Goal: Transaction & Acquisition: Purchase product/service

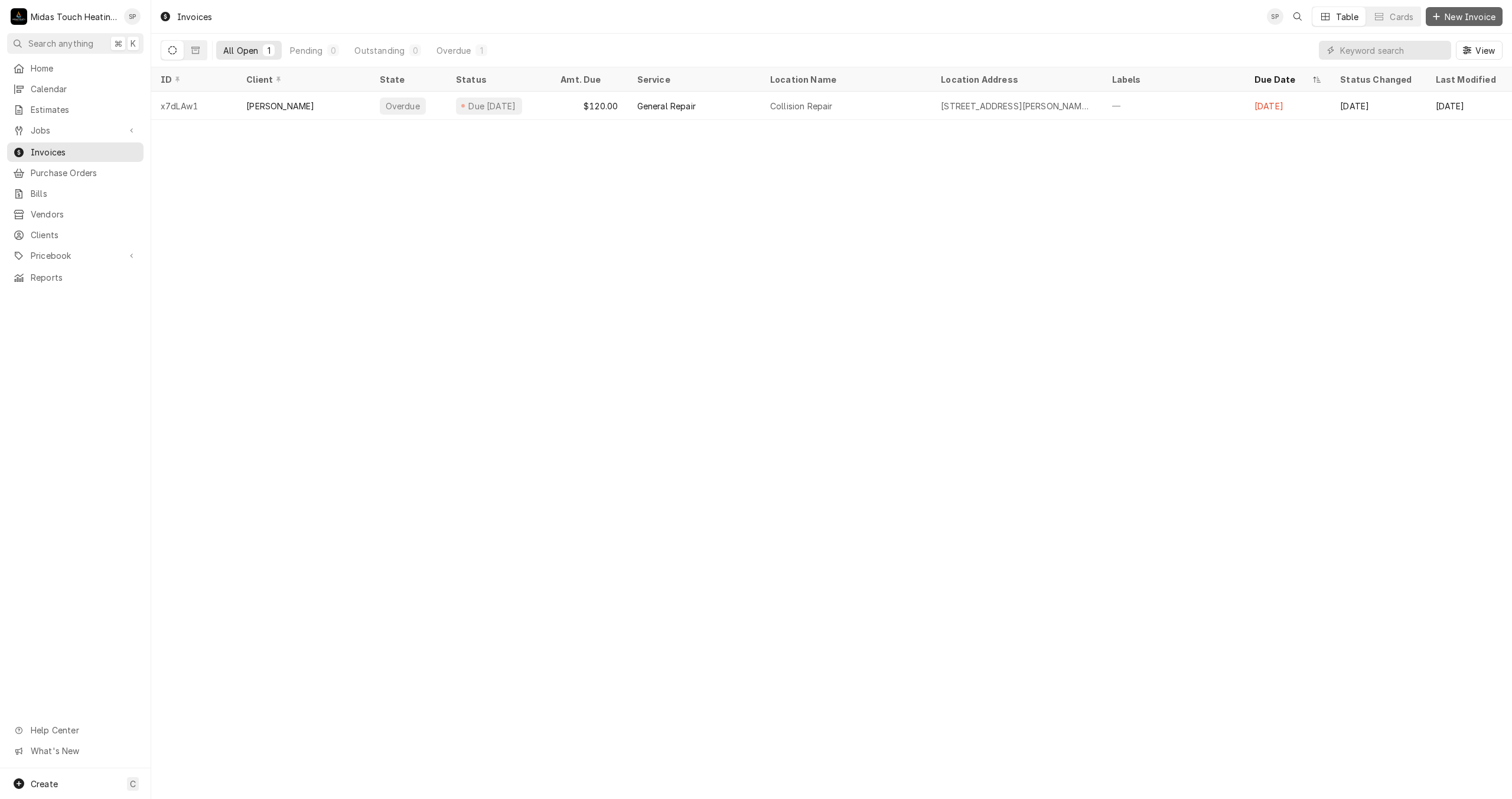
click at [1448, 21] on span "New Invoice" at bounding box center [1470, 17] width 56 height 13
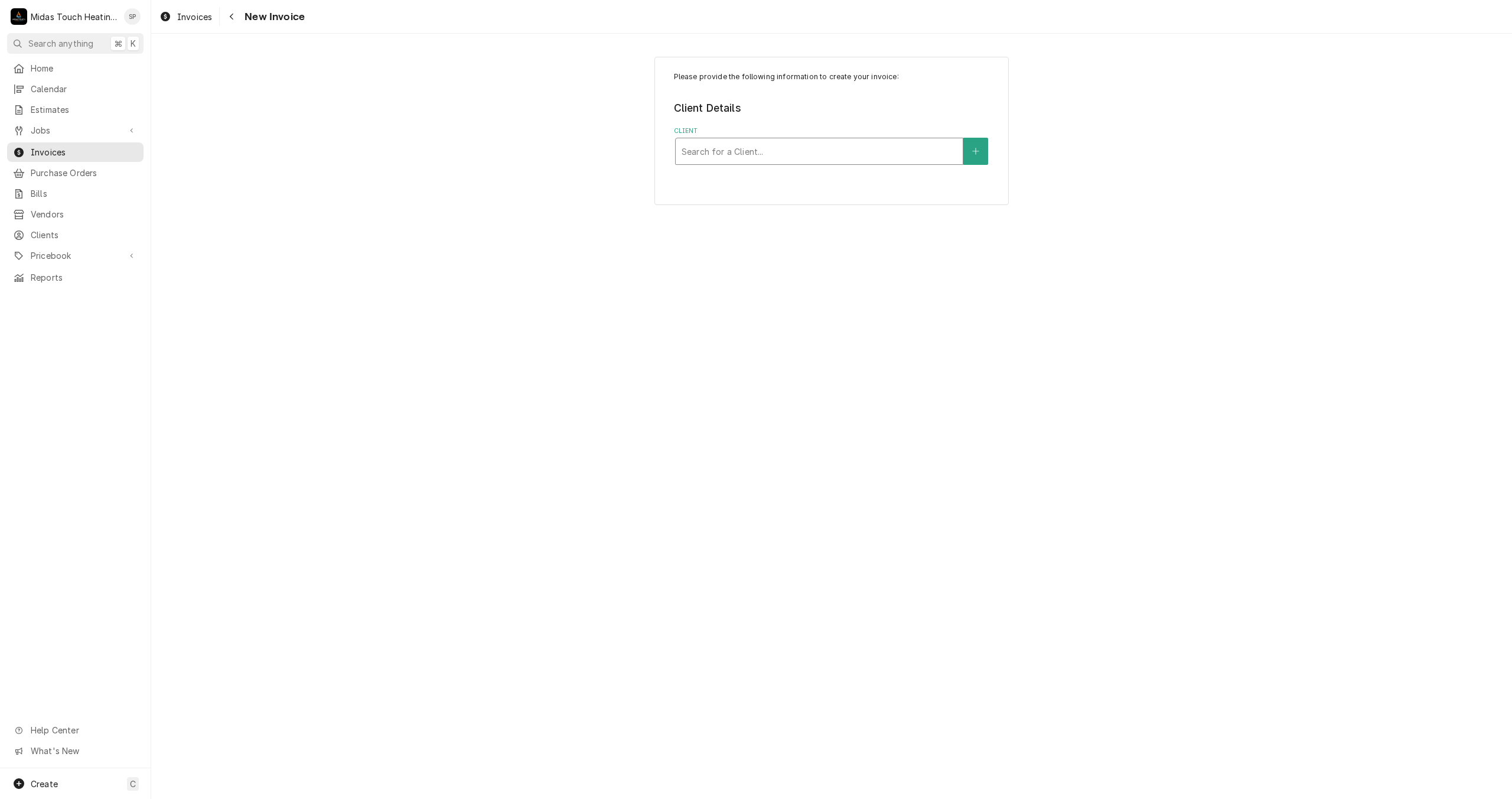
click at [875, 155] on div "Client" at bounding box center [818, 152] width 275 height 22
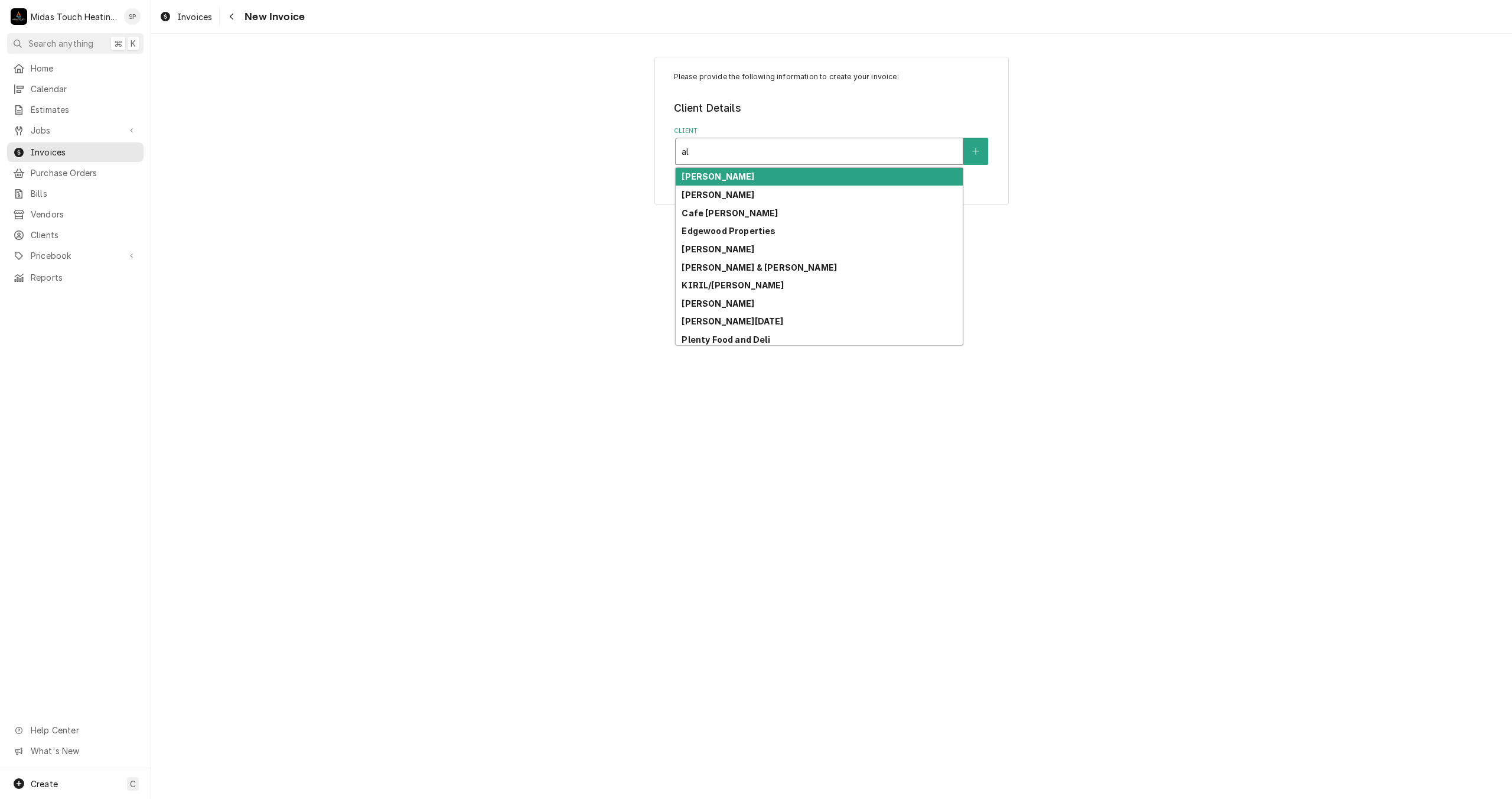
type input "a"
click at [976, 152] on icon "Create New Client" at bounding box center [975, 151] width 6 height 6
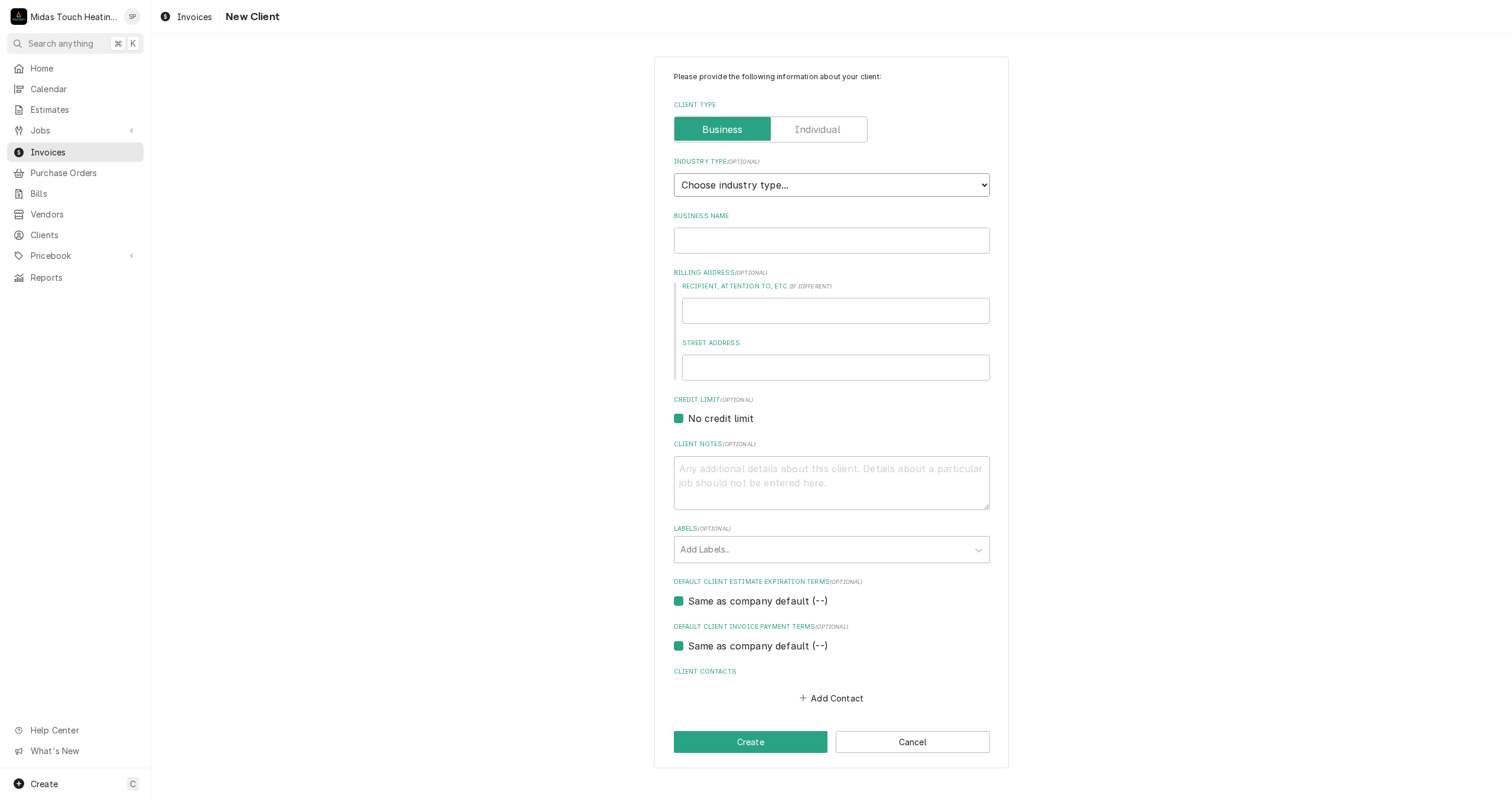
click at [784, 190] on select "Choose industry type... Residential Commercial Industrial Government" at bounding box center [832, 185] width 316 height 23
select select "2"
click at [762, 247] on input "Business Name" at bounding box center [832, 240] width 316 height 26
type textarea "x"
type input "A"
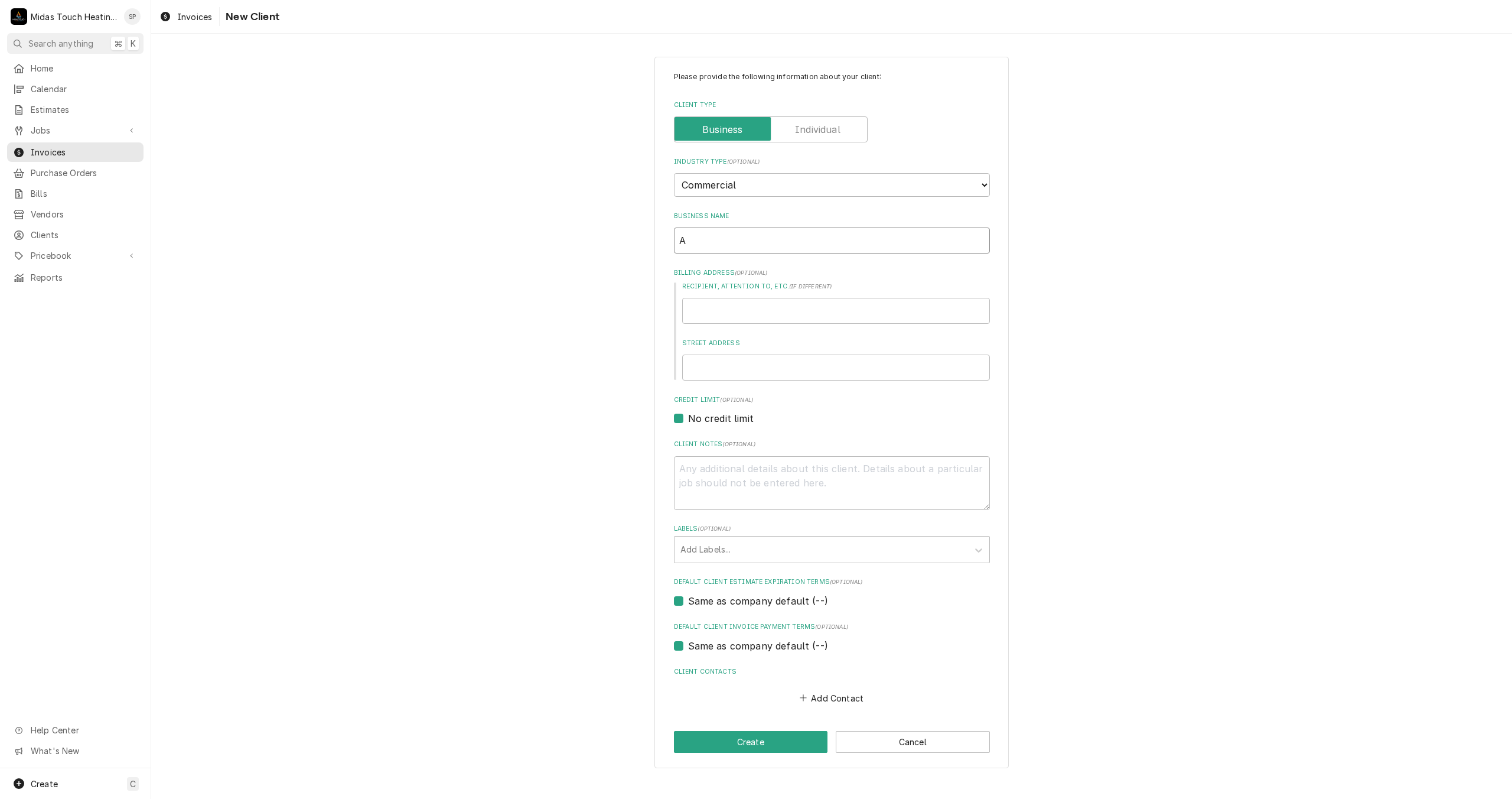
type textarea "x"
type input "Al"
type textarea "x"
type input "All"
type textarea "x"
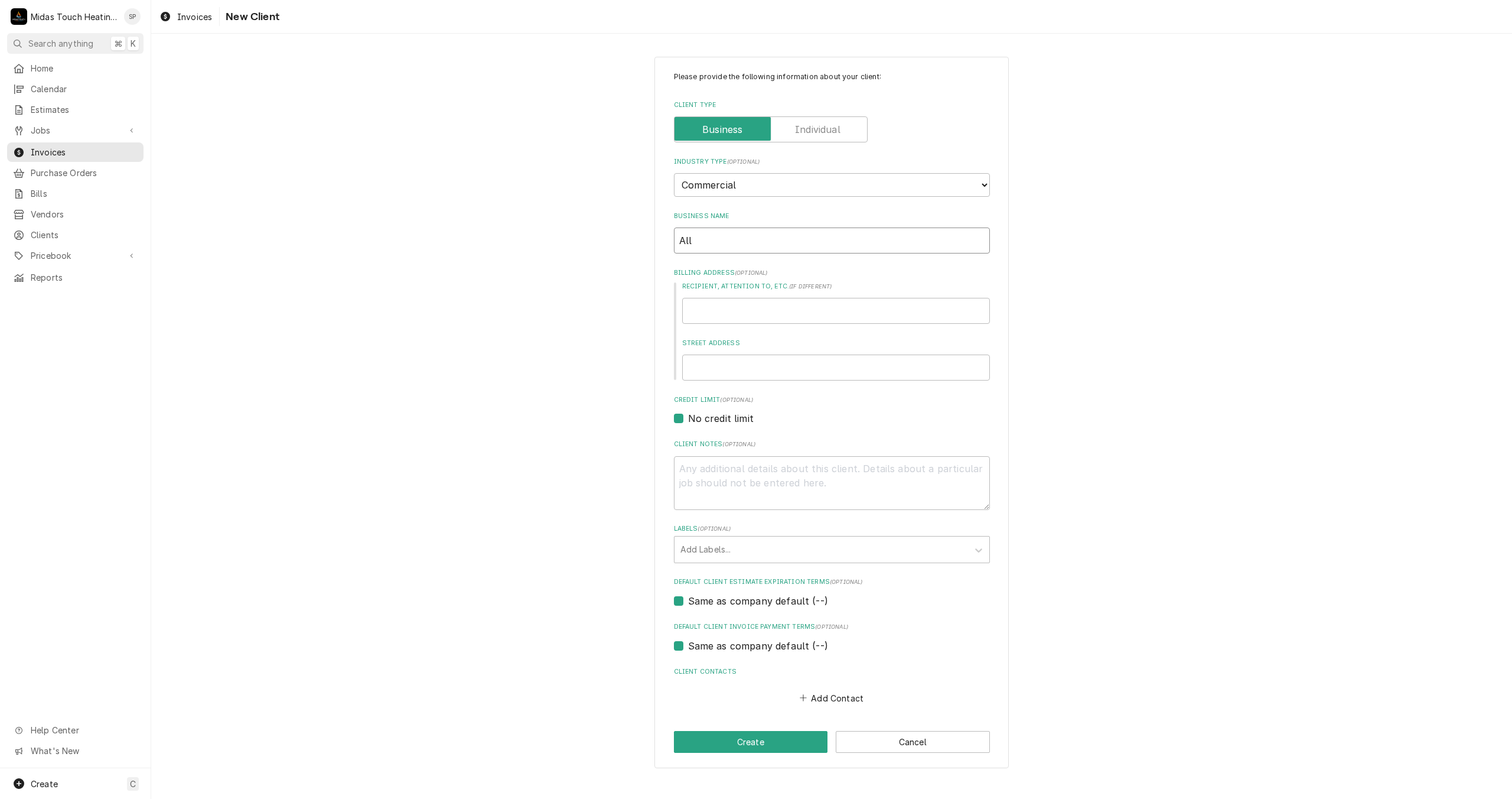
type input "All"
type textarea "x"
type input "All S"
type textarea "x"
type input "All St"
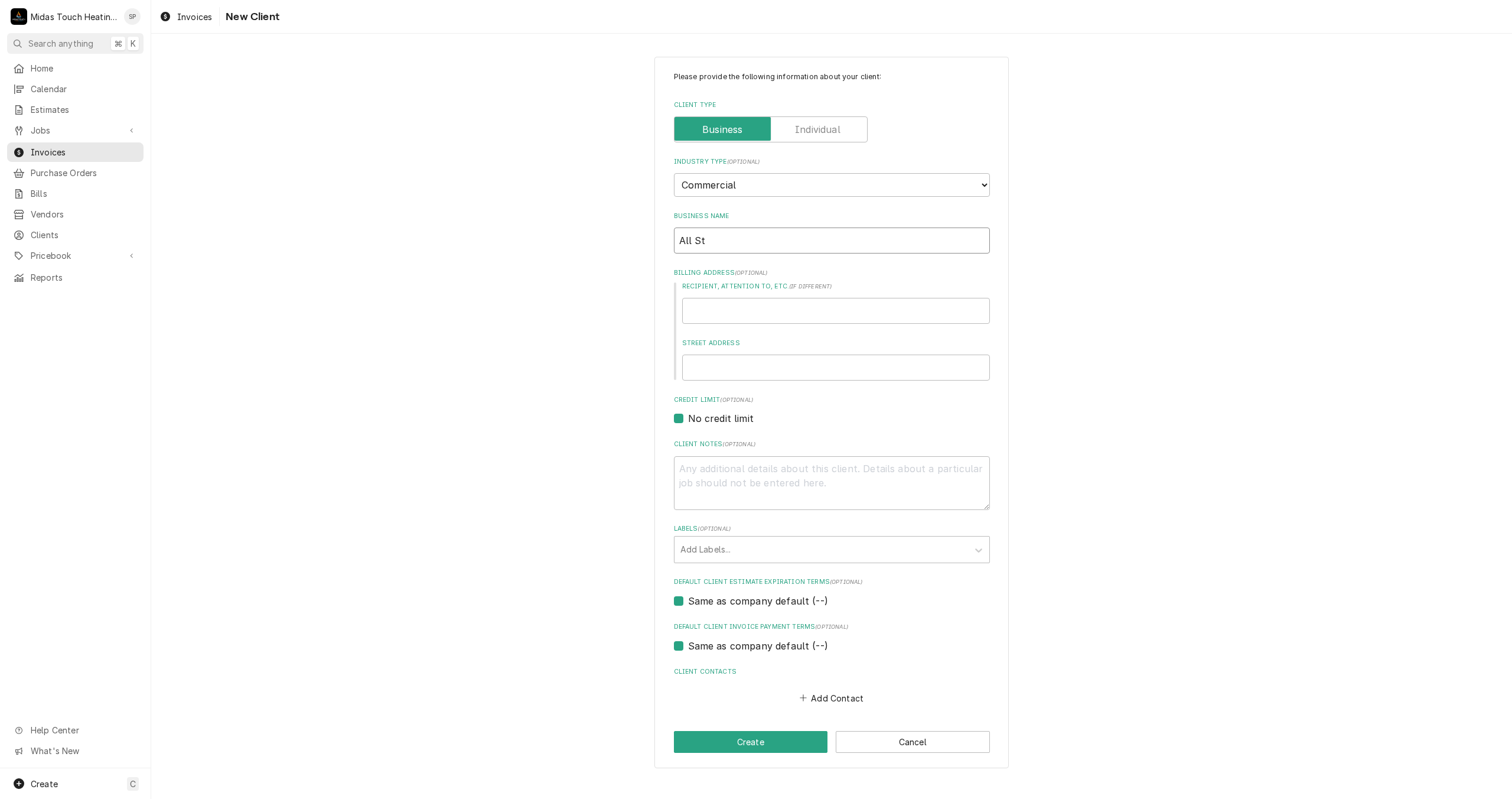
type textarea "x"
type input "All Sta"
type textarea "x"
type input "All Star"
type textarea "x"
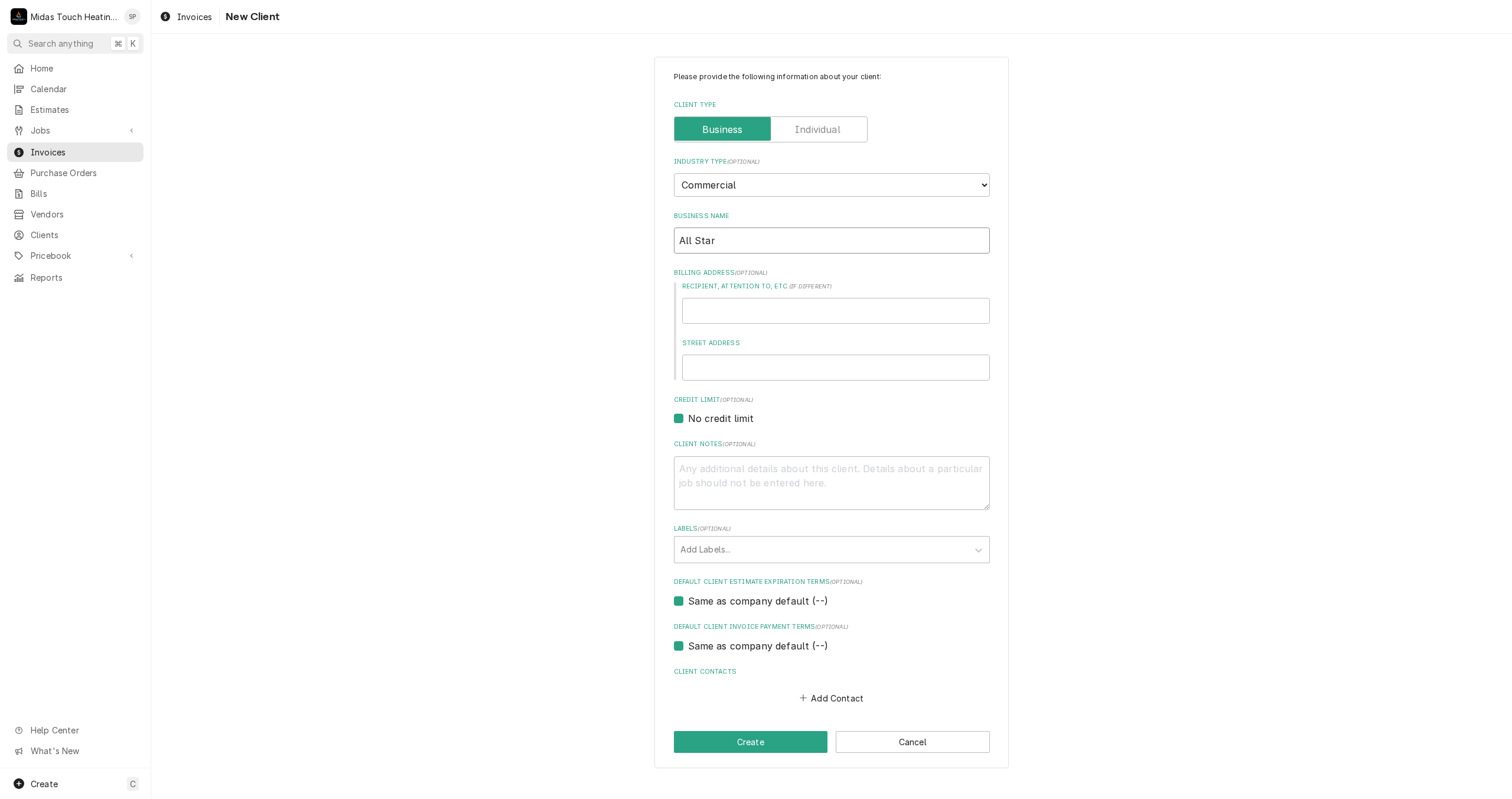
type input "All Star"
type textarea "x"
type input "All Star P"
type textarea "x"
type input "All Star Pr"
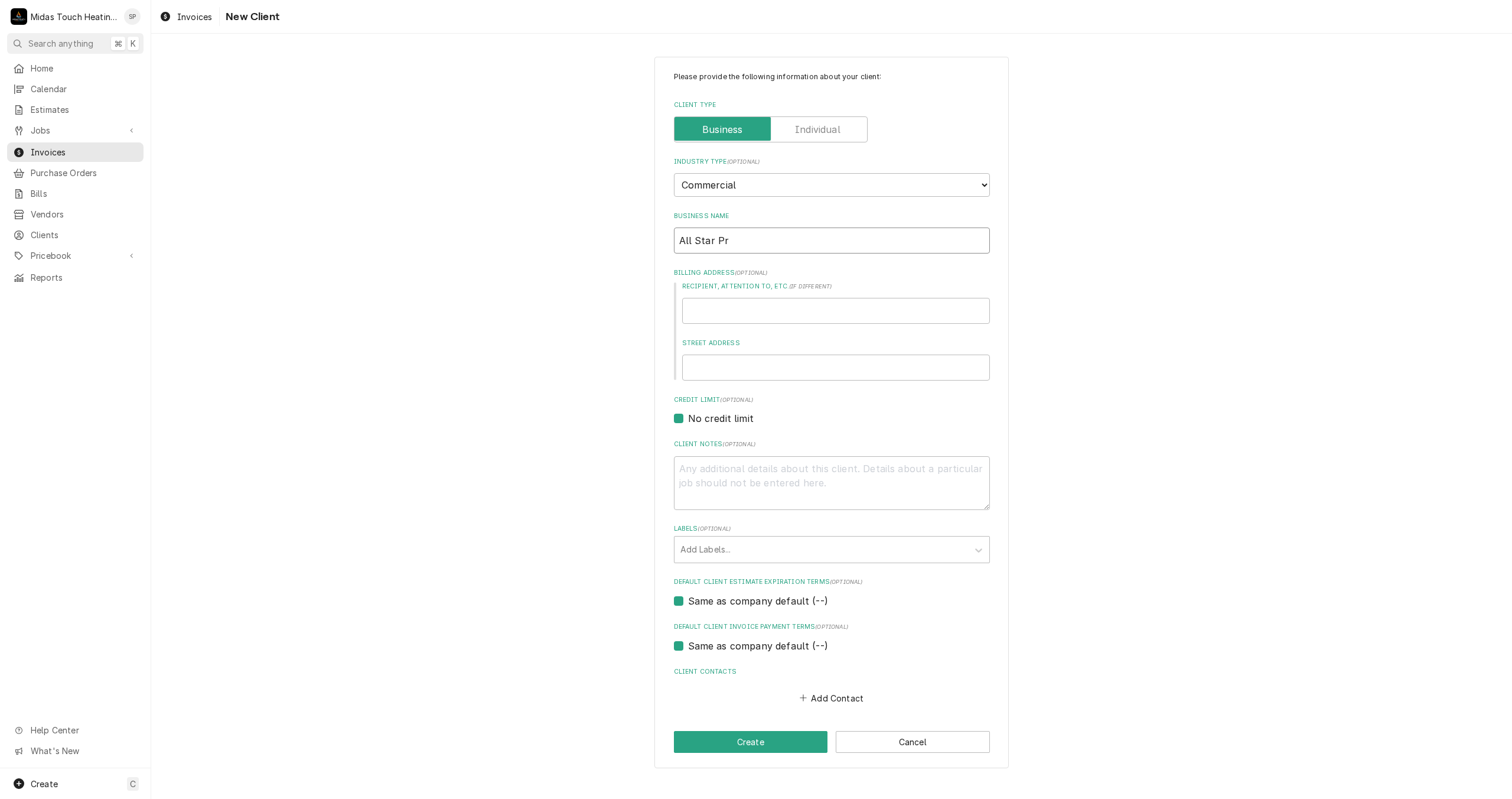
type textarea "x"
type input "All Star Pro"
type textarea "x"
type input "All Star Prop"
type textarea "x"
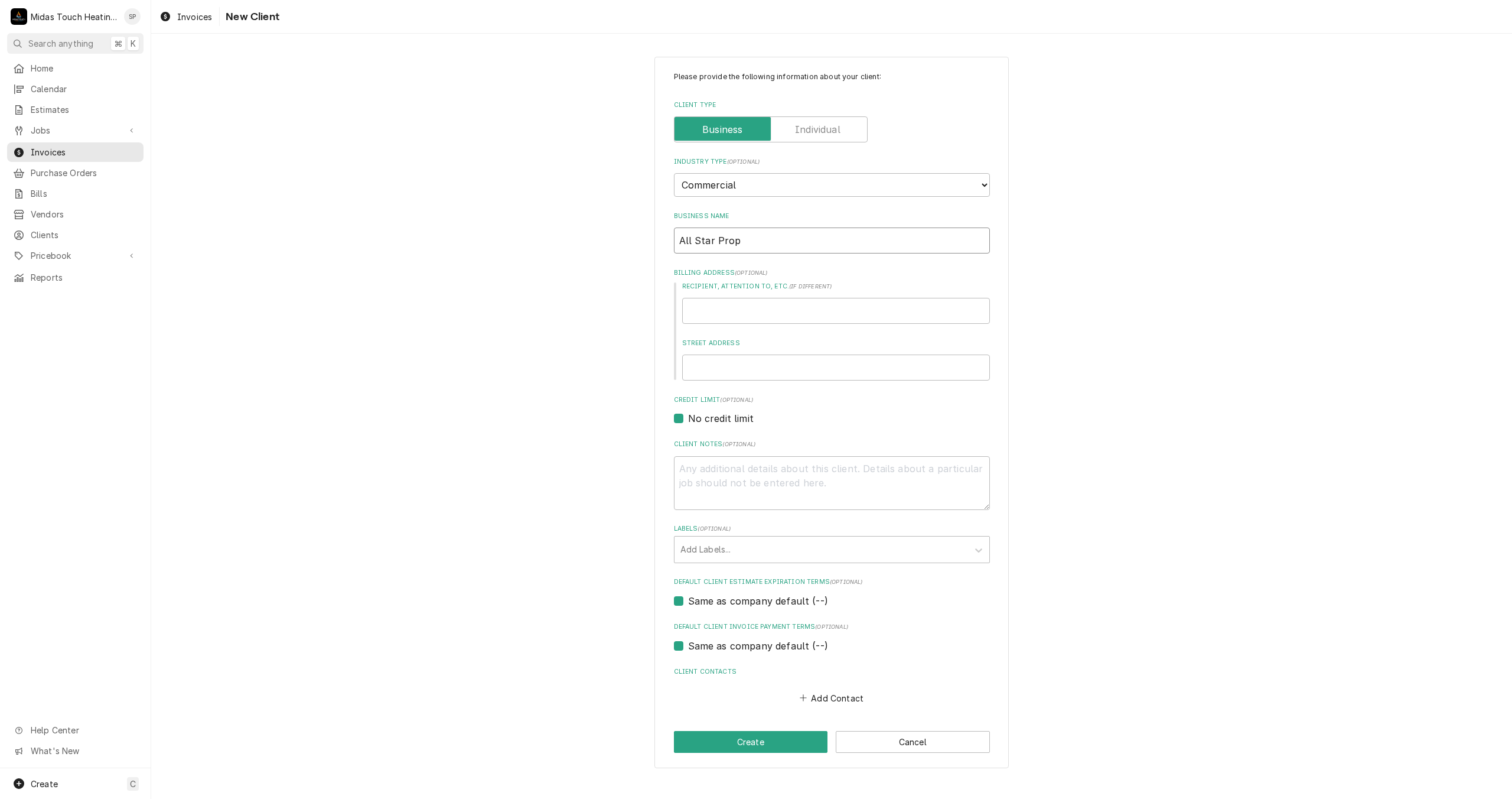
type input "All Star Prope"
type textarea "x"
type input "All Star Proper"
type textarea "x"
type input "All Star Propert"
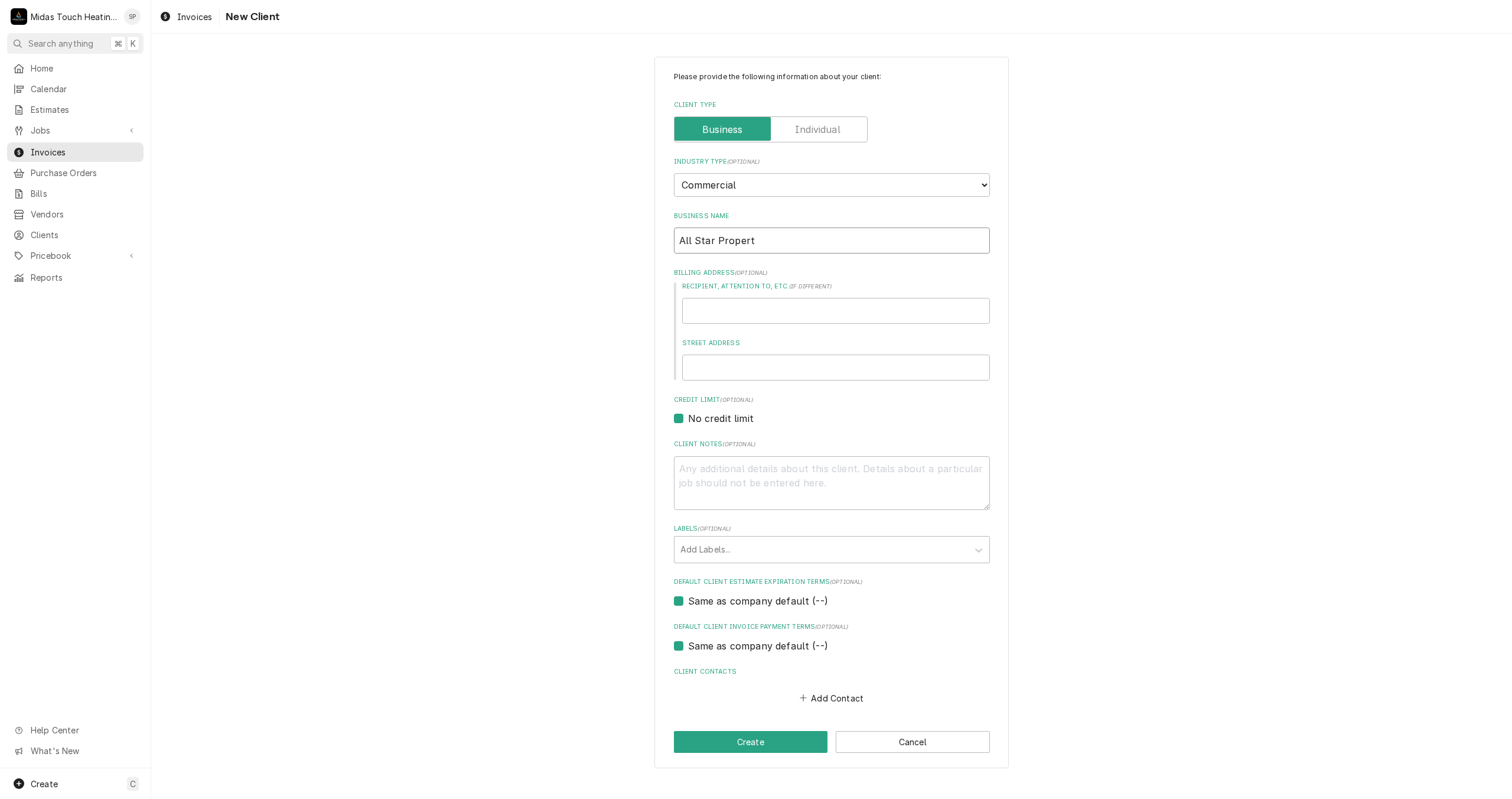
type textarea "x"
type input "All Star Properti"
type textarea "x"
type input "All Star Propertie"
type textarea "x"
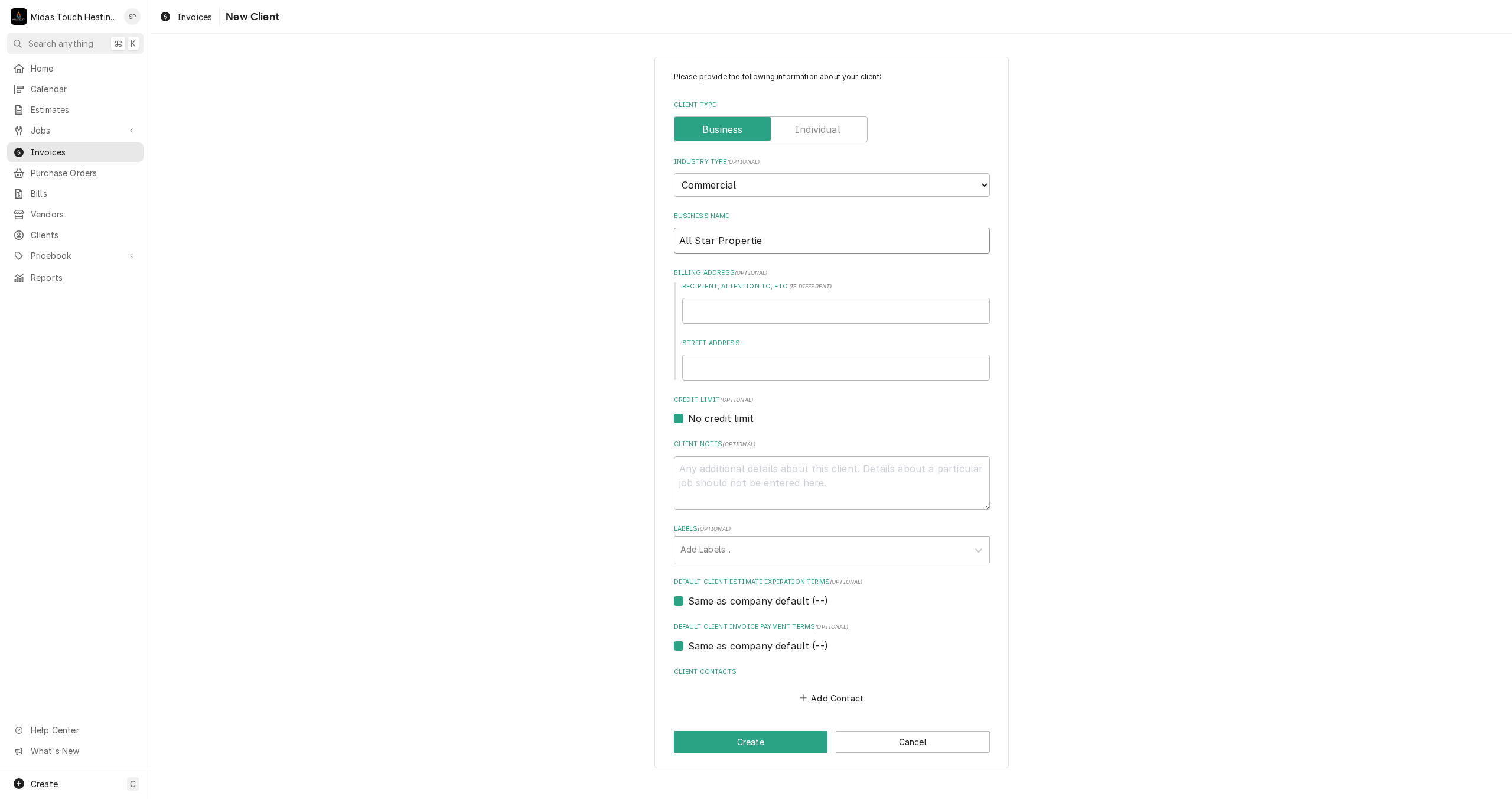
type input "All Star Properties"
type textarea "x"
type input "All Star PropertiesL"
type textarea "x"
type input "All Star PropertiesLL"
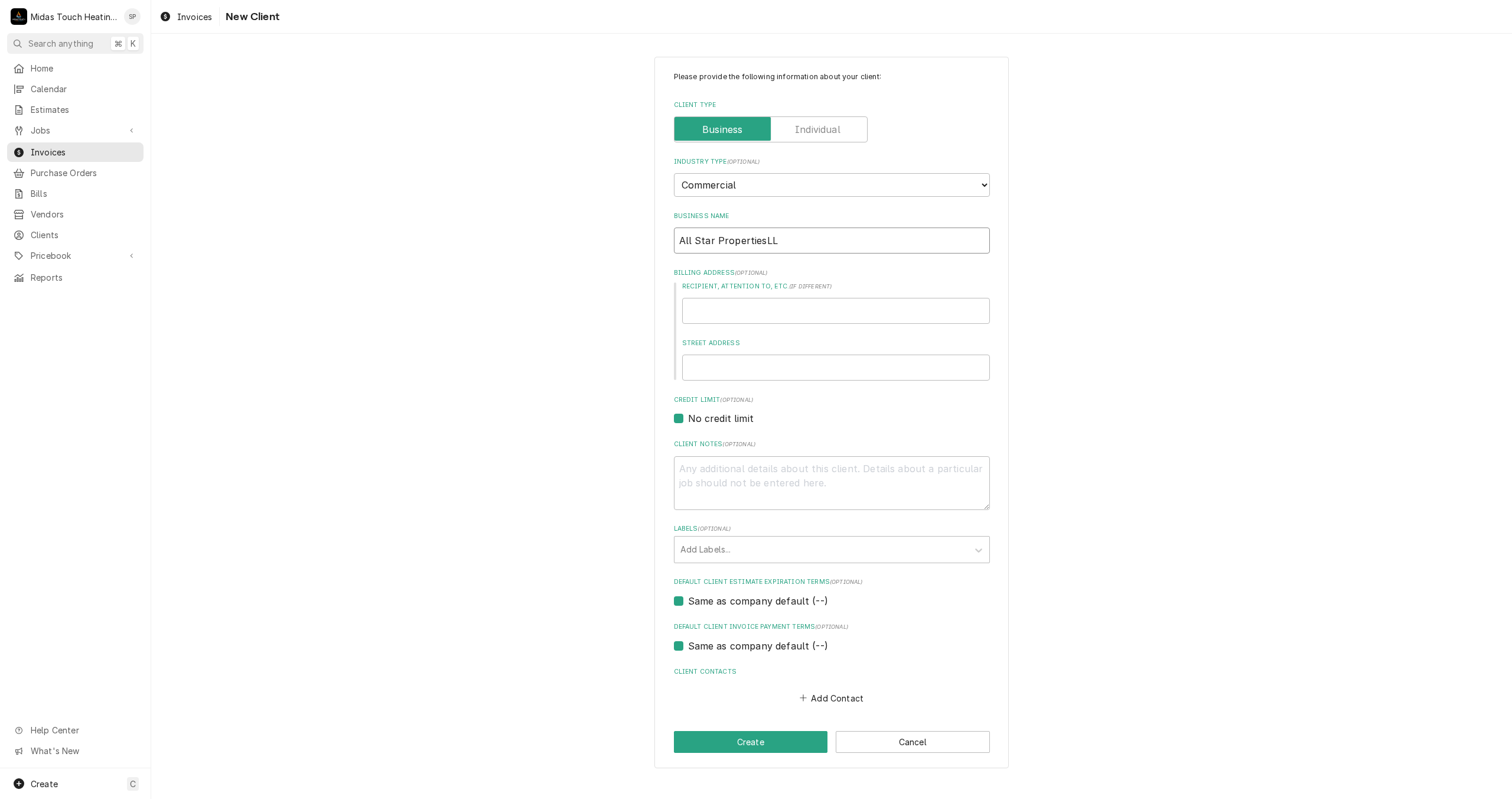
type textarea "x"
type input "All Star PropertiesLLC"
click at [761, 245] on input "All Star PropertiesLLC" at bounding box center [832, 240] width 316 height 26
type textarea "x"
type input "All Star Properties LLC"
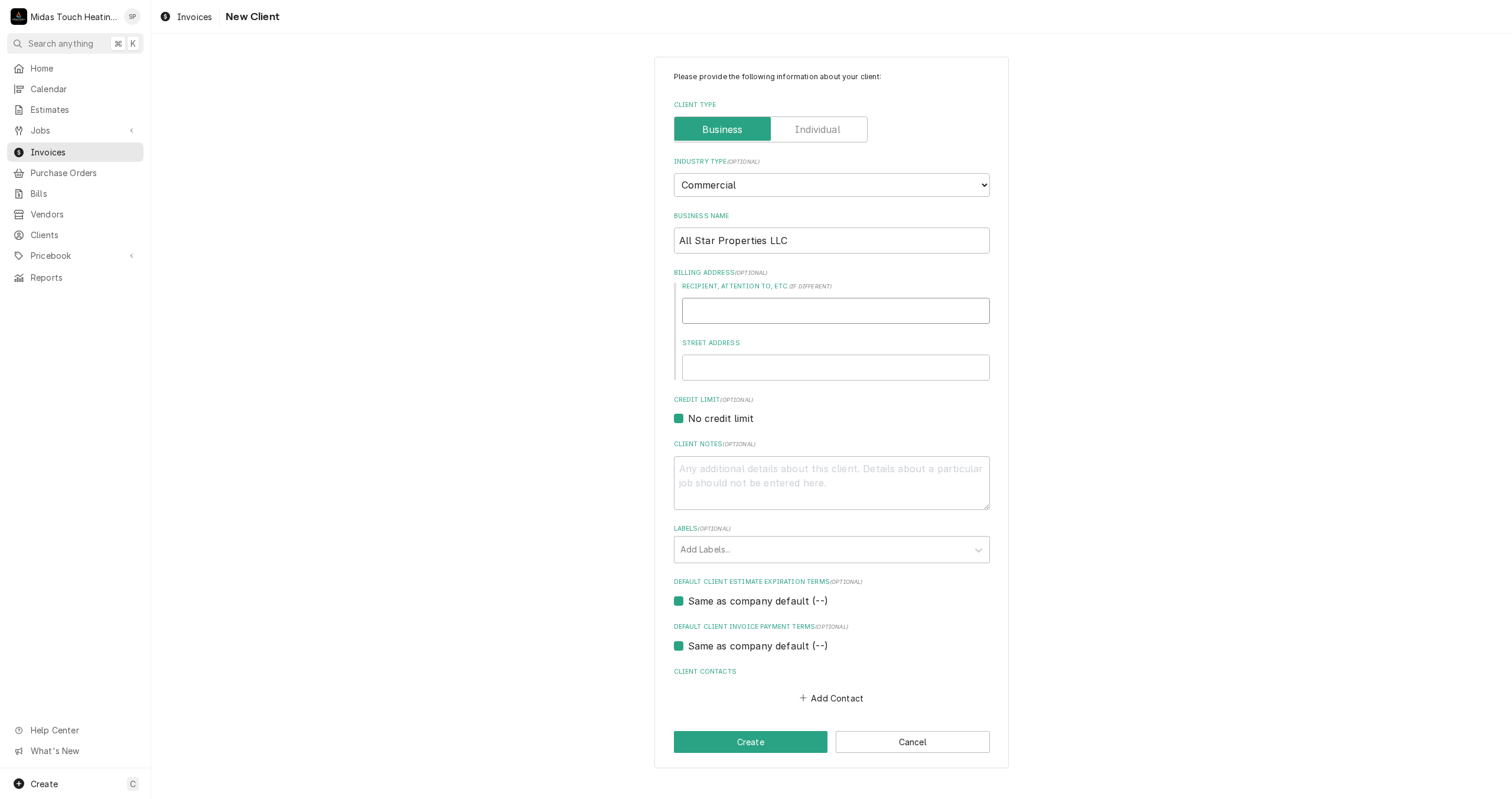
click at [751, 311] on input "Recipient, Attention To, etc. ( if different )" at bounding box center [835, 310] width 307 height 26
click at [745, 367] on input "Street Address" at bounding box center [835, 367] width 307 height 26
type textarea "x"
type input "7"
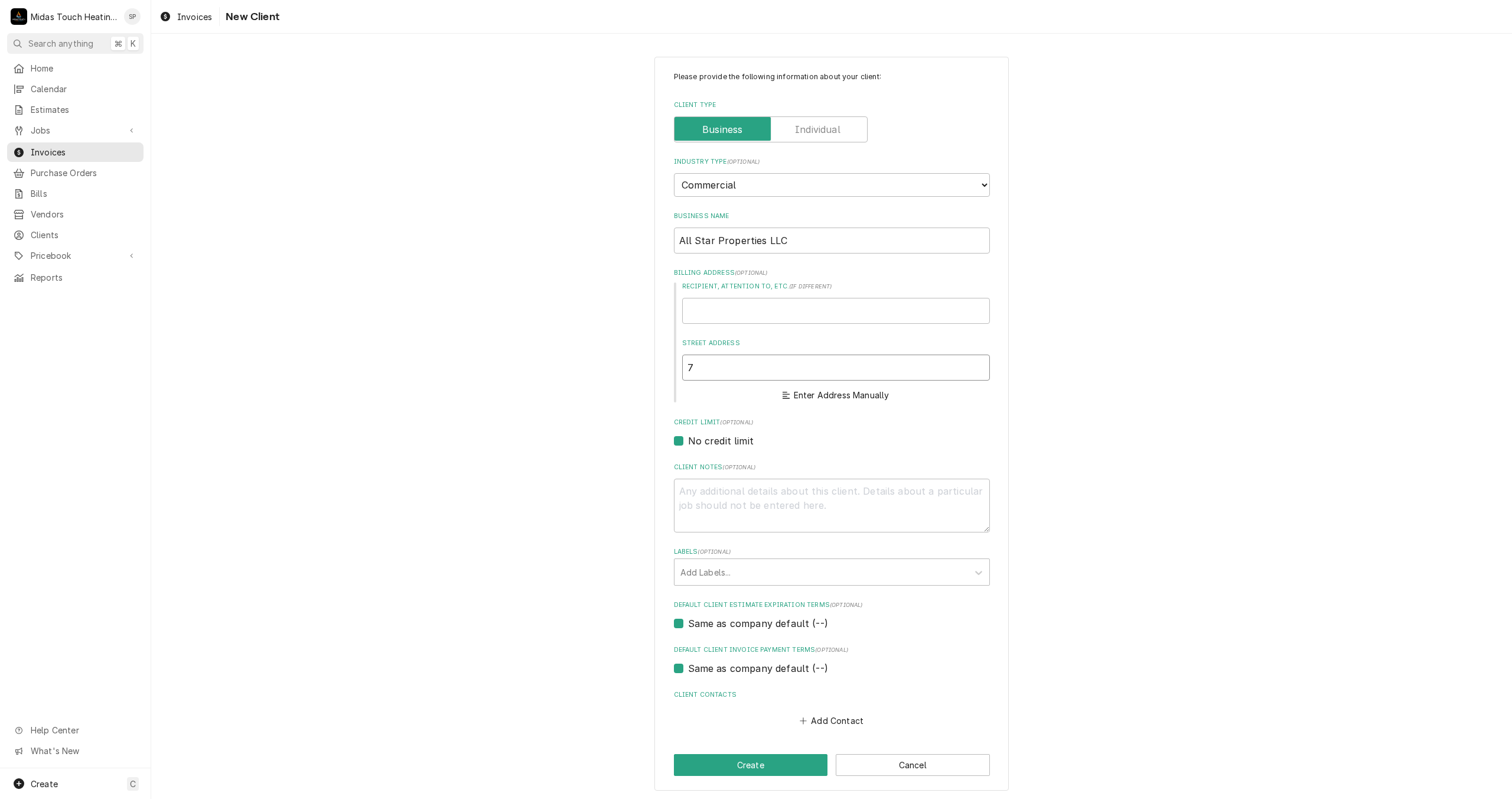
type textarea "x"
type input "74"
type textarea "x"
type input "745"
type textarea "x"
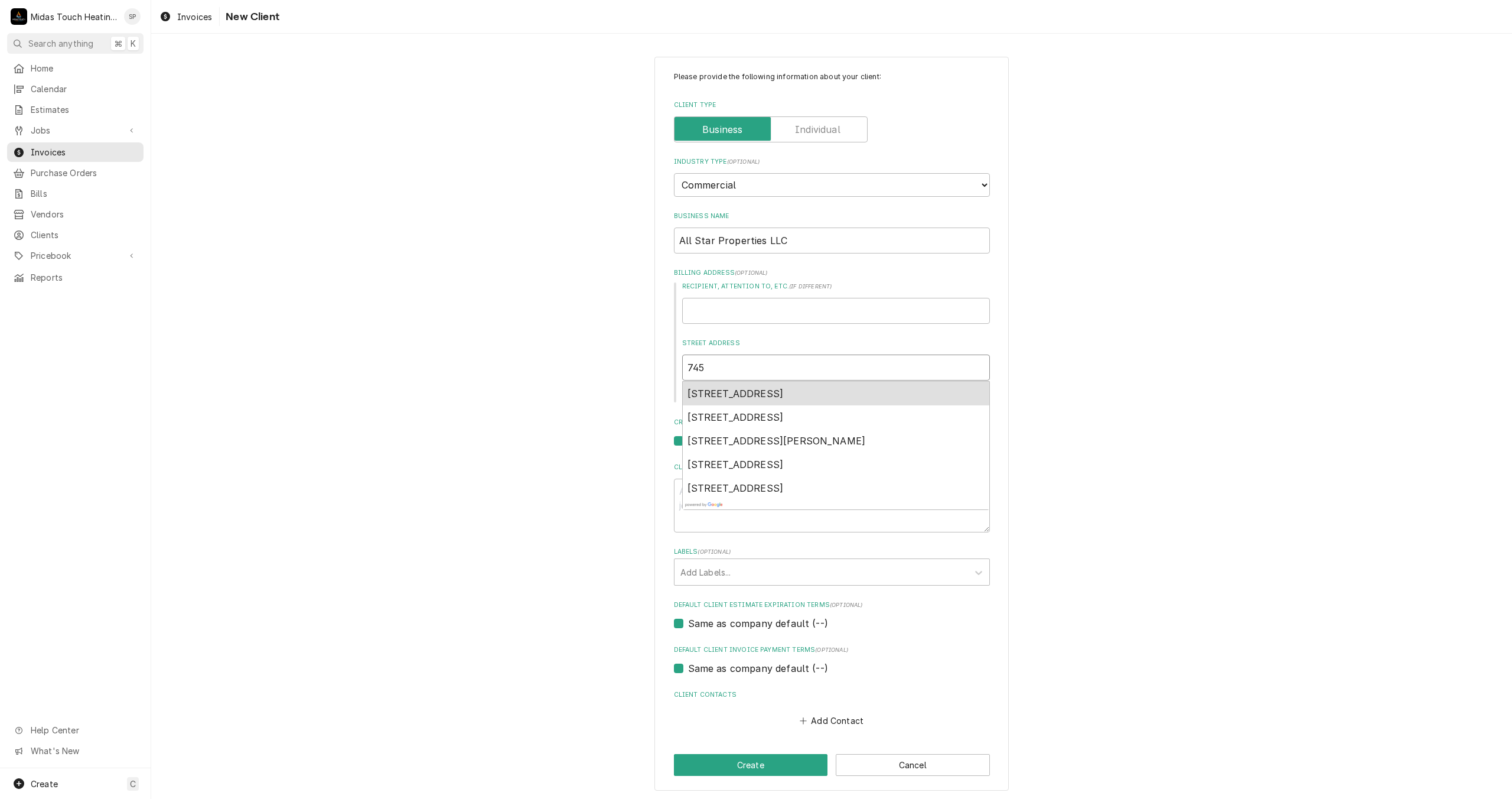
type input "745"
type textarea "x"
type input "745 P"
type textarea "x"
type input "745 Pe"
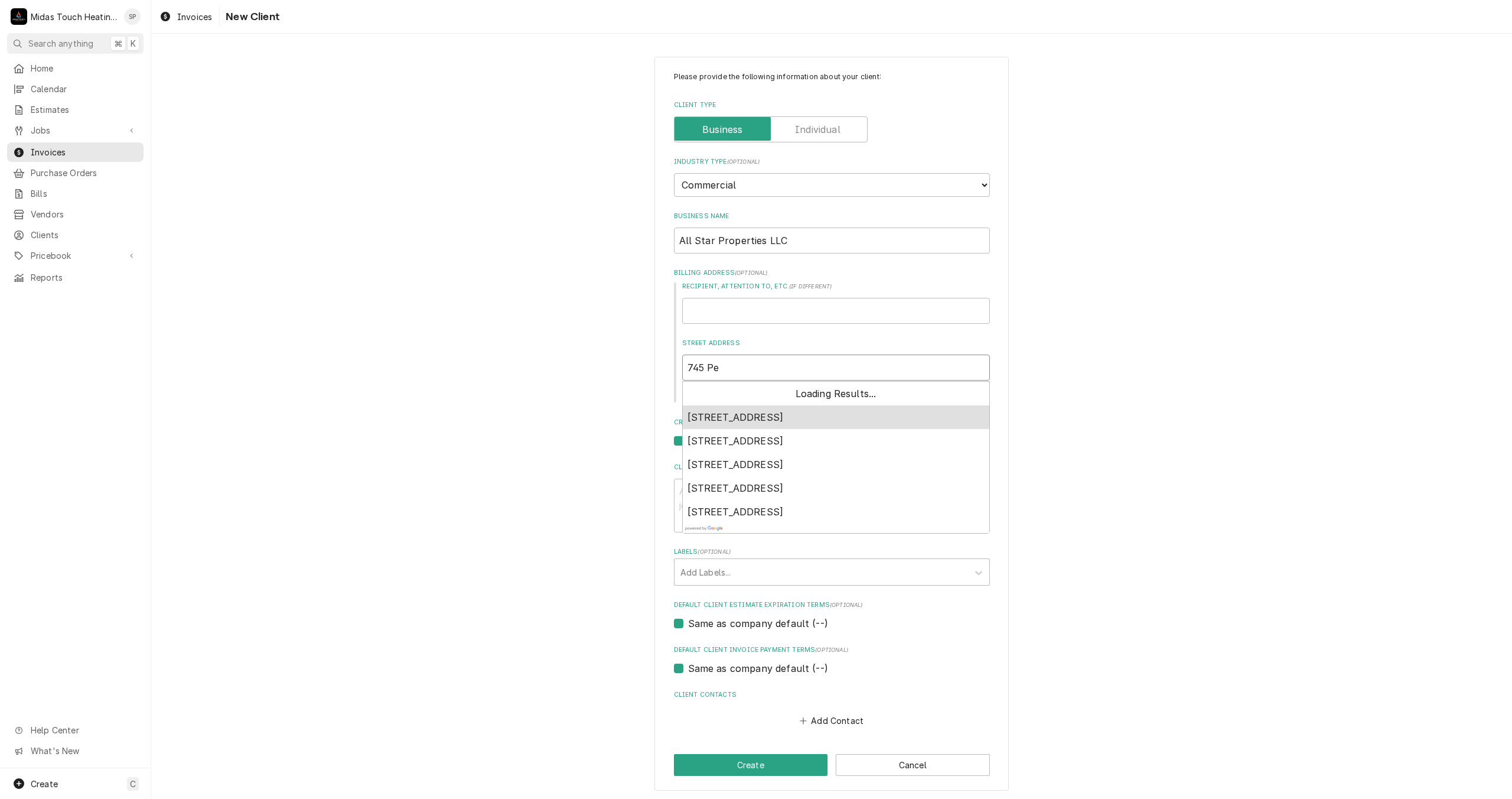
type textarea "x"
type input "745 Pea"
type textarea "x"
type input "745 Peac"
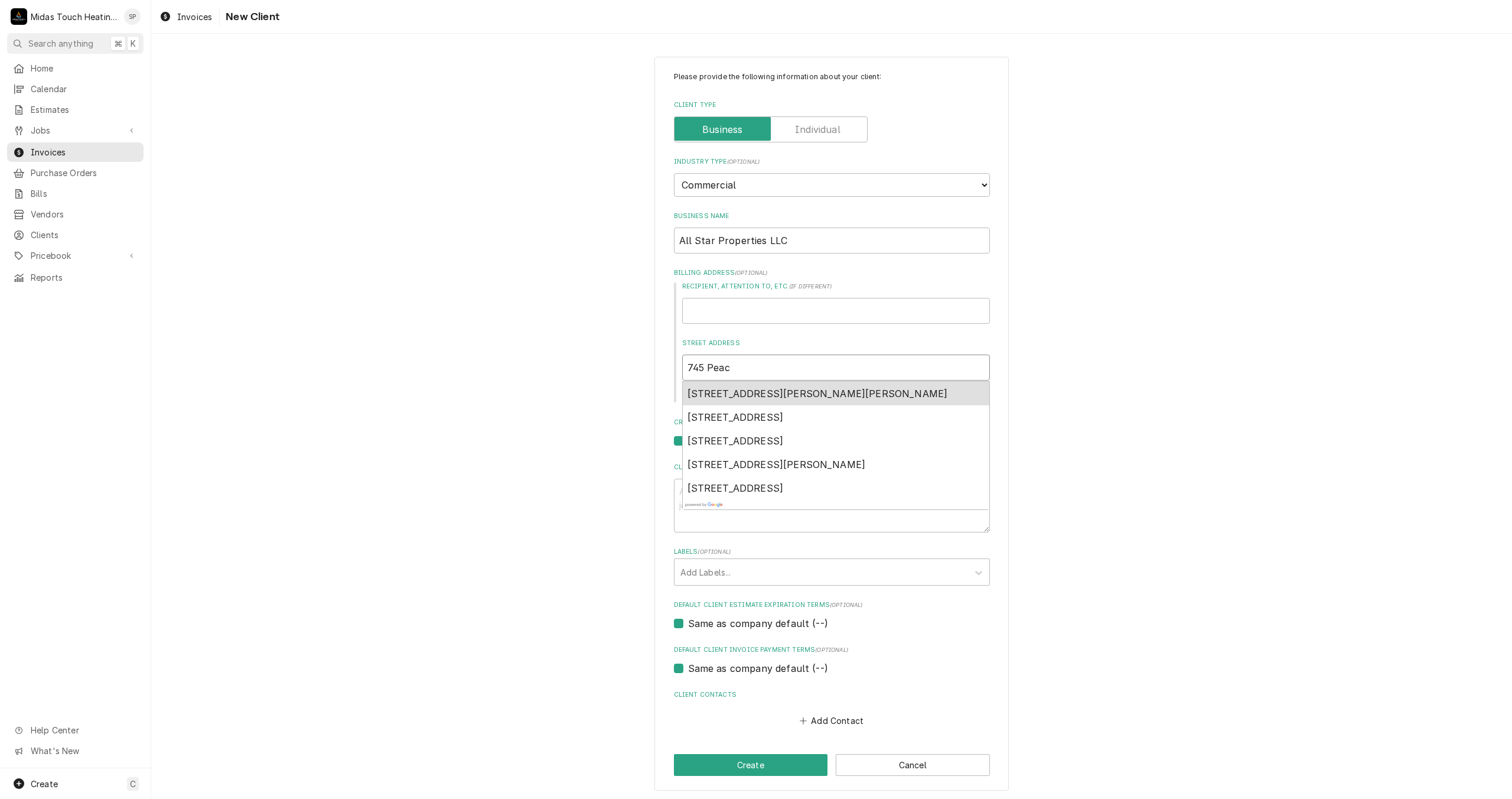
type textarea "x"
type input "745 Peach"
type textarea "x"
type input "745 Peacht"
type textarea "x"
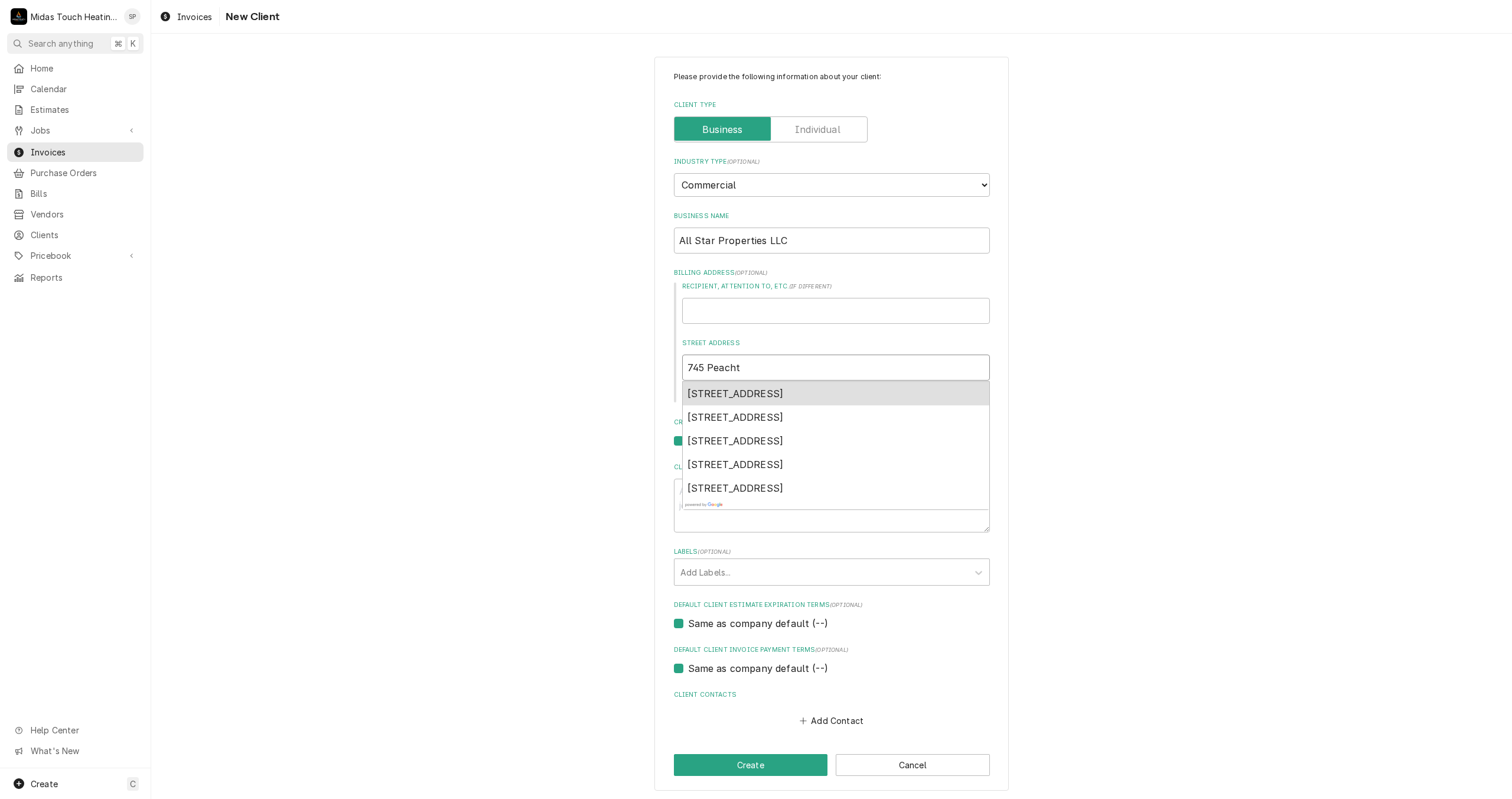
type input "745 Peachtr"
type textarea "x"
type input "745 Peachtre"
type textarea "x"
type input "745 Peachtree"
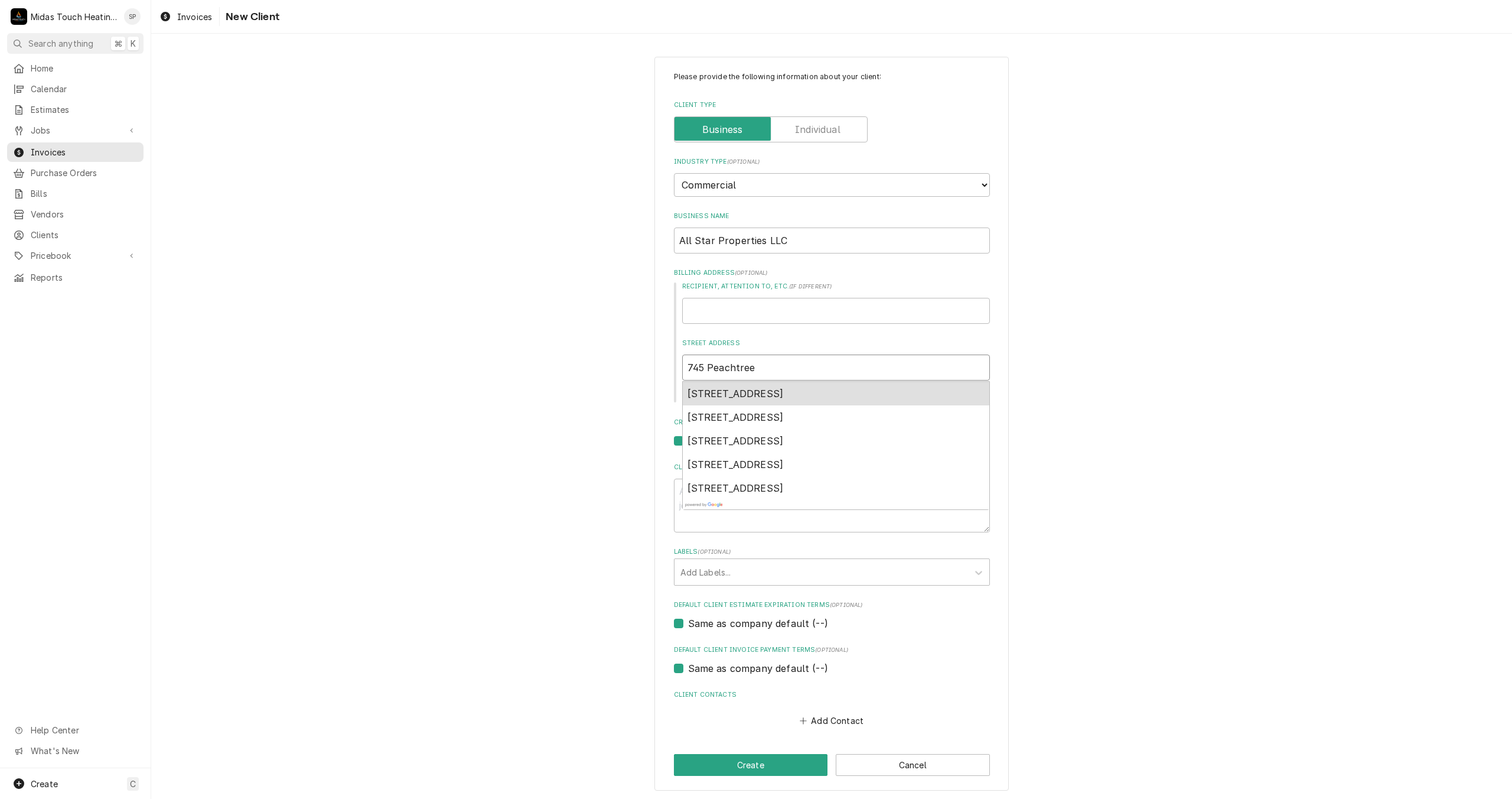
type textarea "x"
type input "745 Peachtree"
type textarea "x"
type input "745 Peachtree r"
type textarea "x"
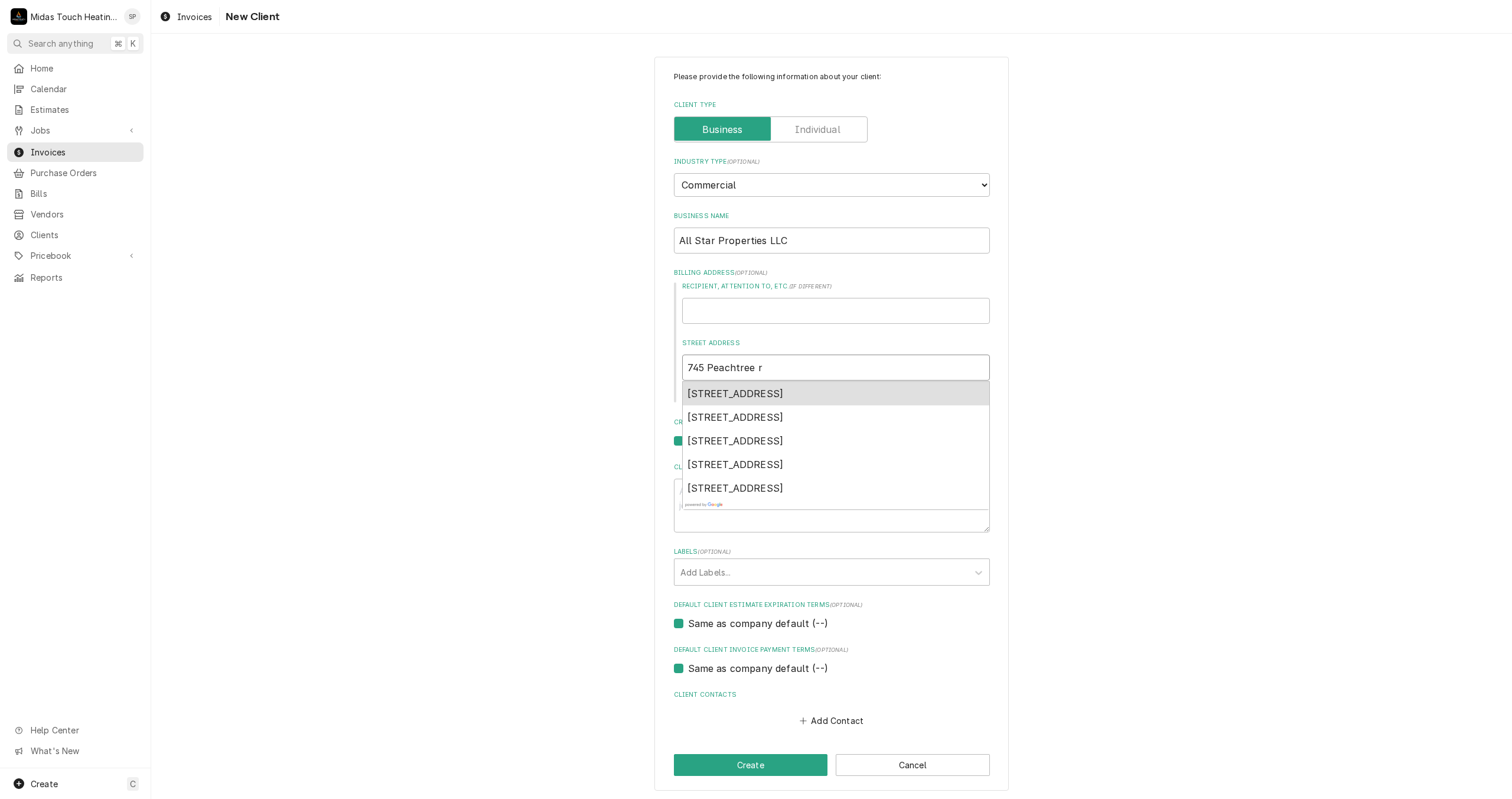
type input "745 Peachtree rd"
type textarea "x"
type input "745 Peachtree rd"
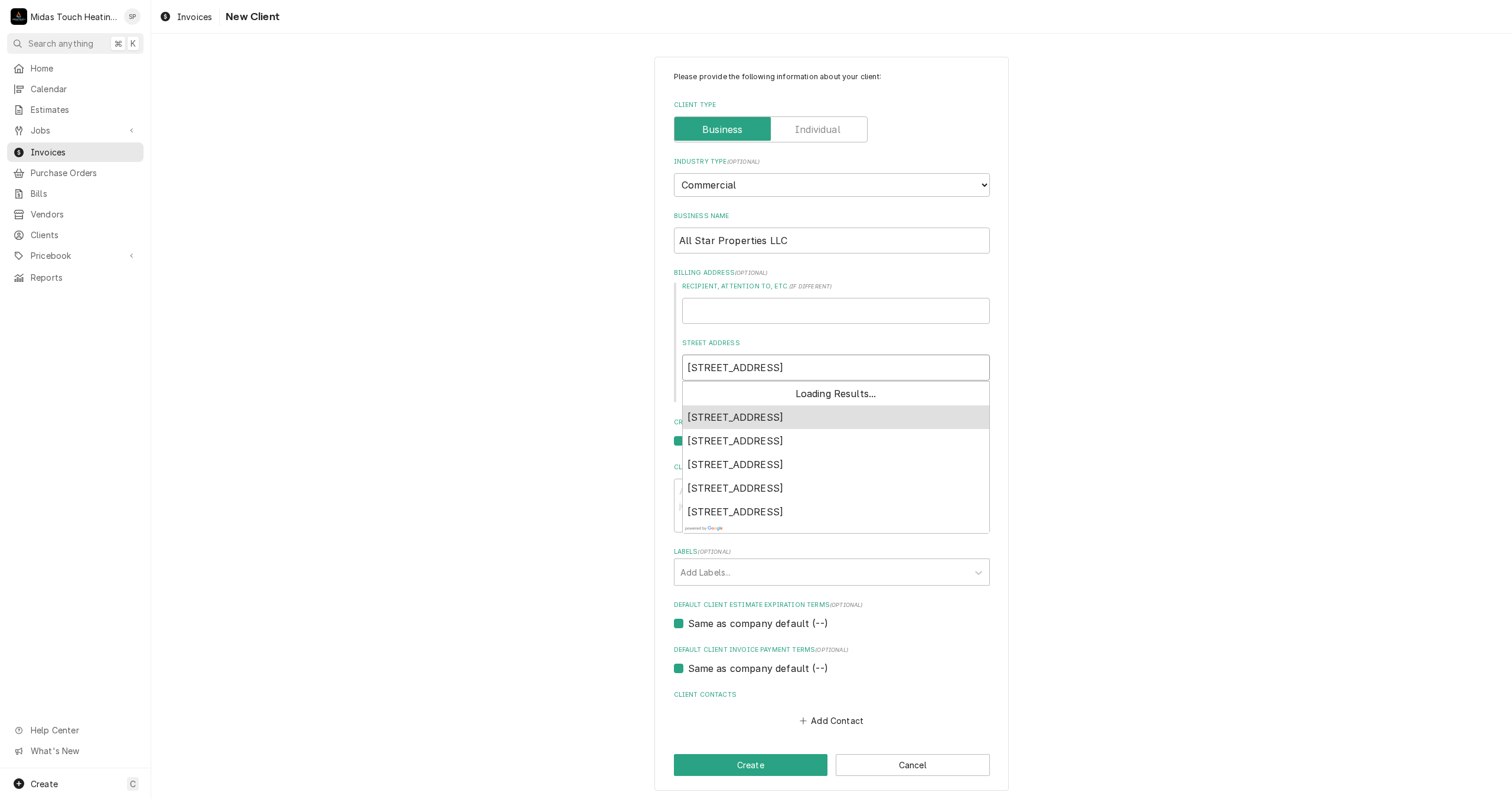
type textarea "x"
type input "745 Peachtree rd c"
type textarea "x"
type input "745 Peachtree rd ch"
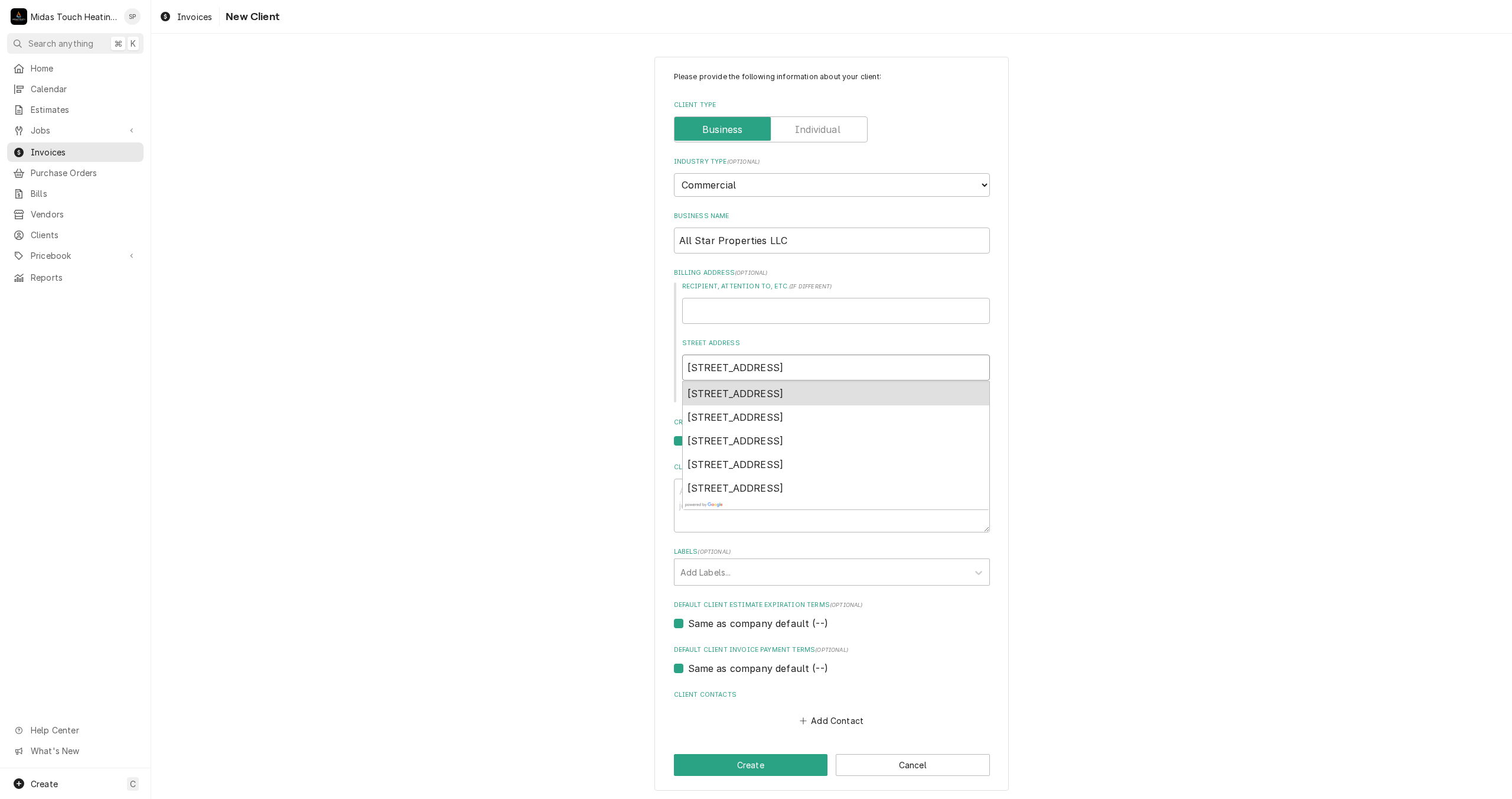
type textarea "x"
type input "745 Peachtree rd che"
click at [735, 387] on div "745 Peachtree Rd, Chesnee, SC, USA" at bounding box center [836, 394] width 307 height 23
type textarea "x"
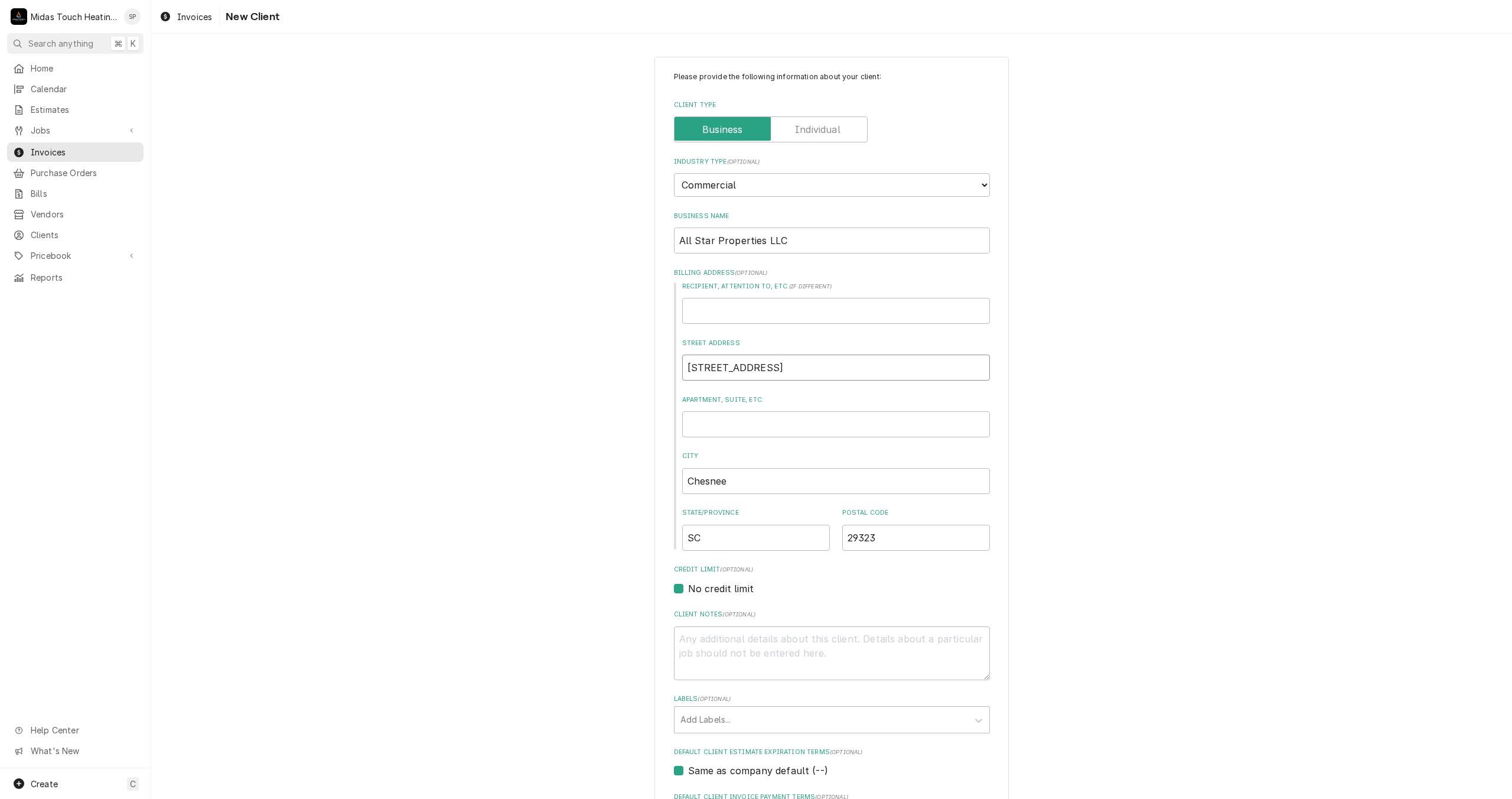
scroll to position [151, 0]
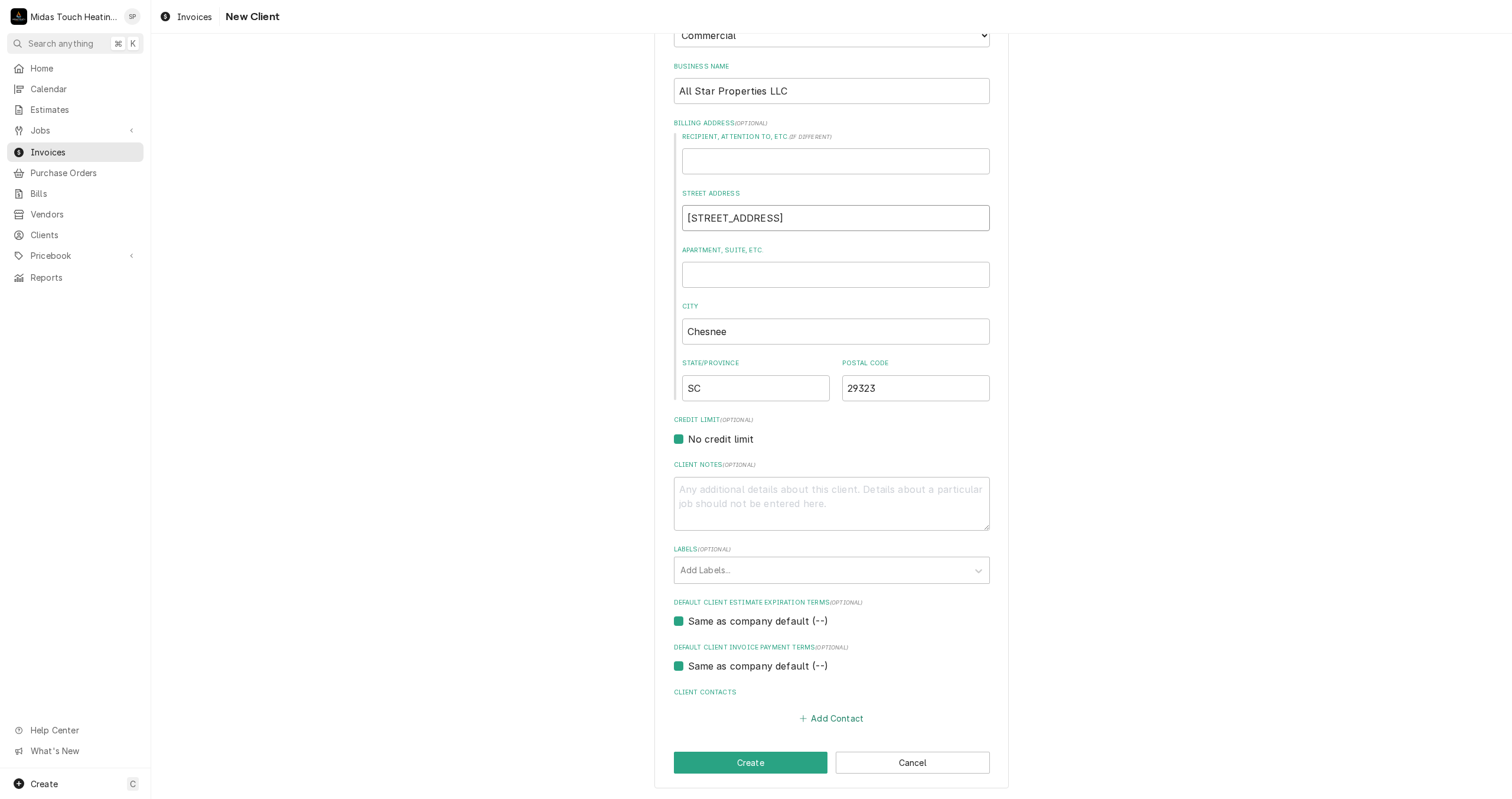
type input "745 Peachtree Rd"
click at [845, 710] on button "Add Contact" at bounding box center [832, 718] width 68 height 16
type textarea "x"
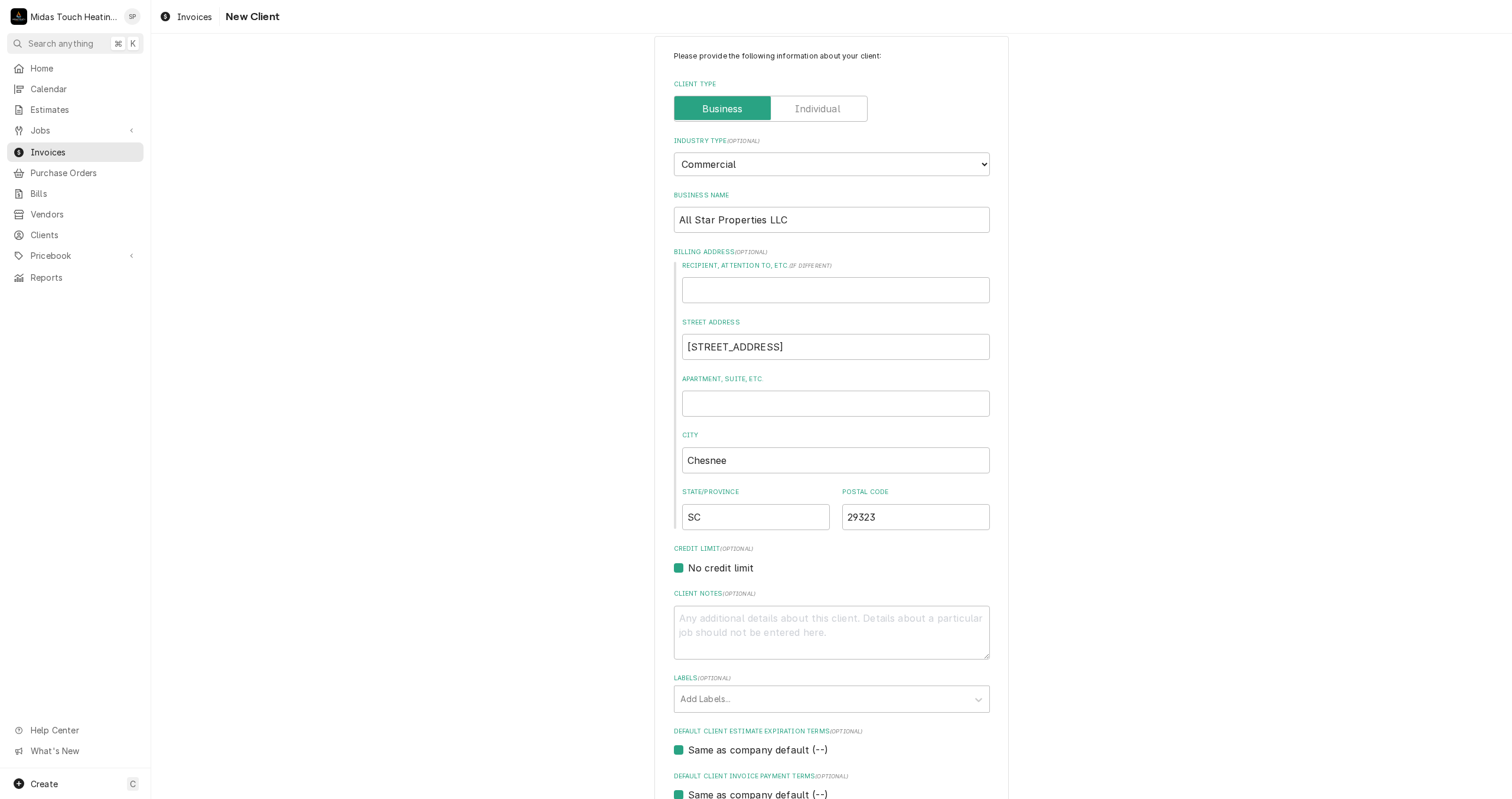
scroll to position [548, 0]
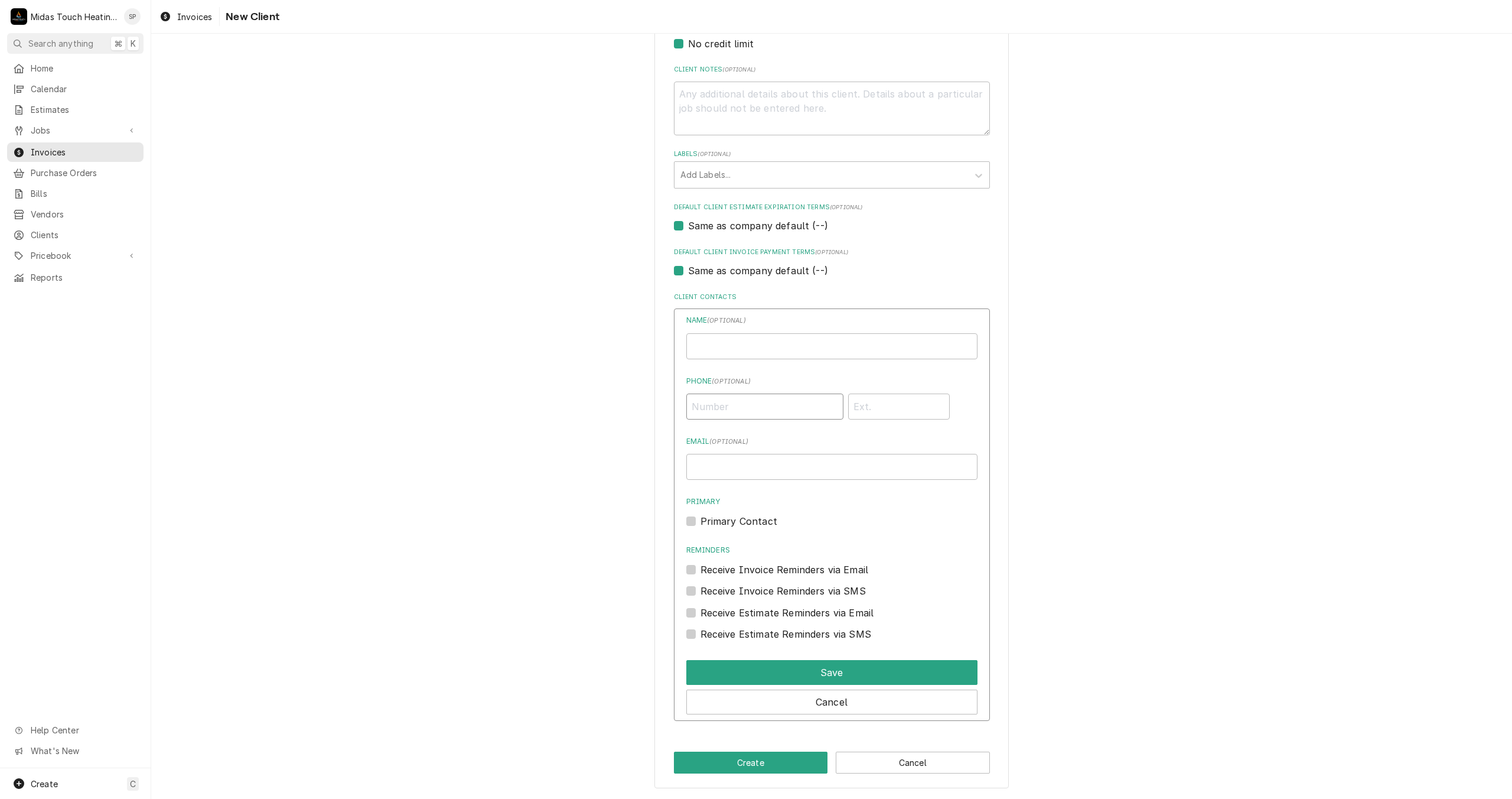
click at [757, 404] on input "Phone ( optional )" at bounding box center [765, 406] width 157 height 26
type input "(425) 355-1068"
click at [739, 466] on input "Email ( optional )" at bounding box center [832, 466] width 291 height 26
type input "allstarproperty21@gmail.com"
click at [714, 517] on label "Primary Contact" at bounding box center [739, 521] width 77 height 14
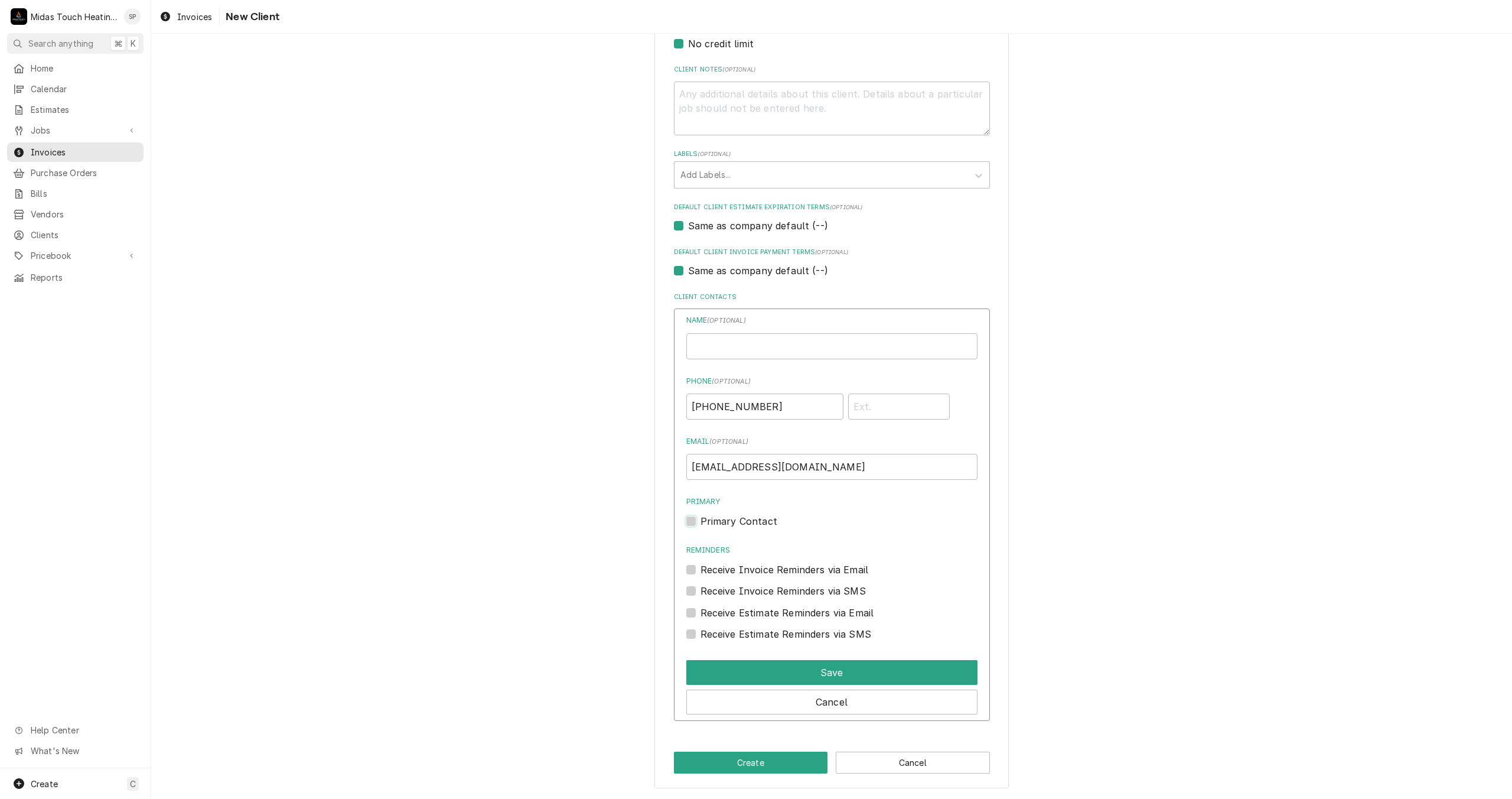
click at [714, 517] on input "Primary" at bounding box center [846, 526] width 291 height 26
checkbox input "true"
click at [736, 337] on input "Business Name" at bounding box center [832, 346] width 291 height 26
type input "Tolik"
click at [822, 674] on button "Save" at bounding box center [832, 673] width 291 height 25
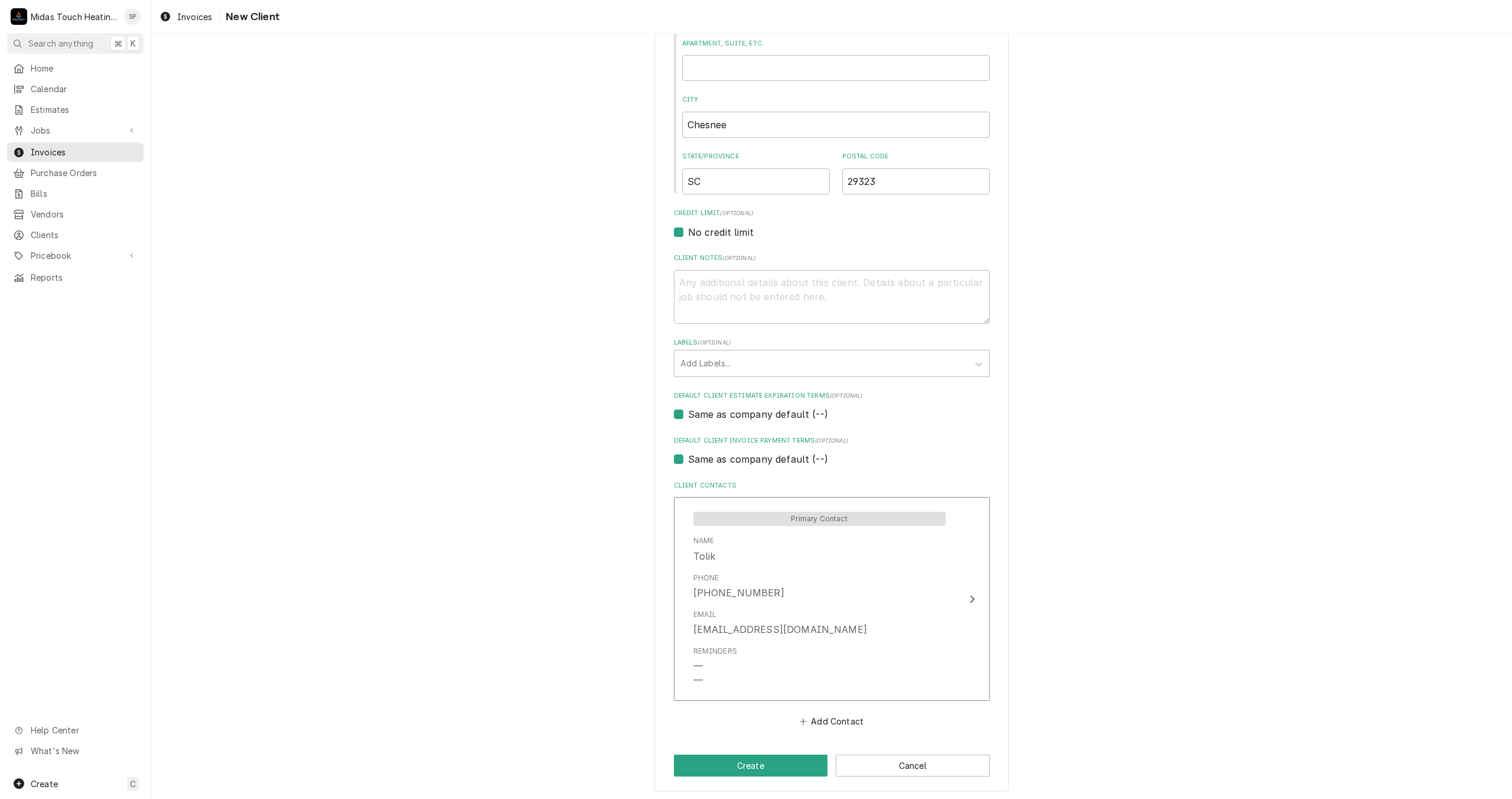
scroll to position [360, 0]
click at [808, 763] on button "Create" at bounding box center [751, 762] width 154 height 22
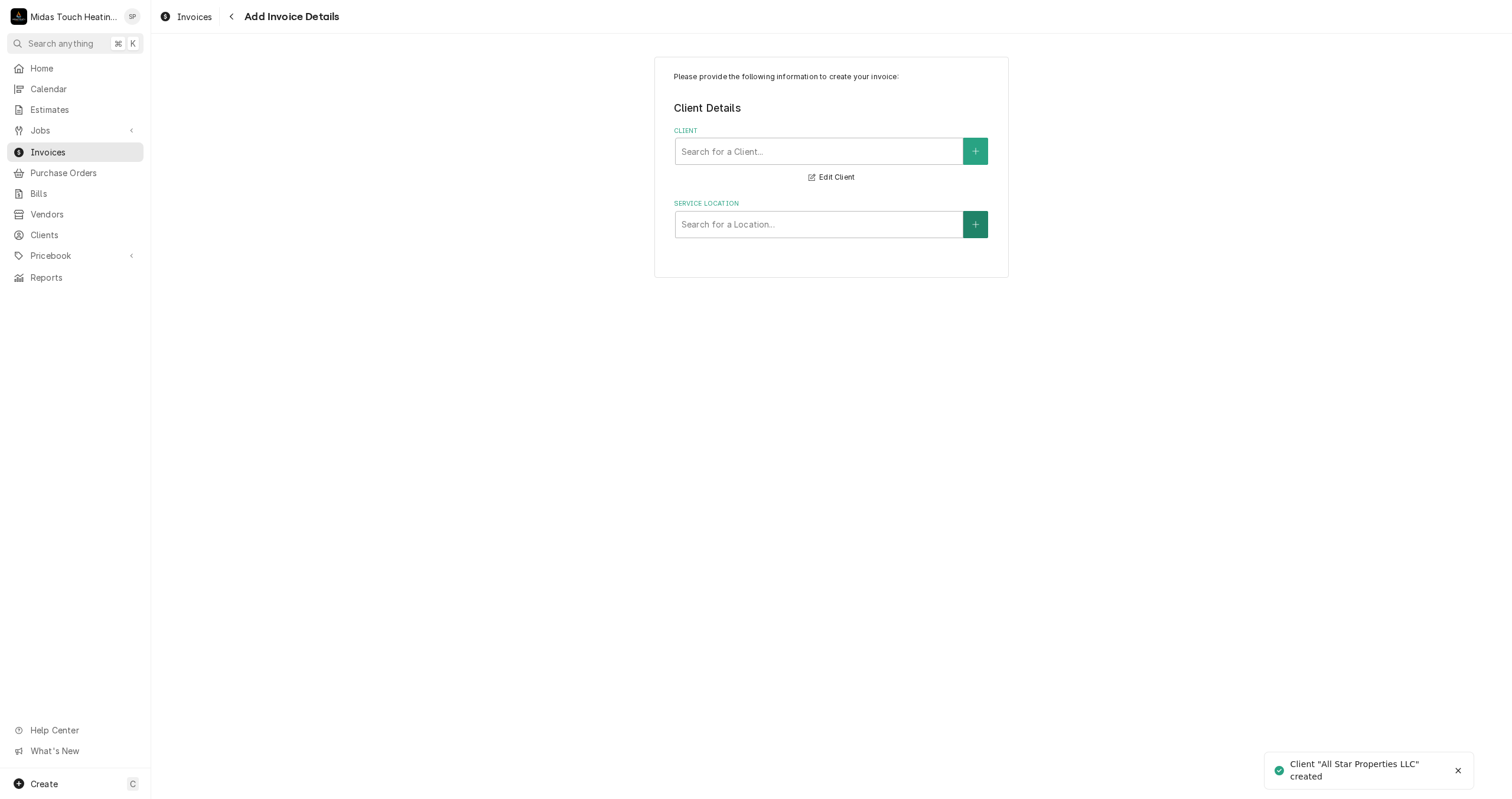
click at [978, 231] on button "Service Location" at bounding box center [976, 224] width 25 height 27
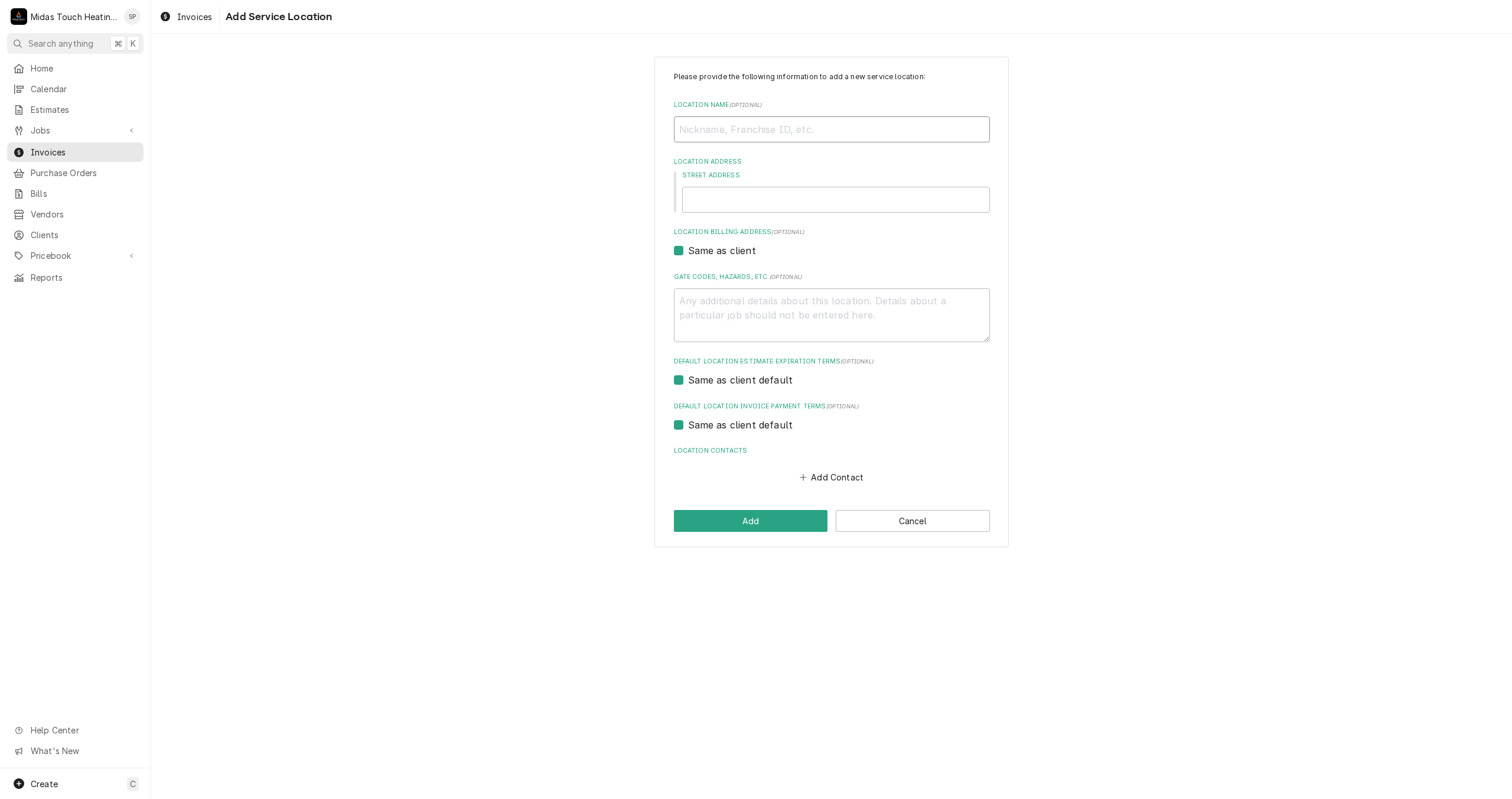
click at [740, 125] on input "Location Name ( optional )" at bounding box center [832, 129] width 316 height 26
type textarea "x"
type input "R"
type textarea "x"
type input "Re"
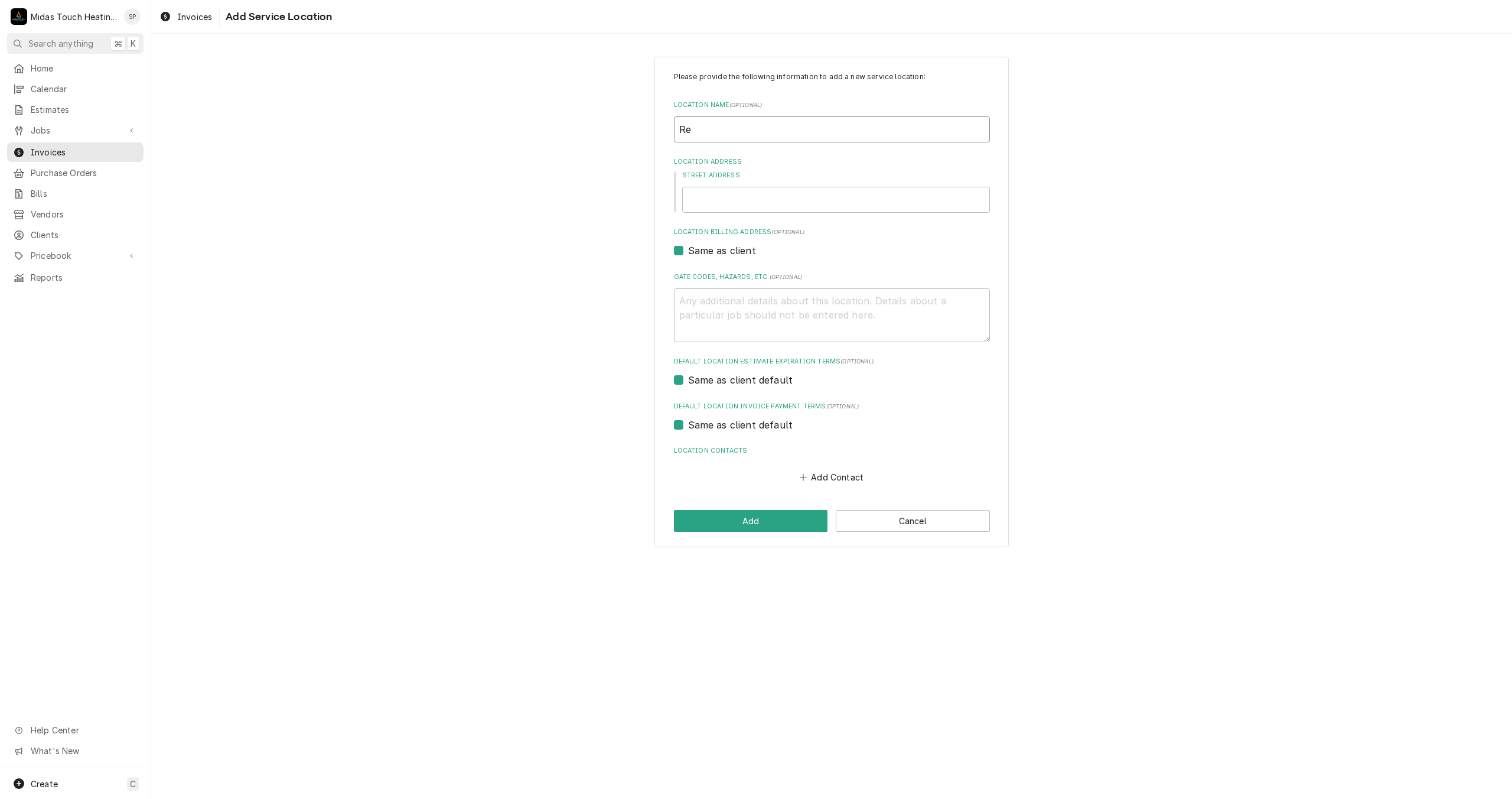
type textarea "x"
type input "Ren"
type textarea "x"
type input "Rent"
type textarea "x"
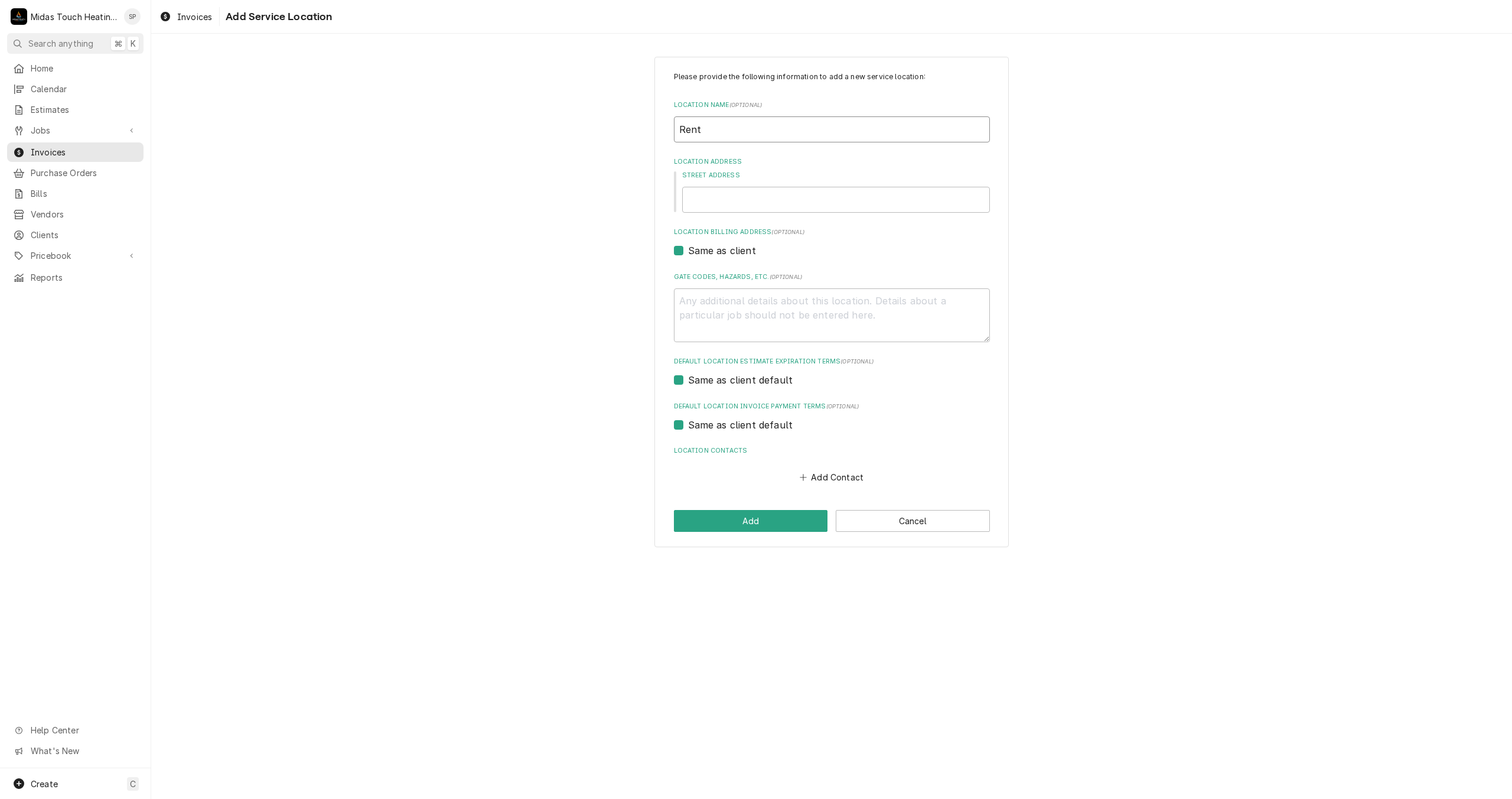
type input "Renta"
type textarea "x"
type input "Rental"
click at [699, 200] on input "Street Address" at bounding box center [835, 199] width 307 height 26
type textarea "x"
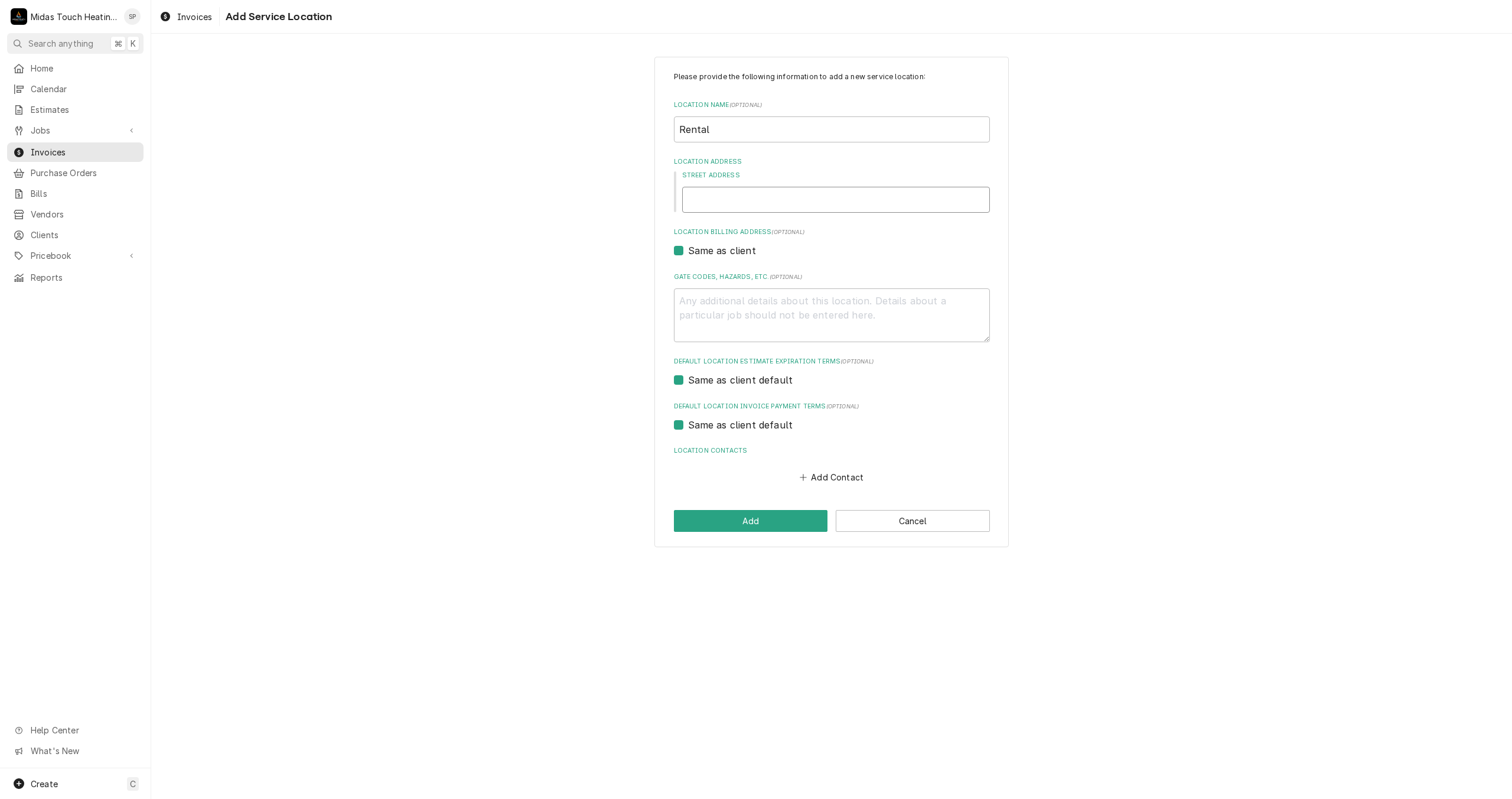
type input "1"
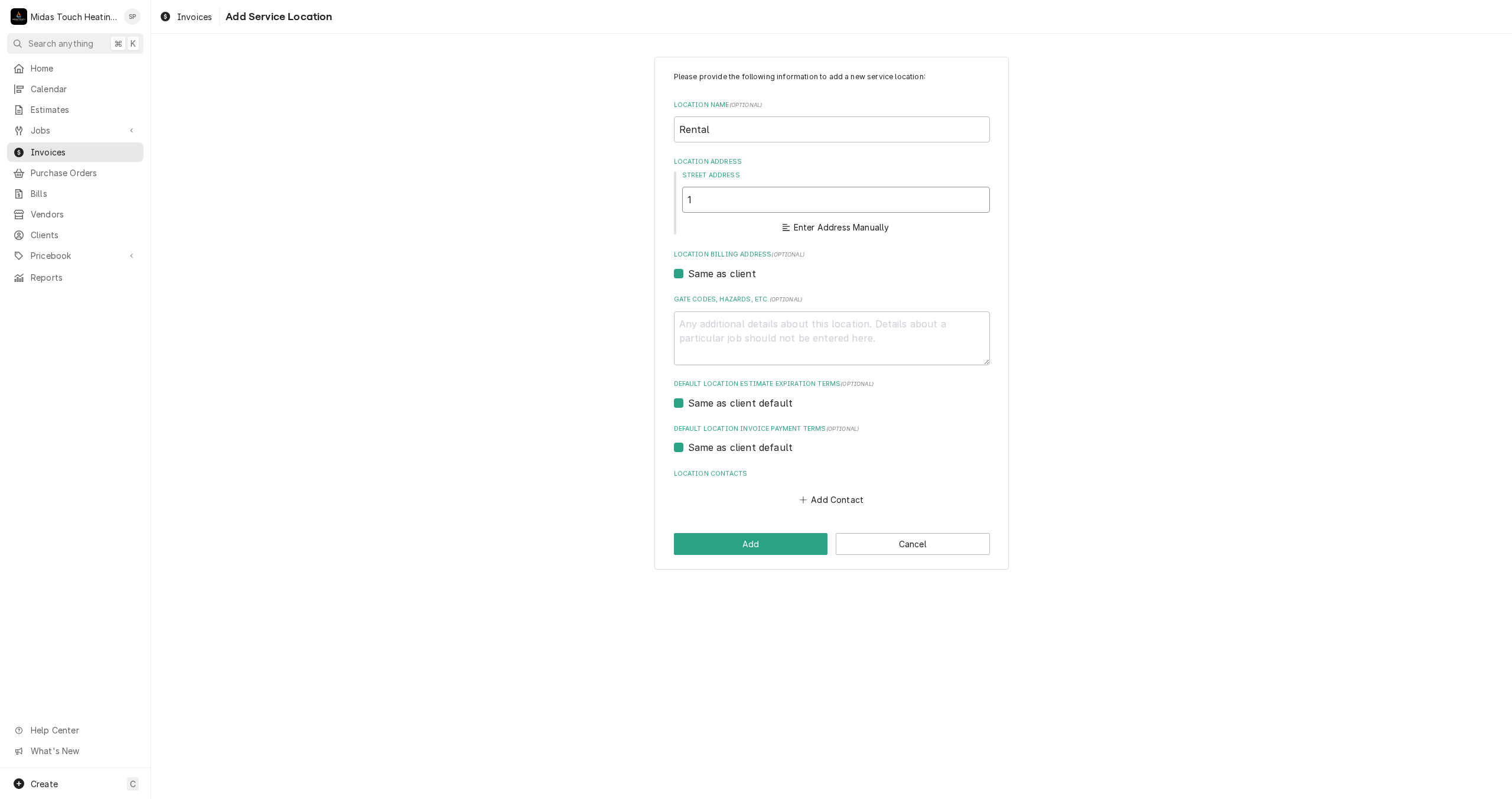
type textarea "x"
type input "12"
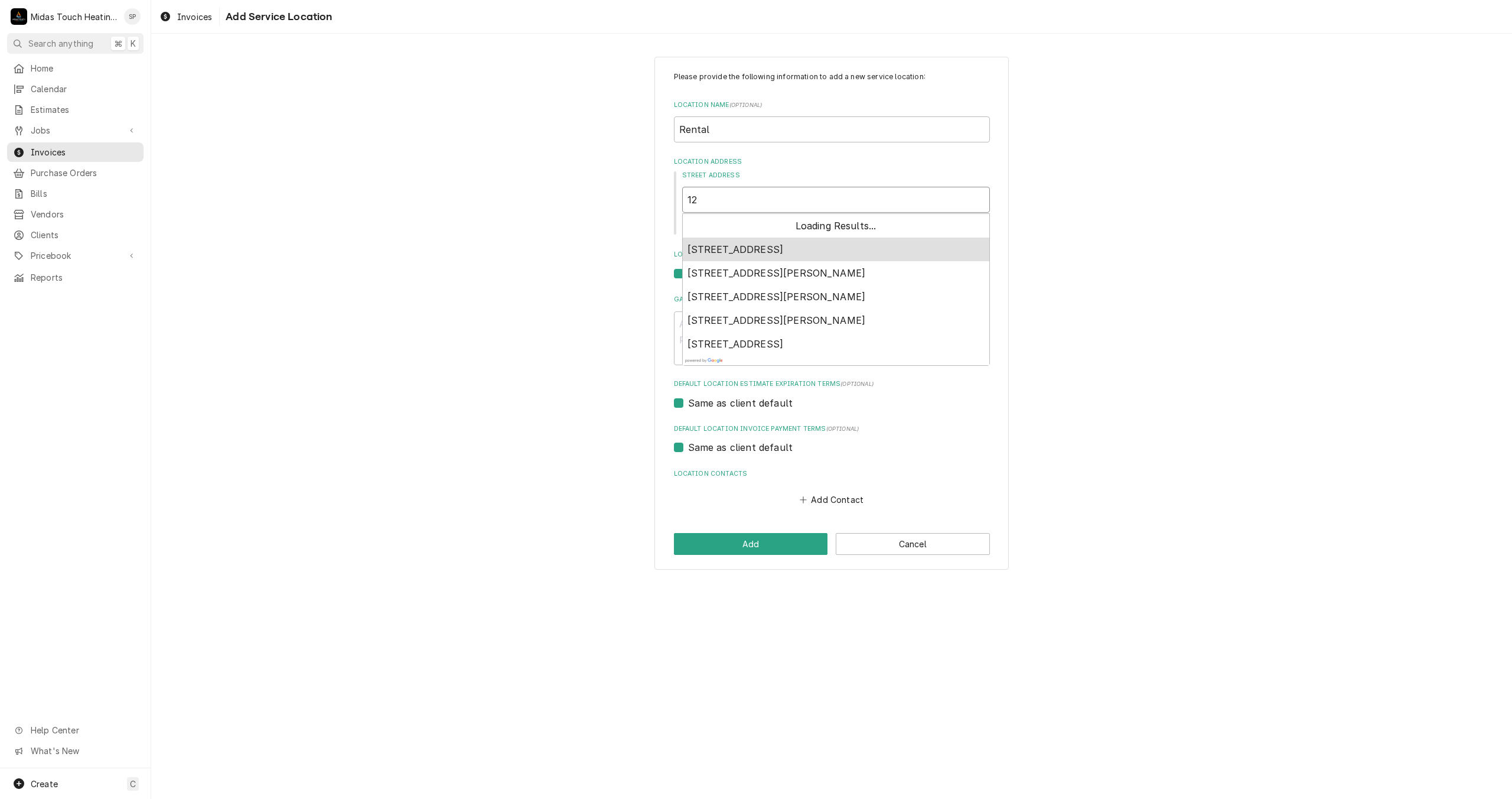
type textarea "x"
type input "127"
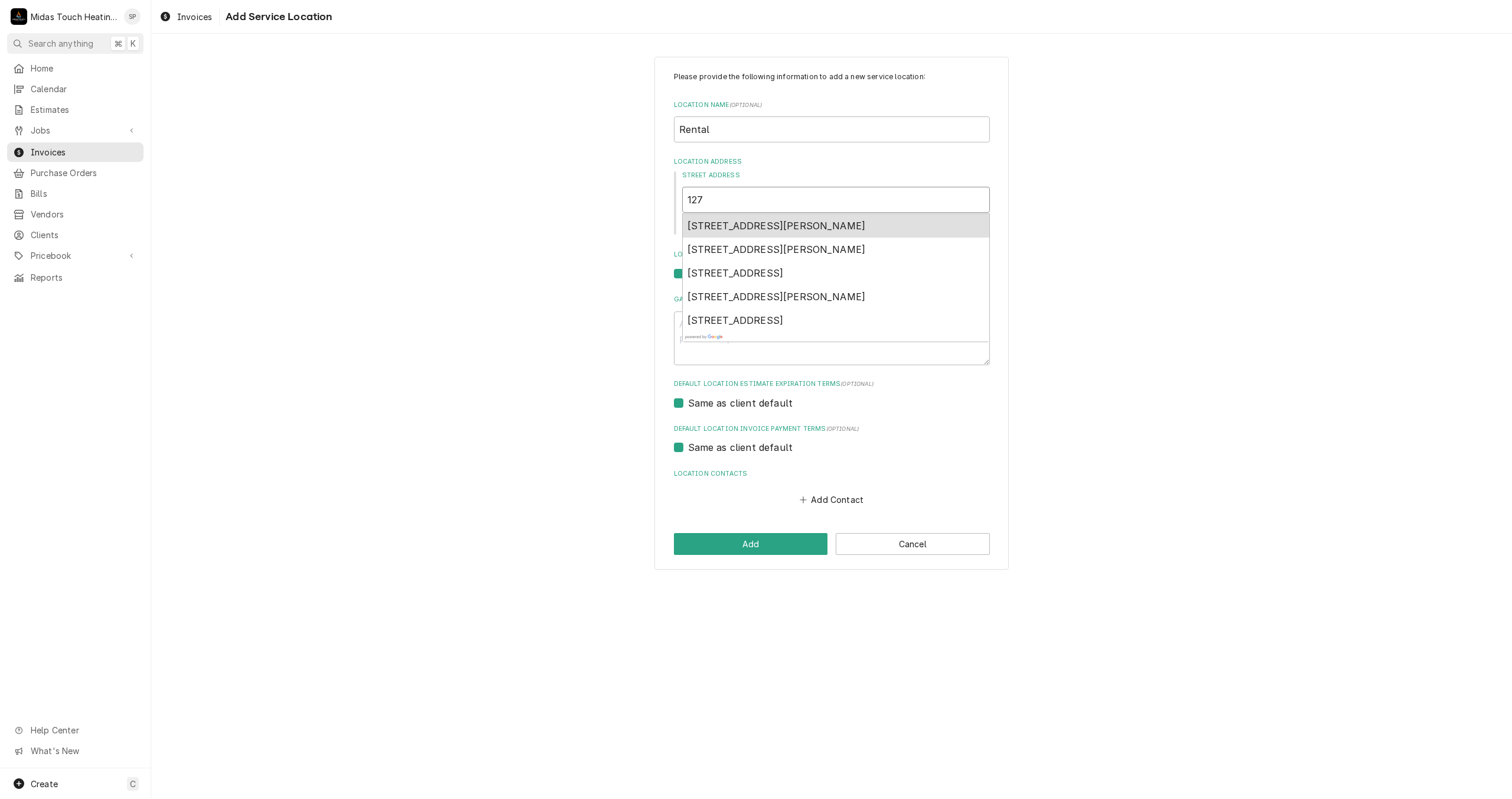
type textarea "x"
type input "127"
type textarea "x"
type input "127 a"
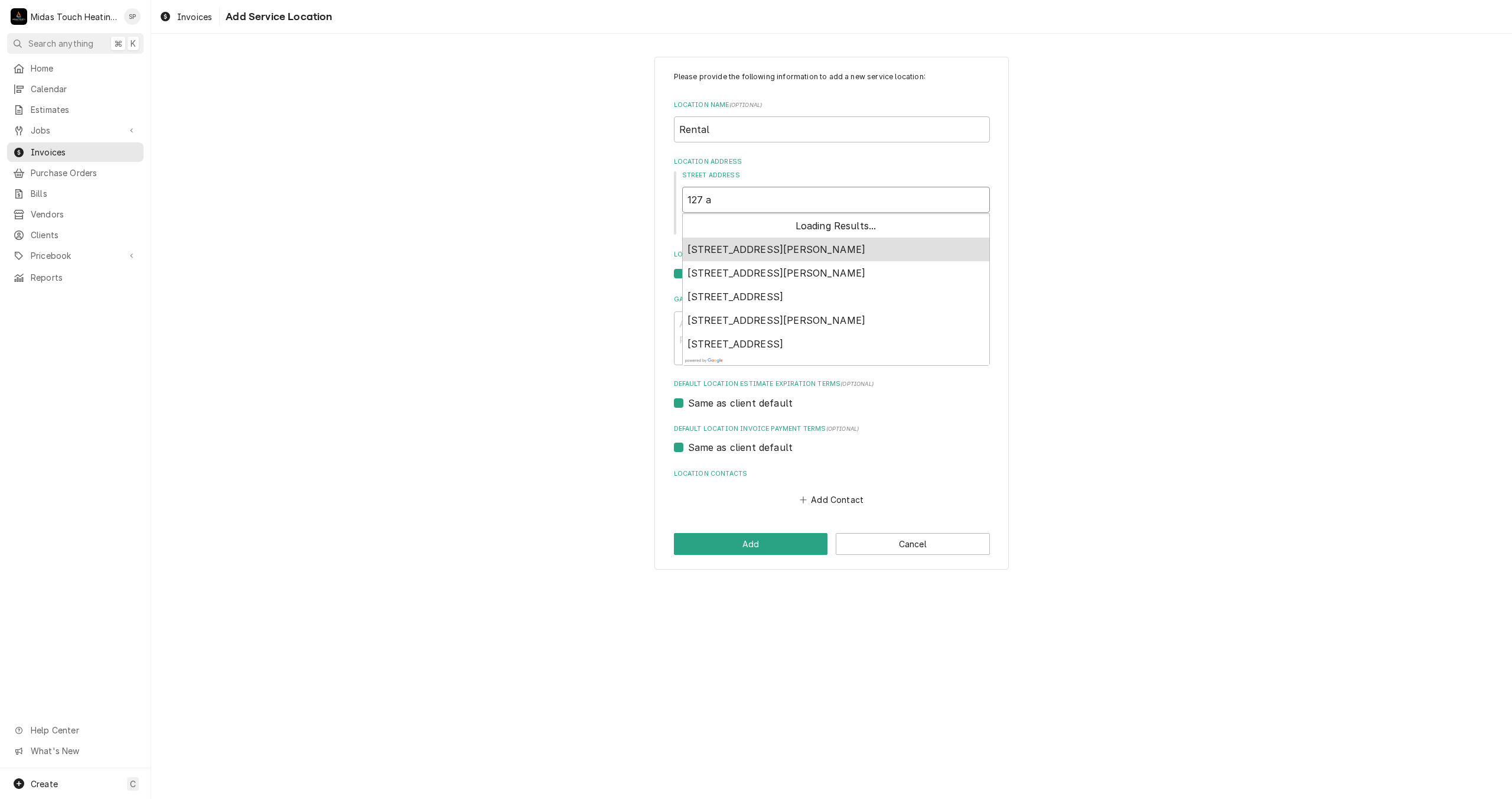
type textarea "x"
type input "127 a"
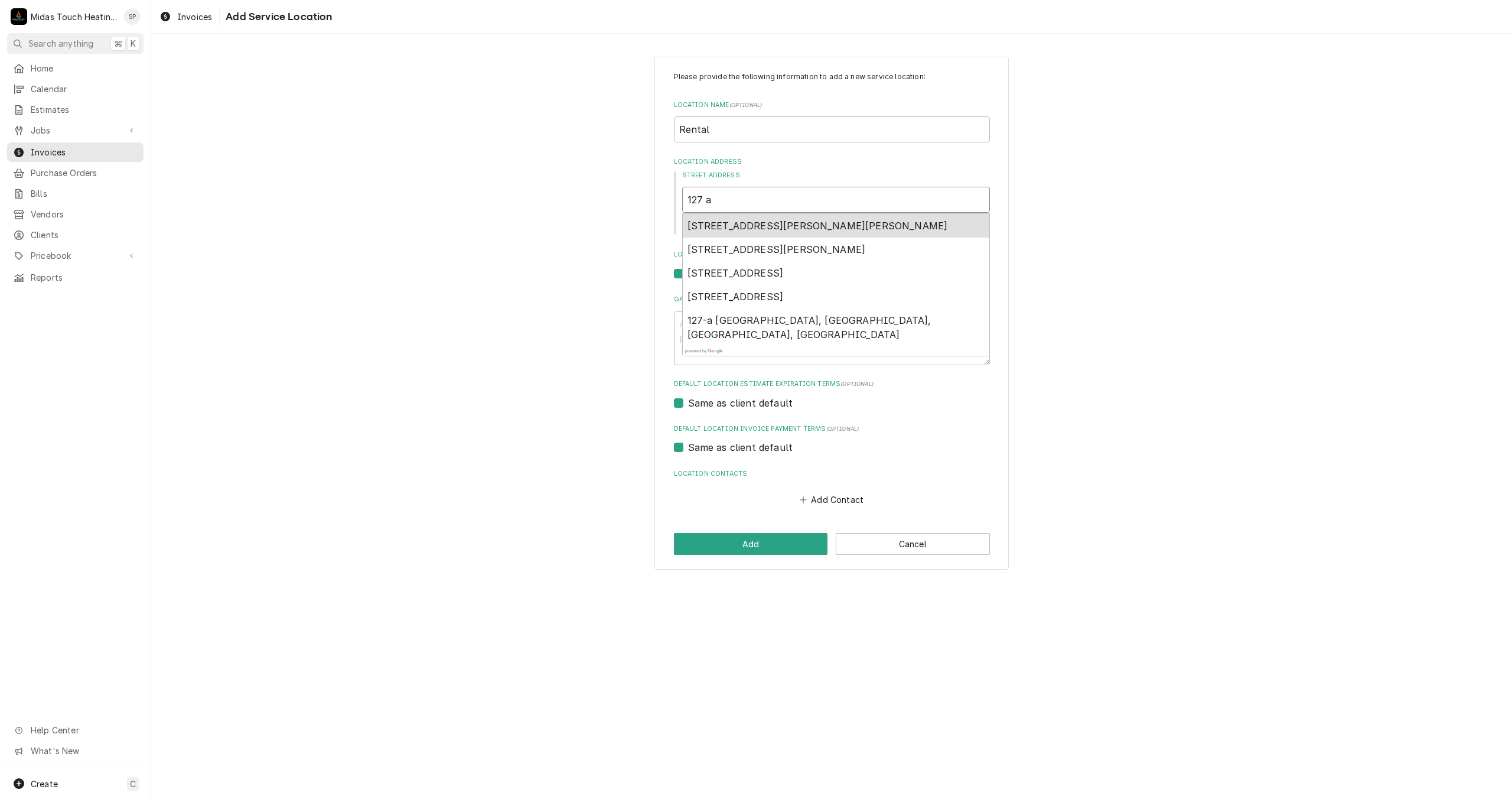
type textarea "x"
type input "127 a e"
type textarea "x"
type input "127 a ev"
type textarea "x"
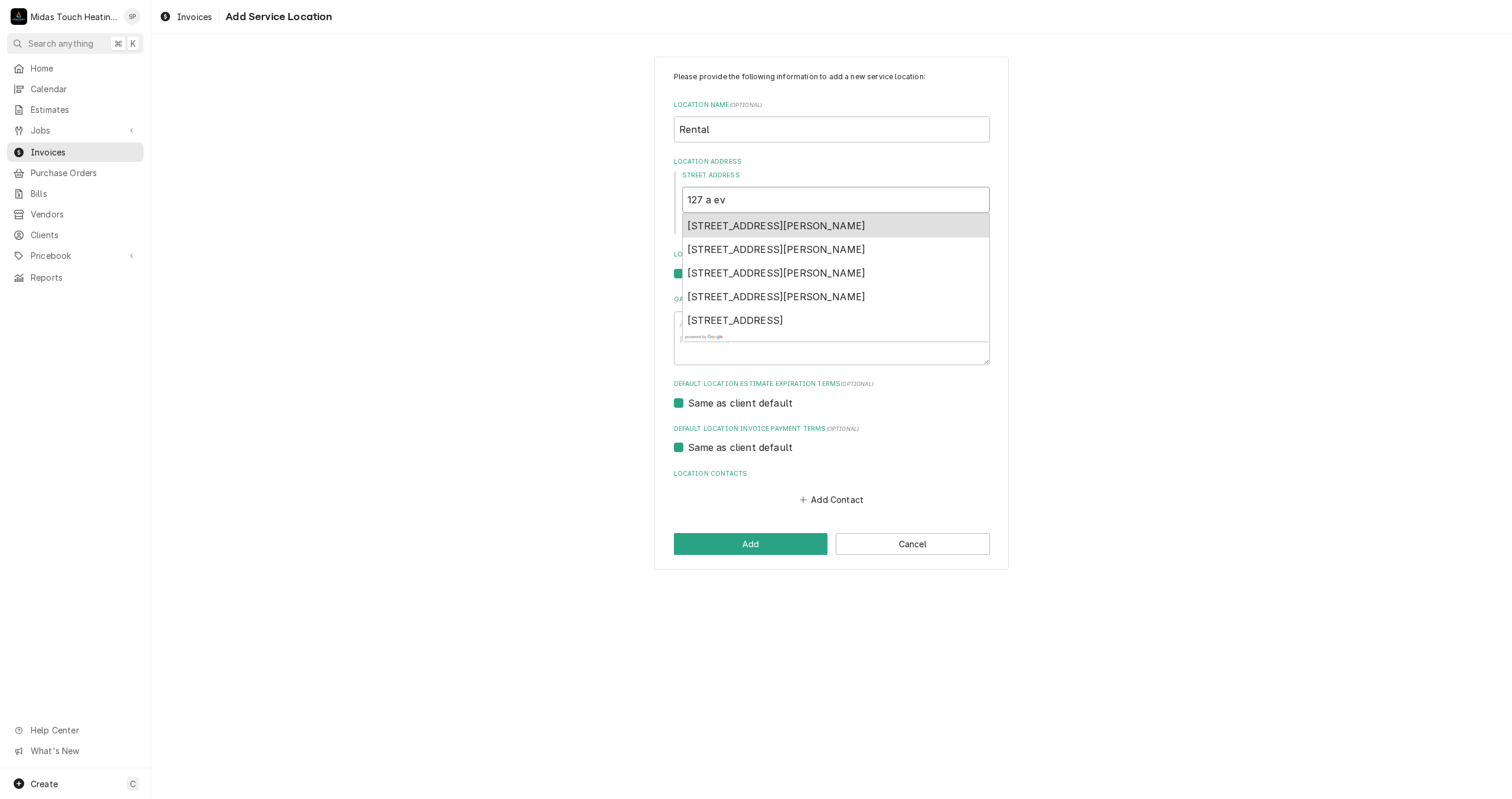
type input "127 a evv"
click at [755, 227] on span "127A Evvalane Drive, Spartanburg, SC, USA" at bounding box center [735, 225] width 96 height 12
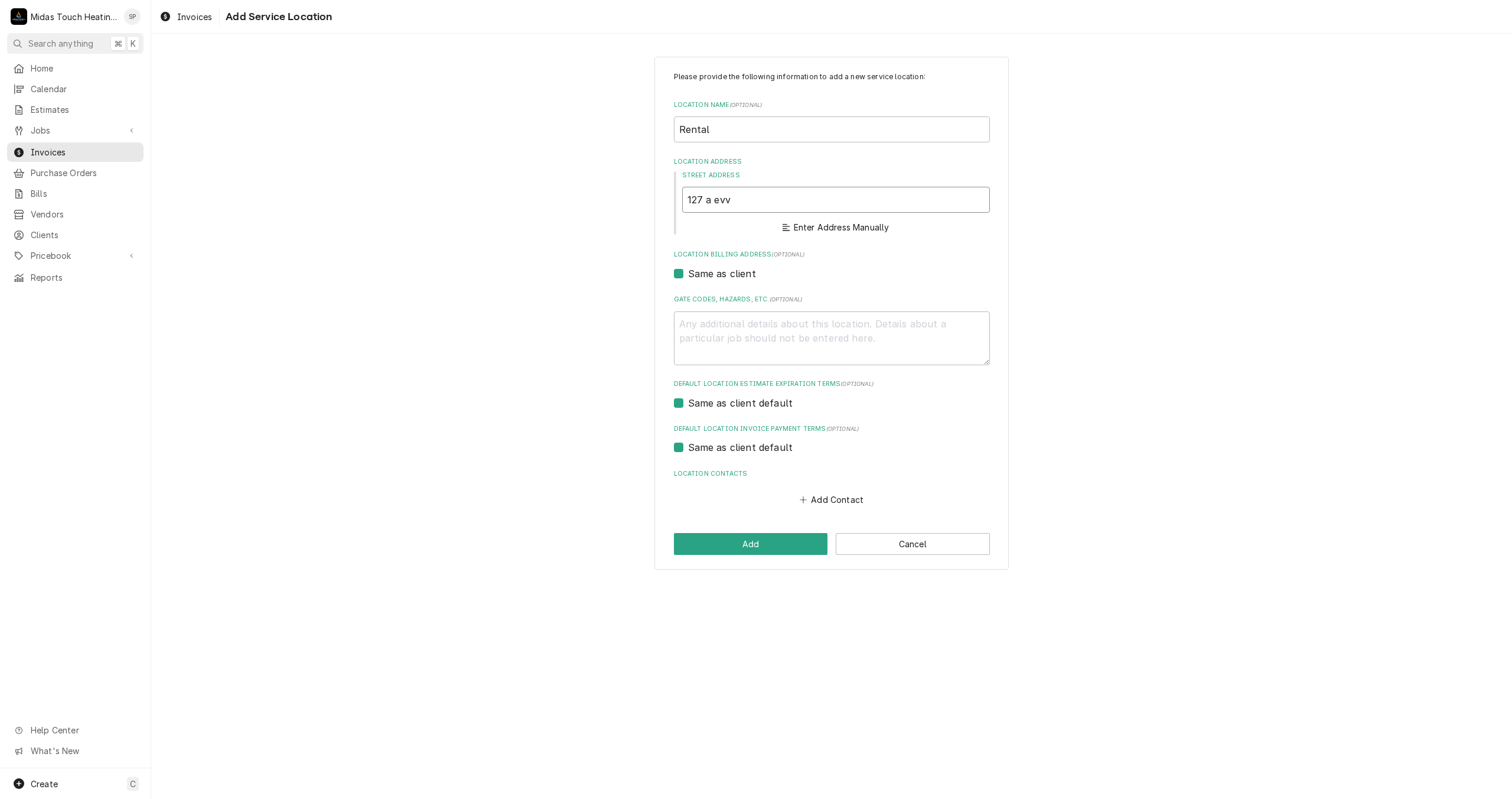
type textarea "x"
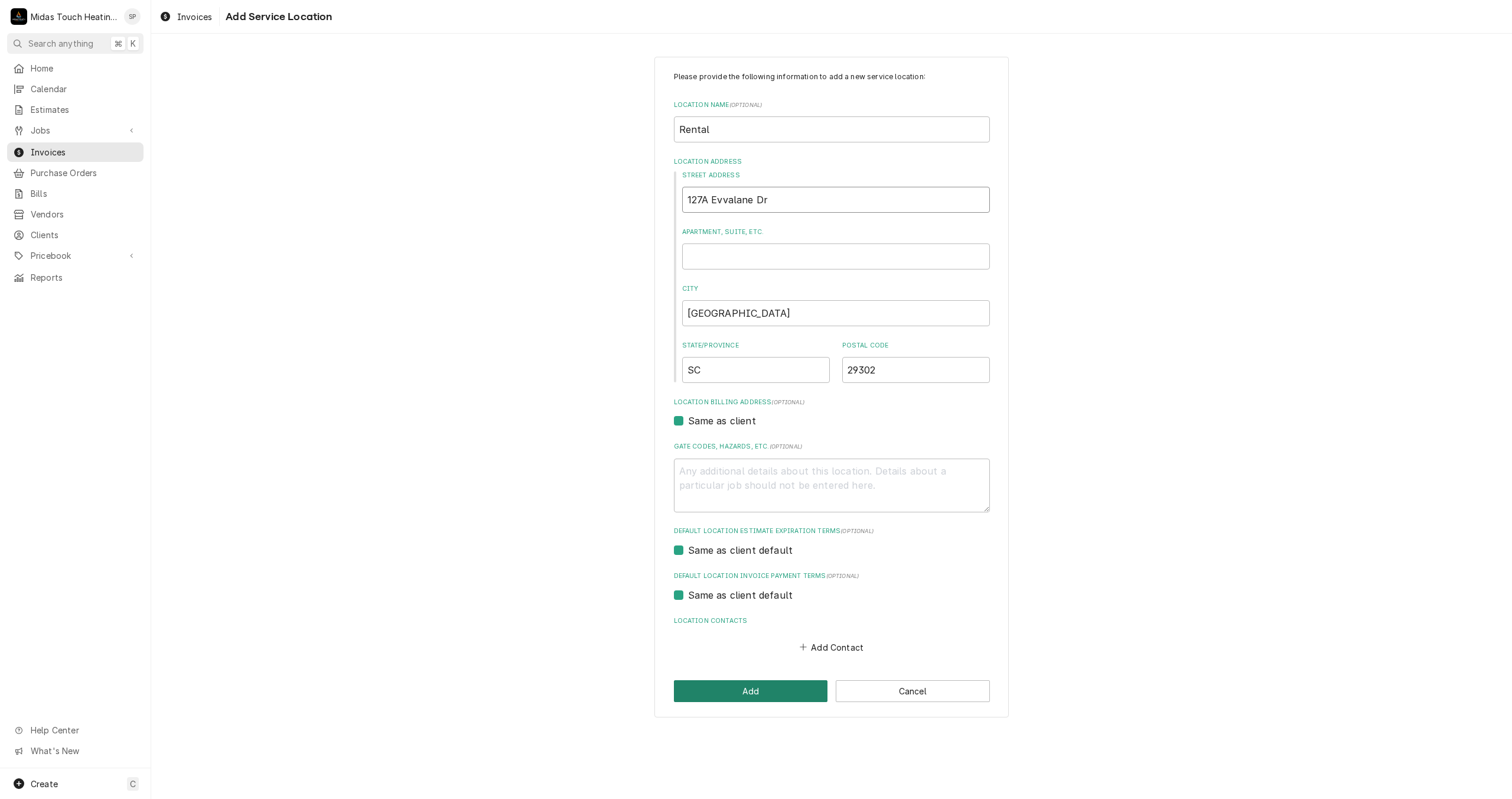
type input "127A Evvalane Dr"
click at [799, 683] on button "Add" at bounding box center [751, 690] width 154 height 22
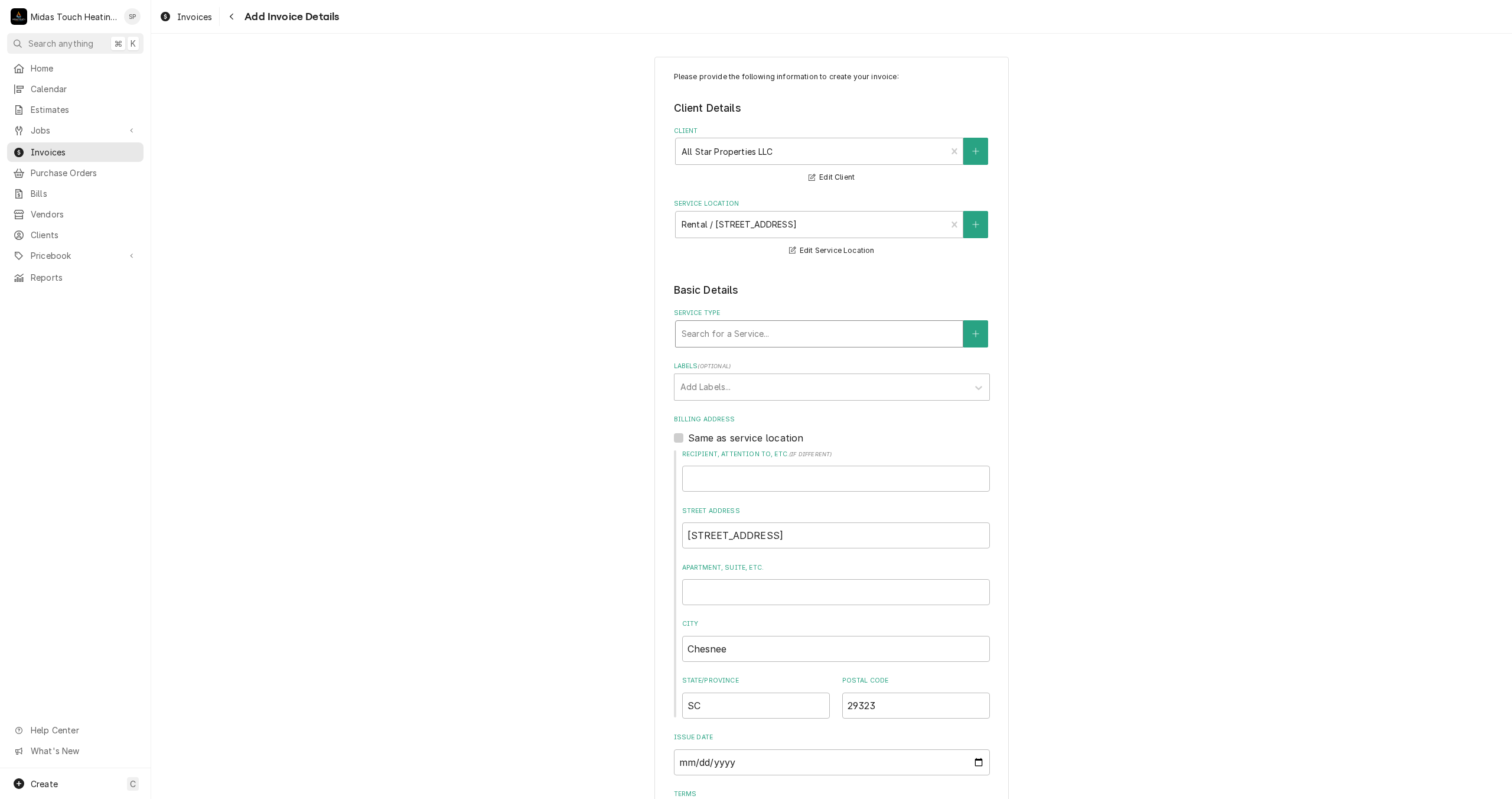
click at [757, 330] on div "Service Type" at bounding box center [818, 334] width 275 height 22
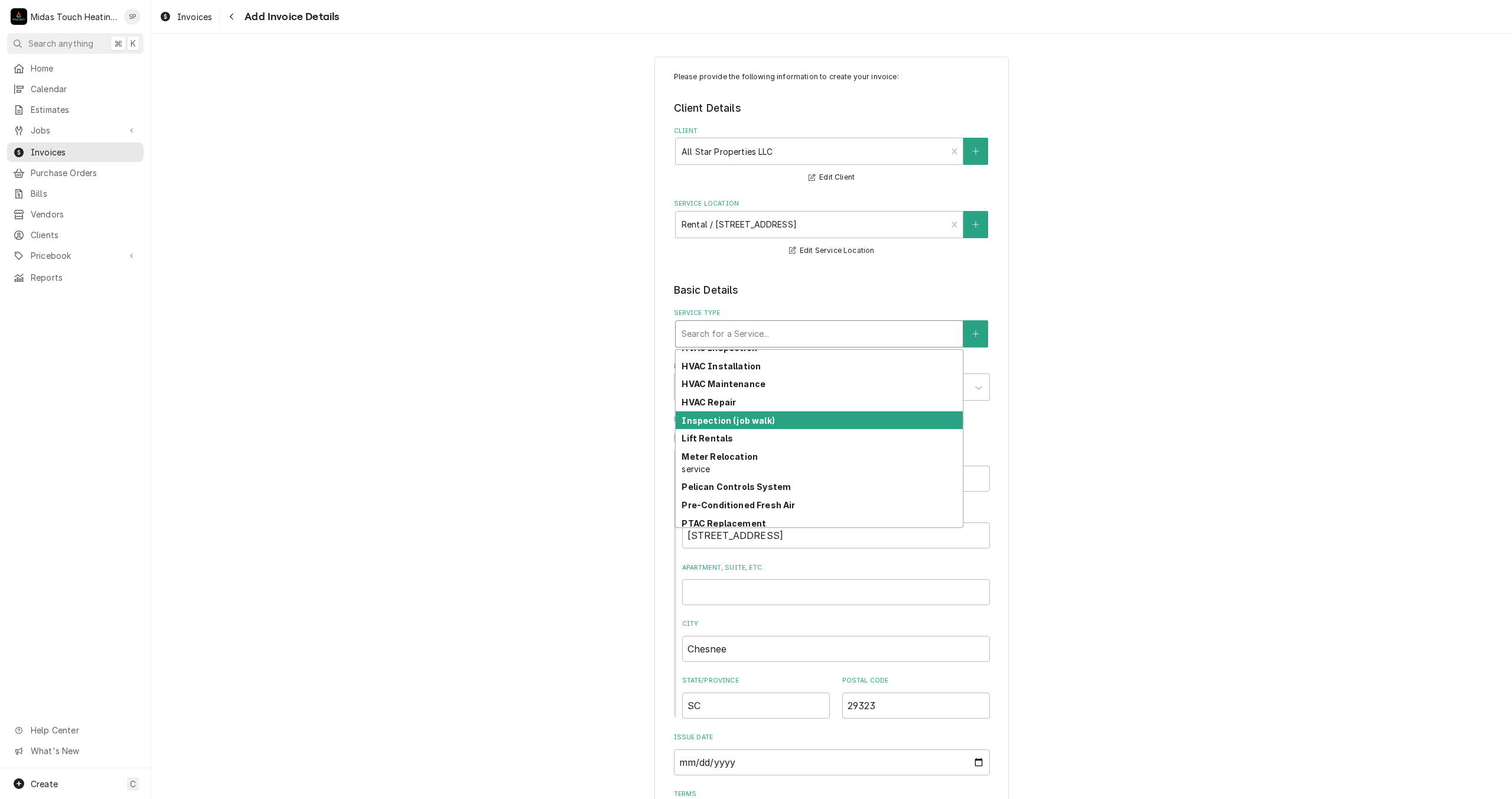
scroll to position [259, 0]
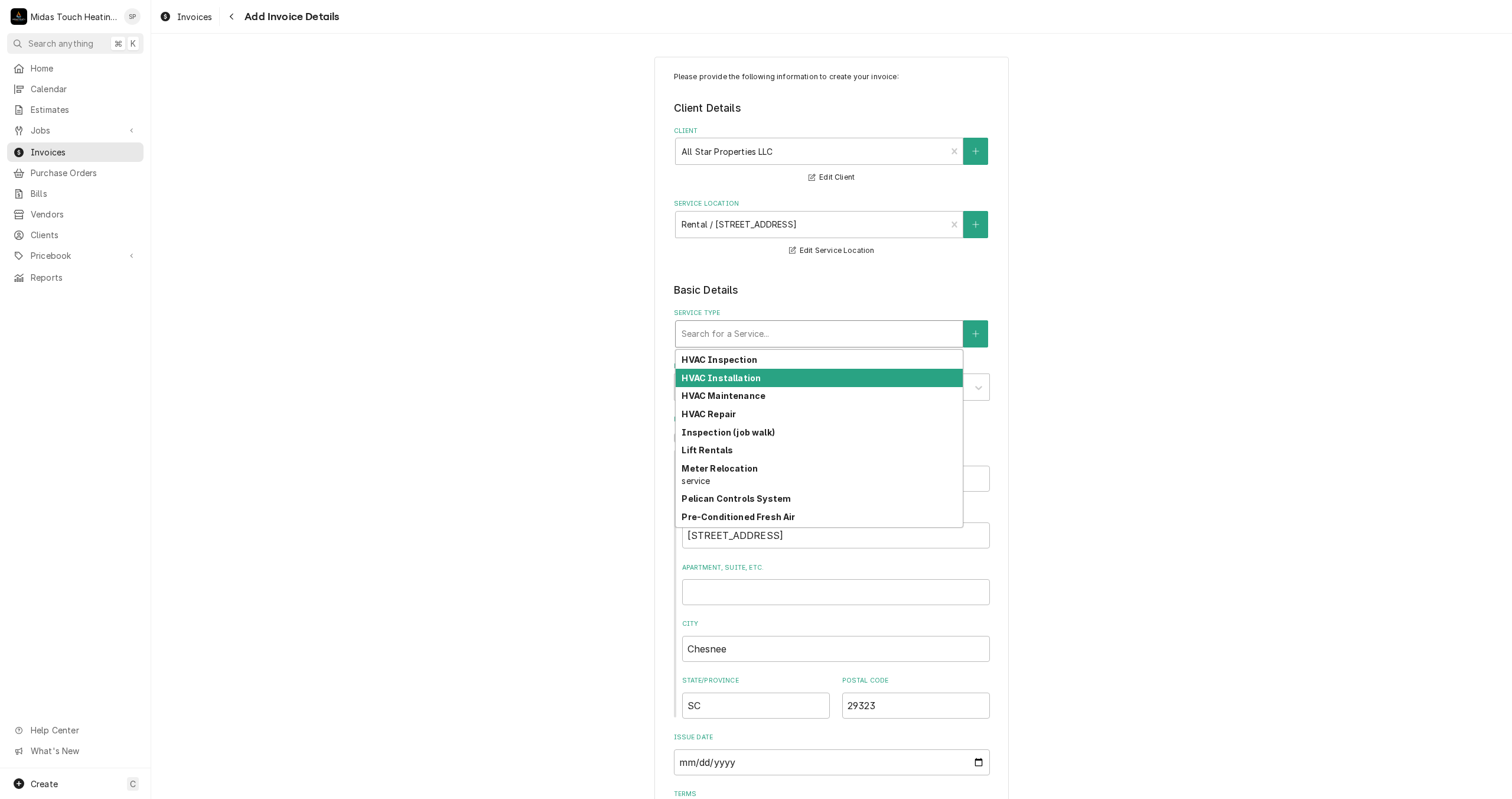
click at [725, 383] on strong "HVAC Installation" at bounding box center [721, 378] width 79 height 10
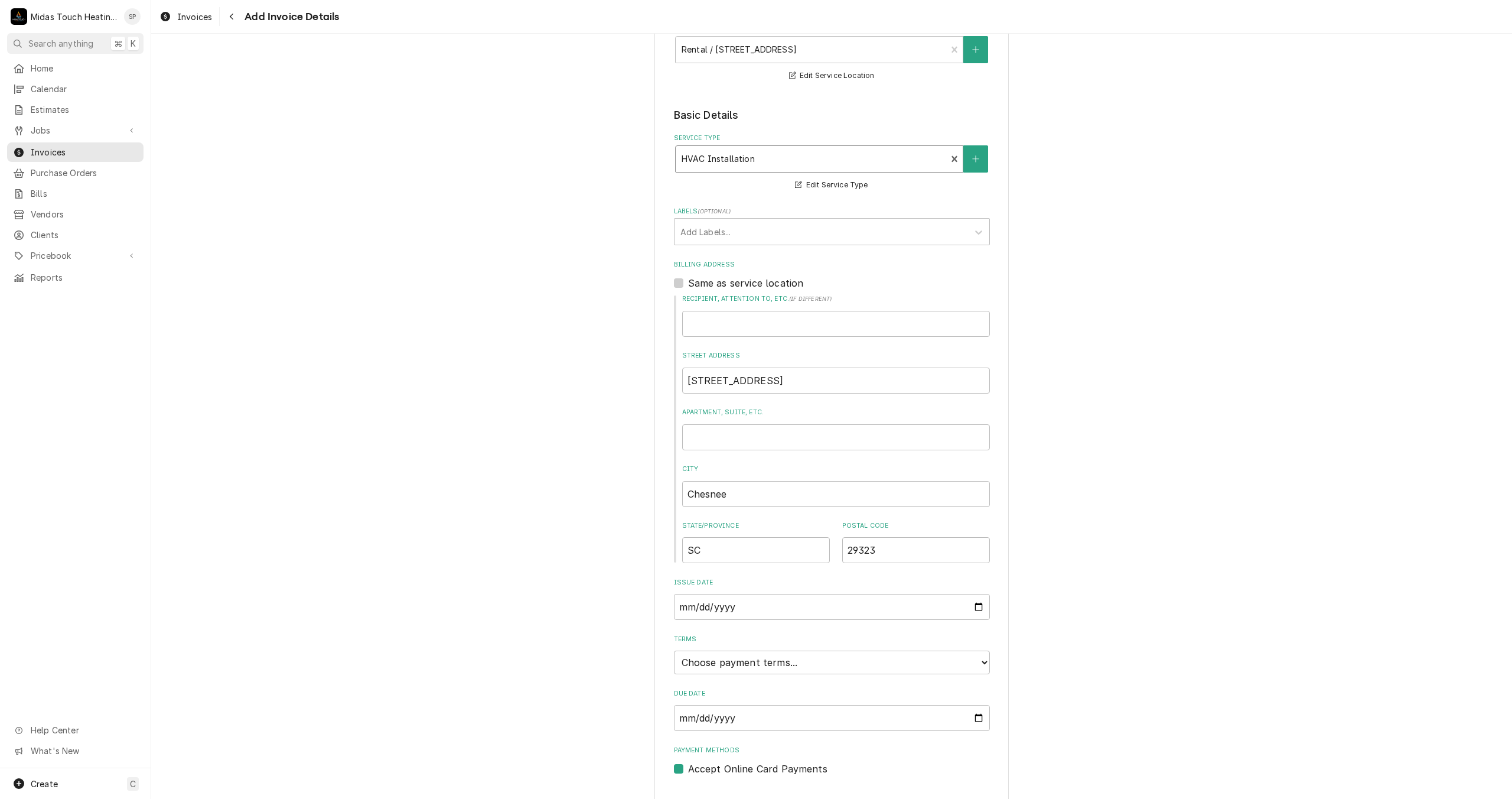
scroll to position [204, 0]
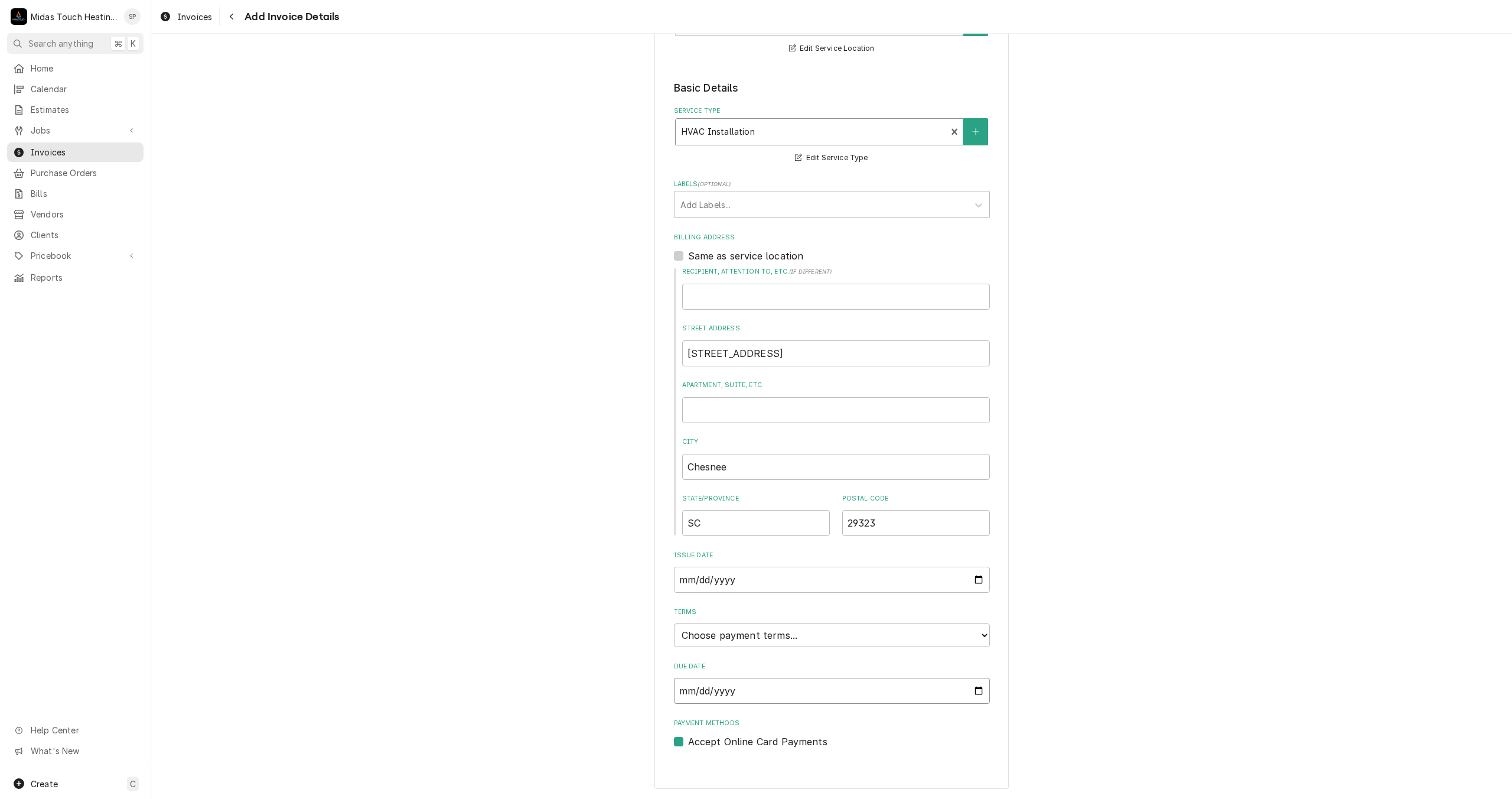
click at [780, 694] on input "Due Date" at bounding box center [832, 690] width 316 height 26
click at [974, 692] on input "Due Date" at bounding box center [832, 690] width 316 height 26
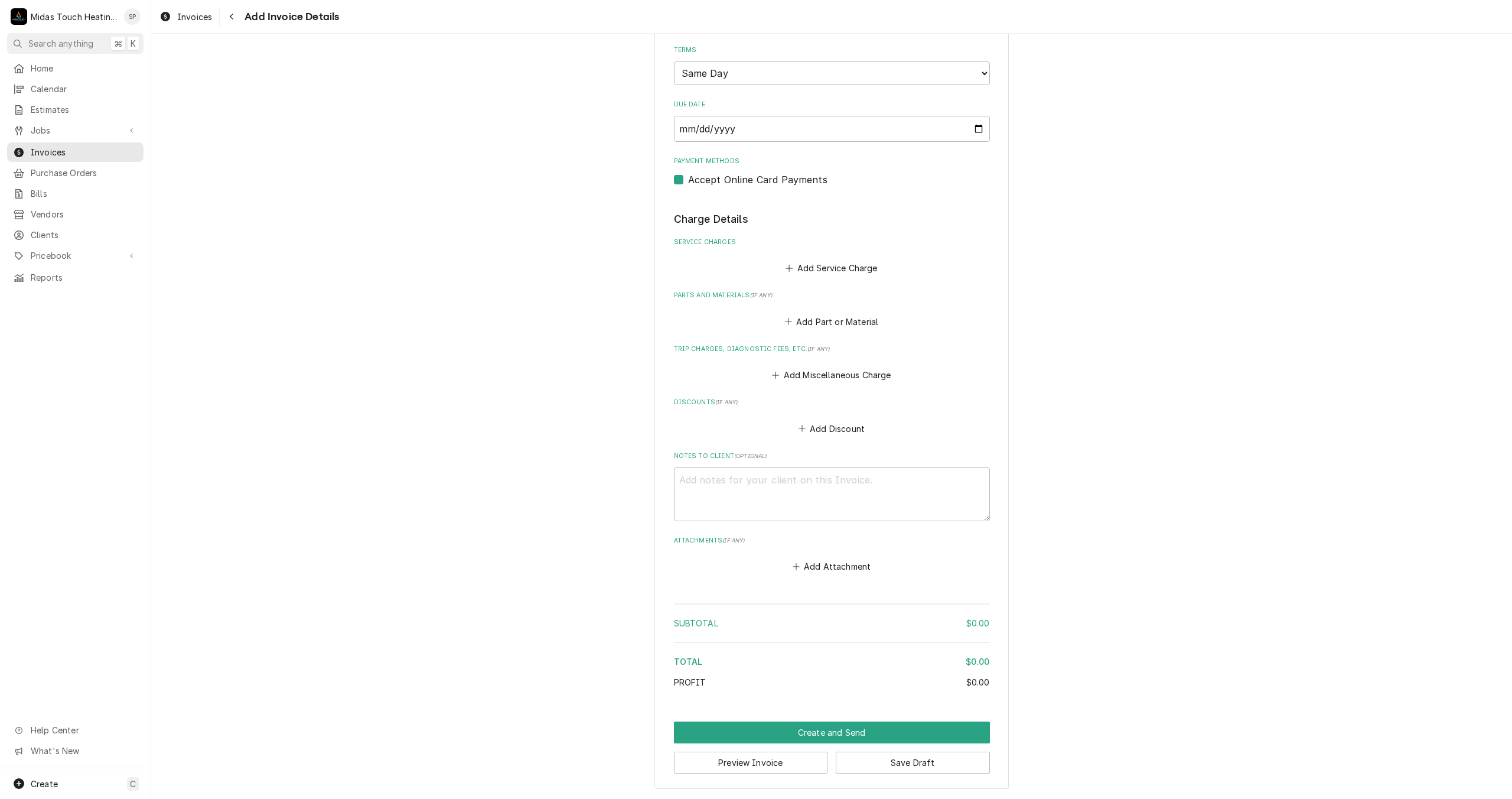
scroll to position [743, 0]
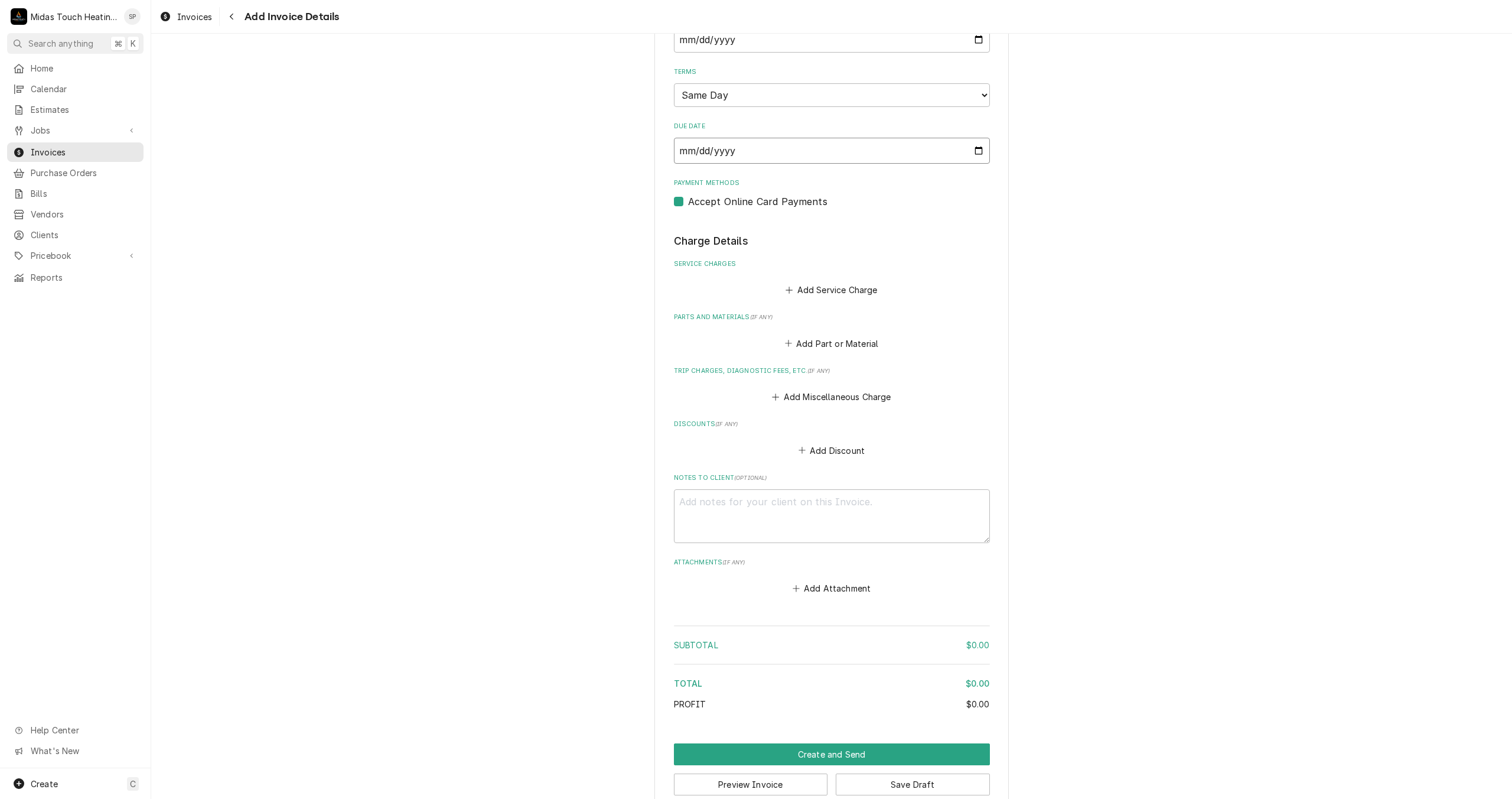
click at [972, 152] on input "2025-08-28" at bounding box center [832, 151] width 316 height 26
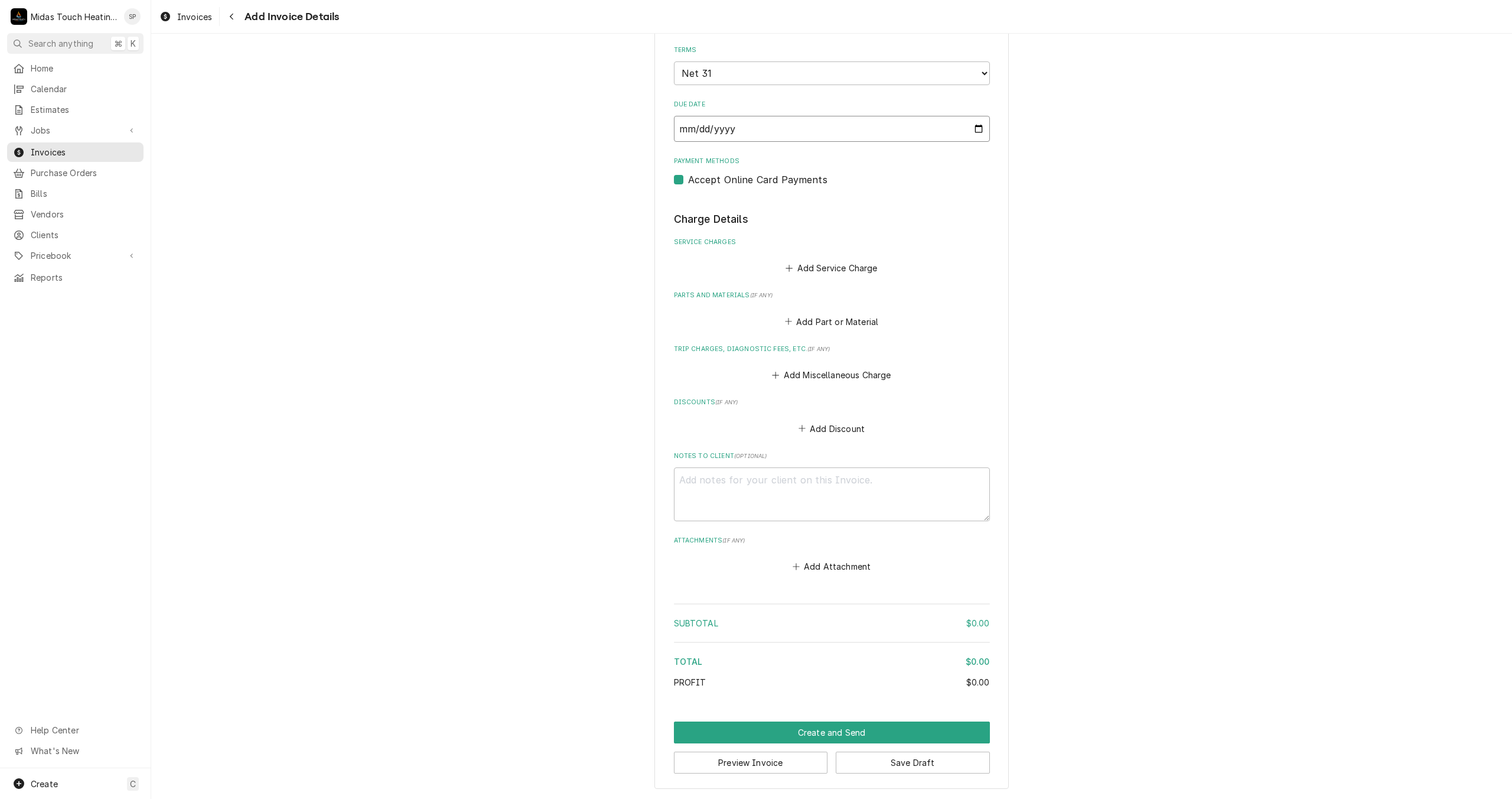
click at [938, 126] on input "2025-09-28" at bounding box center [832, 128] width 316 height 26
click at [967, 127] on input "2025-09-28" at bounding box center [832, 128] width 316 height 26
type textarea "x"
click at [834, 268] on button "Add Service Charge" at bounding box center [831, 268] width 96 height 16
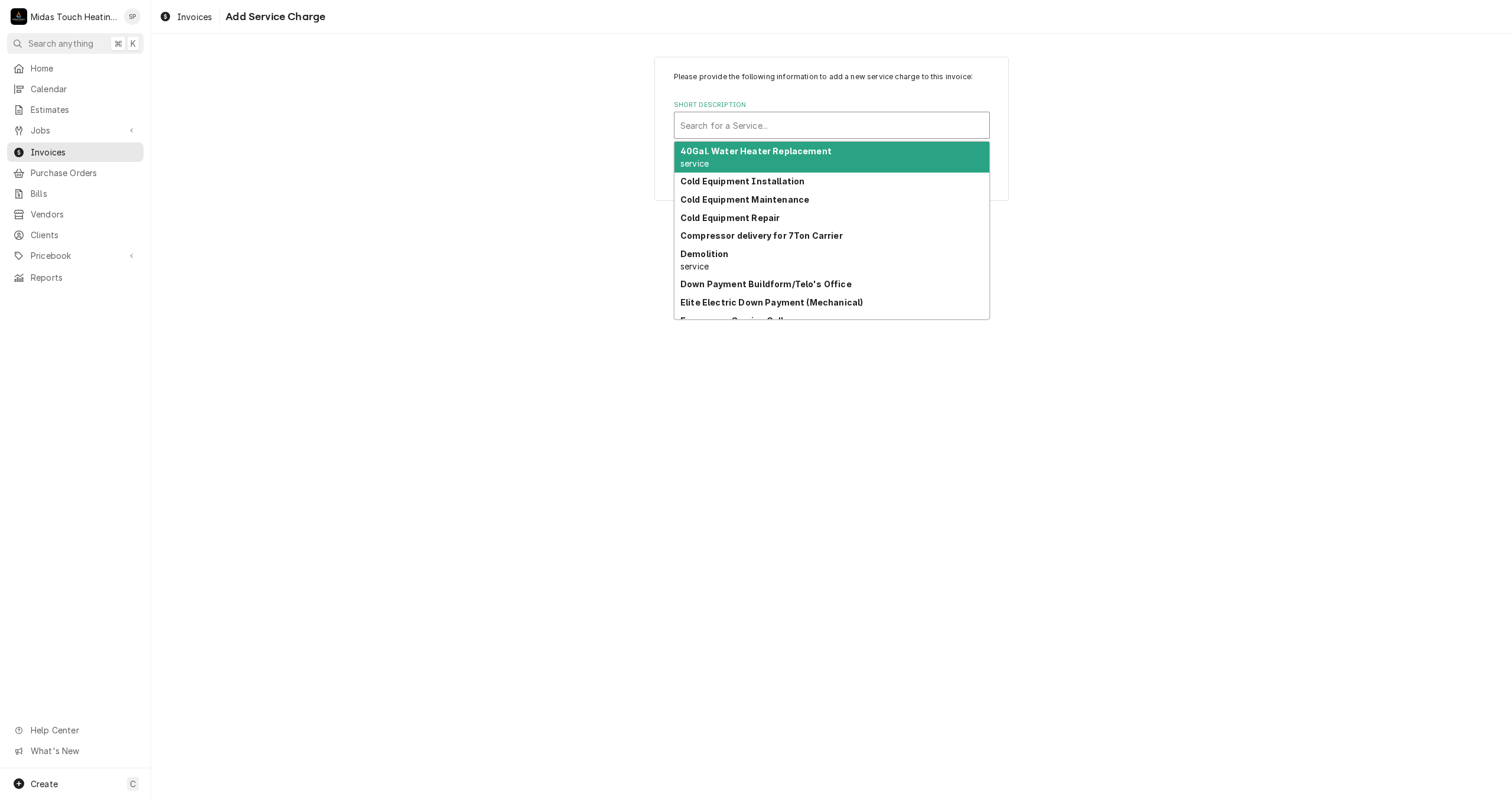
click at [784, 131] on div "Short Description" at bounding box center [832, 126] width 303 height 22
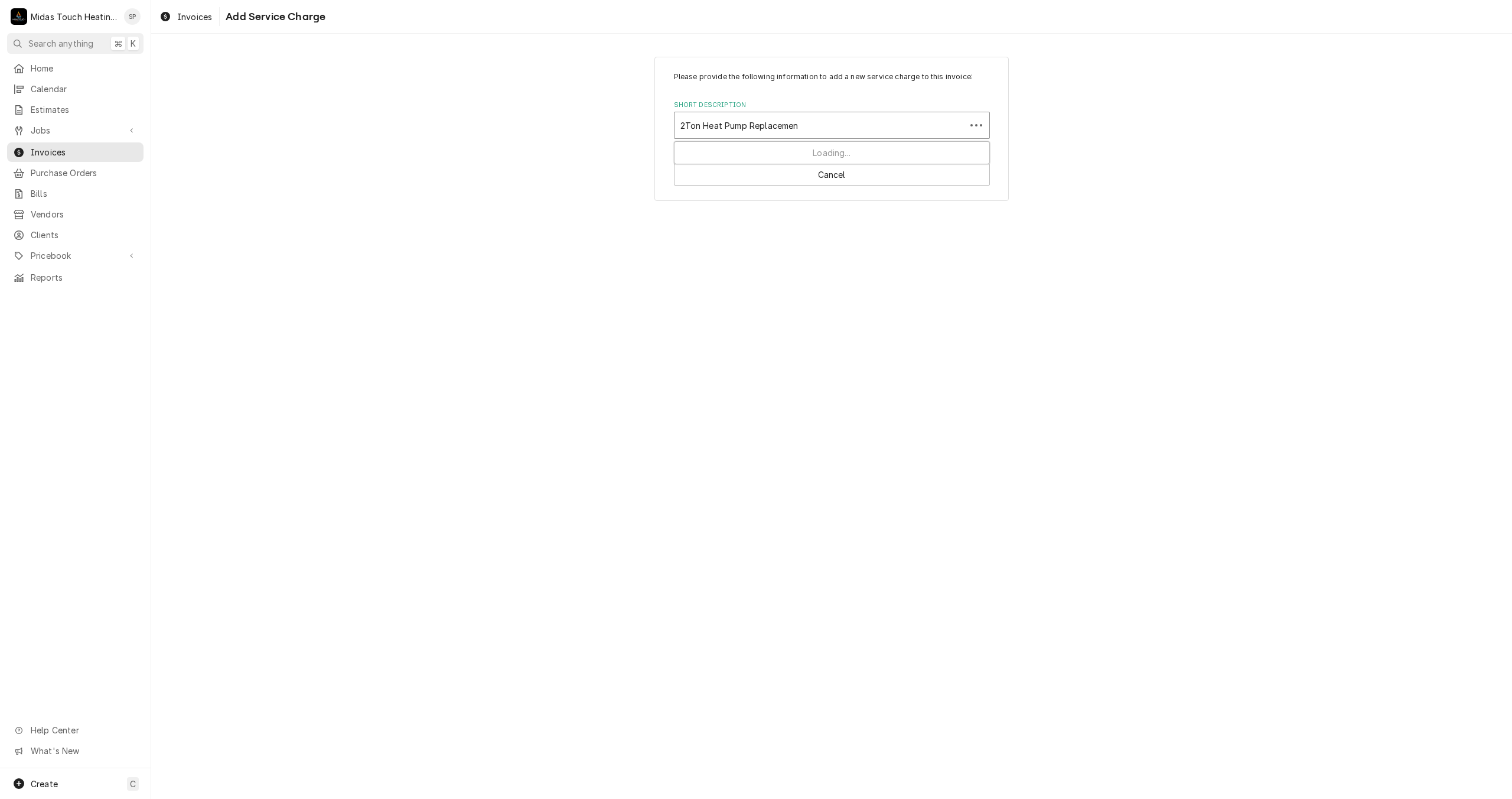
type input "2Ton Heat Pump Replacement"
click at [785, 153] on div "Add "2Ton Heat Pump Replacement" to PriceBook" at bounding box center [832, 151] width 315 height 18
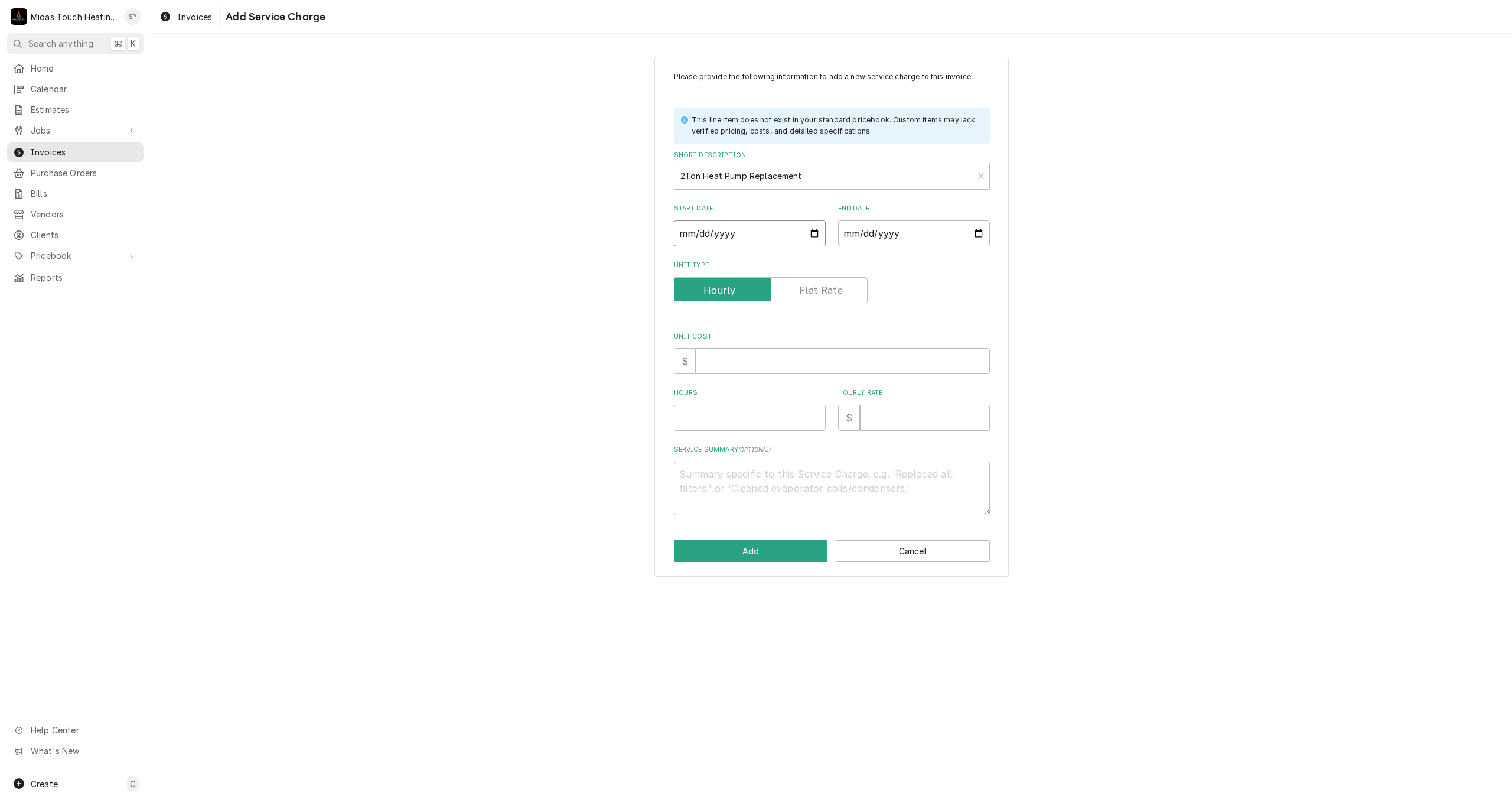
click at [812, 239] on input "Start Date" at bounding box center [749, 233] width 151 height 26
type textarea "x"
type input "2025-09-28"
type textarea "x"
type input "2025-09-02"
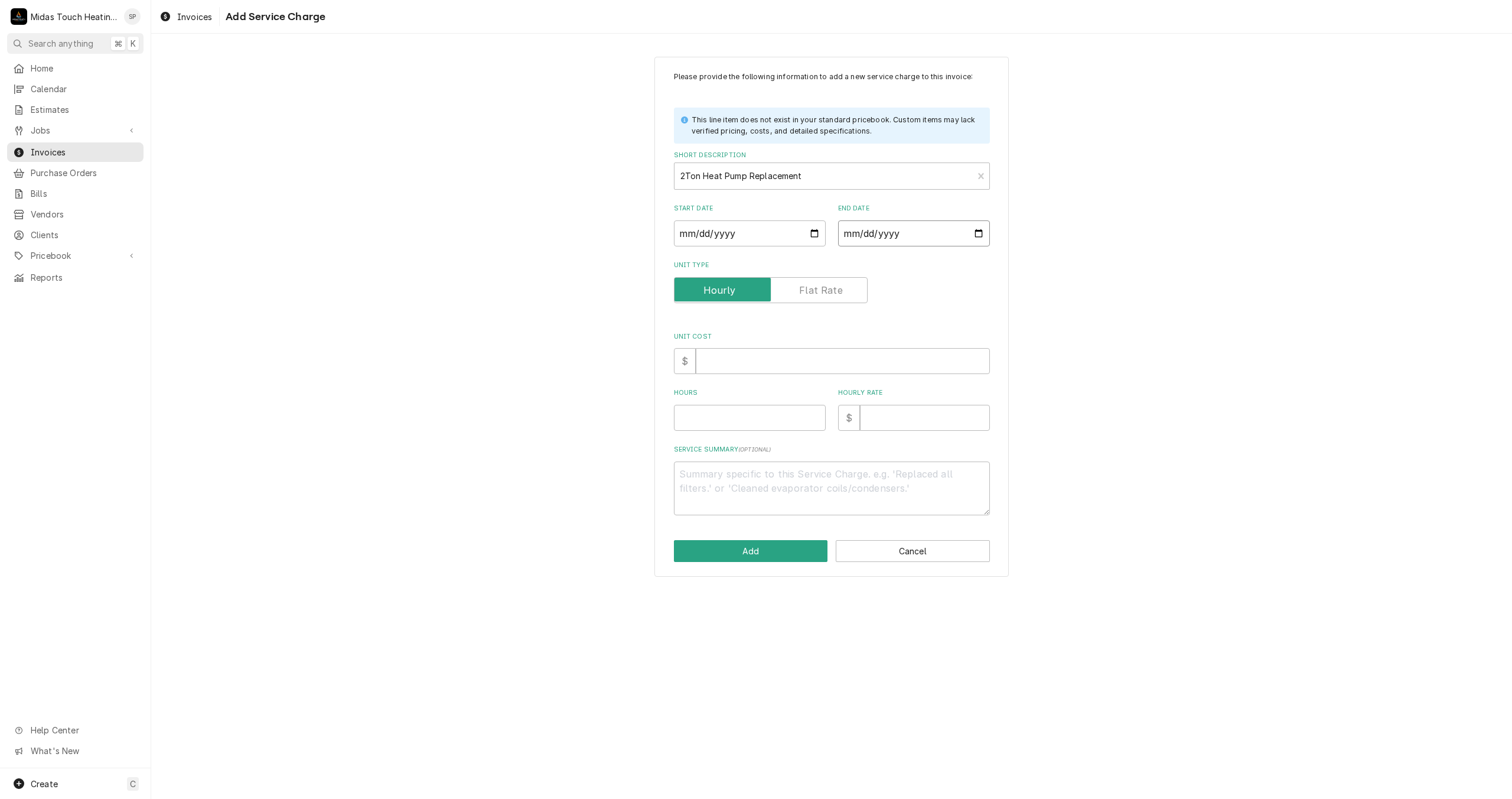
click at [974, 235] on input "End Date" at bounding box center [913, 233] width 151 height 26
type textarea "x"
type input "2025-09-28"
type textarea "x"
type input "2025-09-02"
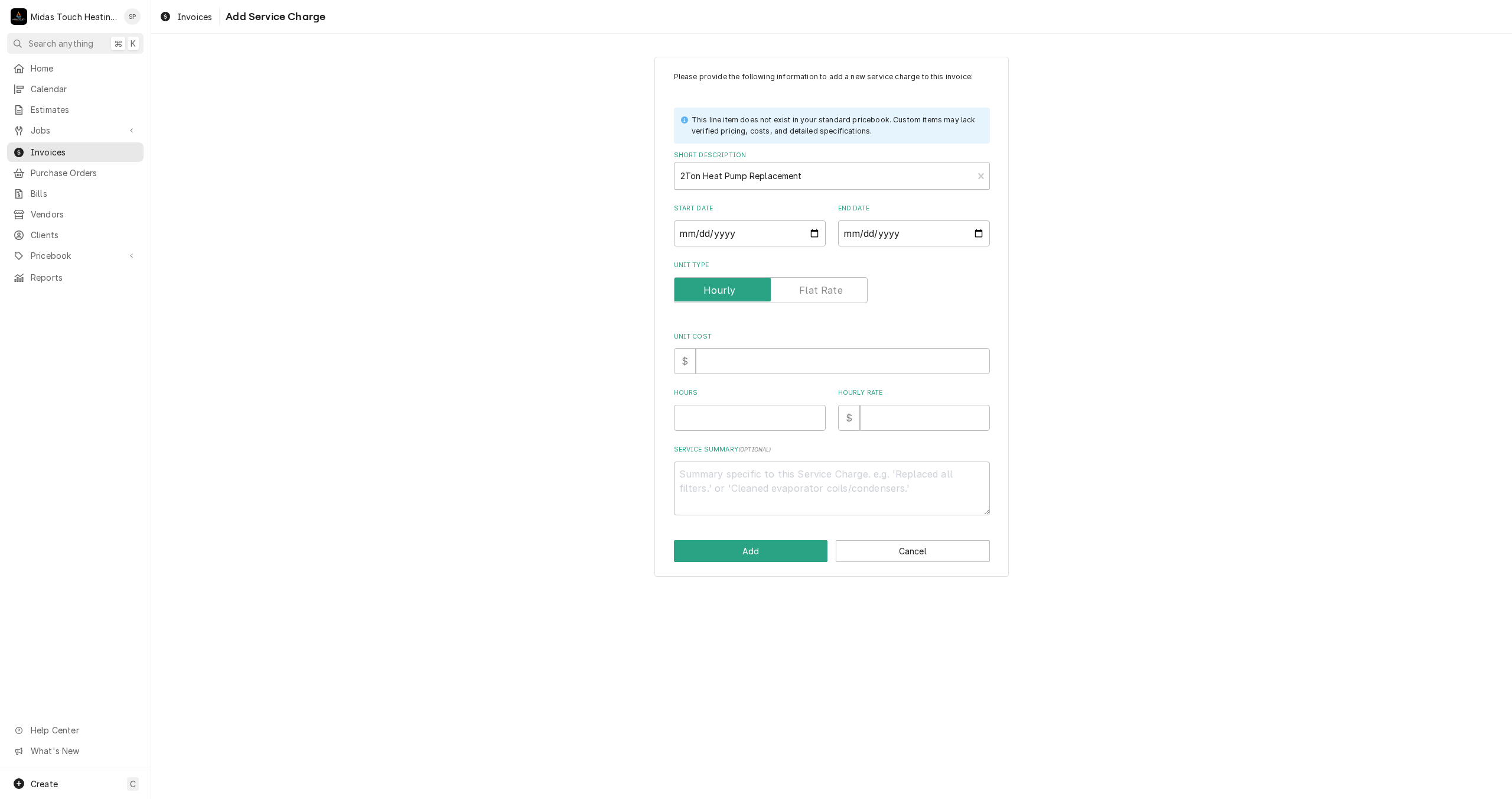
click at [805, 289] on label "Unit Type" at bounding box center [771, 290] width 194 height 26
click at [805, 289] on input "Unit Type" at bounding box center [771, 290] width 183 height 26
checkbox input "true"
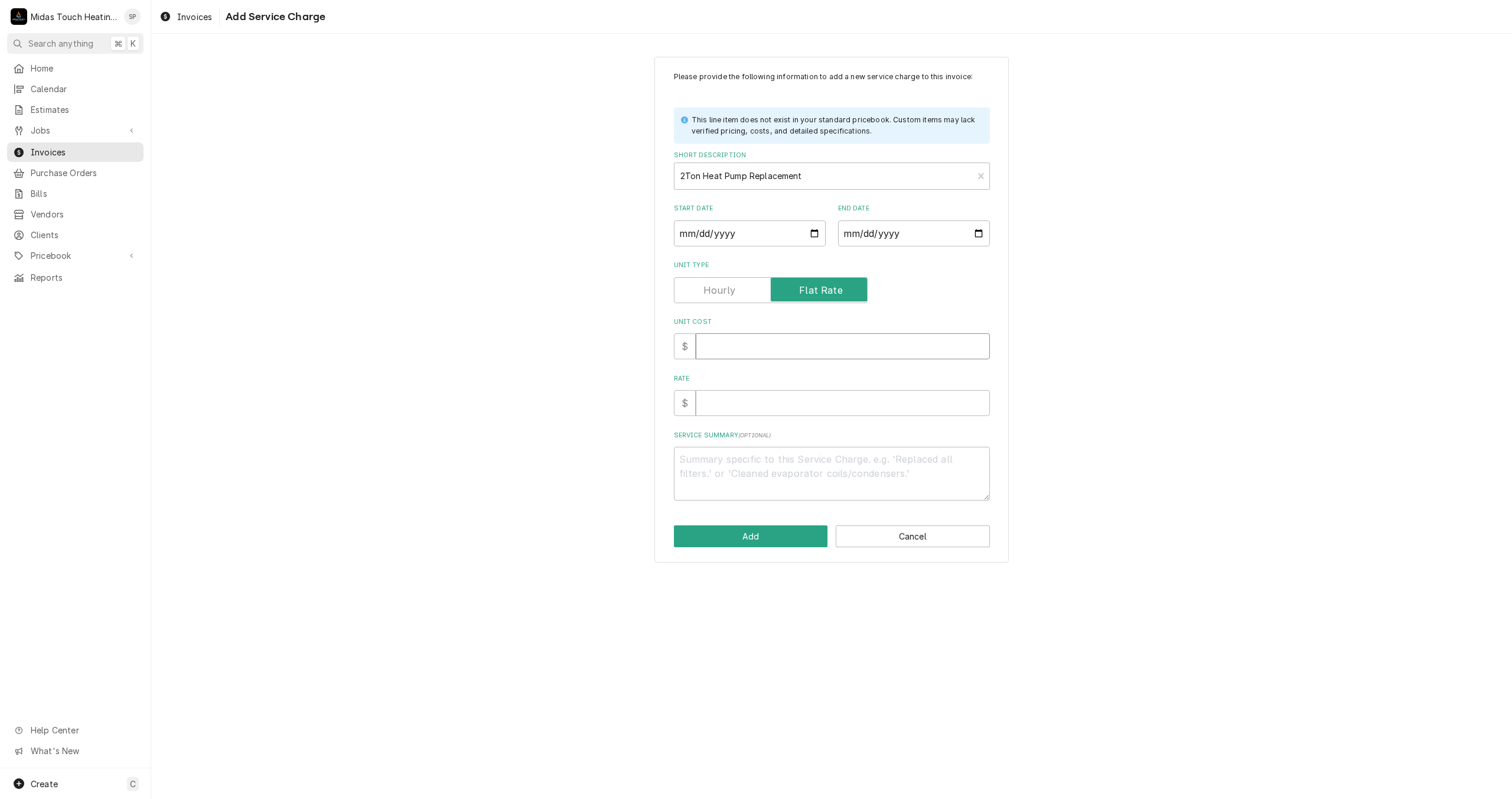
click at [759, 359] on input "Unit Cost" at bounding box center [842, 346] width 294 height 26
type textarea "x"
type input "4"
type textarea "x"
type input "48"
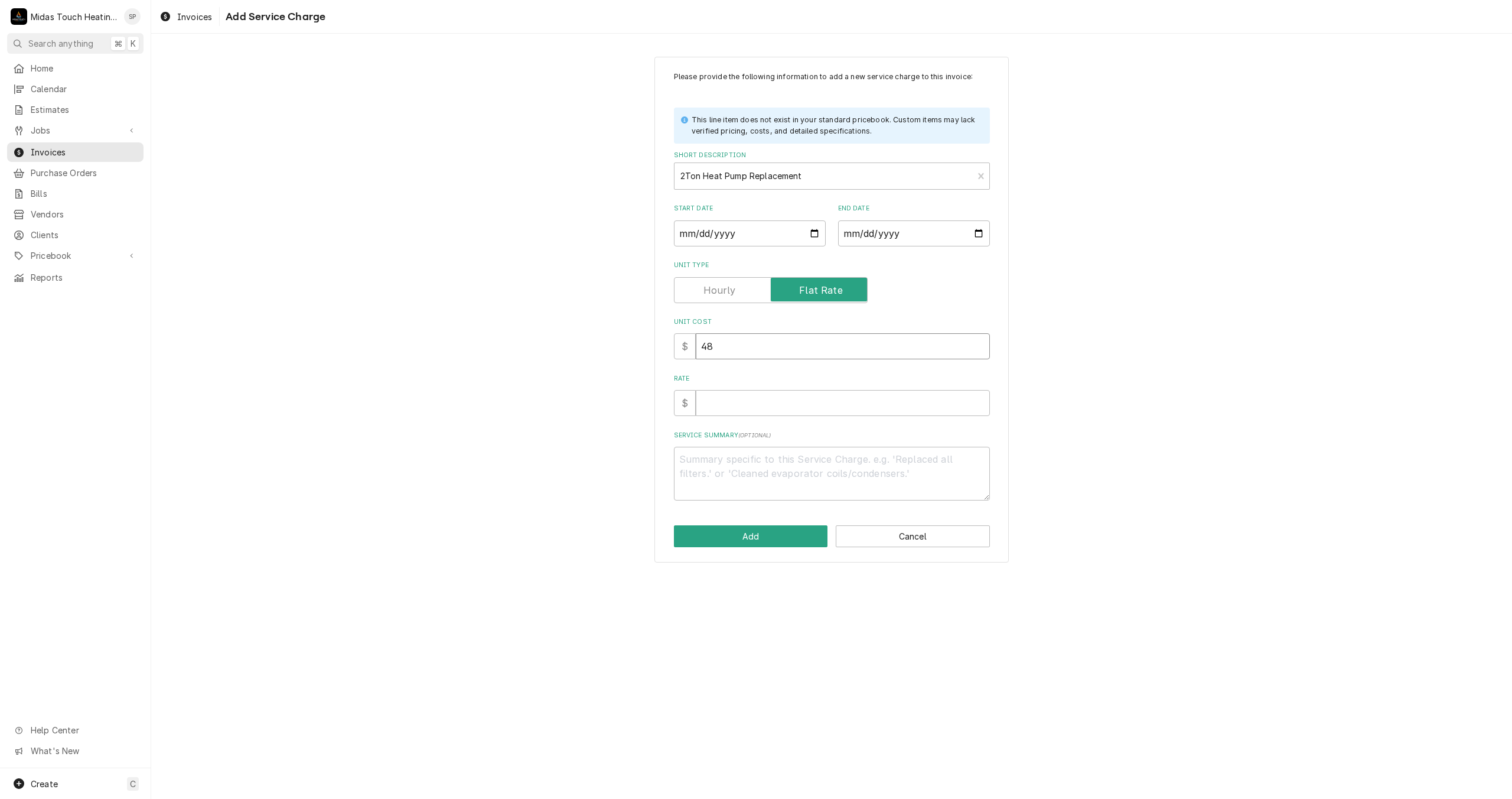
type textarea "x"
type input "486"
type textarea "x"
type input "4860"
click at [756, 402] on input "Rate" at bounding box center [842, 403] width 294 height 26
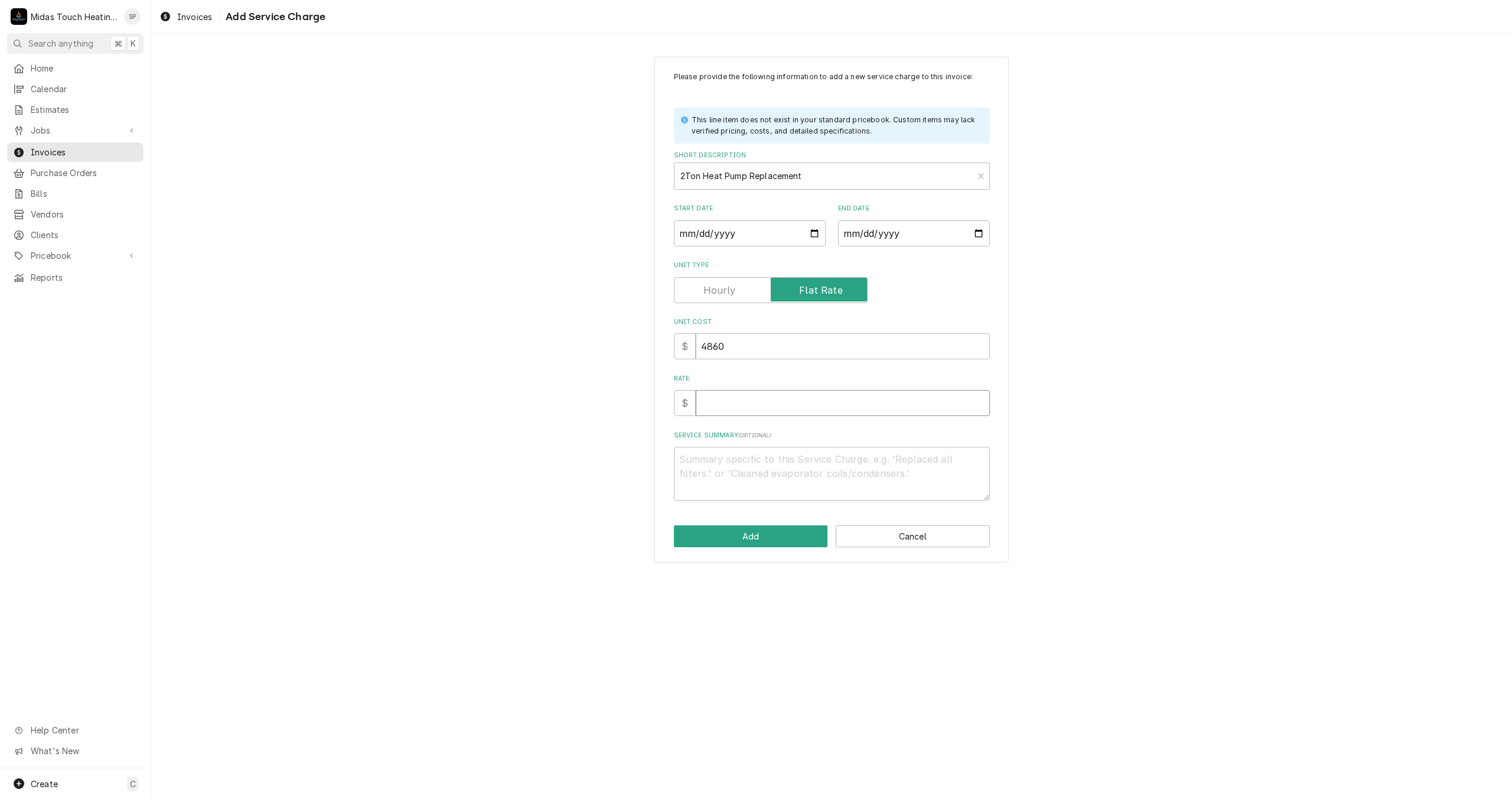
type textarea "x"
type input "4"
type textarea "x"
type input "48"
type textarea "x"
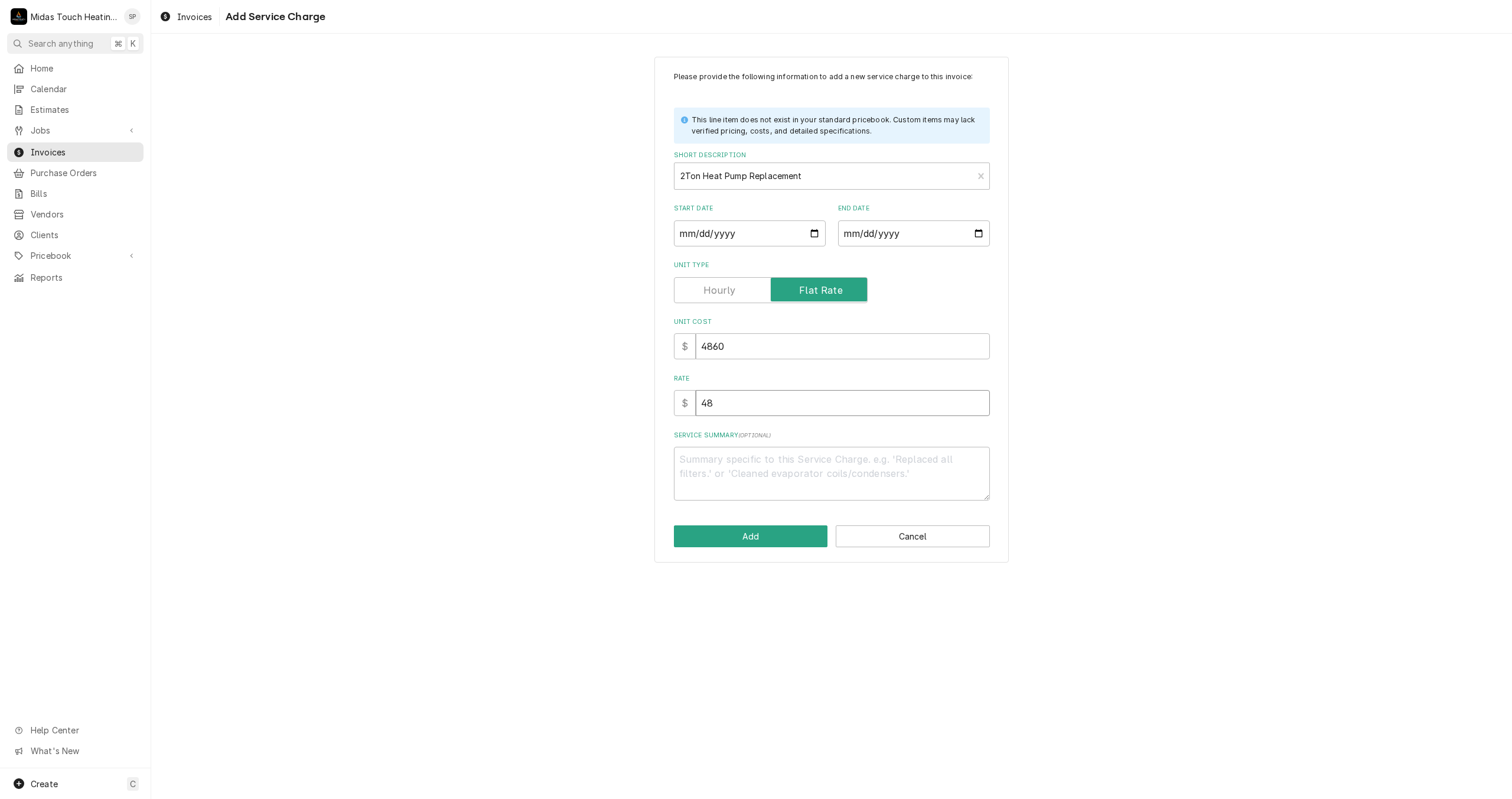
type input "486"
type textarea "x"
type input "4860"
click at [746, 456] on textarea "Service Summary ( optional )" at bounding box center [832, 473] width 316 height 54
type textarea "x"
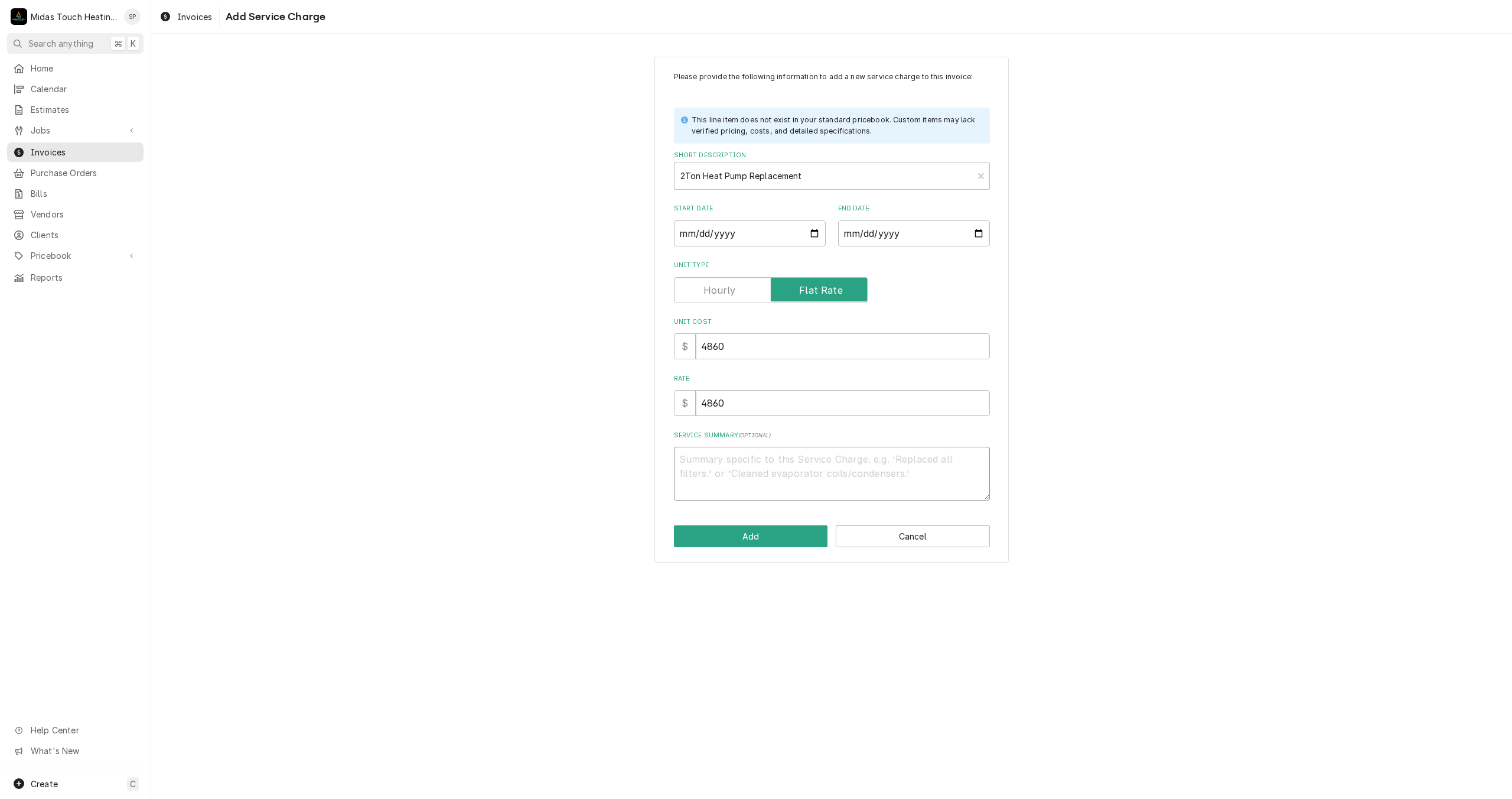
type textarea "R"
type textarea "x"
type textarea "Re"
type textarea "x"
type textarea "Rep"
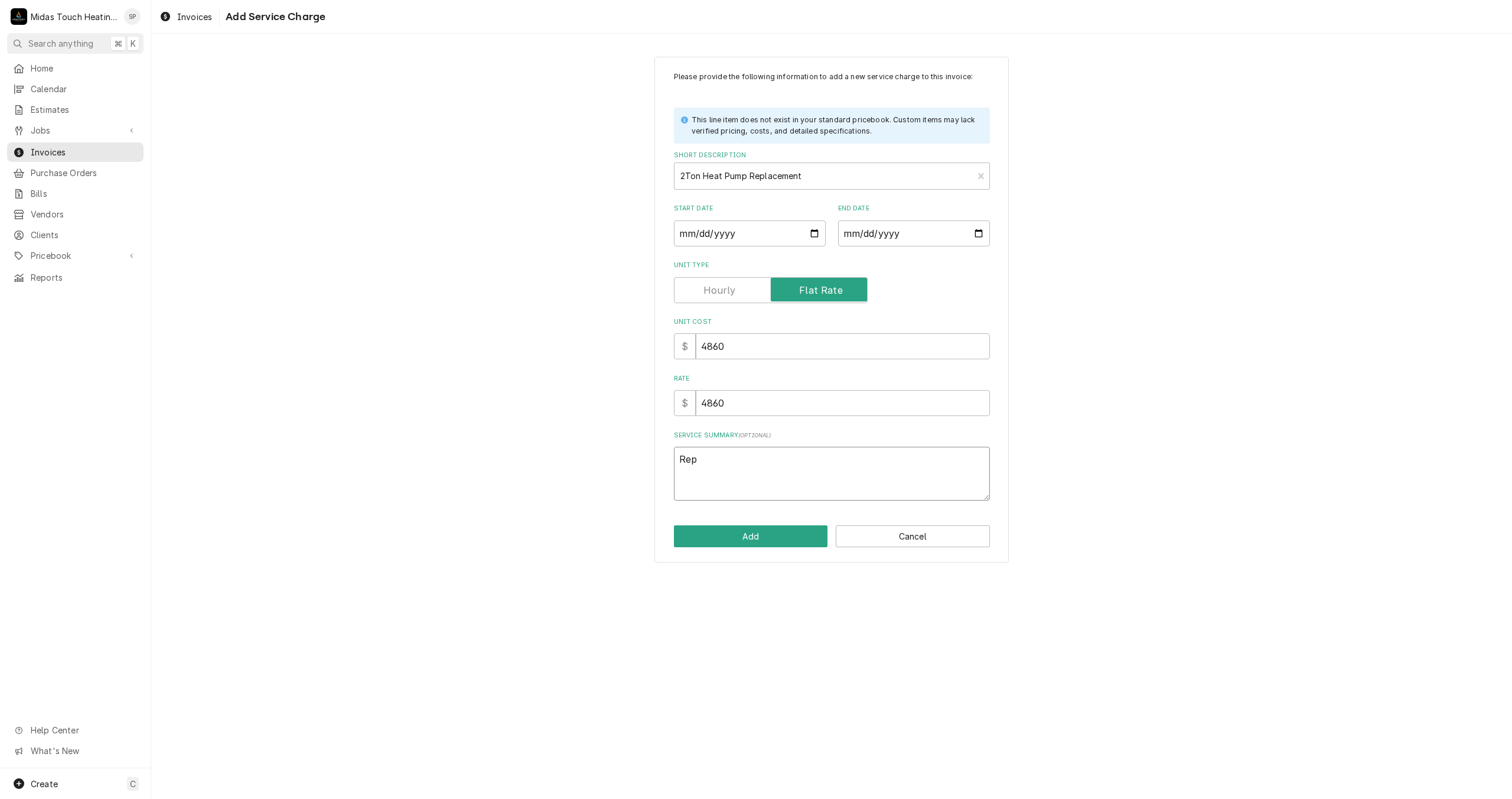
type textarea "x"
type textarea "Repl"
type textarea "x"
type textarea "Repla"
type textarea "x"
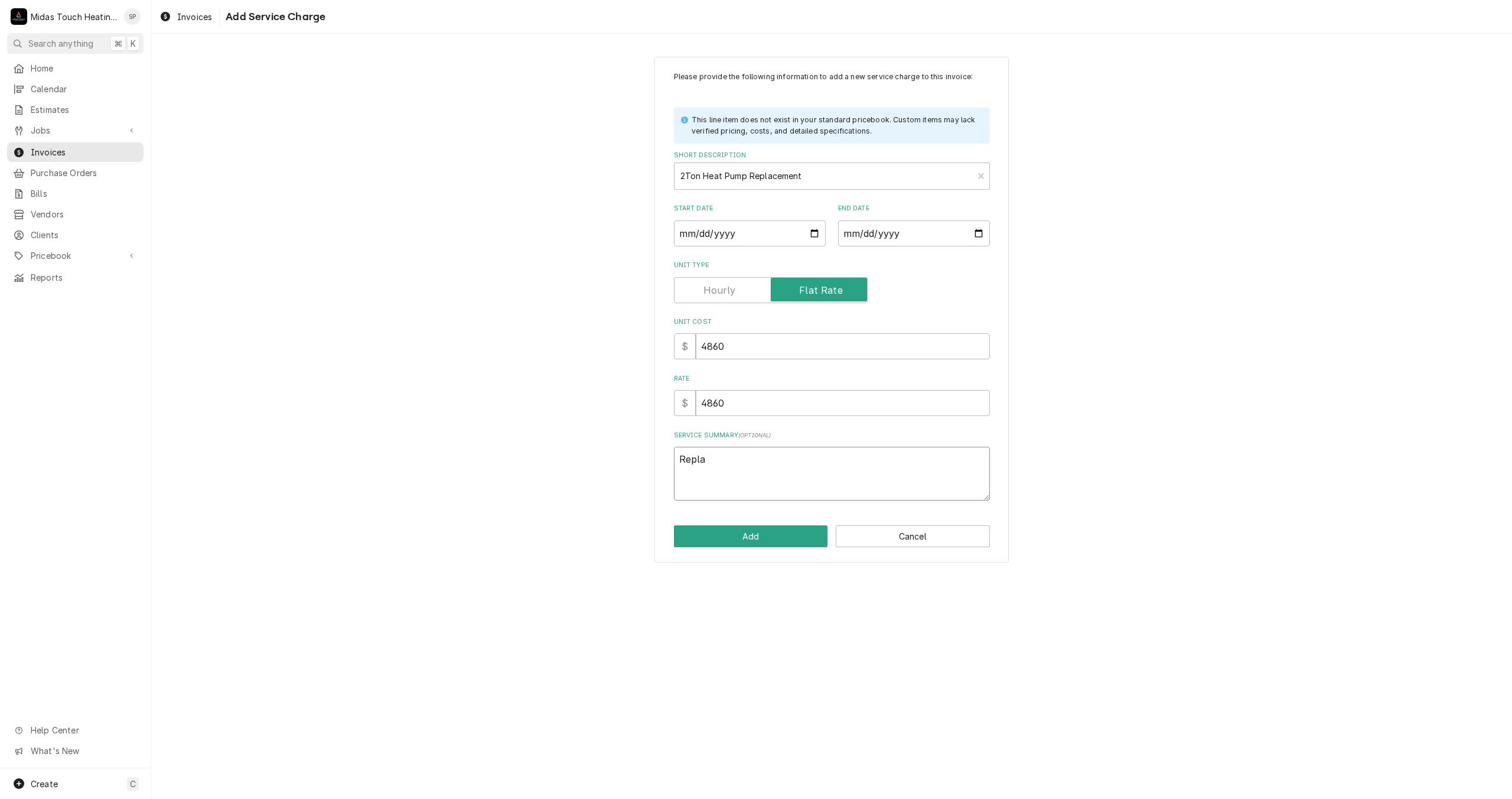
type textarea "Replac"
type textarea "x"
type textarea "Replace"
type textarea "x"
type textarea "Replacem"
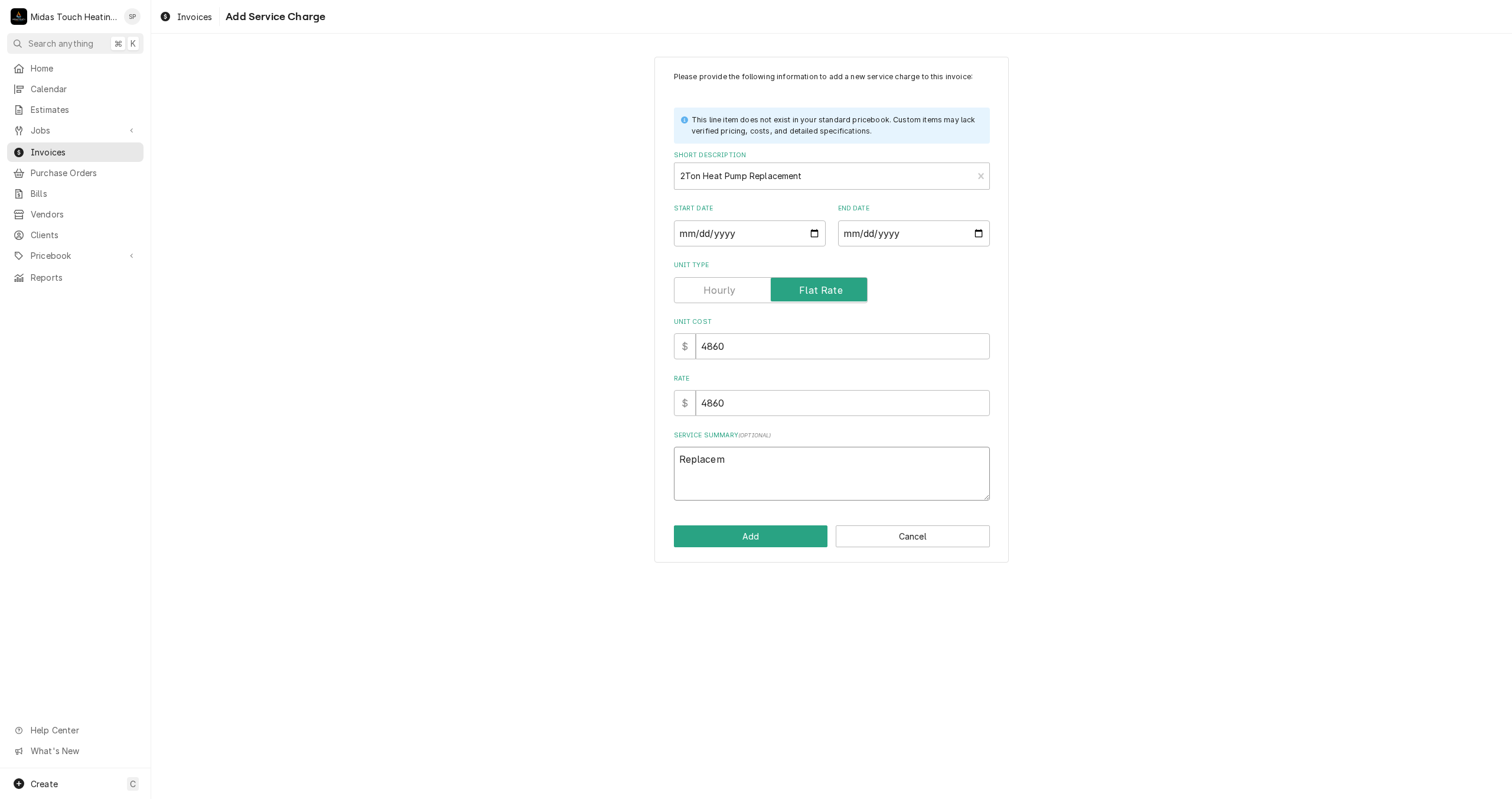
type textarea "x"
type textarea "Replaceme"
type textarea "x"
type textarea "Replacemen"
type textarea "x"
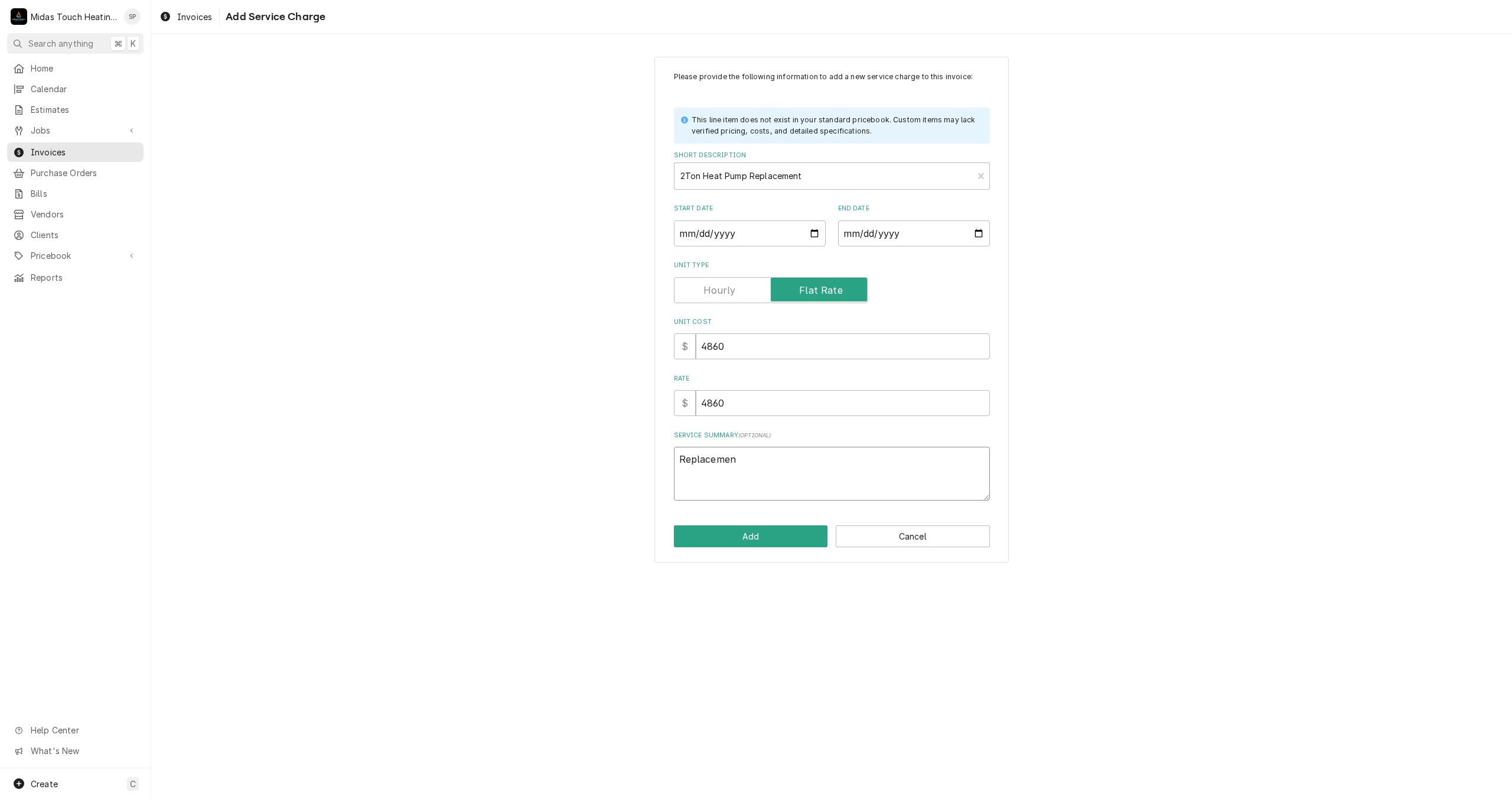
type textarea "Replacement"
type textarea "x"
type textarea "Replacement"
type textarea "x"
type textarea "Replacement o"
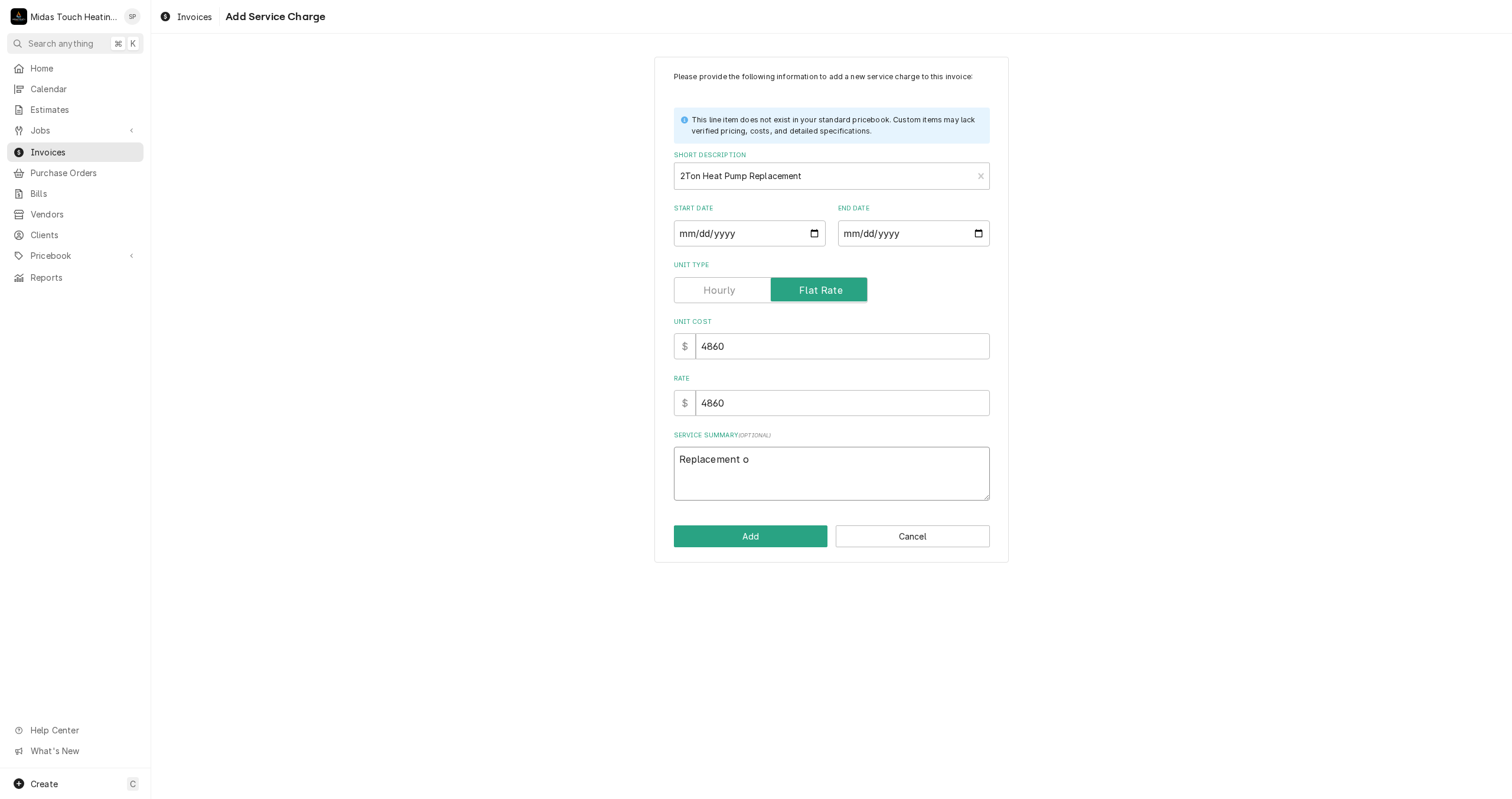
type textarea "x"
type textarea "Replacement of"
type textarea "x"
type textarea "Replacement of"
type textarea "x"
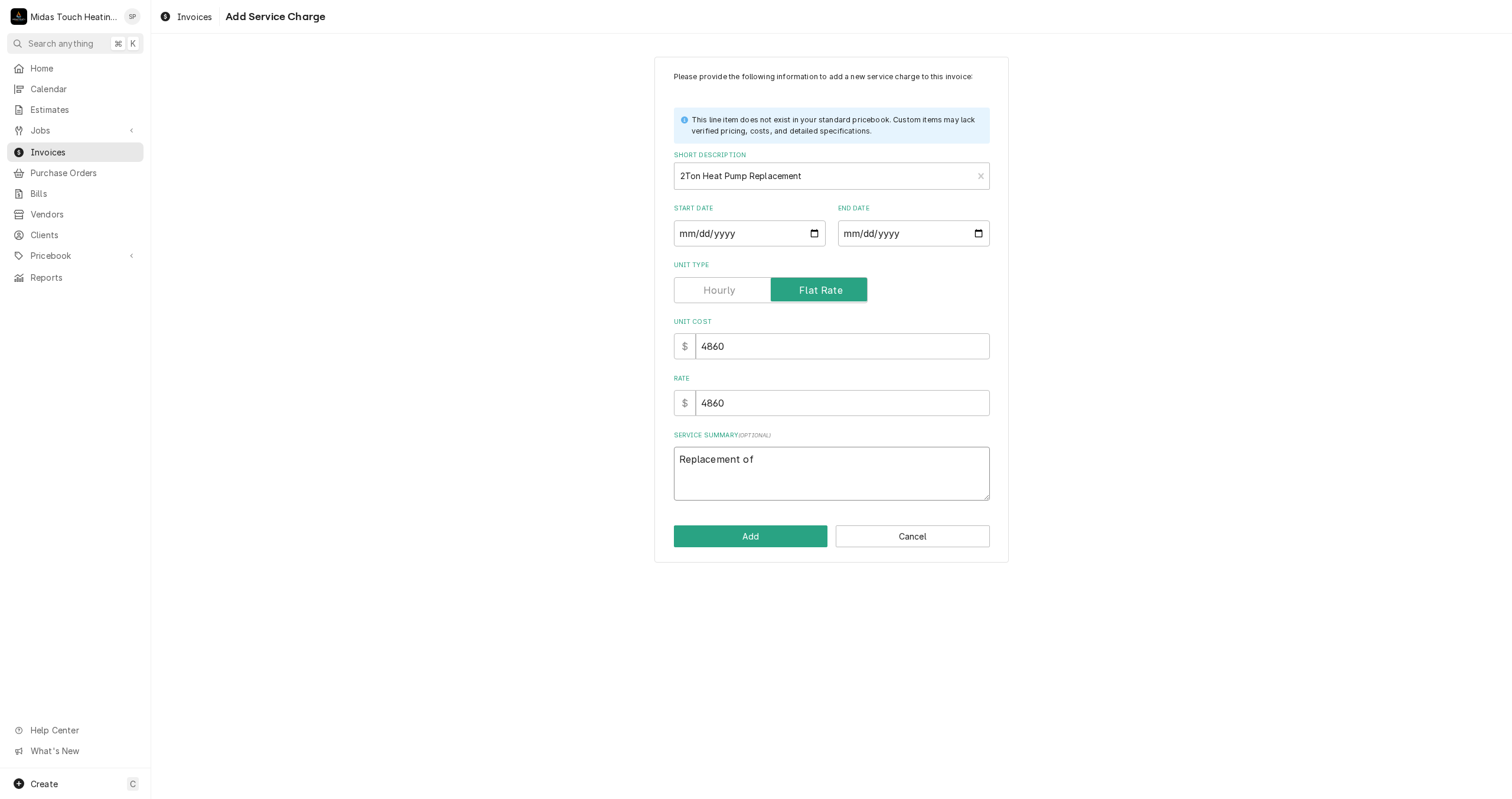
type textarea "Replacement of a"
type textarea "x"
type textarea "Replacement of a"
type textarea "x"
type textarea "Replacement of a l"
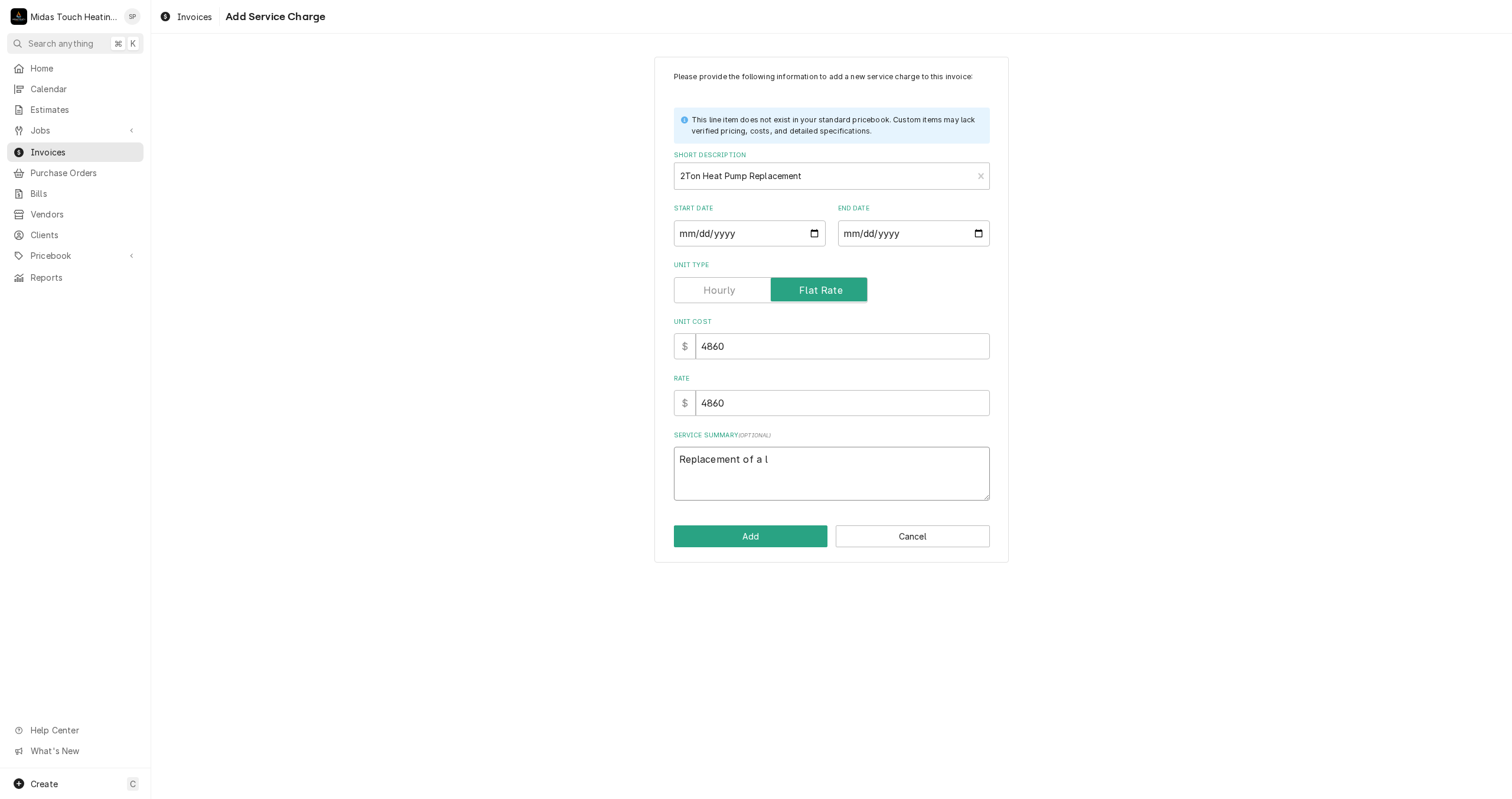
type textarea "x"
type textarea "Replacement of a li"
type textarea "x"
type textarea "Replacement of a lik"
type textarea "x"
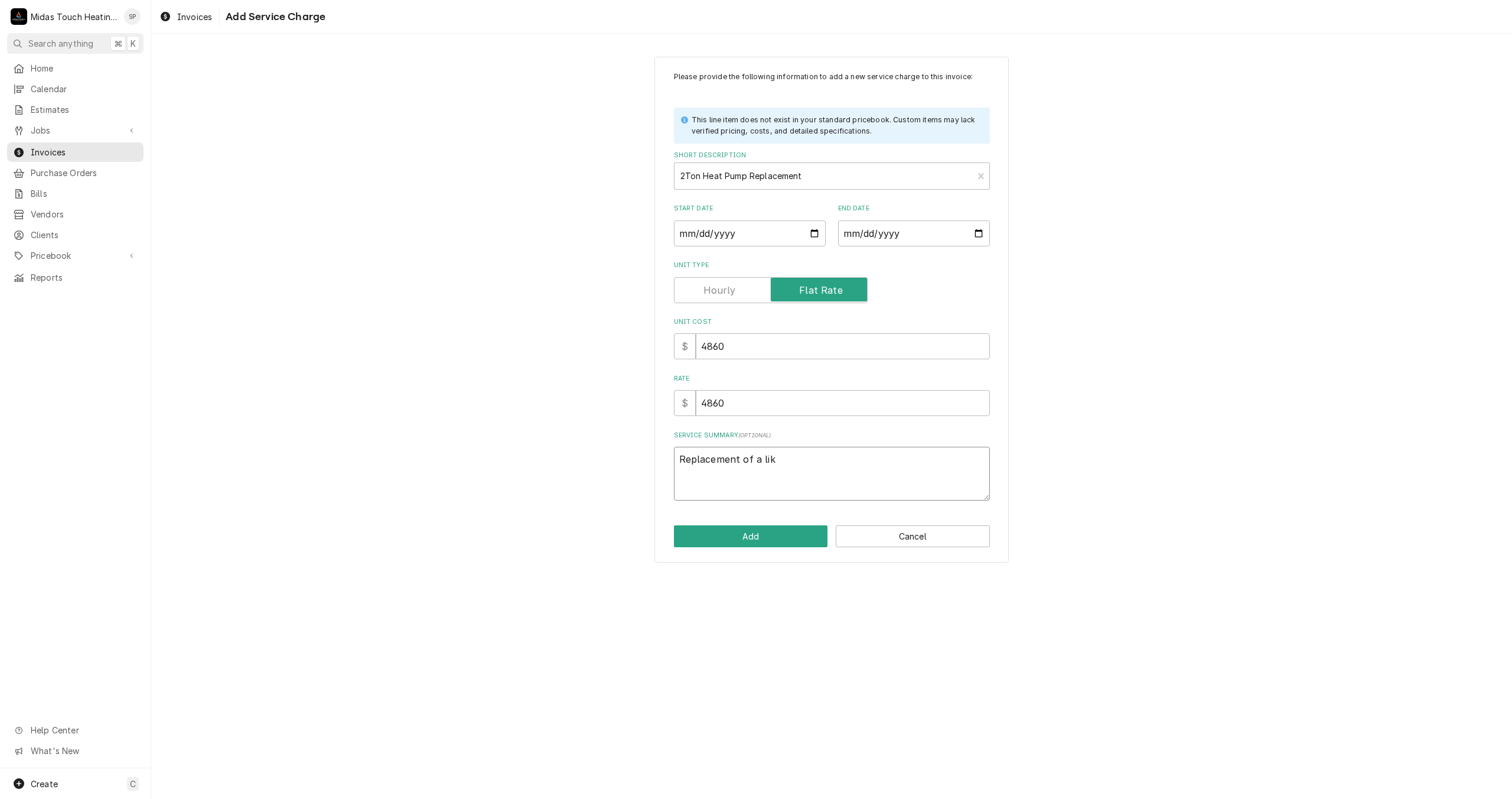
type textarea "Replacement of a like"
type textarea "x"
type textarea "Replacement of a like"
type textarea "x"
click at [939, 463] on textarea "Replacement of a like for like 2 Ton heat pump with 10kw heat strips" at bounding box center [832, 473] width 316 height 54
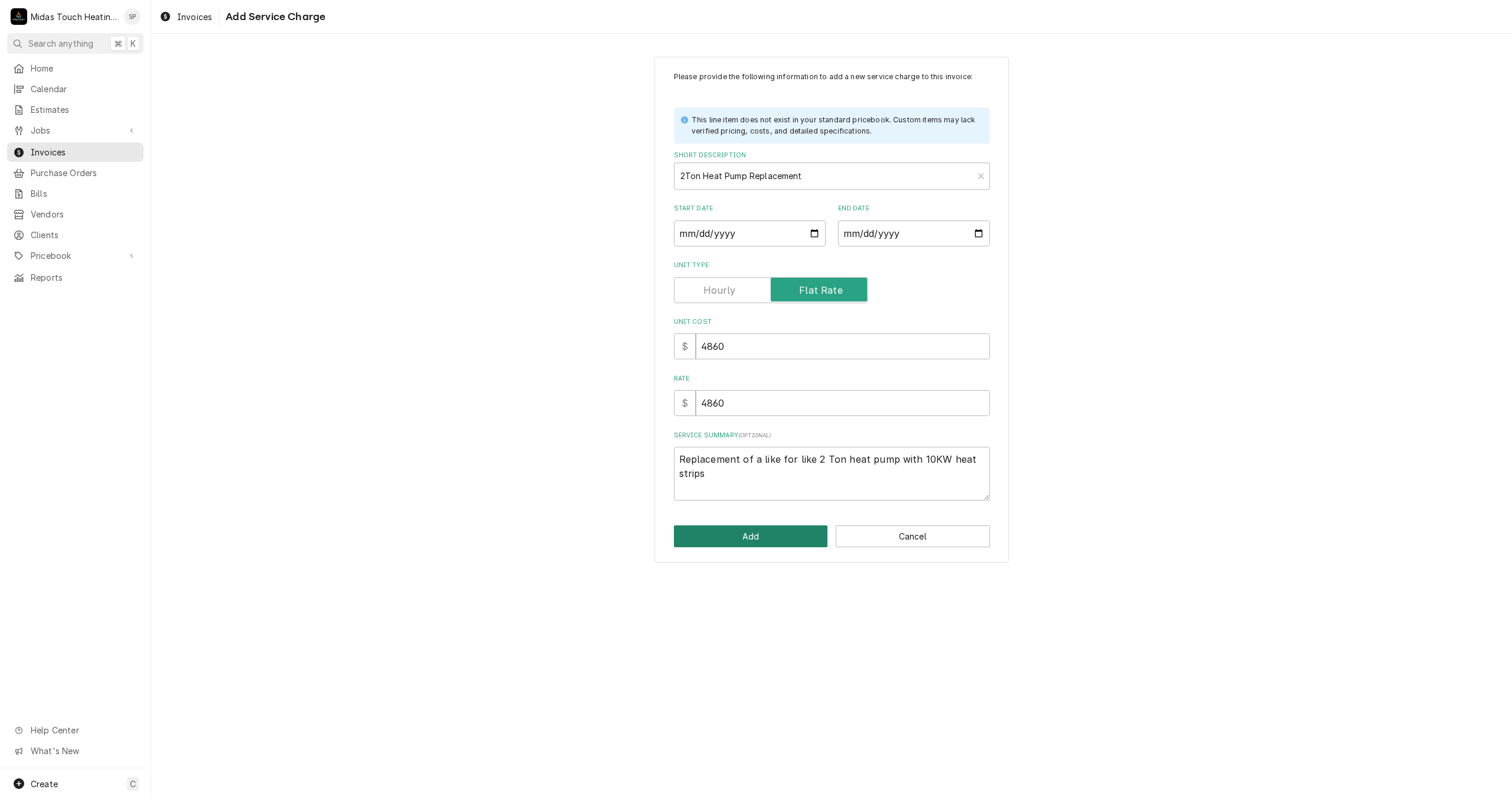
click at [767, 541] on button "Add" at bounding box center [751, 536] width 154 height 22
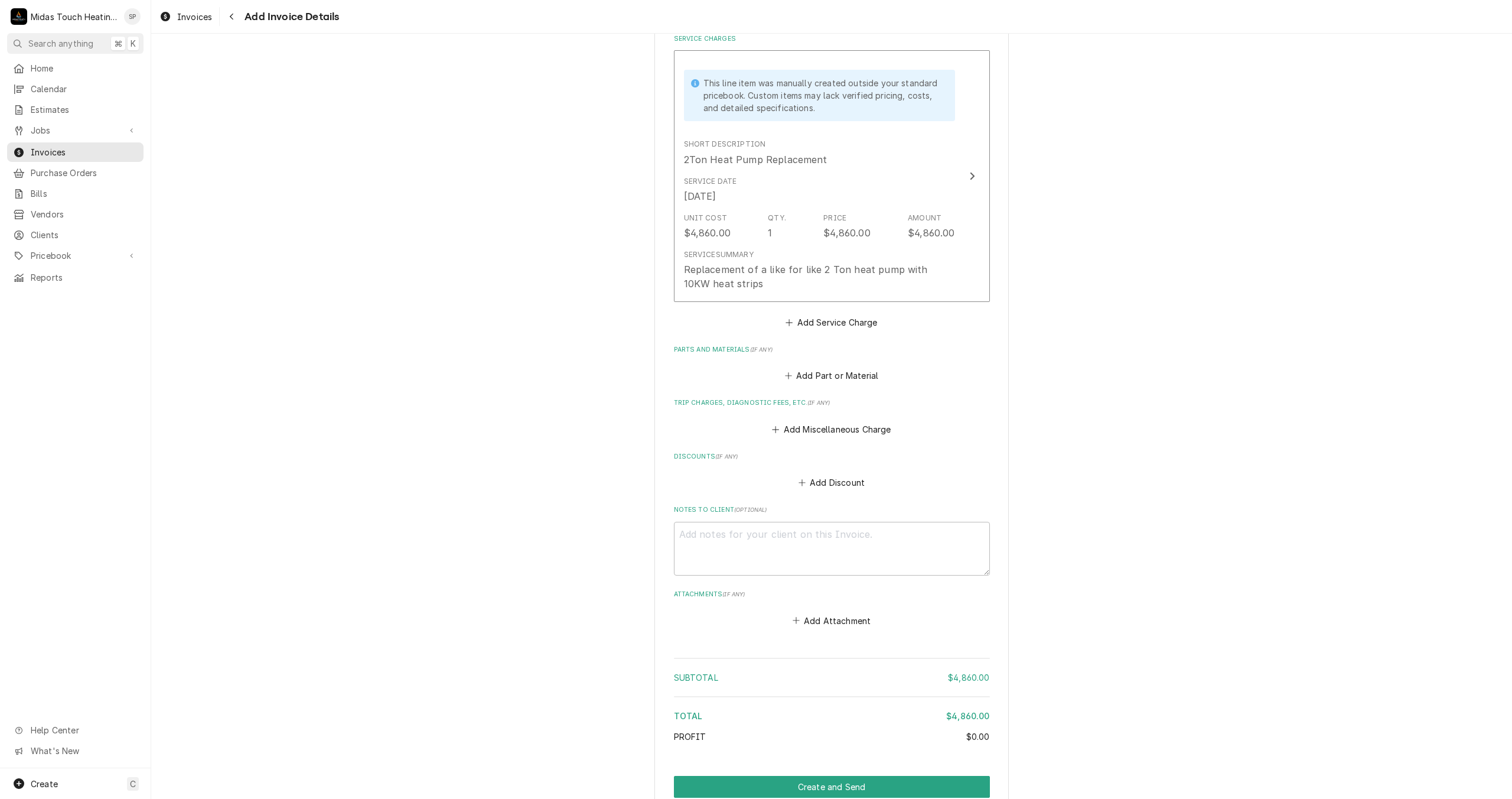
scroll to position [1026, 0]
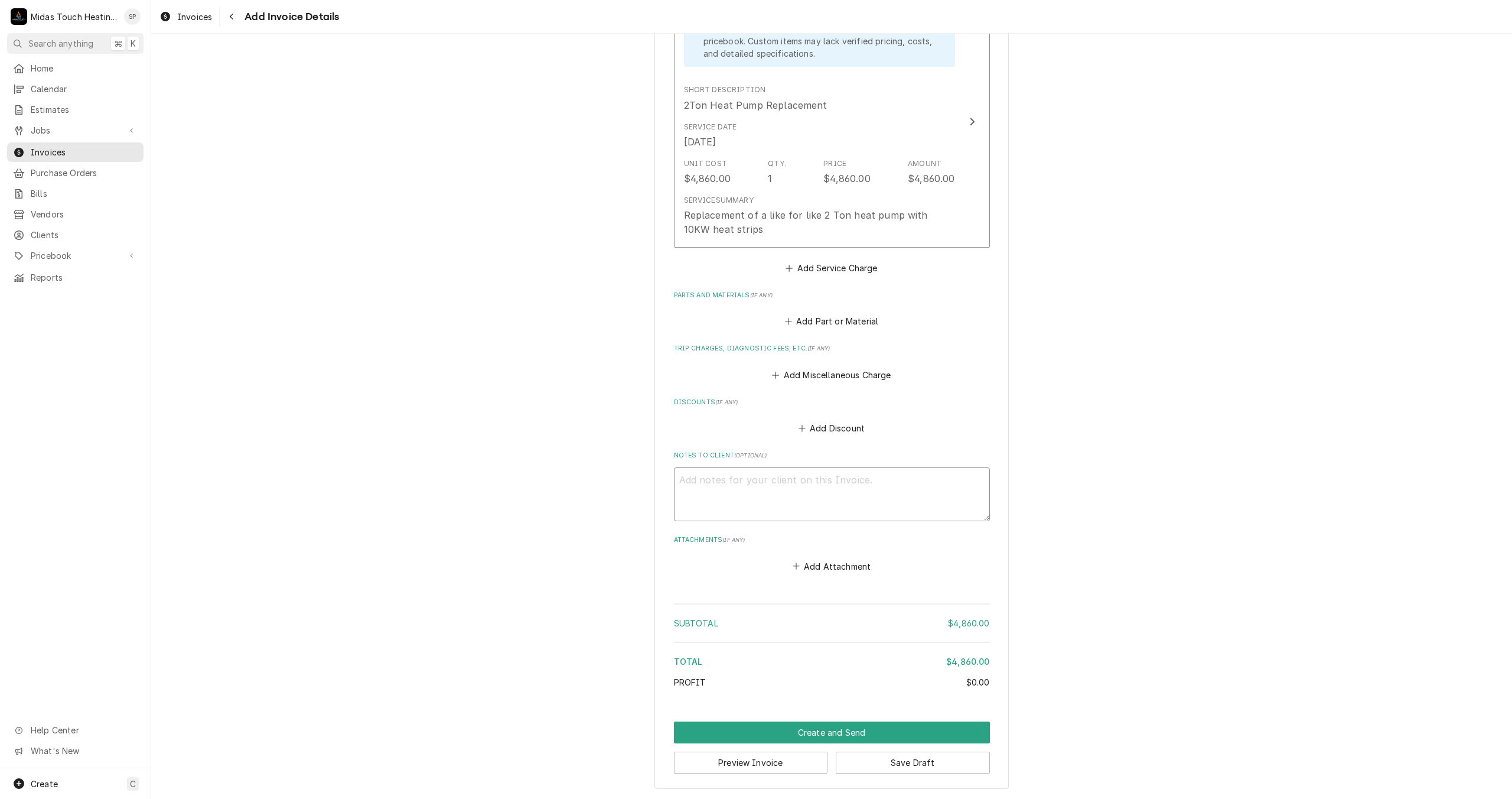
click at [775, 473] on textarea "Notes to Client ( optional )" at bounding box center [832, 494] width 316 height 54
click at [713, 479] on textarea "Replace,ment of outdoor unit and indoor unit" at bounding box center [832, 494] width 316 height 54
click at [882, 478] on textarea "Replacement of outdoor unit and indoor unit" at bounding box center [832, 494] width 316 height 54
click at [819, 510] on textarea "Replacement of outdoor unit and indoor unit 2 Ton heat pump. System will be R32…" at bounding box center [832, 494] width 316 height 54
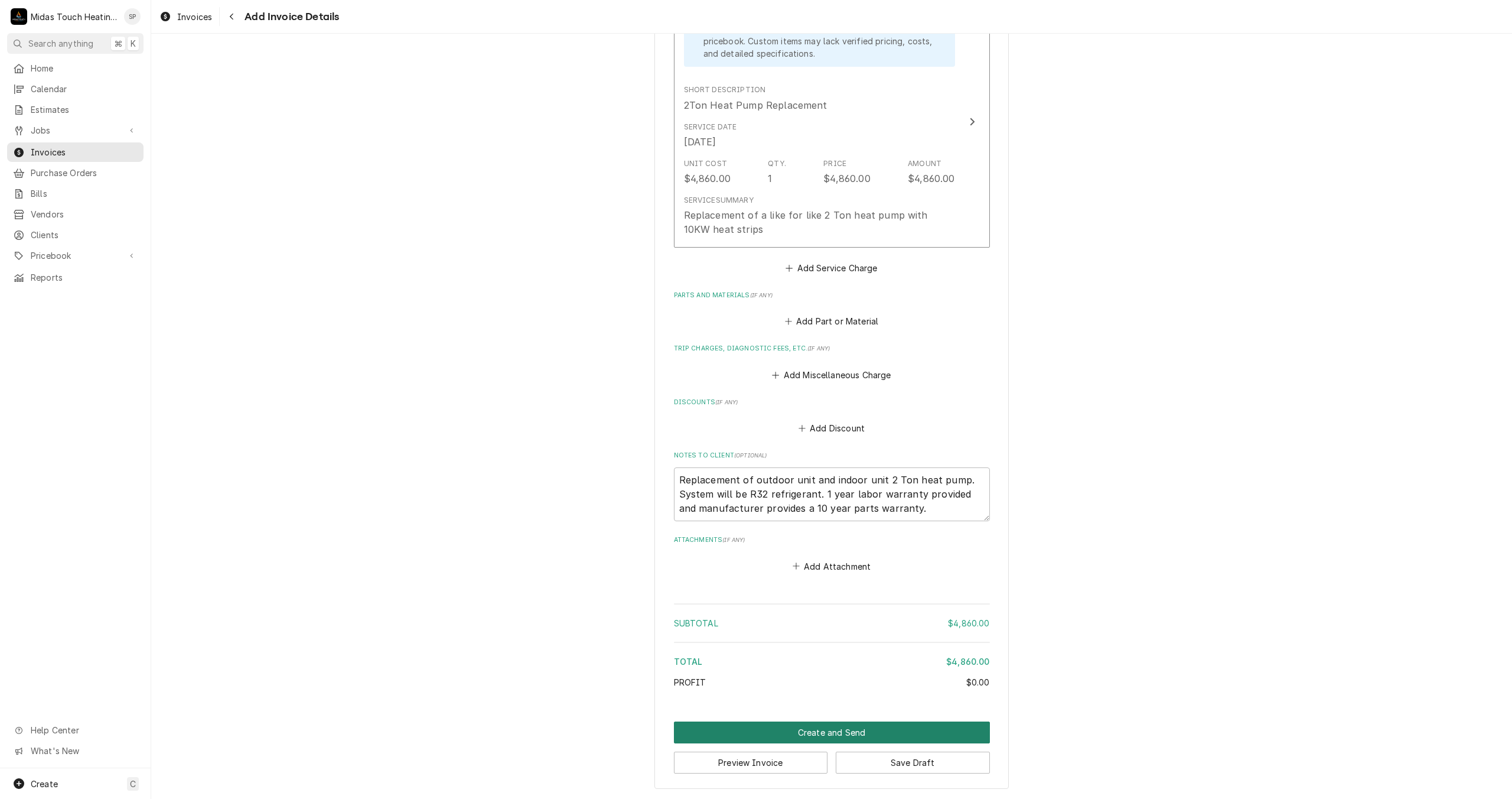
click at [863, 729] on button "Create and Send" at bounding box center [832, 733] width 316 height 22
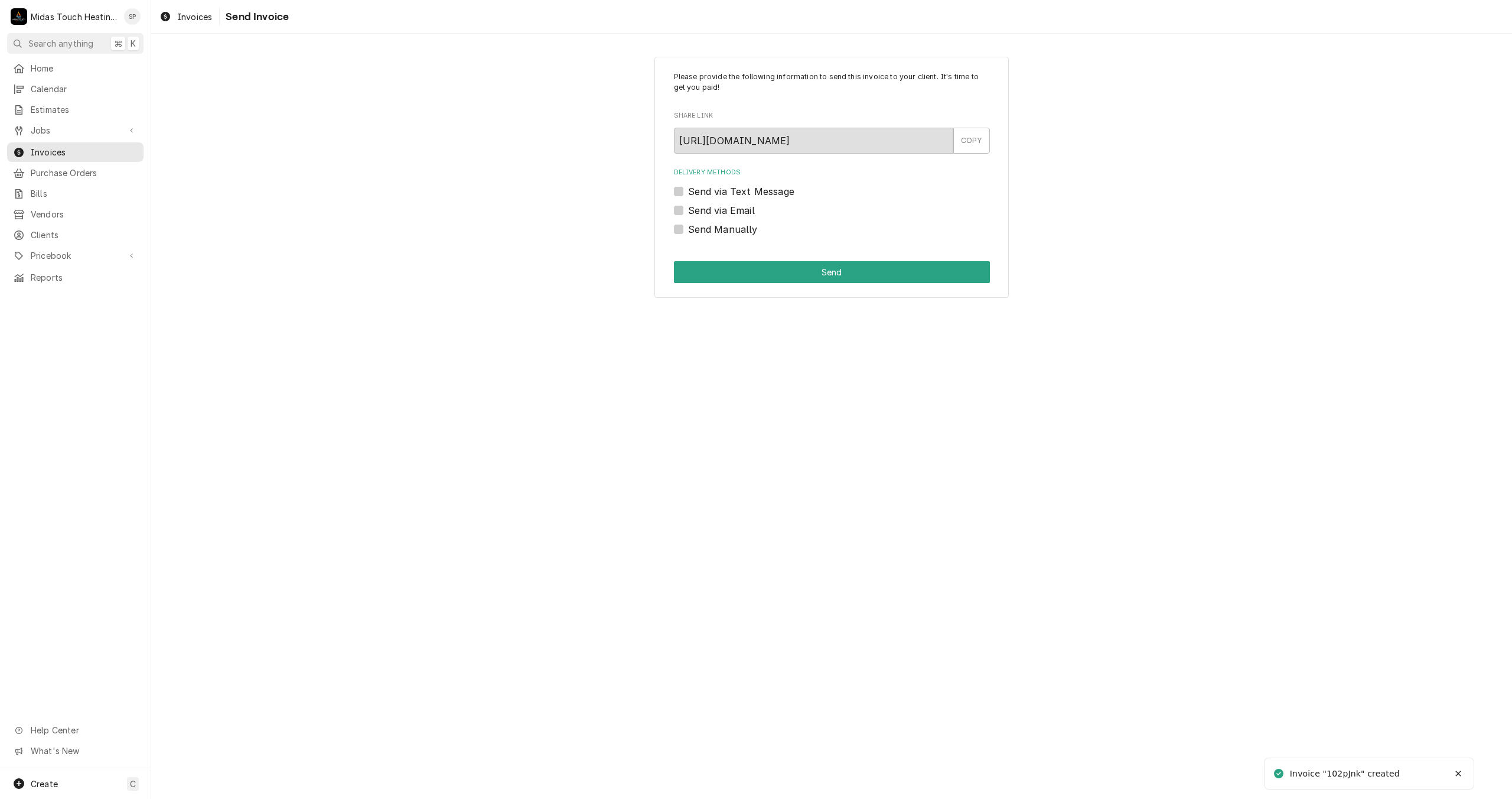
click at [688, 193] on label "Send via Text Message" at bounding box center [741, 192] width 107 height 14
click at [688, 193] on input "Send via Text Message" at bounding box center [846, 197] width 316 height 26
checkbox input "true"
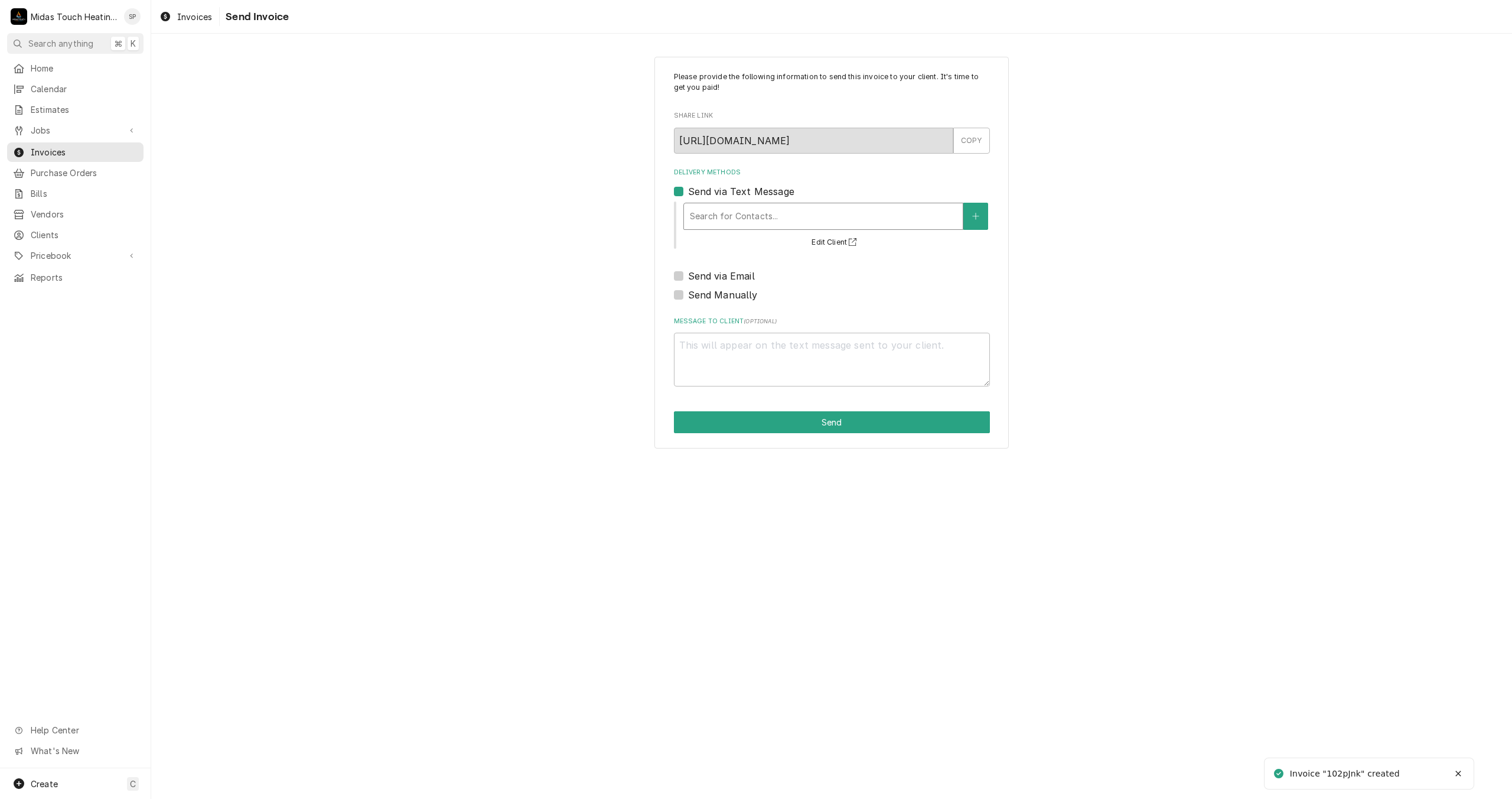
click at [703, 214] on div "Delivery Methods" at bounding box center [824, 216] width 267 height 22
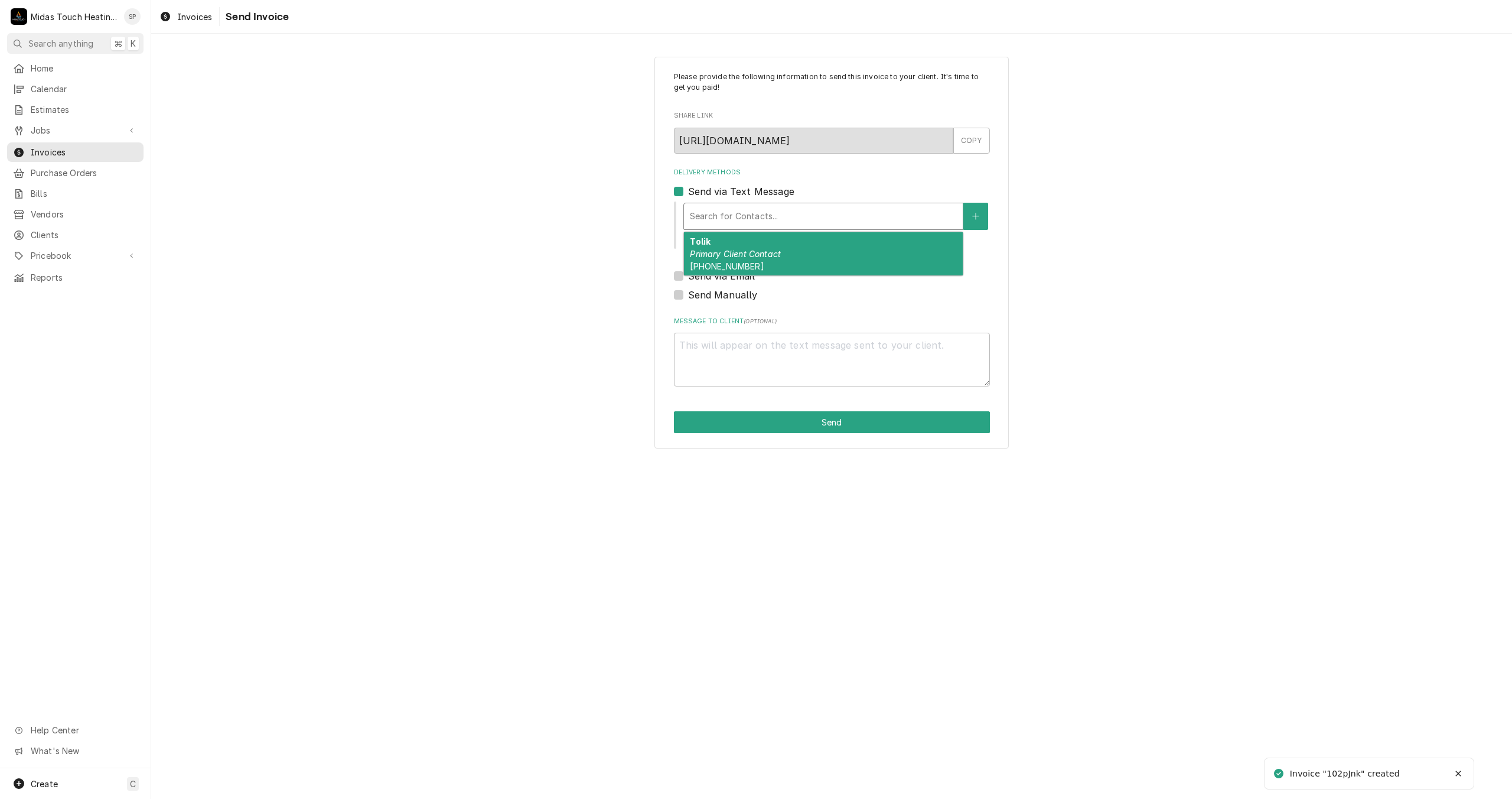
click at [721, 265] on span "(425) 355-1068" at bounding box center [727, 265] width 73 height 10
type textarea "x"
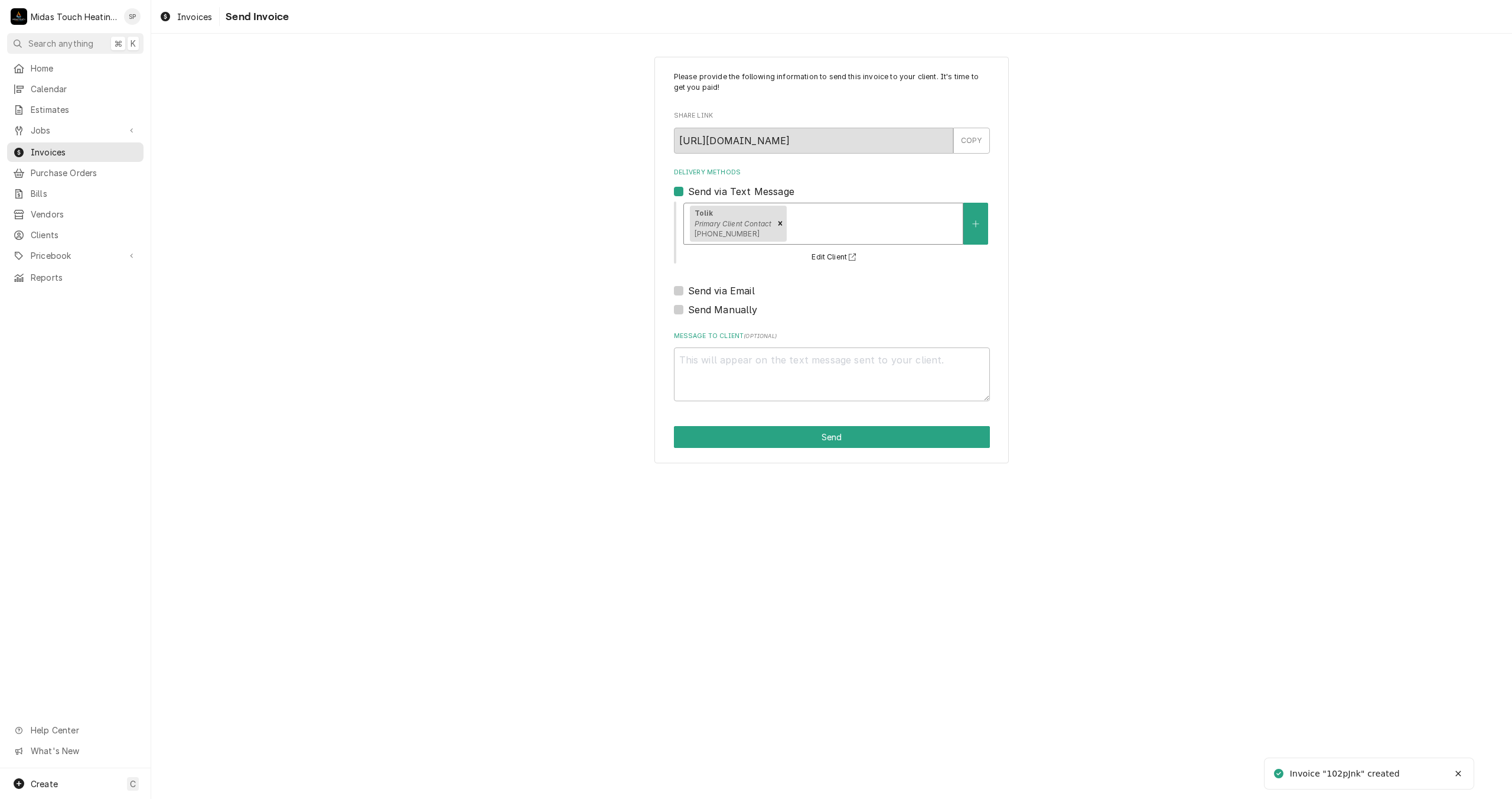
click at [688, 289] on label "Send via Email" at bounding box center [721, 291] width 66 height 14
click at [688, 289] on input "Send via Email" at bounding box center [846, 296] width 316 height 26
checkbox input "true"
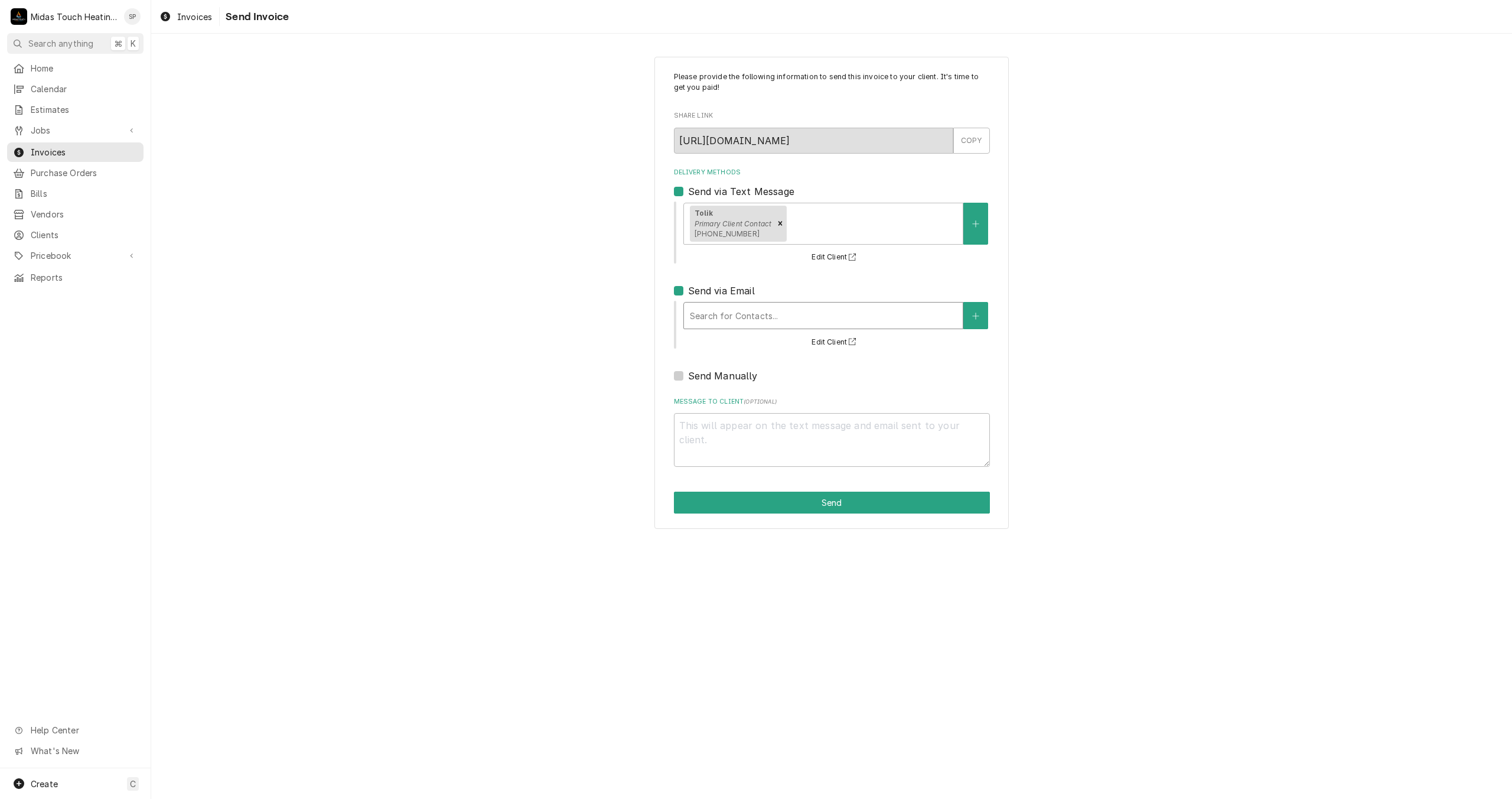
click at [703, 309] on div "Delivery Methods" at bounding box center [824, 316] width 267 height 22
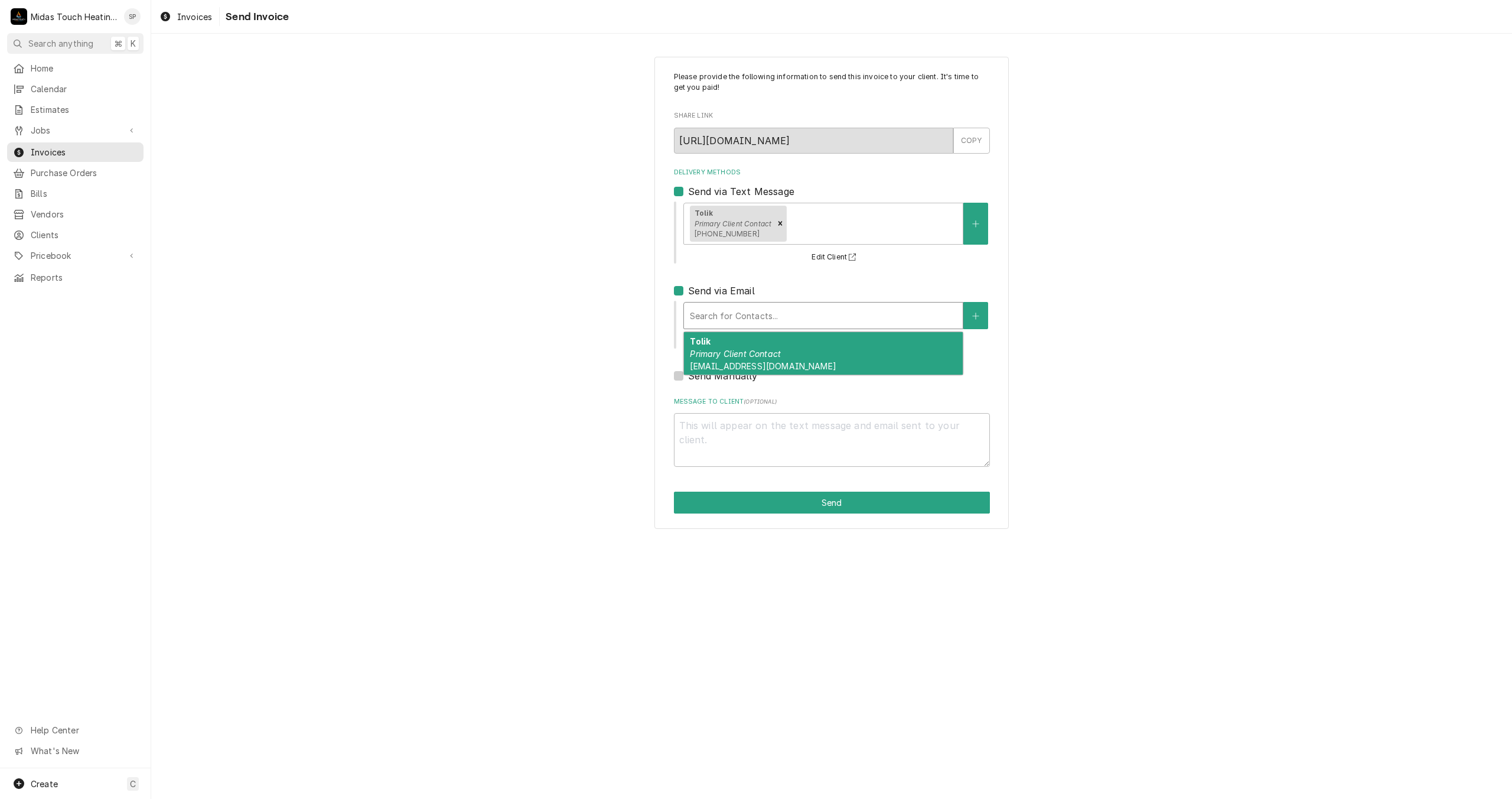
click at [711, 368] on span "allstarproperty21@gmail.com" at bounding box center [763, 366] width 146 height 10
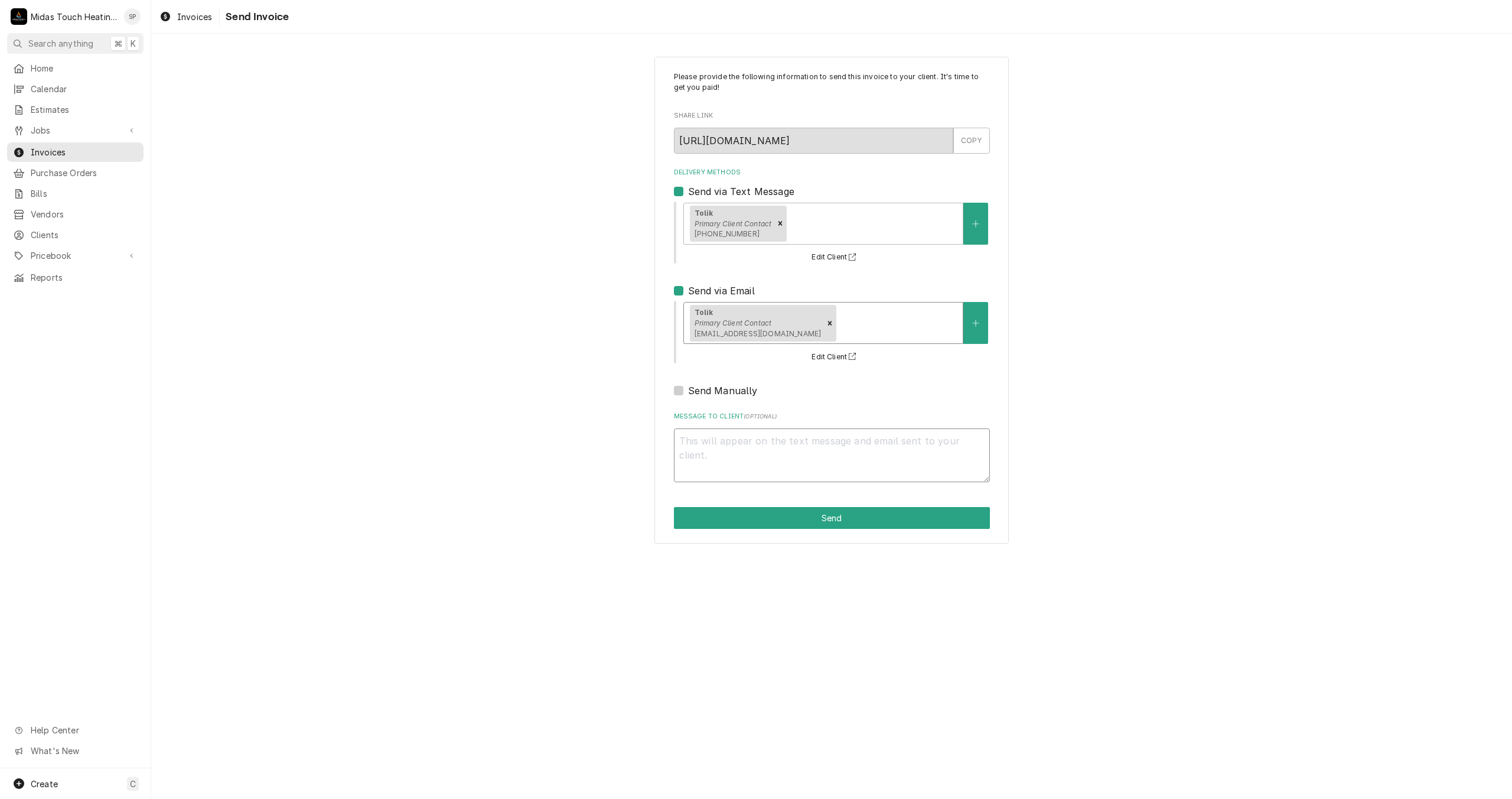
click at [704, 458] on textarea "Message to Client ( optional )" at bounding box center [832, 456] width 316 height 54
type textarea "x"
type textarea "E"
type textarea "x"
type textarea "Ea"
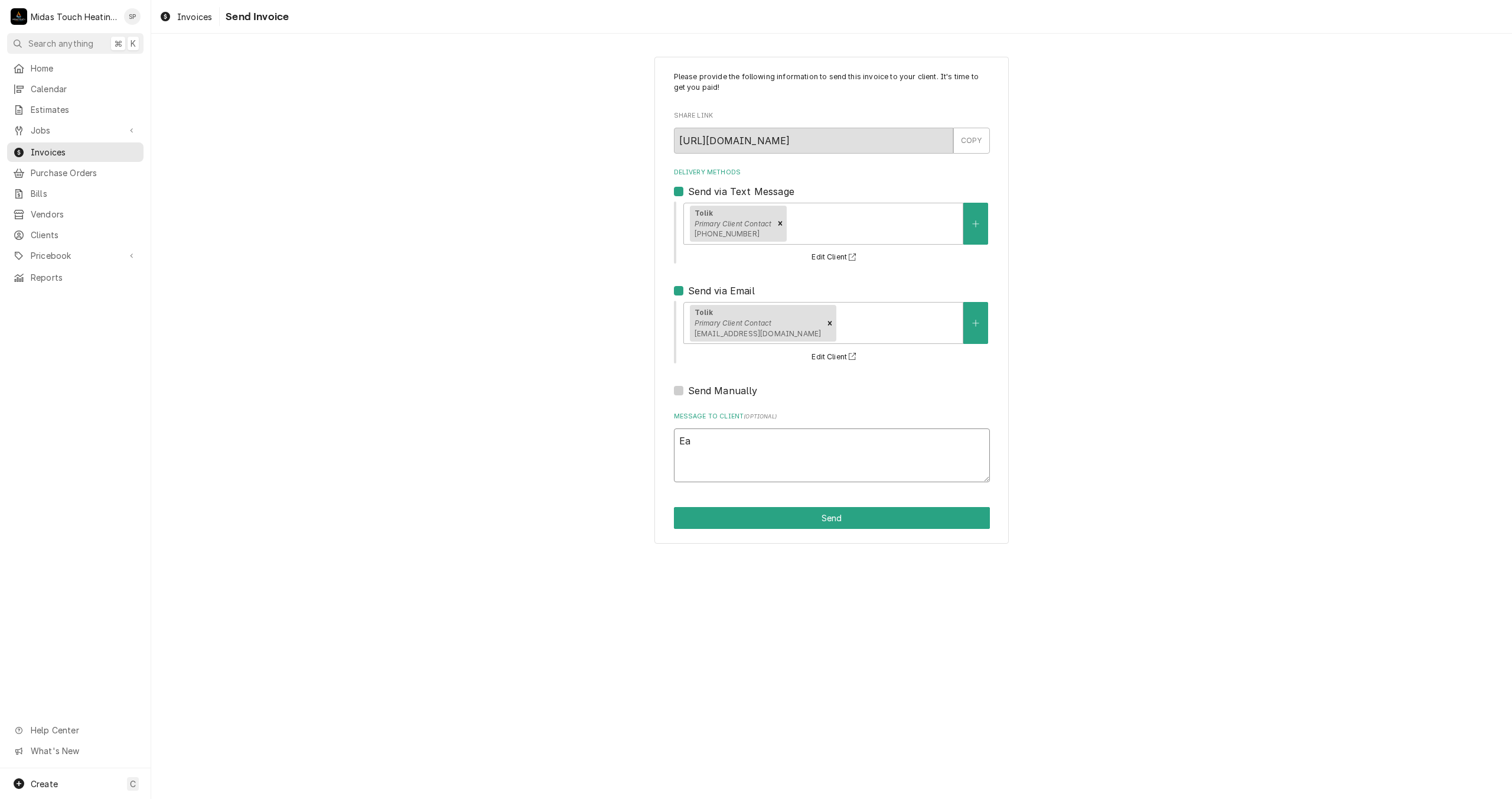
type textarea "x"
type textarea "Ear"
type textarea "x"
type textarea "Earl"
type textarea "x"
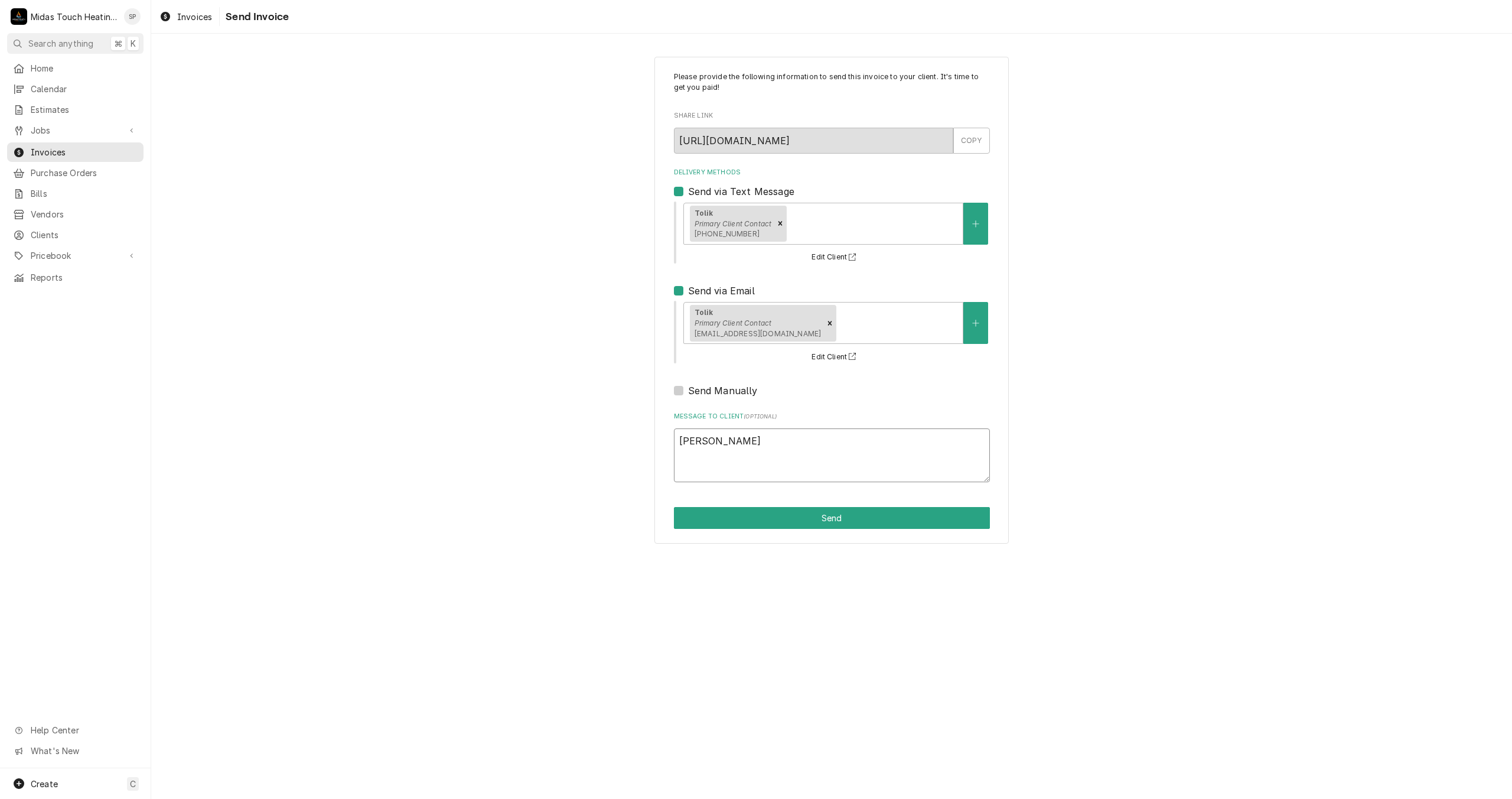
type textarea "Early"
type textarea "x"
type textarea "Early"
type textarea "x"
type textarea "Early I"
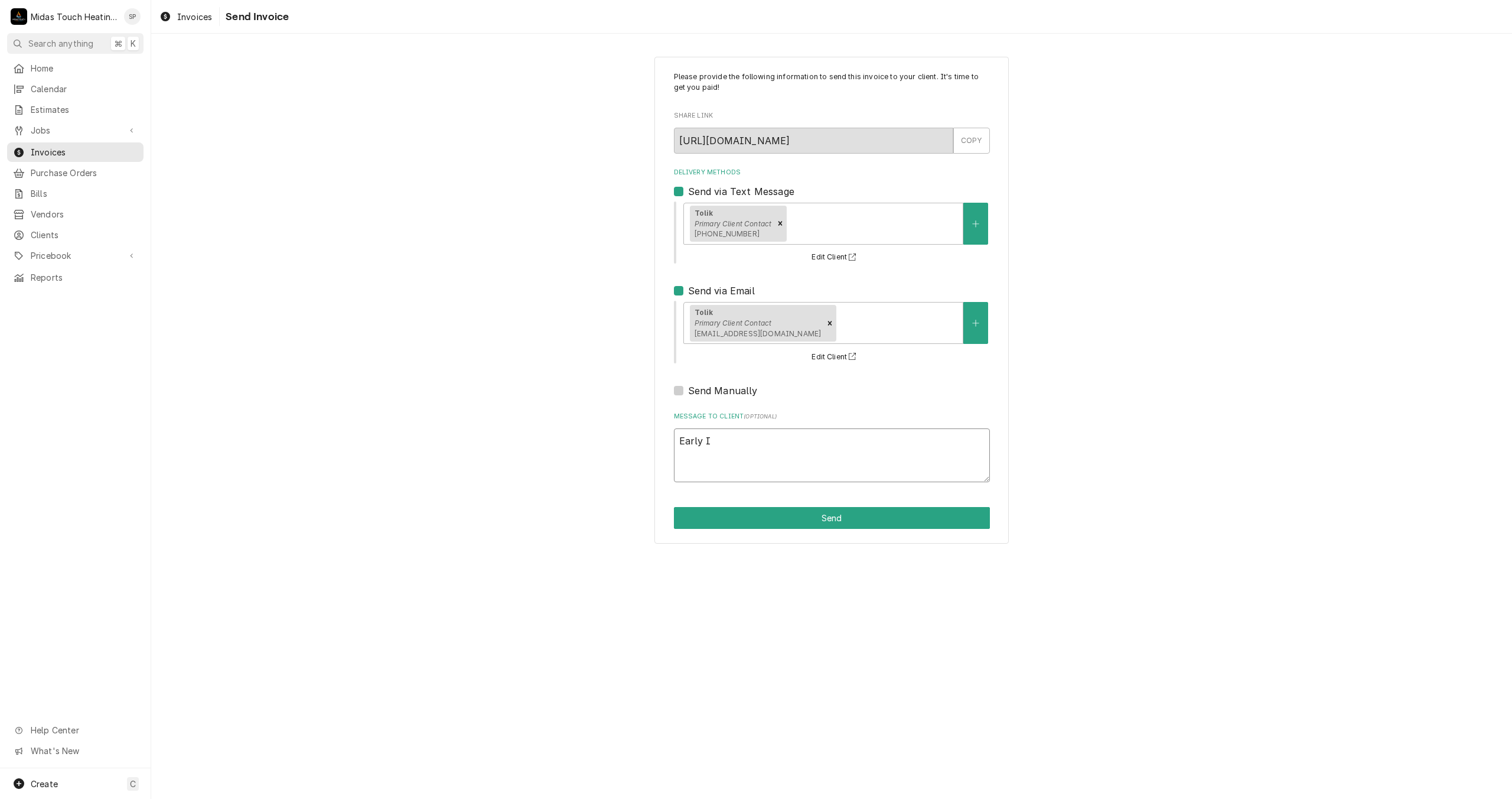
type textarea "x"
type textarea "Early In"
type textarea "x"
type textarea "Early Inv"
type textarea "x"
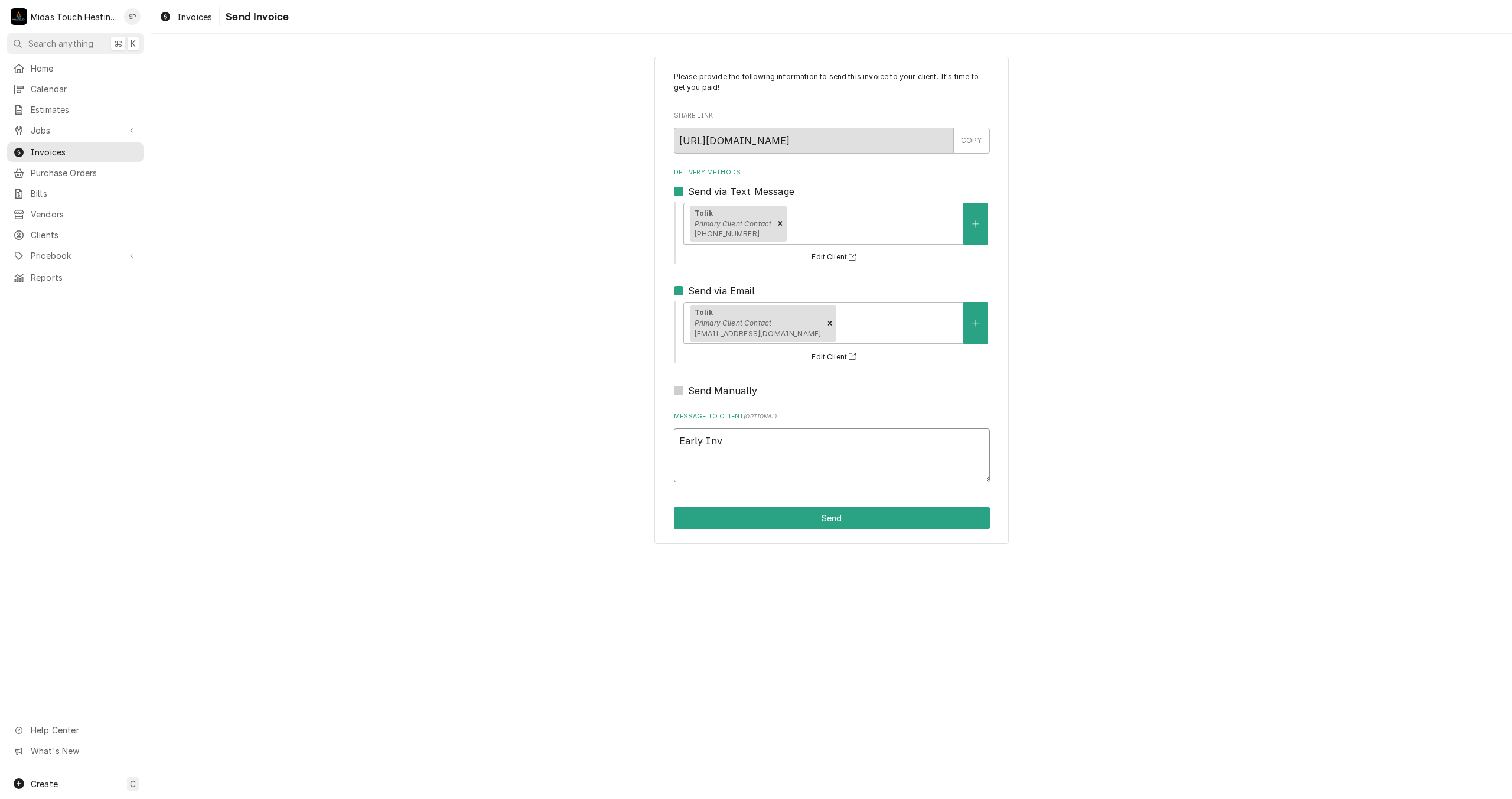
type textarea "Early Invo"
type textarea "x"
type textarea "Early Invoi"
type textarea "x"
type textarea "Early Invoic"
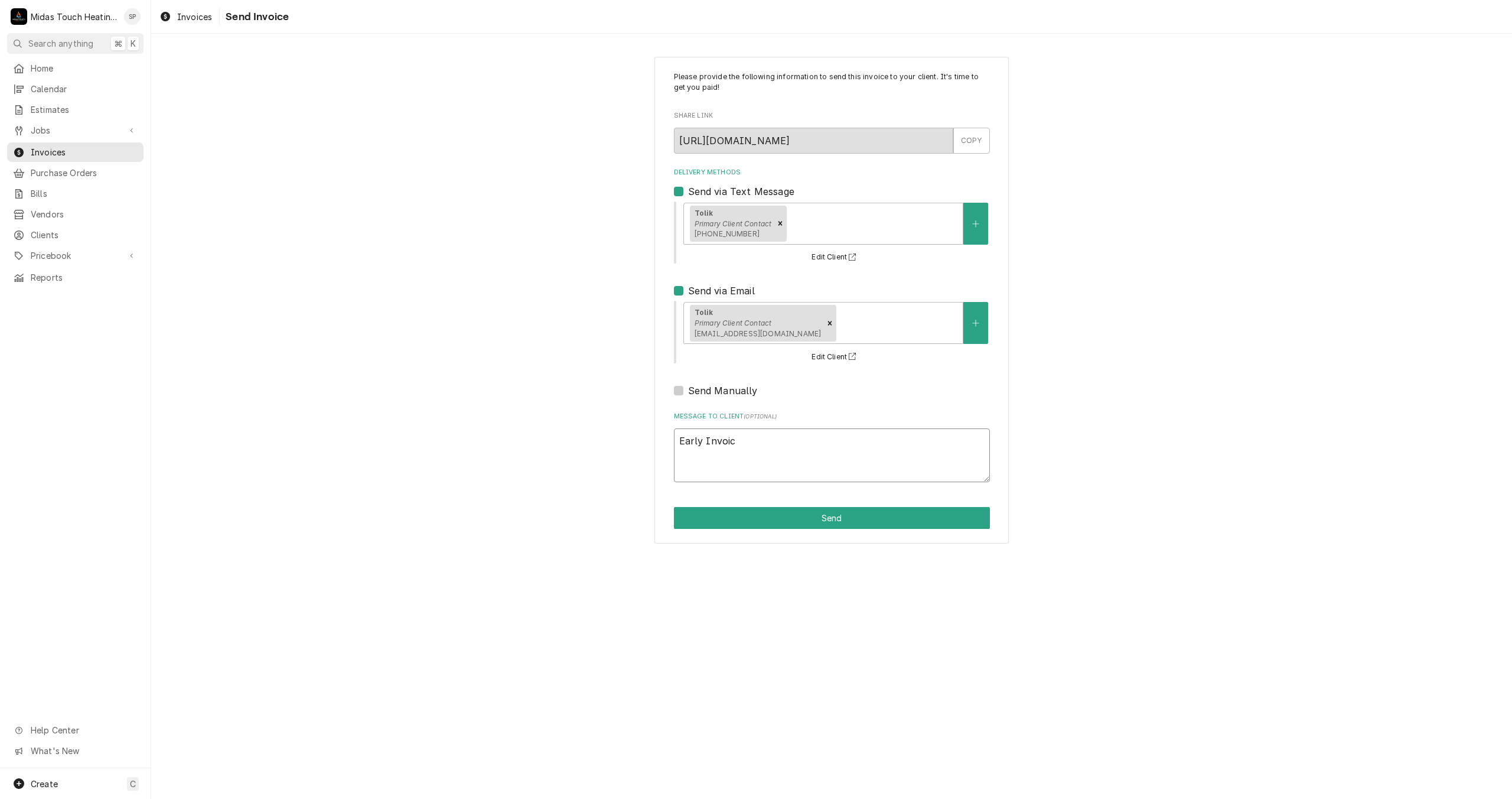
type textarea "x"
type textarea "Early Invoice"
type textarea "x"
type textarea "Early Invoice"
type textarea "x"
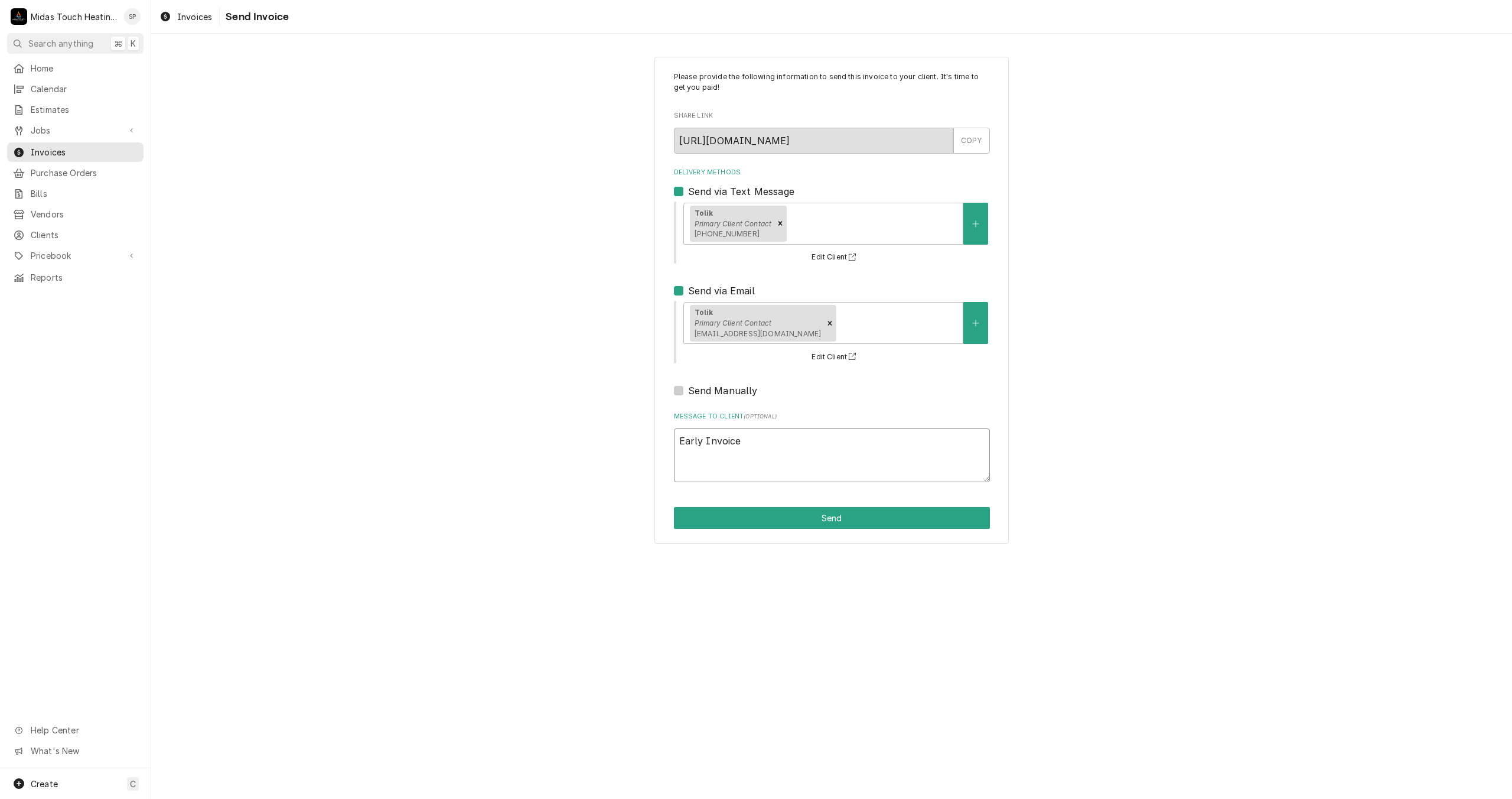
type textarea "Early Invoice c"
type textarea "x"
type textarea "Early Invoice co"
type textarea "x"
type textarea "Early Invoice cop"
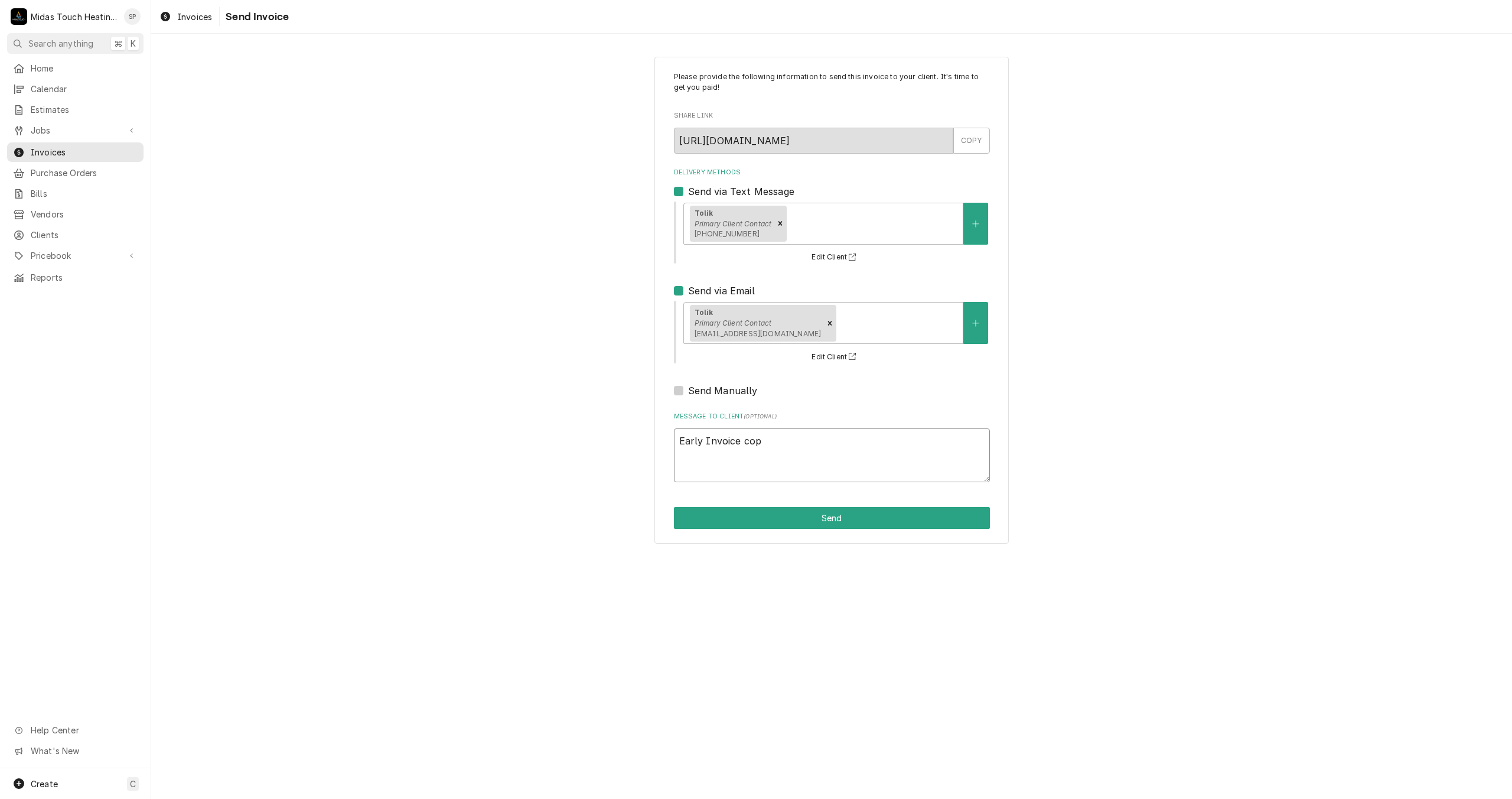
type textarea "x"
type textarea "Early Invoice copy"
click at [748, 523] on button "Send" at bounding box center [832, 517] width 316 height 22
type textarea "x"
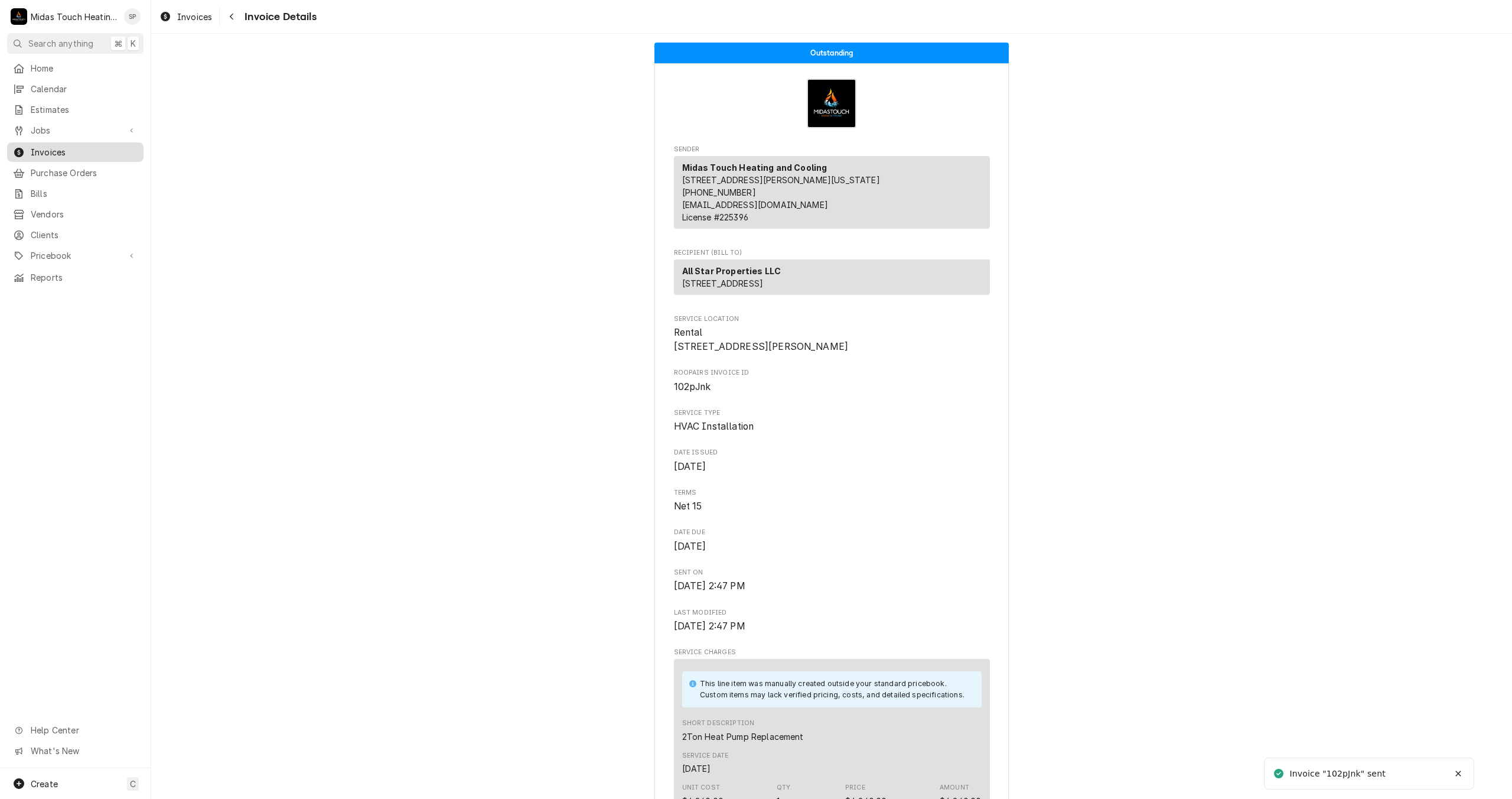
click at [90, 146] on span "Invoices" at bounding box center [83, 152] width 107 height 13
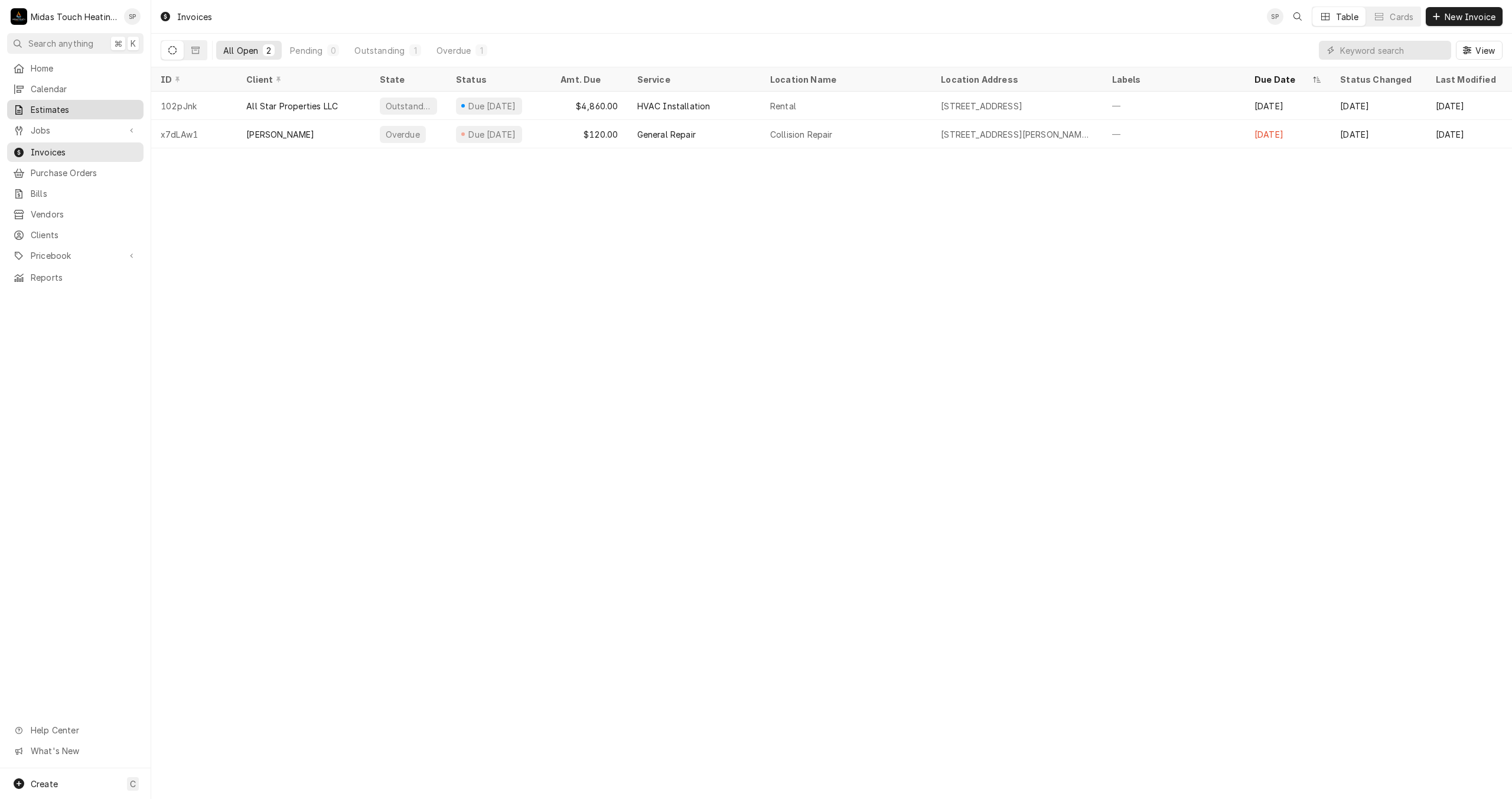
click at [56, 106] on span "Estimates" at bounding box center [83, 109] width 107 height 13
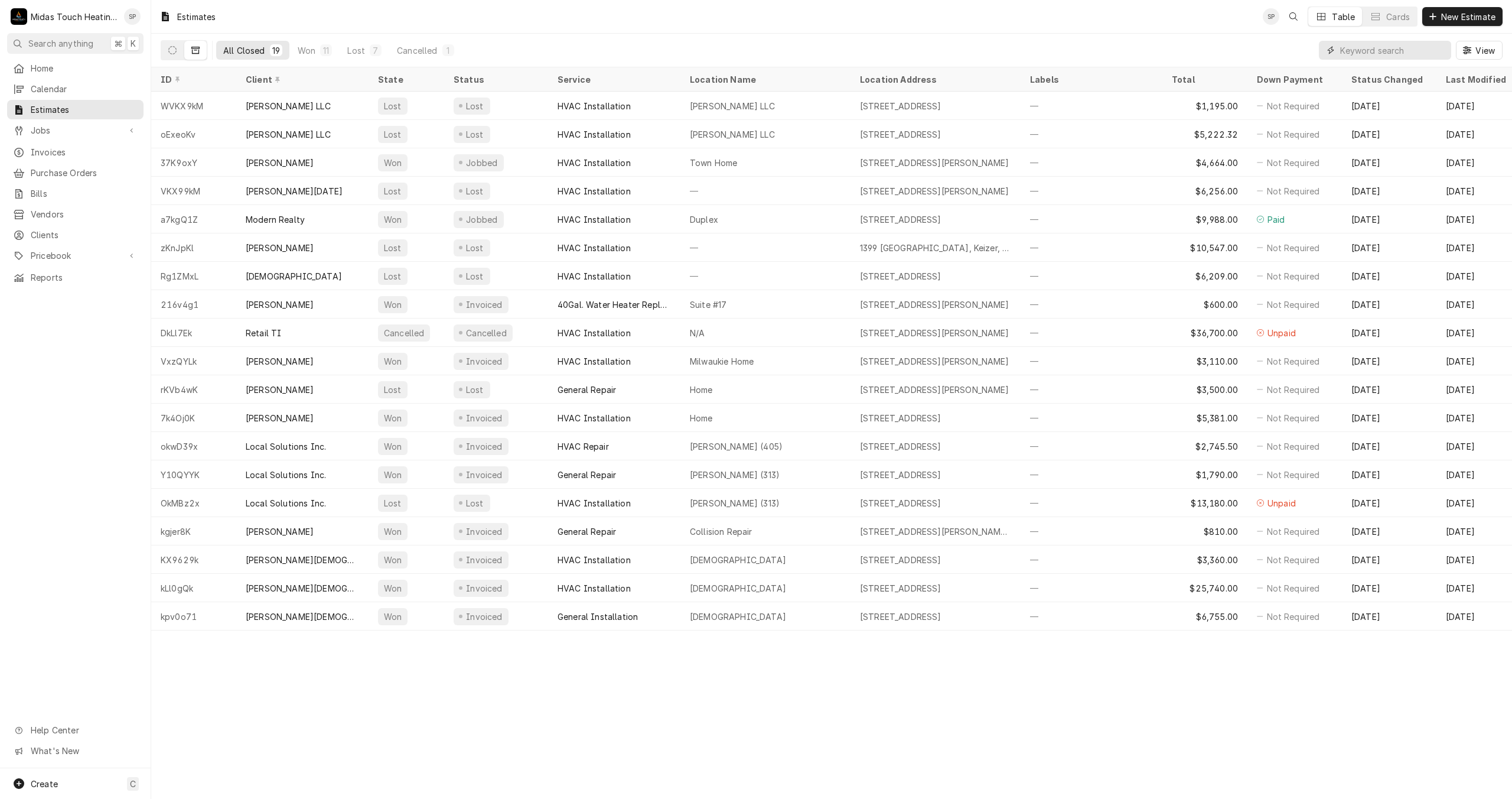
click at [1348, 53] on input "Dynamic Content Wrapper" at bounding box center [1392, 49] width 105 height 19
type input "denis"
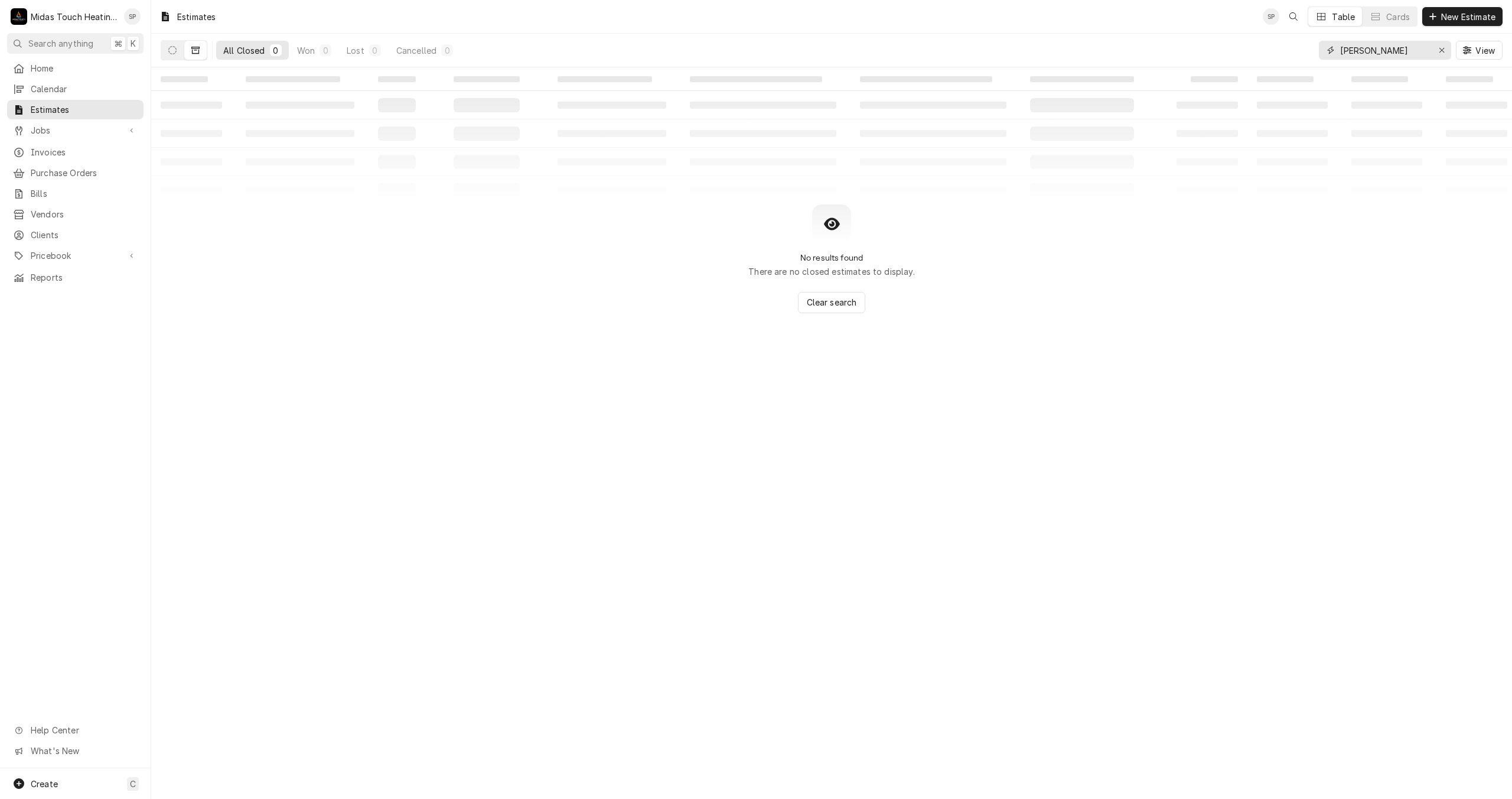
drag, startPoint x: 1372, startPoint y: 48, endPoint x: 1329, endPoint y: 53, distance: 43.3
click at [1329, 53] on div "denis" at bounding box center [1385, 49] width 133 height 19
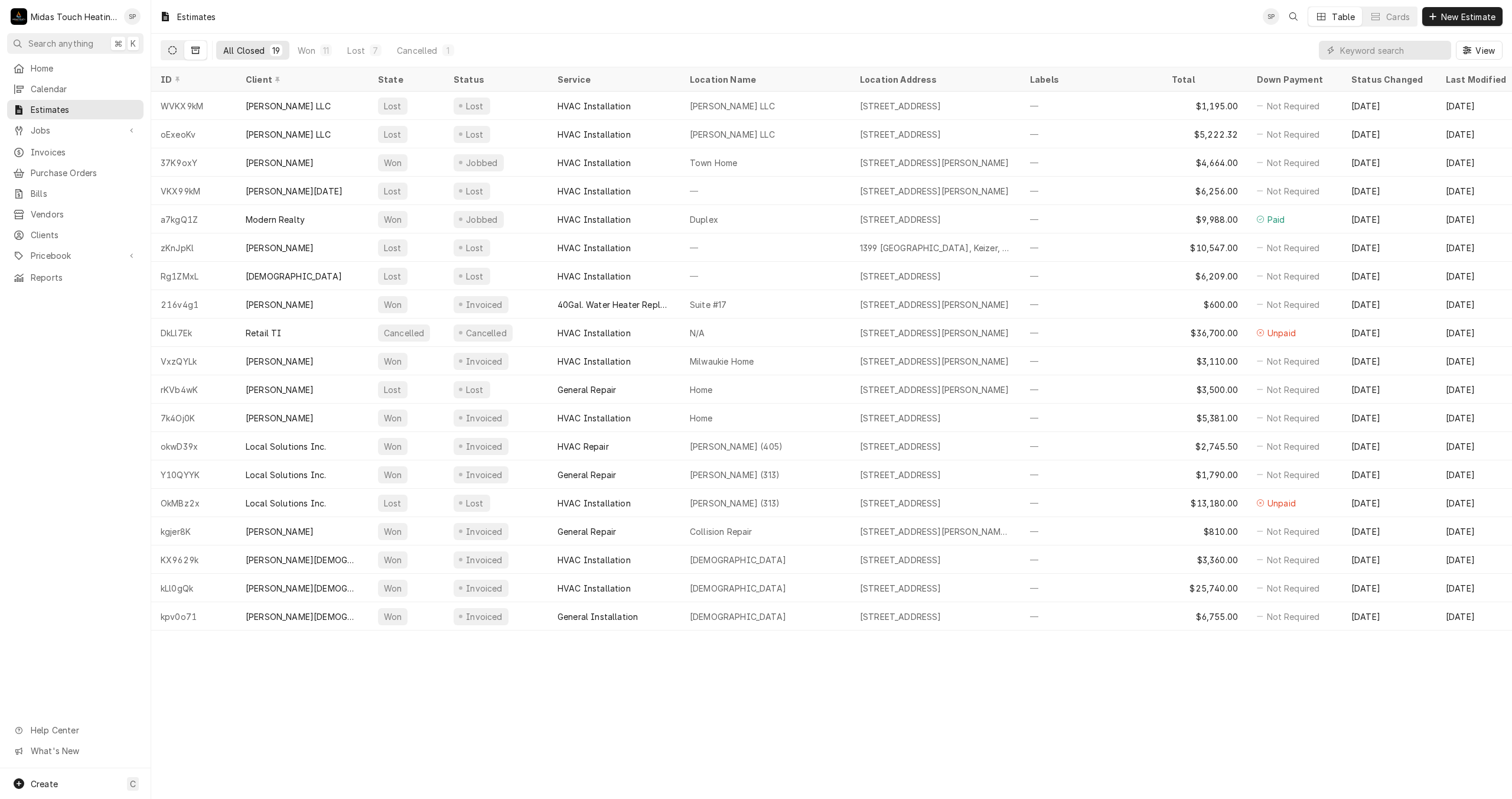
click at [176, 45] on button "Dynamic Content Wrapper" at bounding box center [172, 49] width 22 height 19
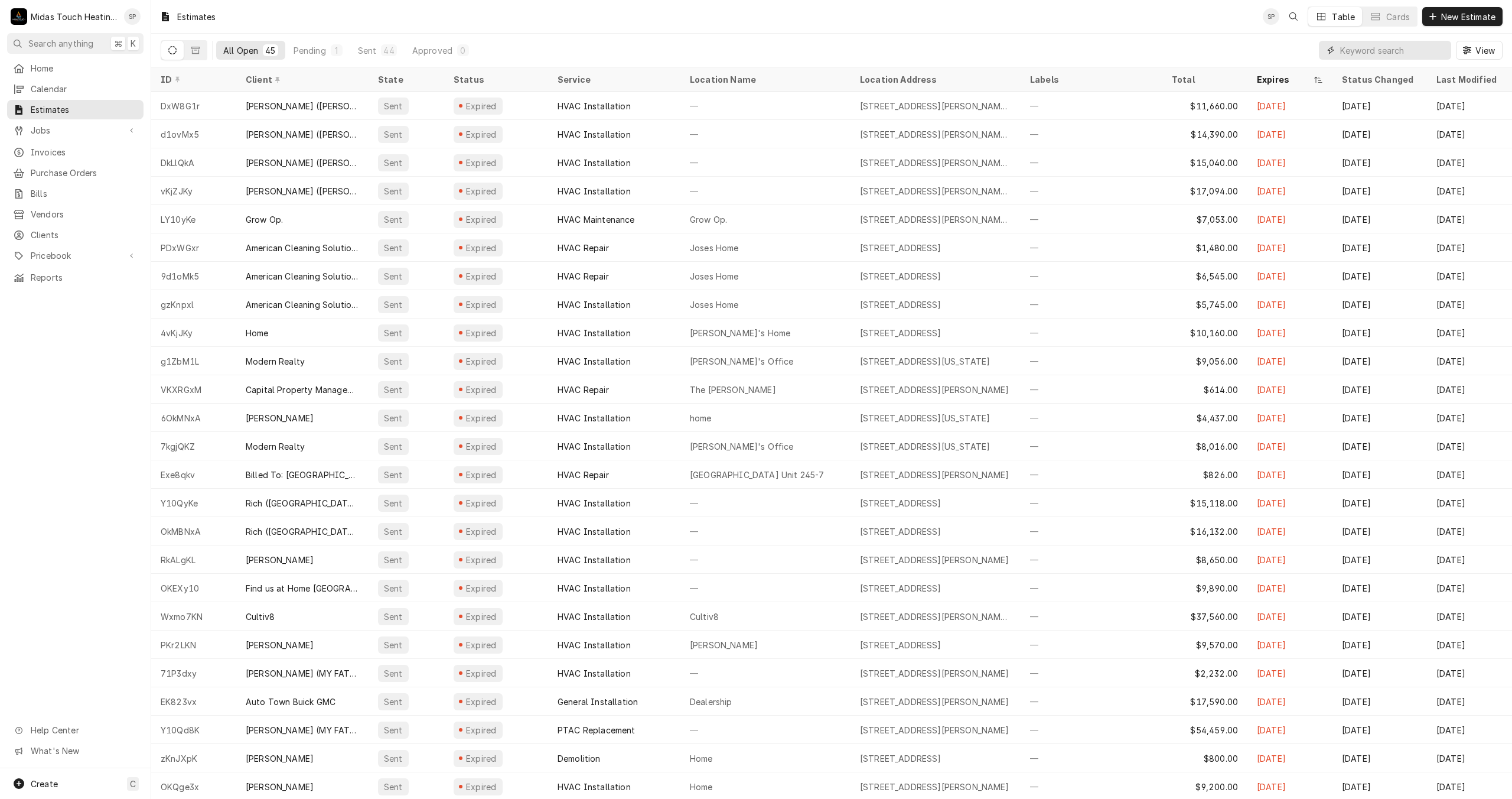
click at [1378, 45] on input "Dynamic Content Wrapper" at bounding box center [1392, 49] width 105 height 19
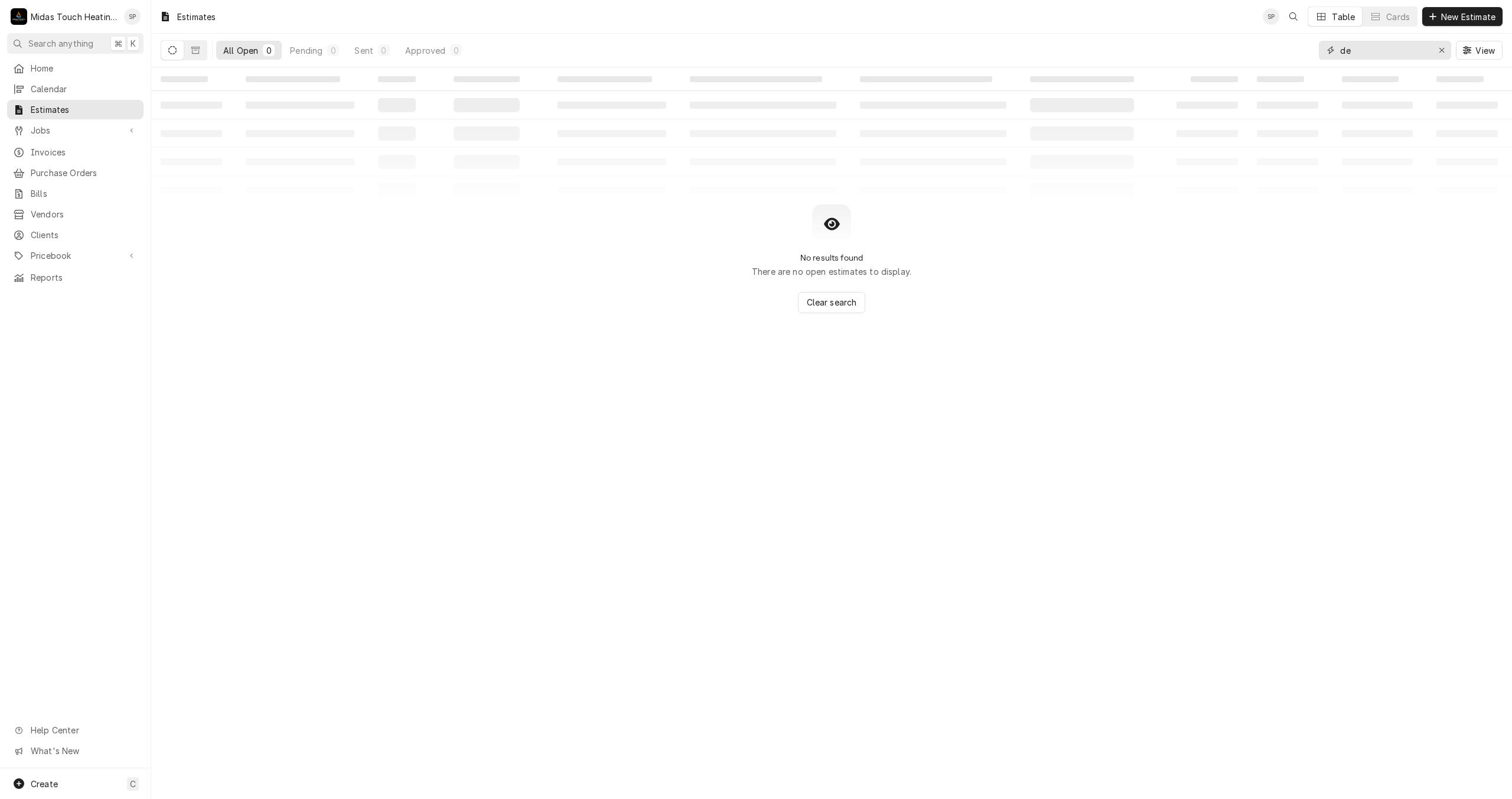
type input "d"
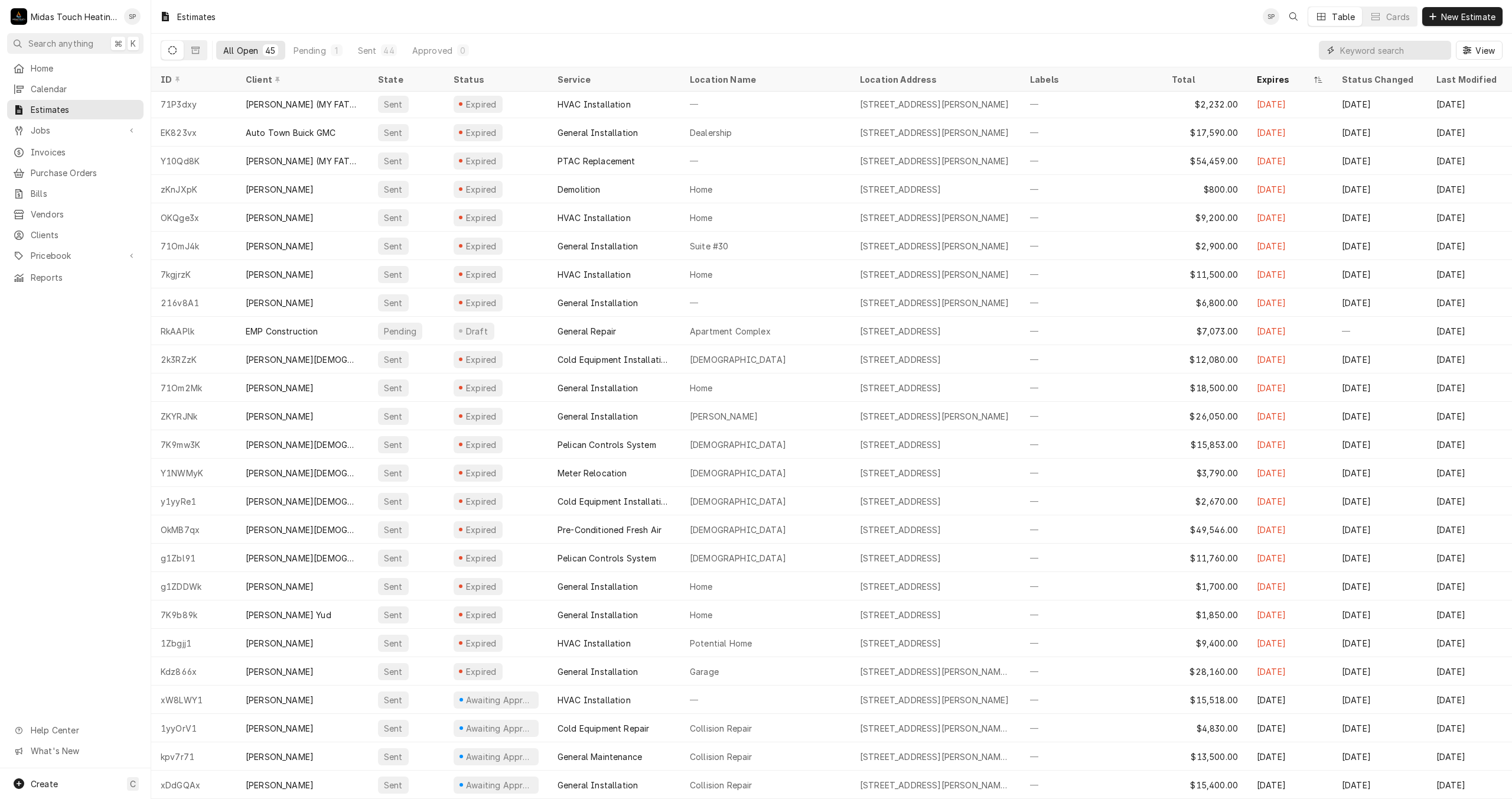
scroll to position [576, 0]
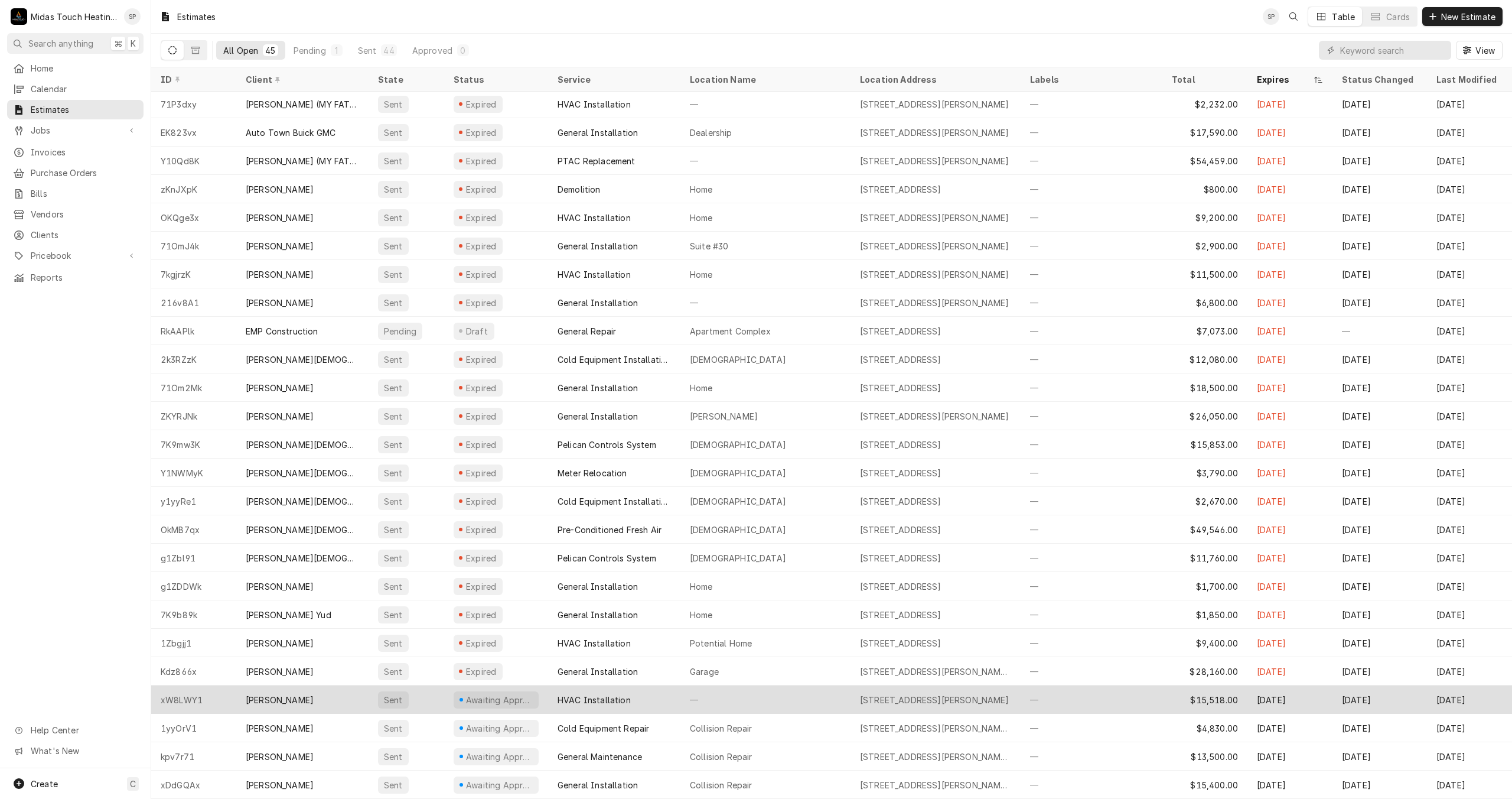
click at [694, 687] on div "—" at bounding box center [765, 699] width 170 height 29
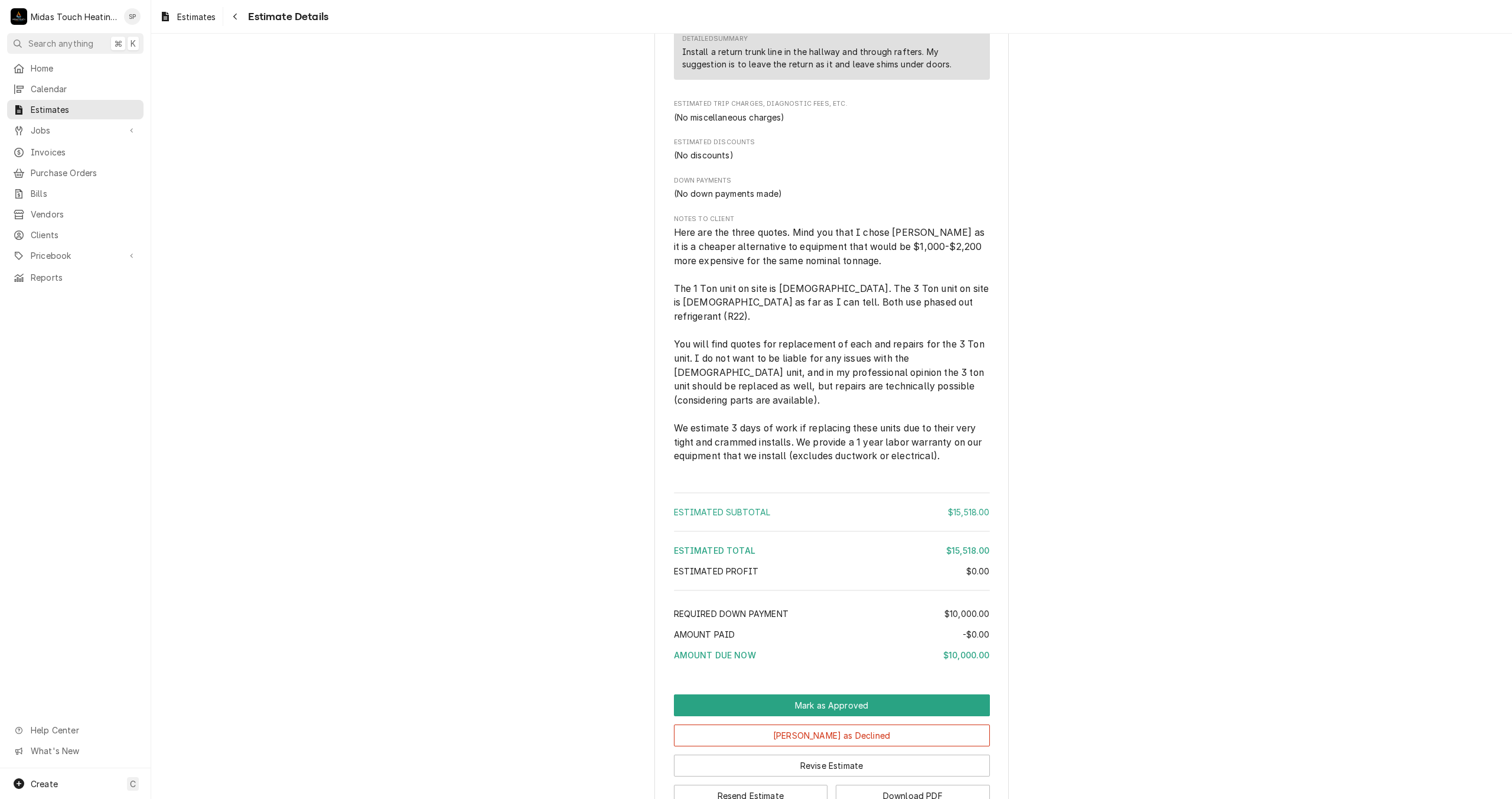
scroll to position [1858, 0]
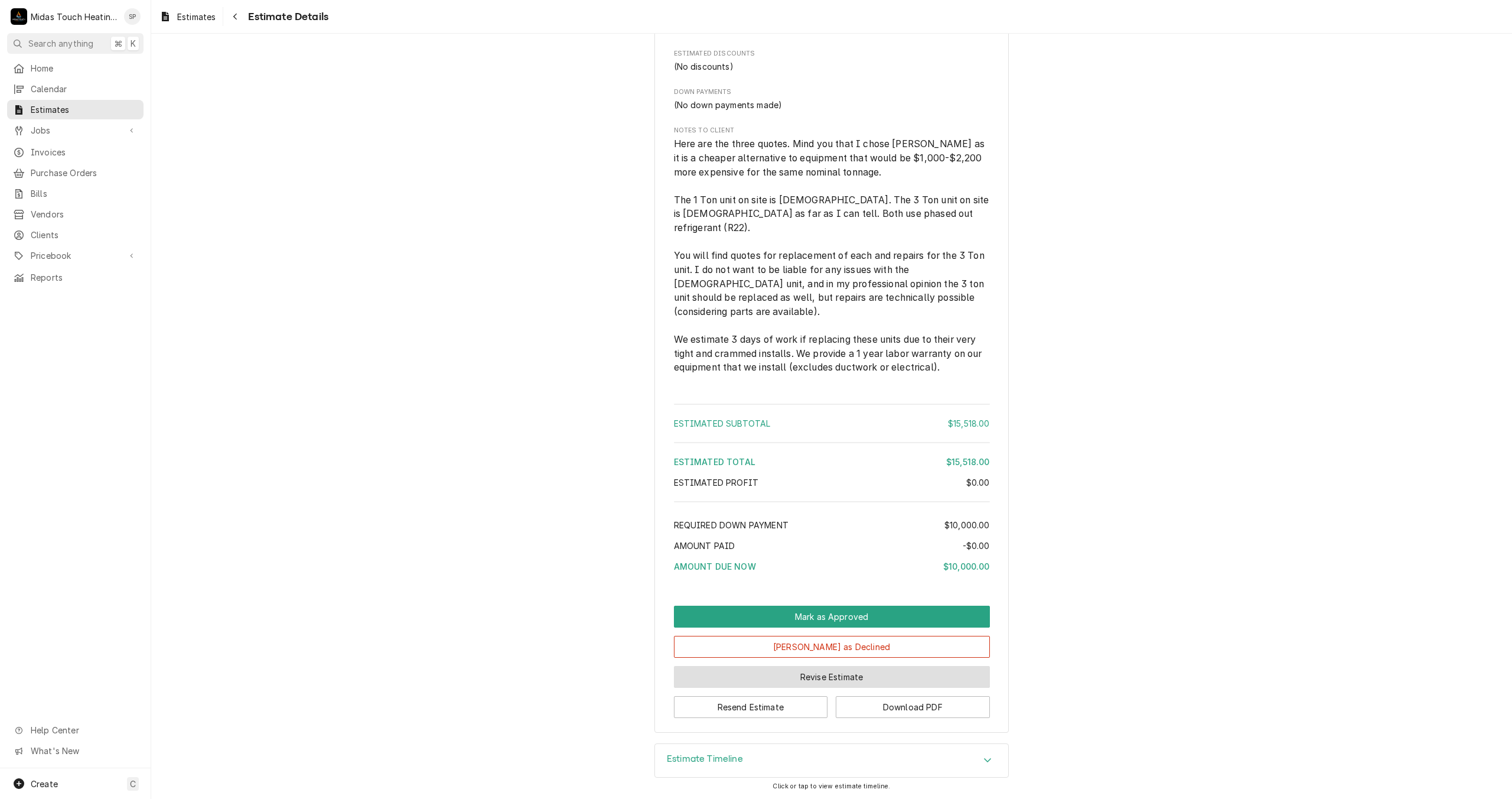
click at [806, 683] on button "Revise Estimate" at bounding box center [832, 677] width 316 height 22
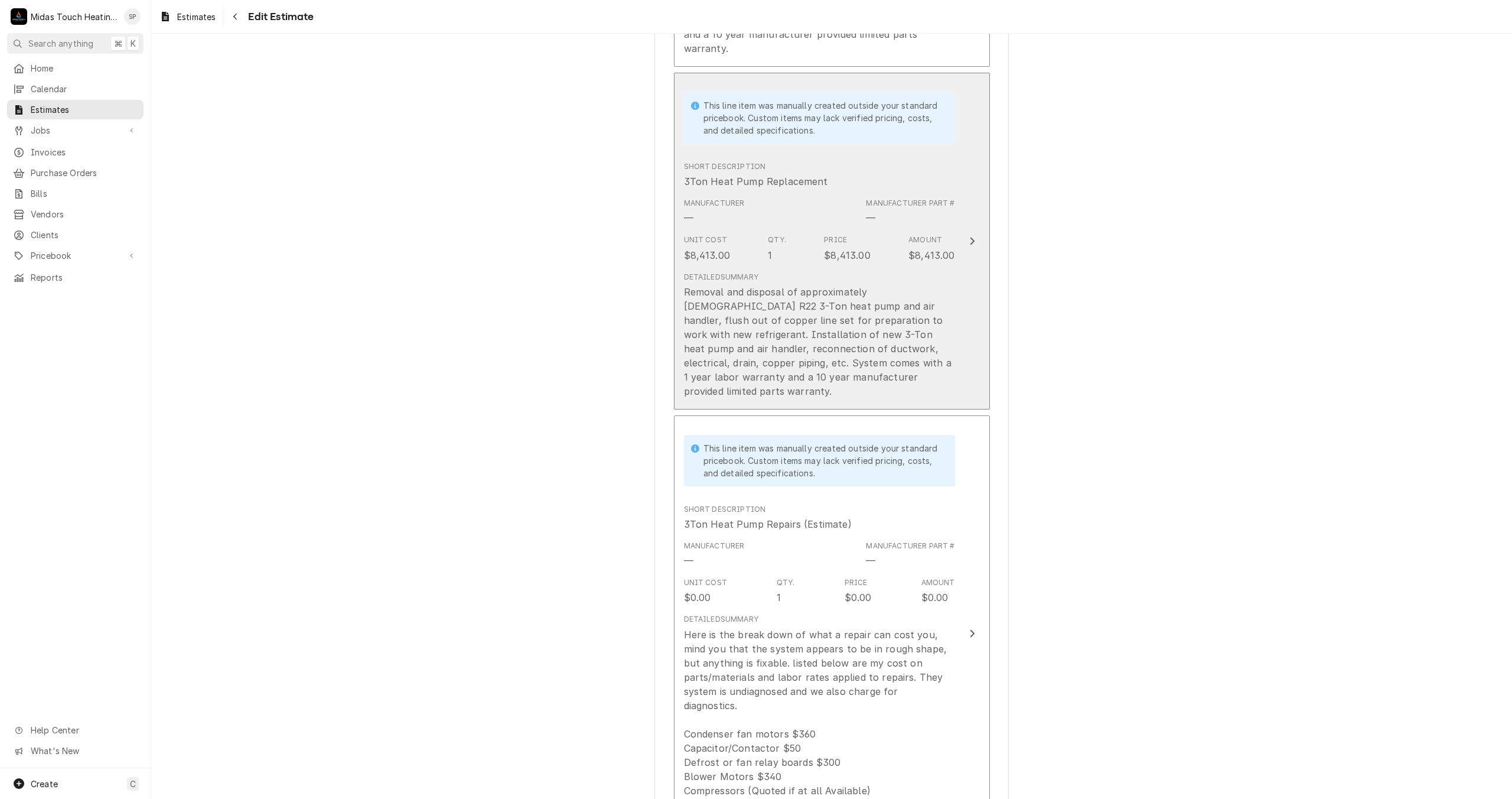
scroll to position [1489, 0]
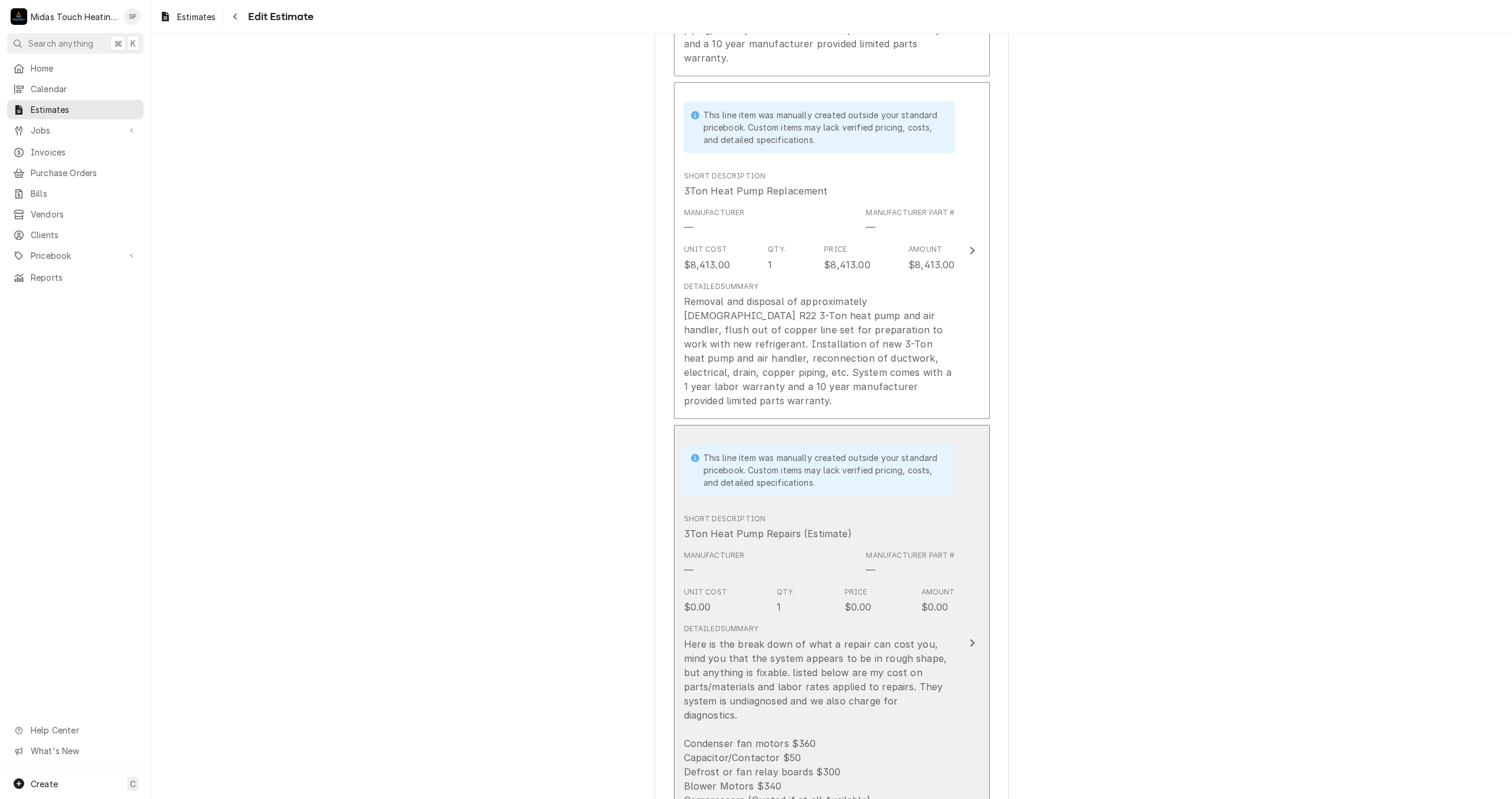
click at [907, 508] on div "Short Description 3Ton Heat Pump Repairs (Estimate)" at bounding box center [819, 526] width 271 height 37
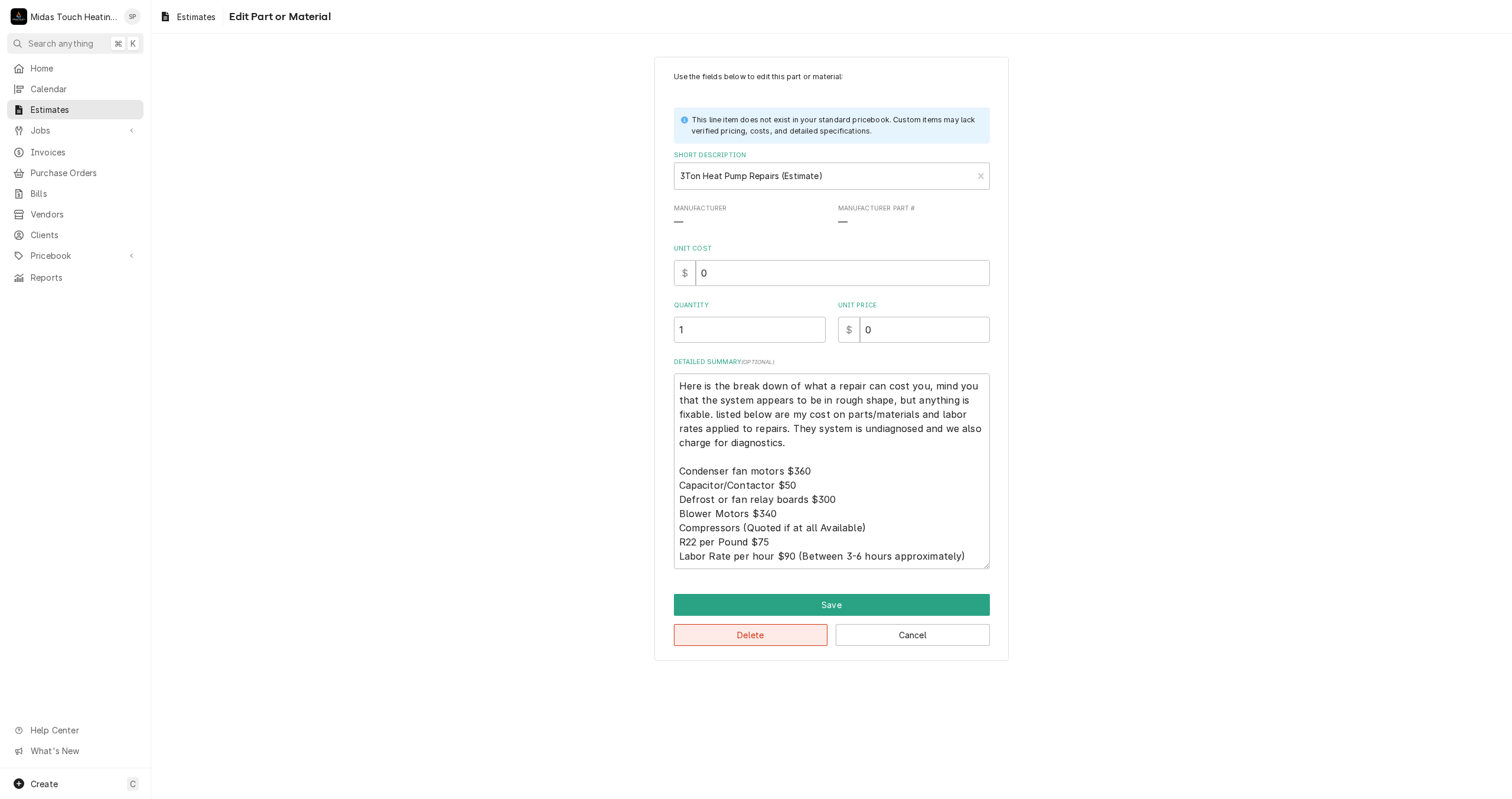
click at [794, 630] on button "Delete" at bounding box center [751, 635] width 154 height 22
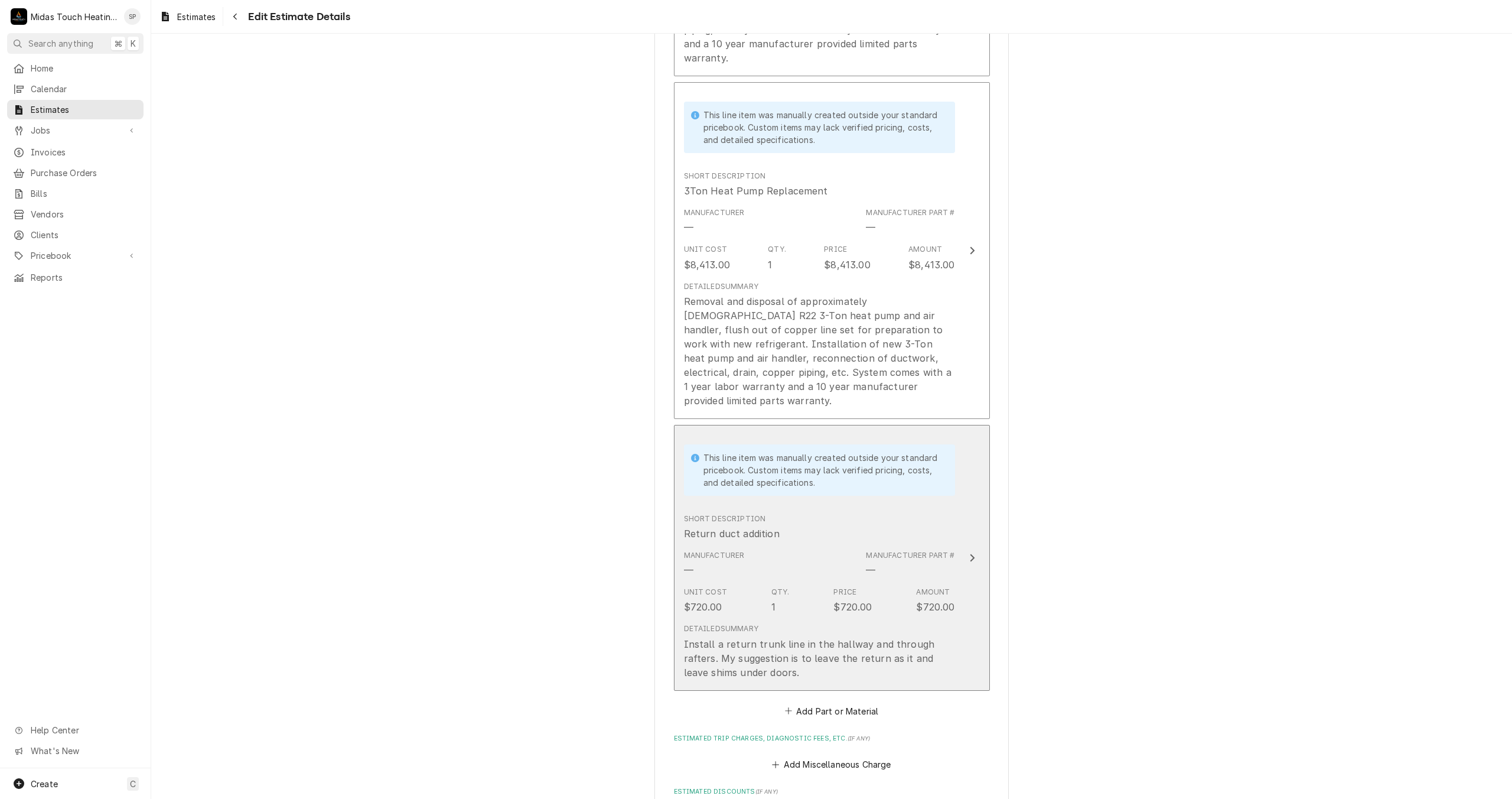
scroll to position [1475, 0]
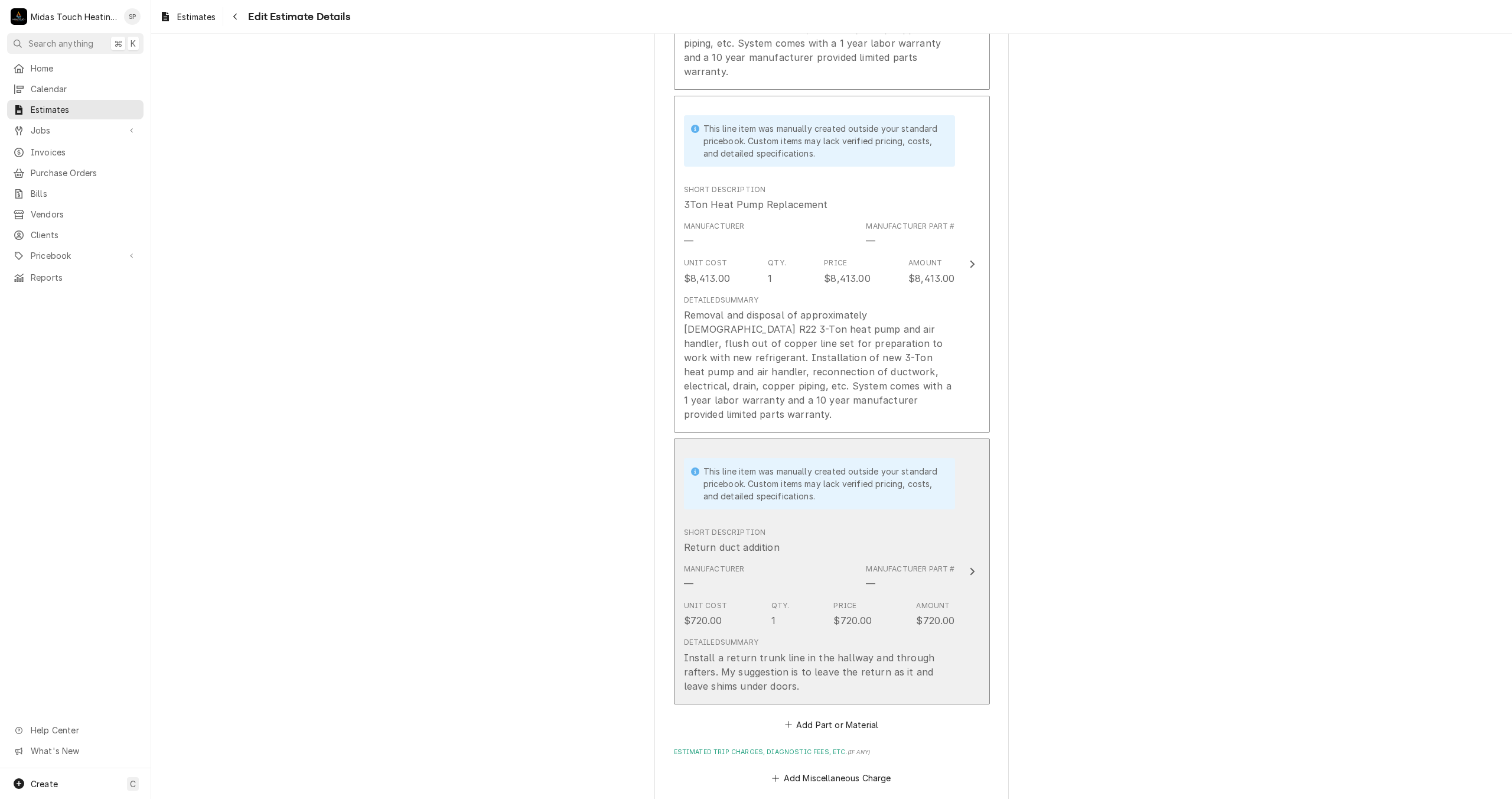
click at [823, 559] on div "Manufacturer — Manufacturer Part # —" at bounding box center [819, 577] width 271 height 37
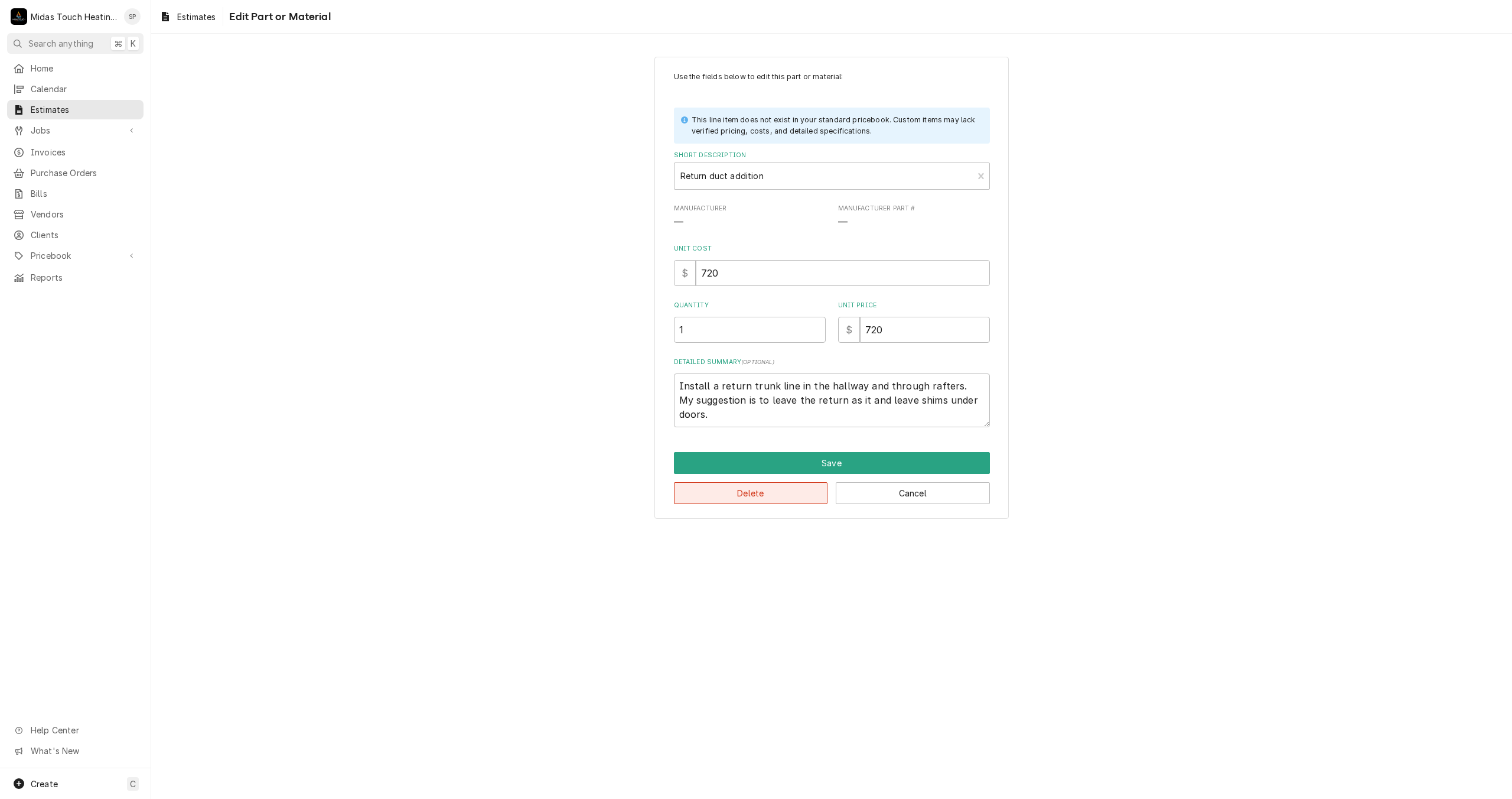
click at [769, 496] on button "Delete" at bounding box center [751, 493] width 154 height 22
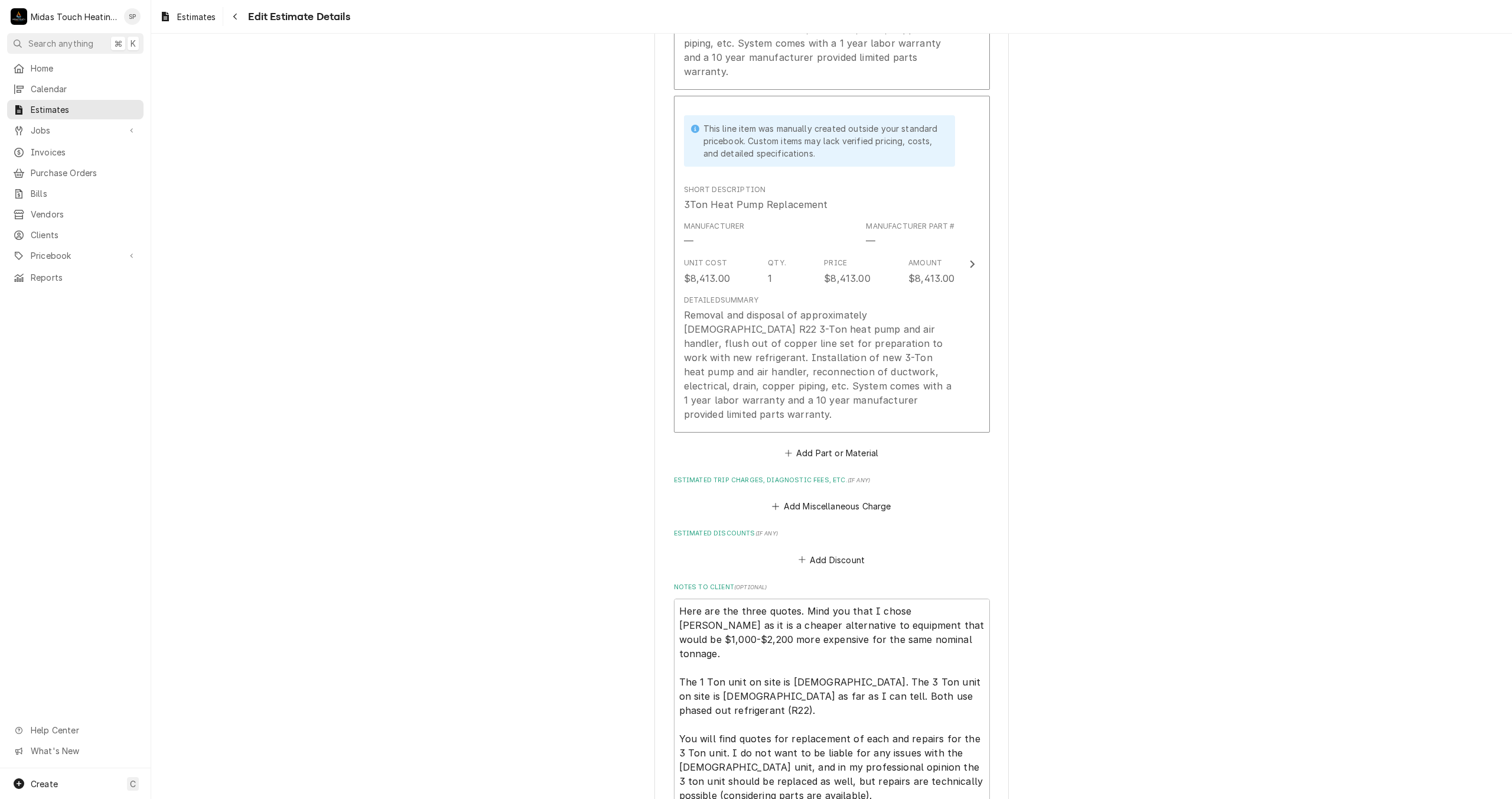
scroll to position [1462, 0]
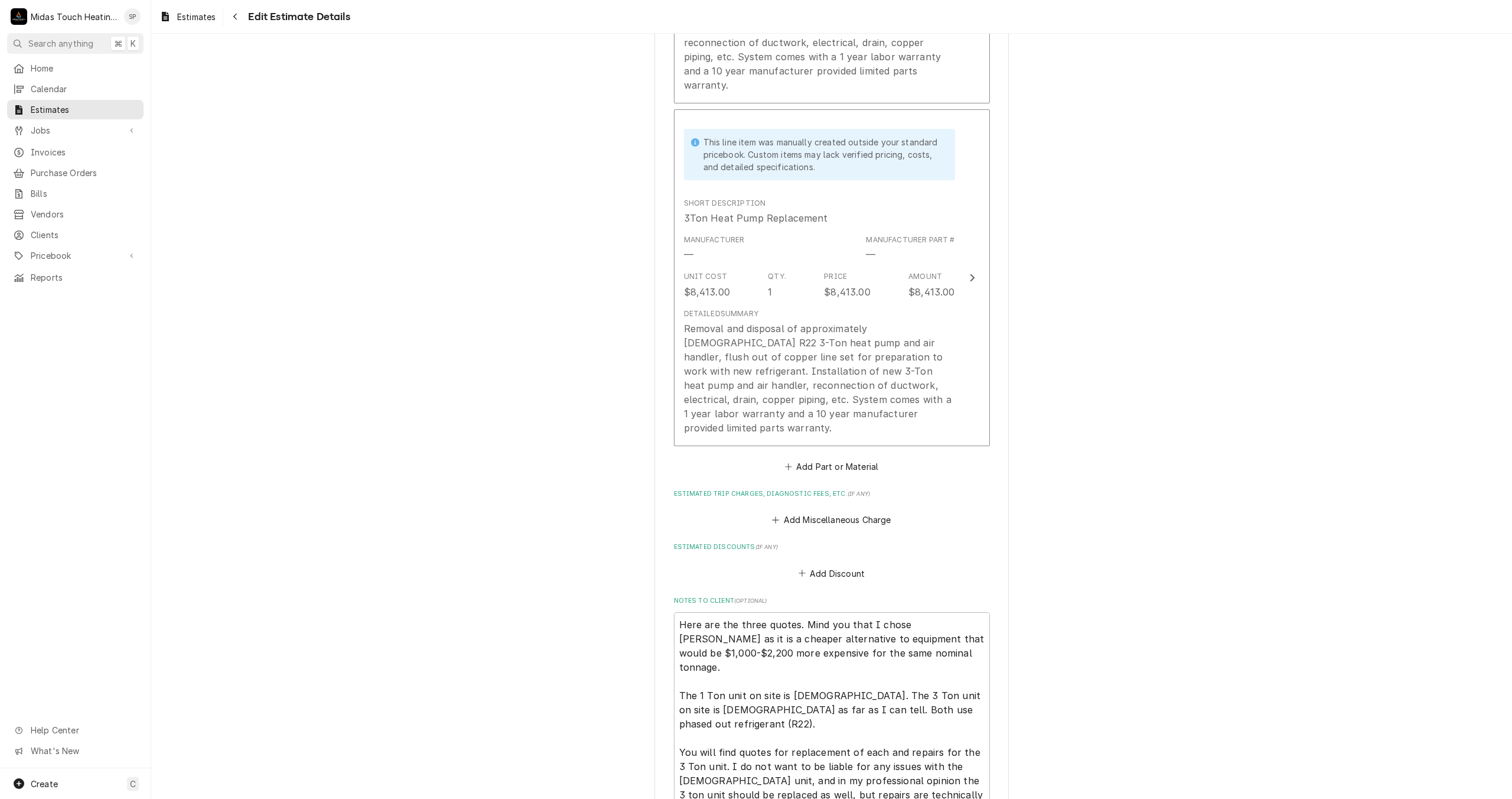
type textarea "x"
click at [829, 458] on button "Add Part or Material" at bounding box center [831, 466] width 98 height 16
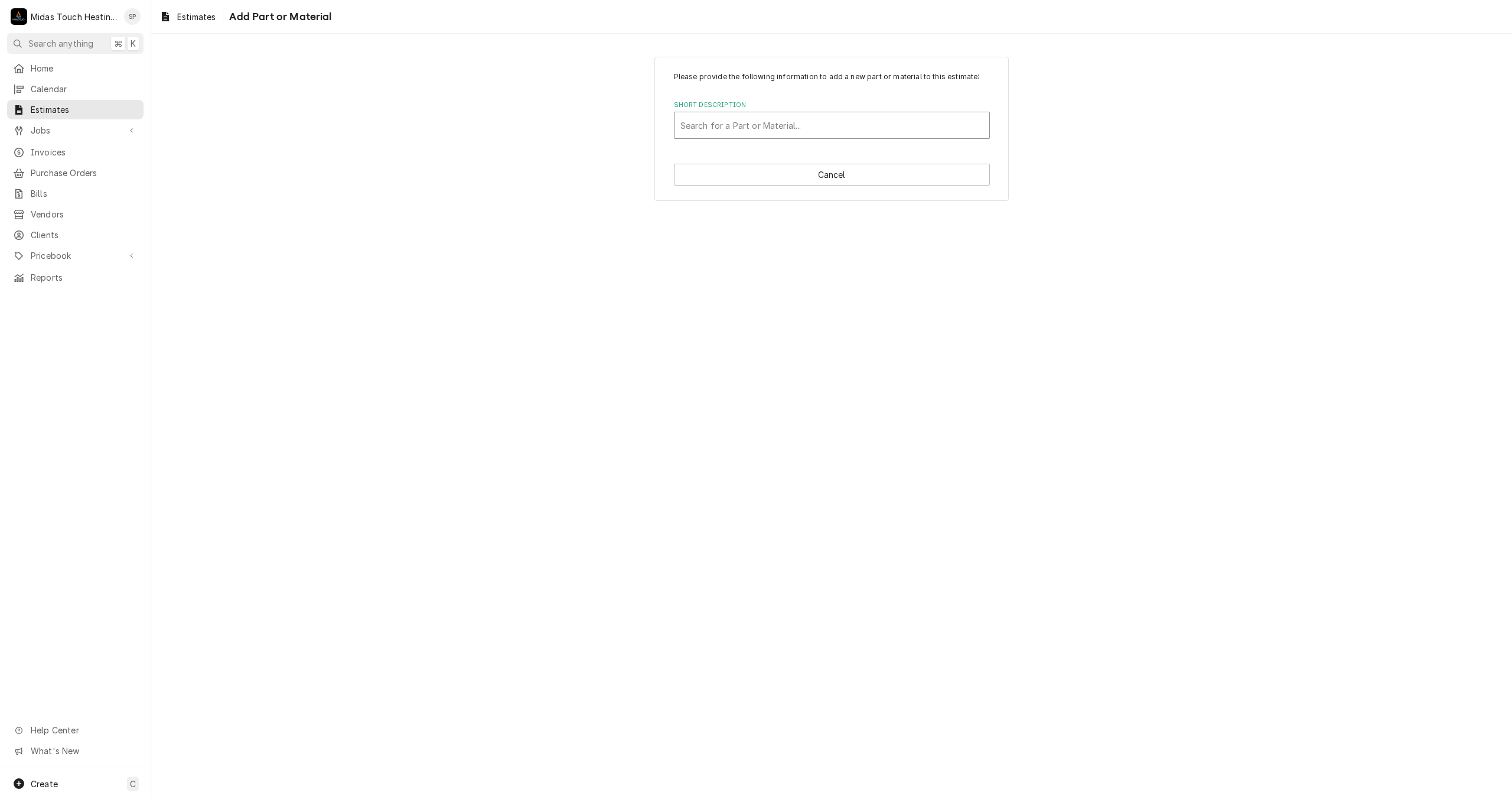
click at [767, 124] on div "Short Description" at bounding box center [832, 126] width 303 height 22
type input "Piping and thermostat rewire"
click at [782, 147] on div "Add "Piping and thermostat rewire" to PriceBook" at bounding box center [832, 151] width 315 height 18
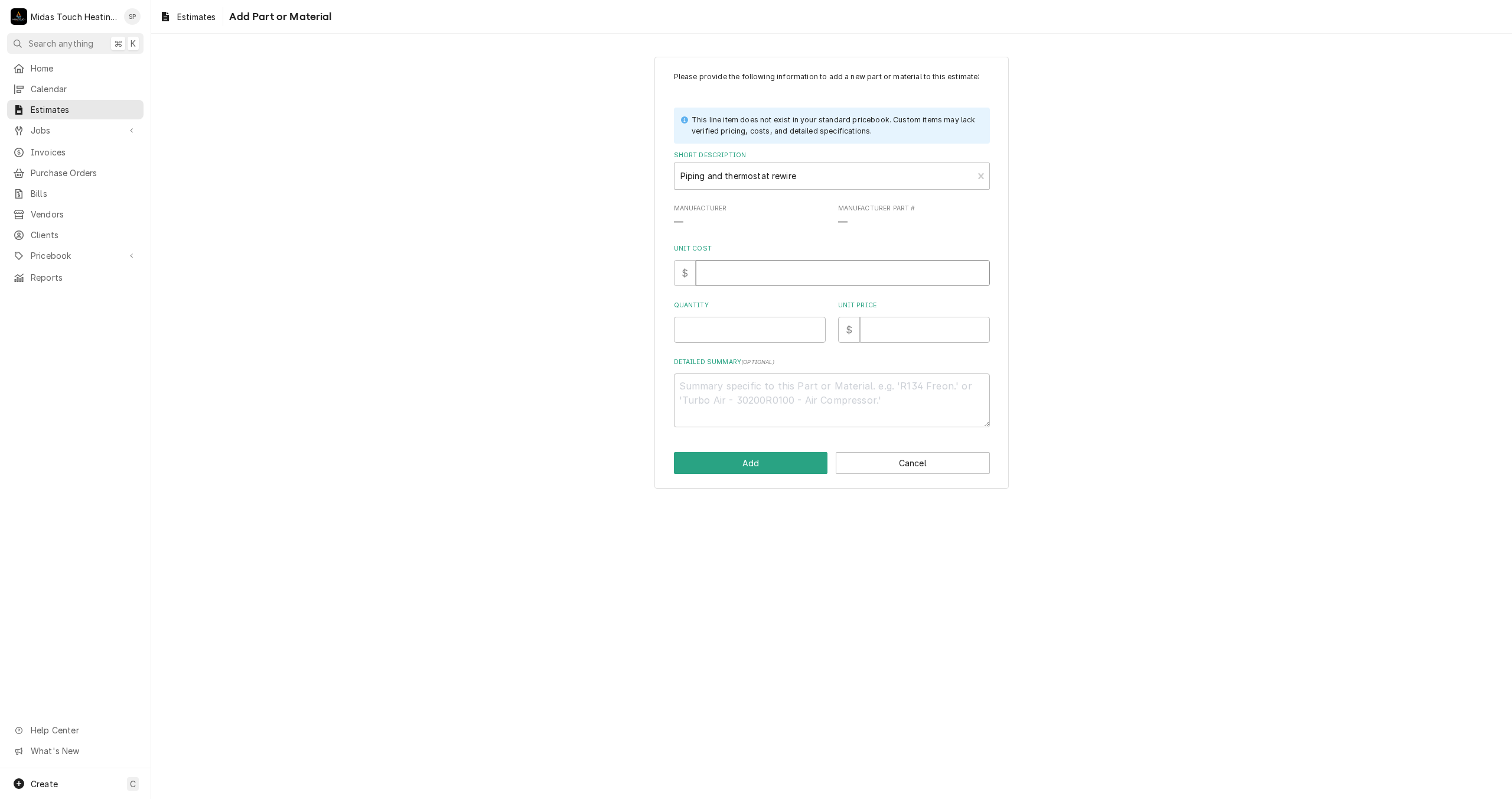
click at [730, 277] on input "Unit Cost" at bounding box center [842, 273] width 294 height 26
type textarea "x"
type input "1"
type textarea "x"
type input "19"
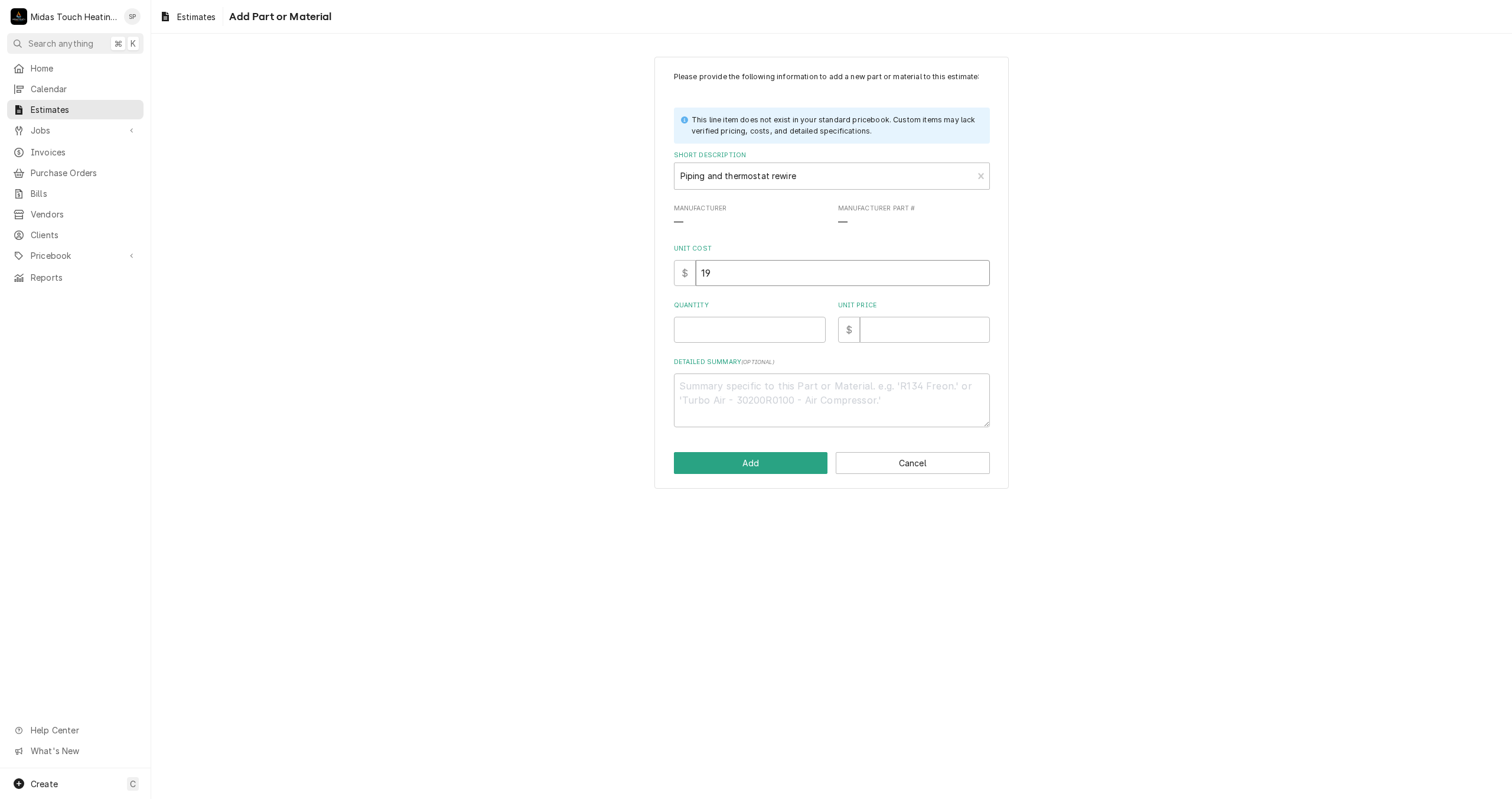
type textarea "x"
type input "190"
type textarea "x"
type input "190"
click at [727, 336] on input "Quantity" at bounding box center [749, 329] width 151 height 26
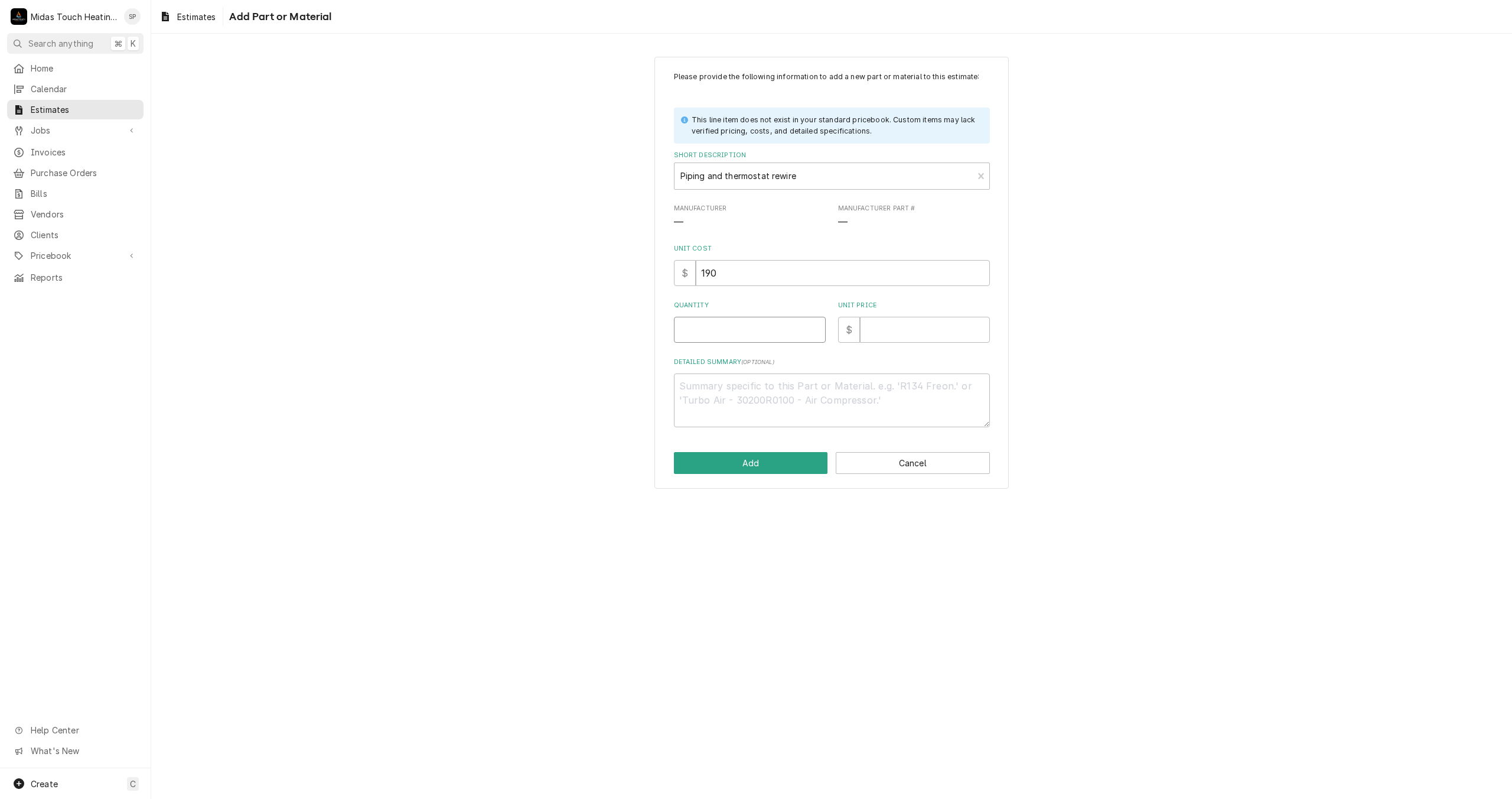
type textarea "x"
type input "1"
type textarea "x"
type input "1"
click at [884, 327] on input "Unit Price" at bounding box center [924, 329] width 130 height 26
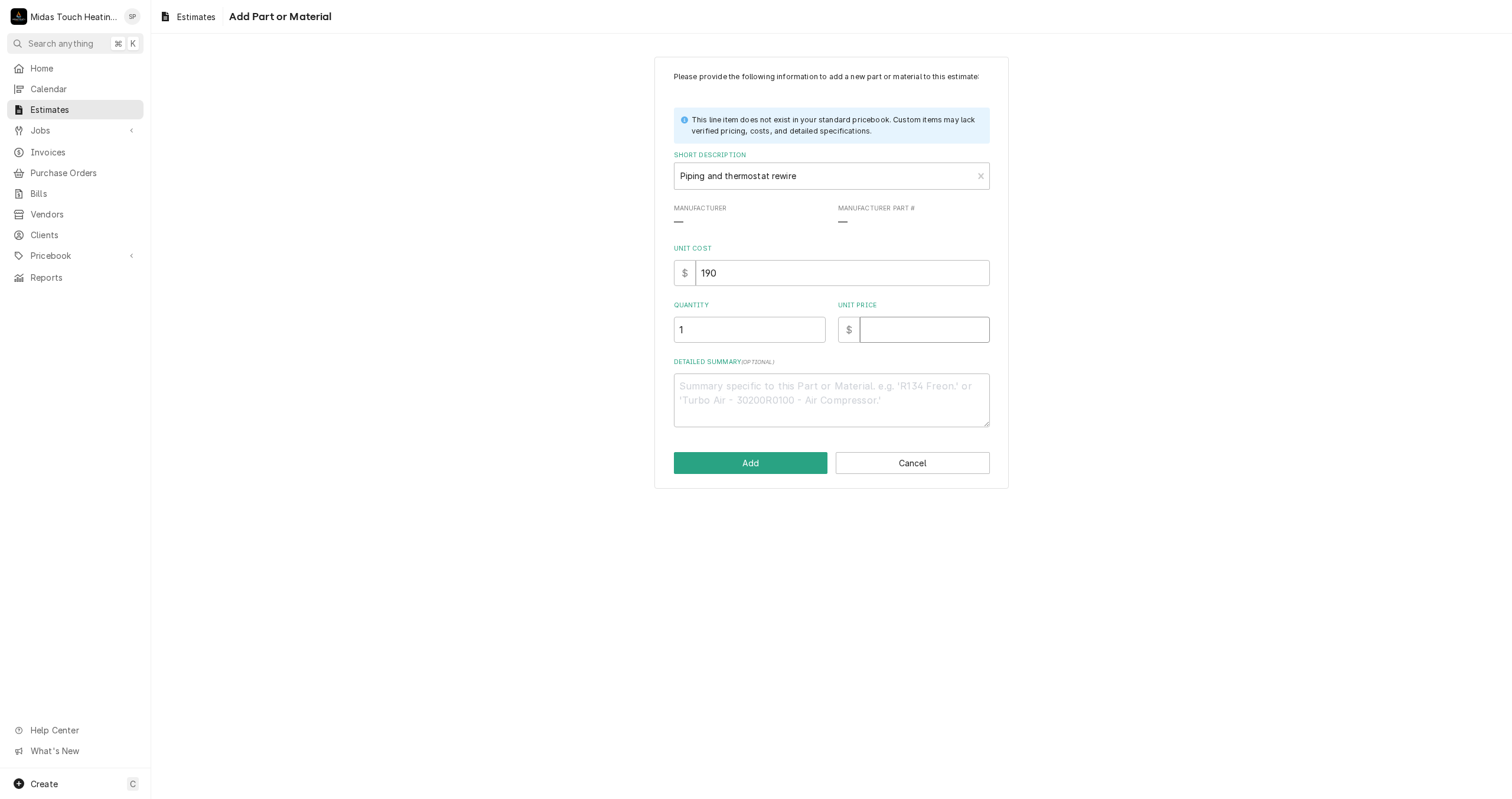
type textarea "x"
type input "1"
type textarea "x"
type input "19"
type textarea "x"
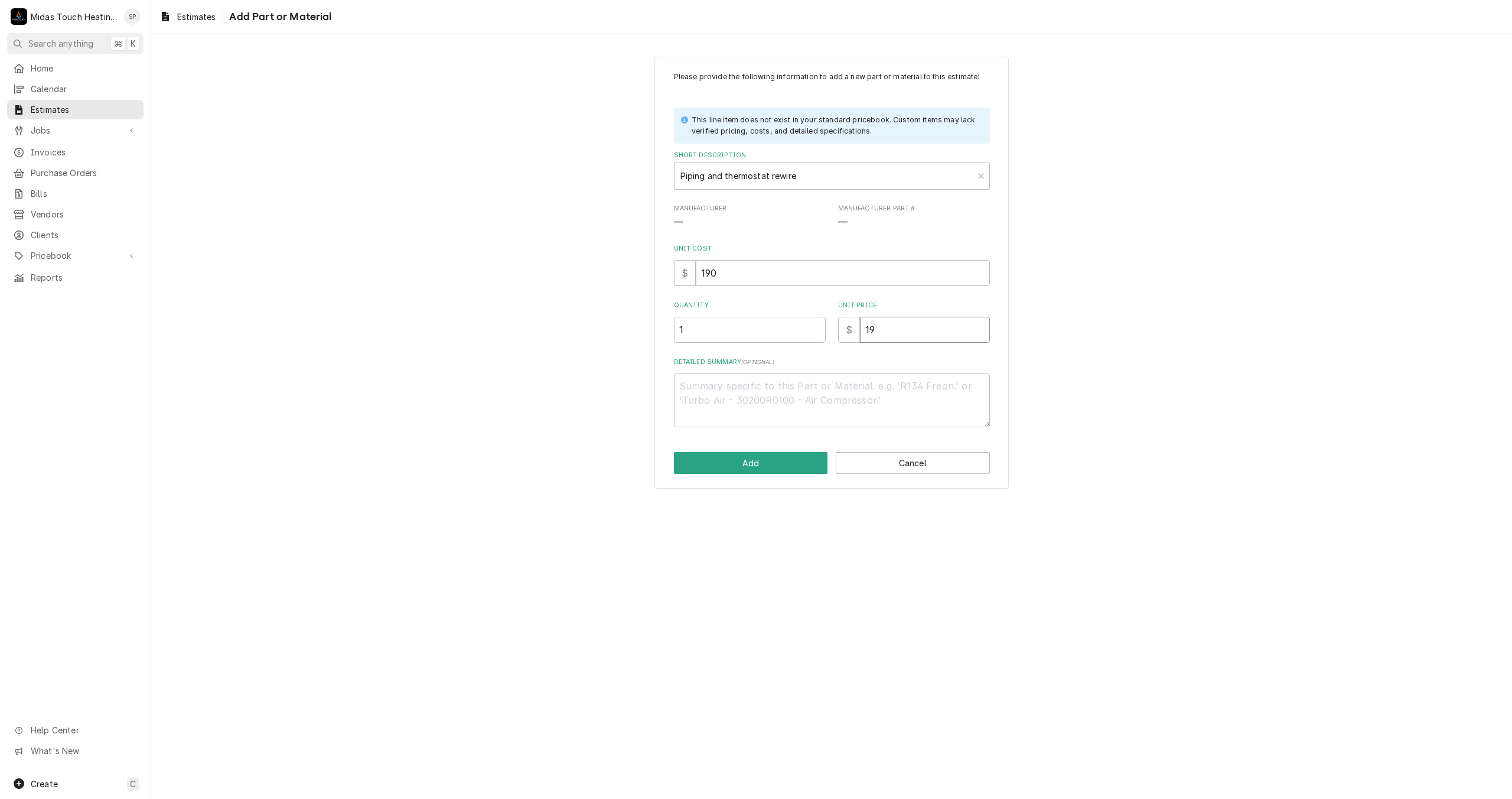
type input "190"
type textarea "x"
type input "190"
click at [875, 384] on textarea "Detailed Summary ( optional )" at bounding box center [832, 400] width 316 height 54
type textarea "x"
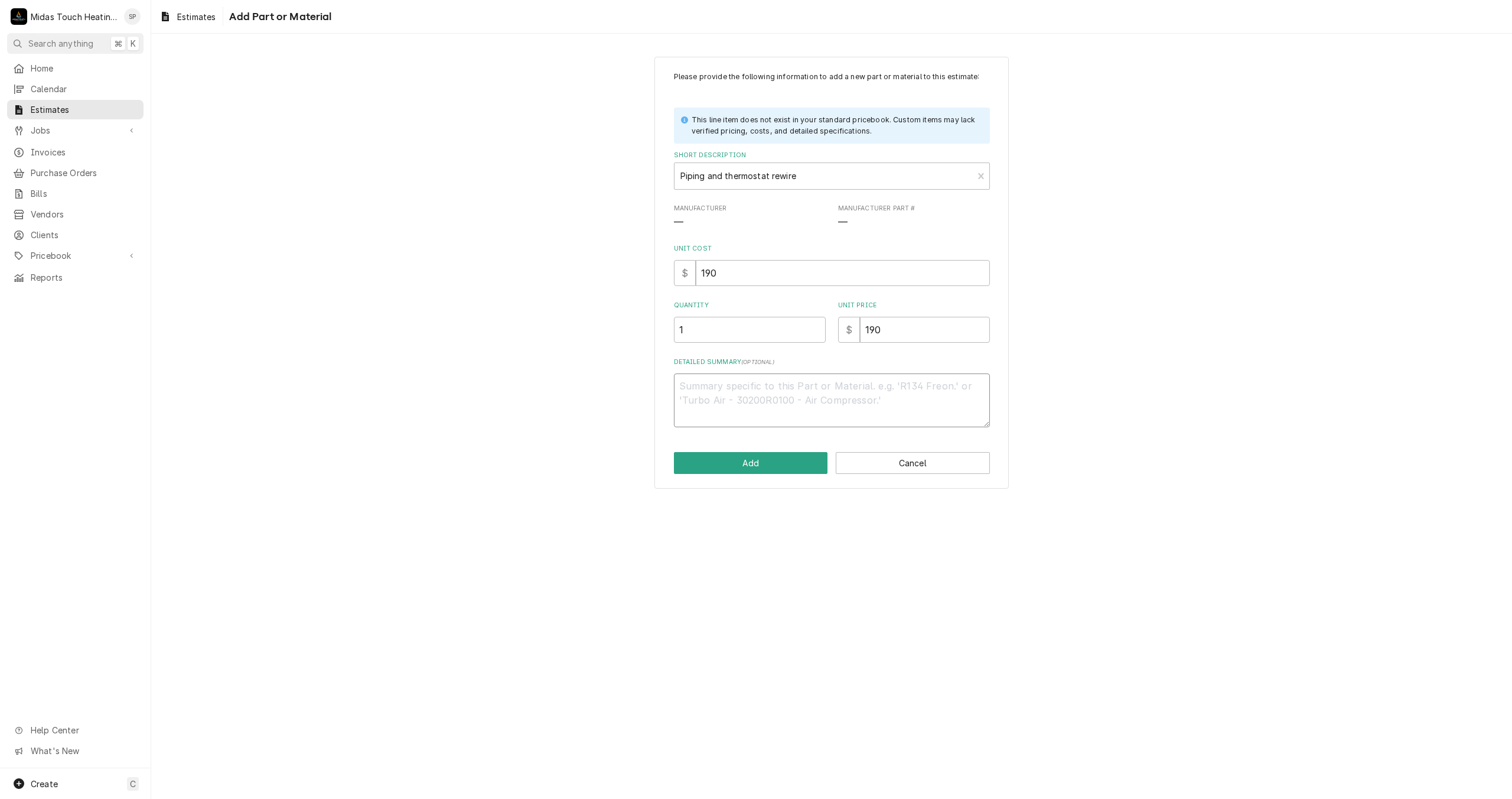
type textarea "A"
type textarea "x"
type textarea "Ad"
type textarea "x"
type textarea "Add"
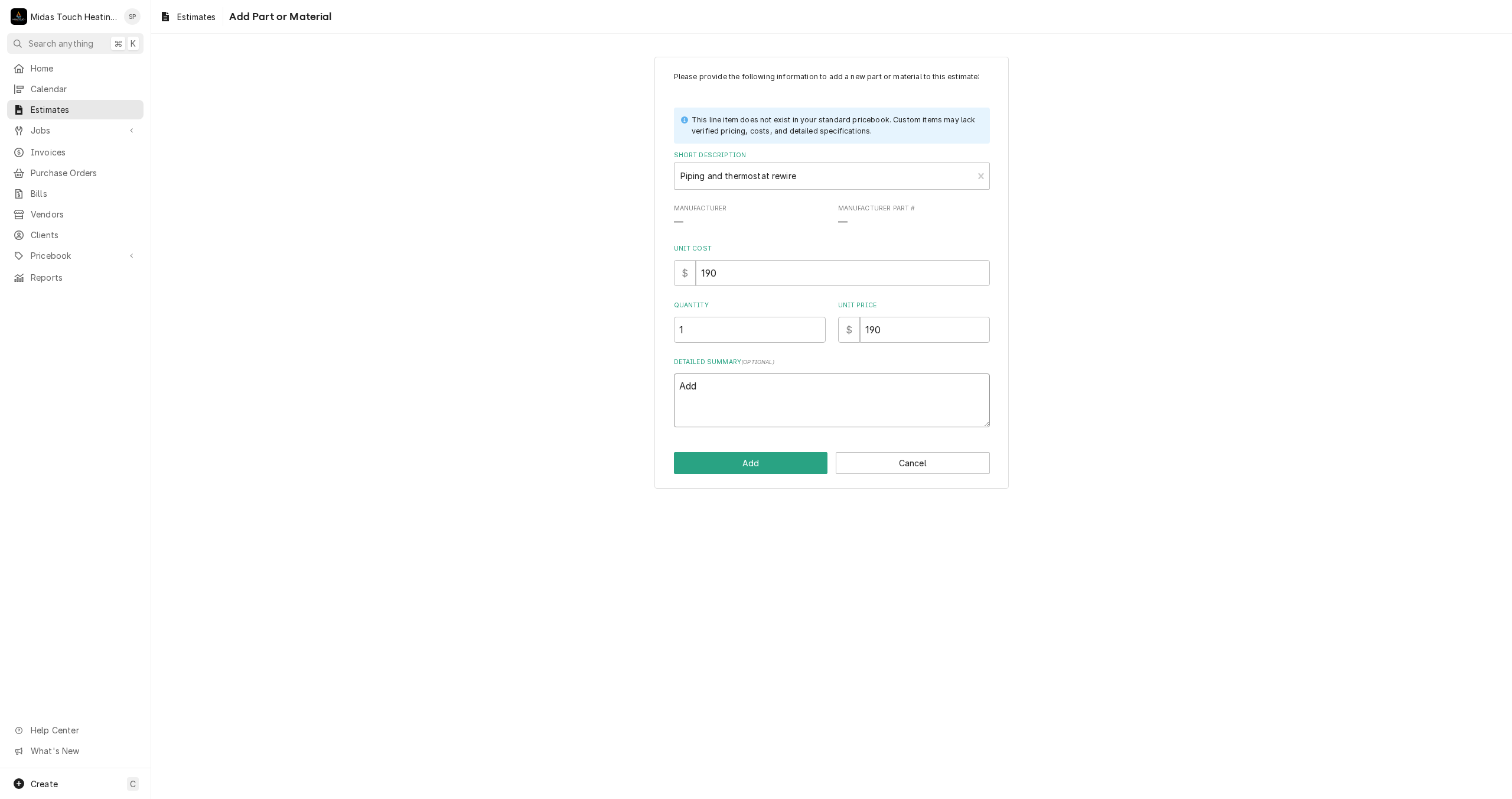
type textarea "x"
type textarea "Addi"
type textarea "x"
type textarea "Addit"
type textarea "x"
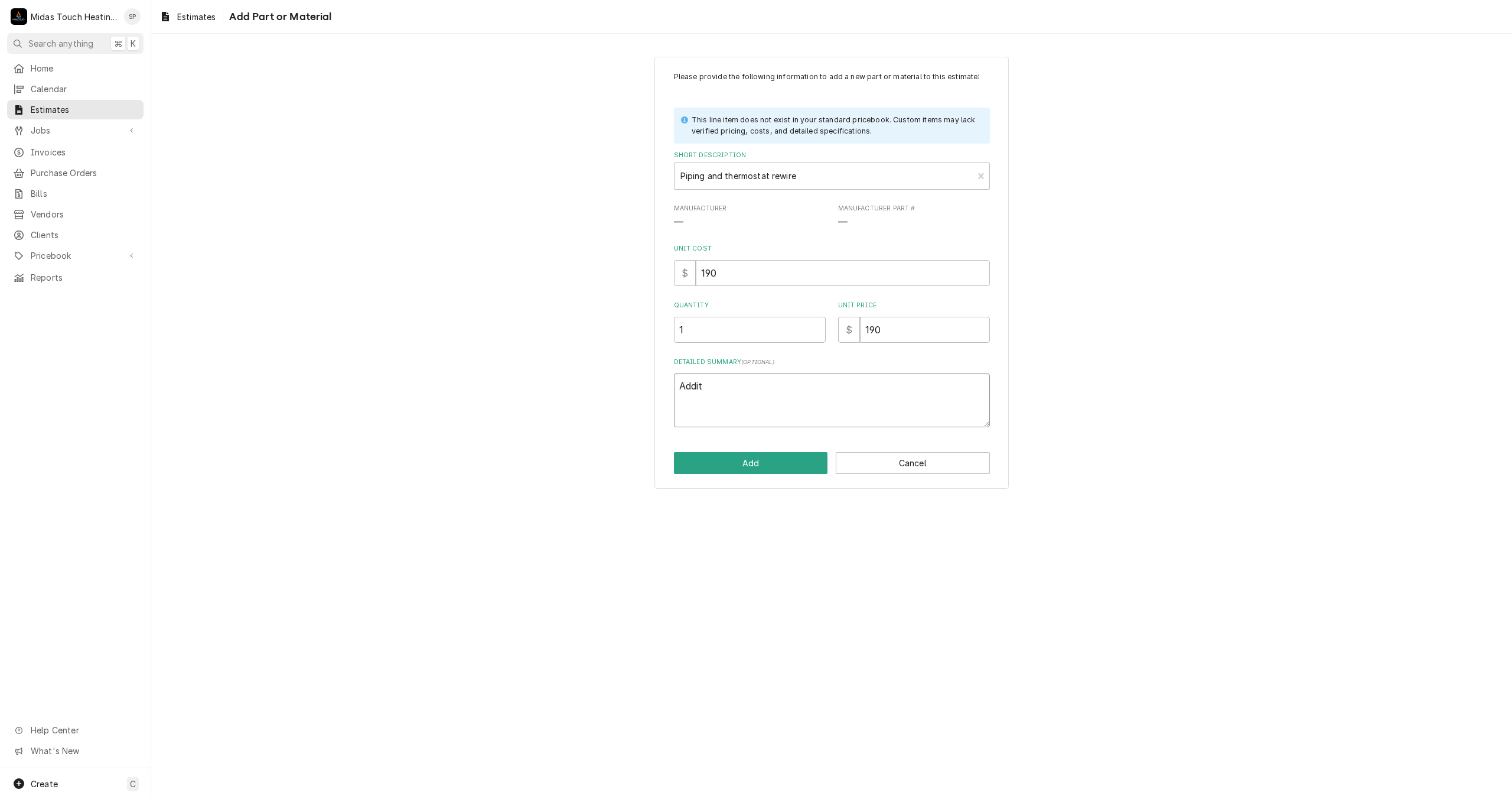
type textarea "Additi"
type textarea "x"
type textarea "Additio"
type textarea "x"
type textarea "Addition"
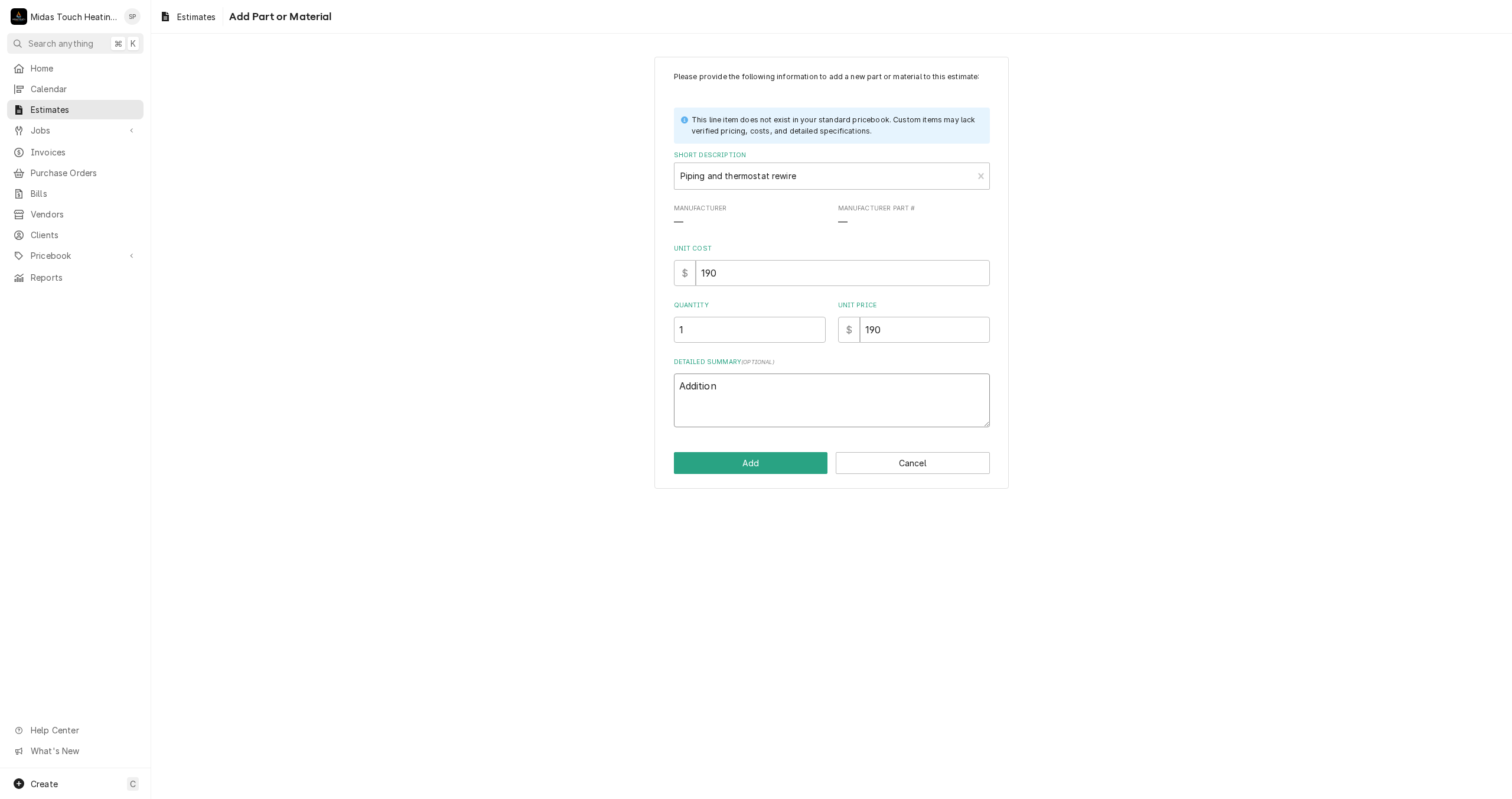
type textarea "x"
type textarea "Addition"
type textarea "x"
type textarea "Addition f"
type textarea "x"
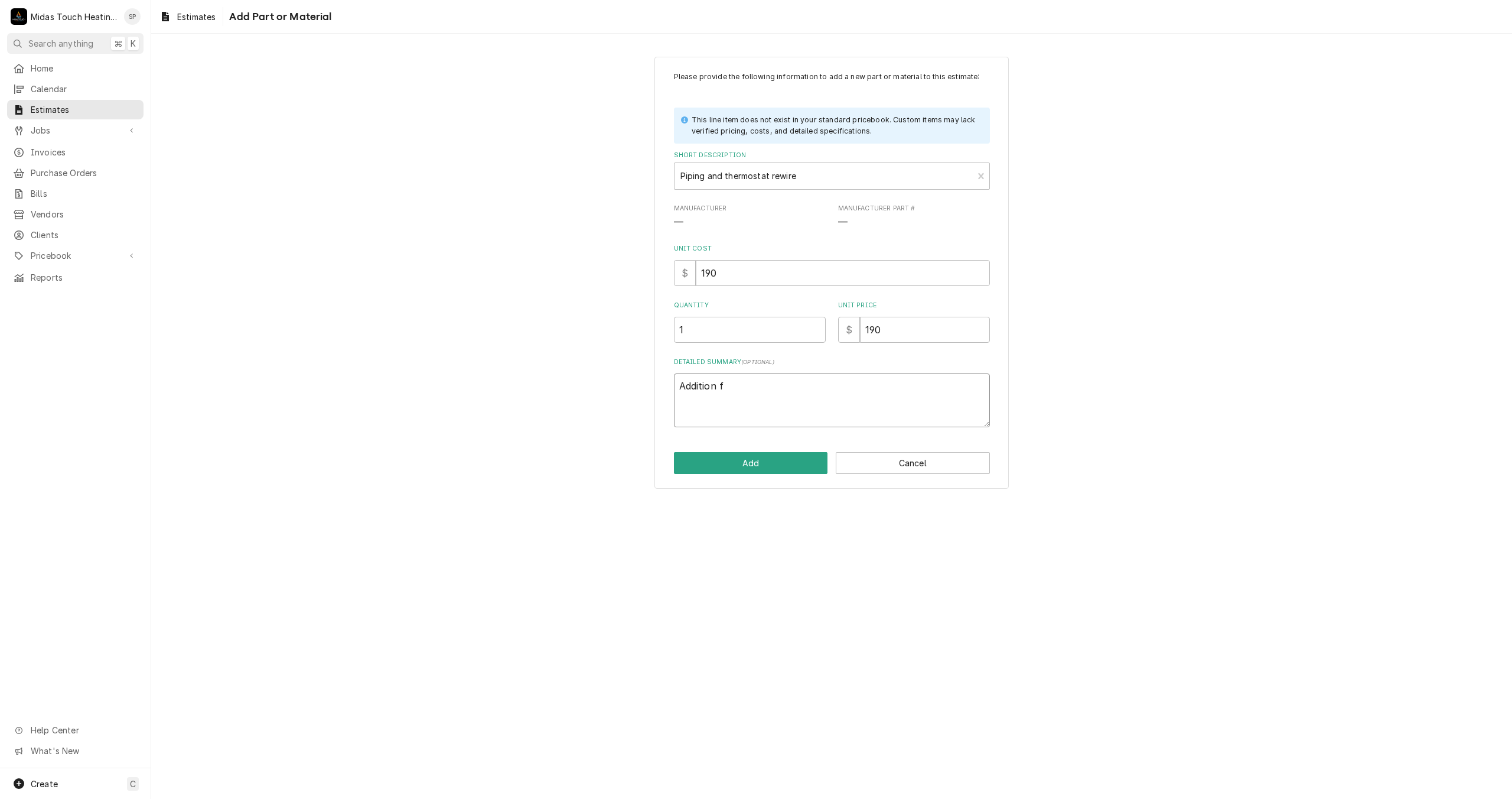
type textarea "Addition fo"
type textarea "x"
type textarea "Addition for"
type textarea "x"
type textarea "Addition for"
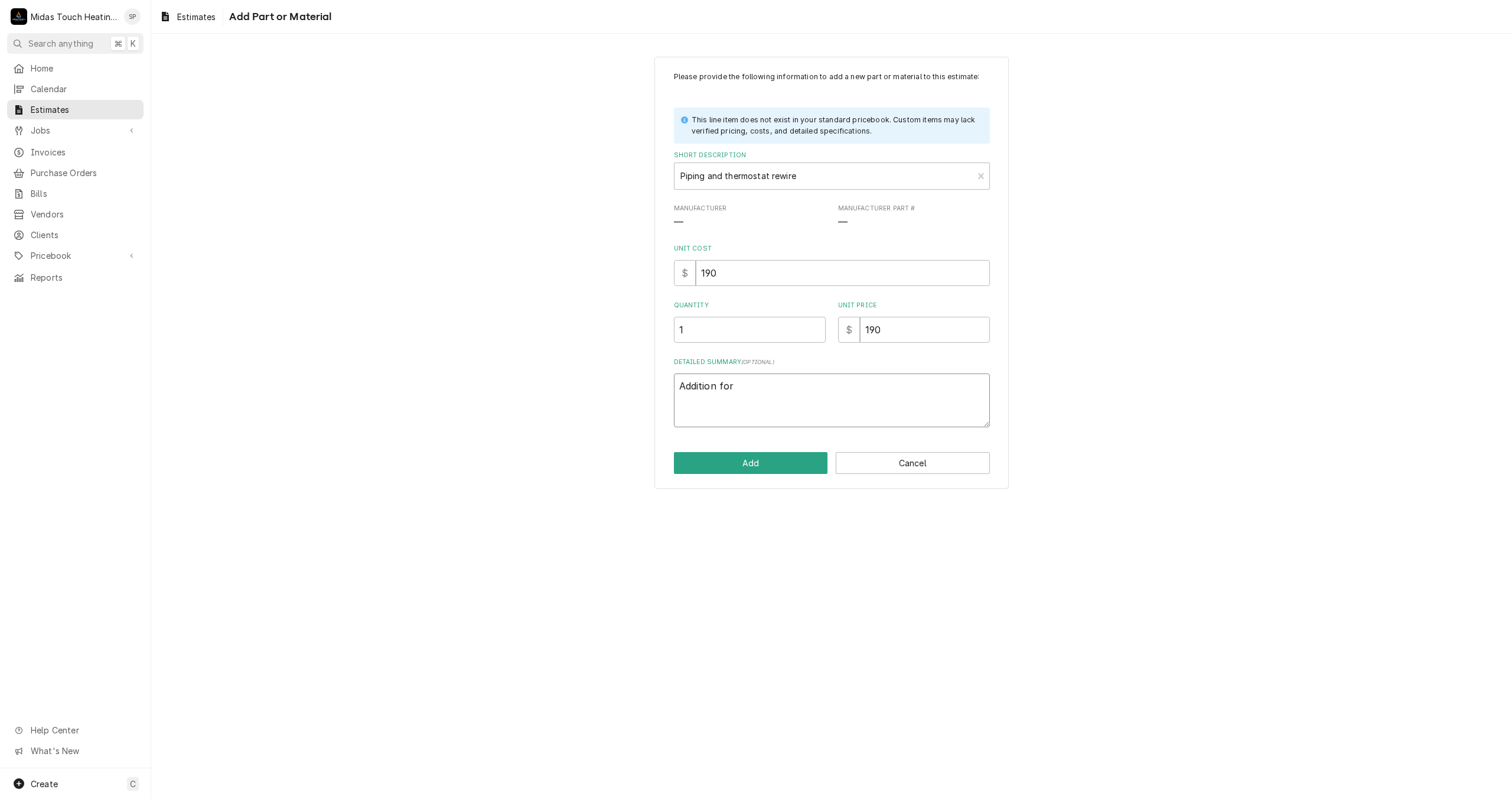
type textarea "x"
type textarea "Addition for d"
type textarea "x"
type textarea "Addition for dr"
type textarea "x"
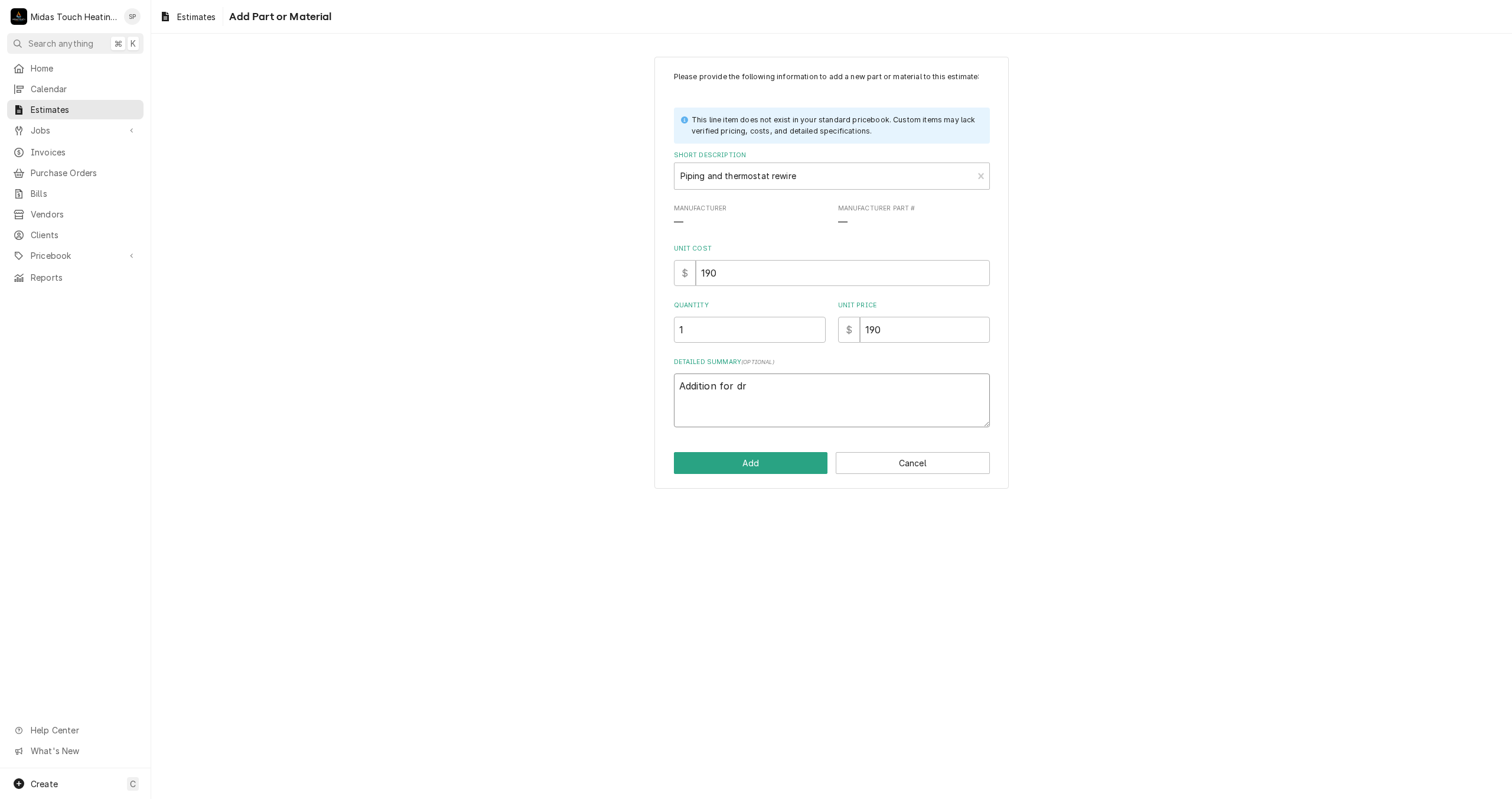
type textarea "Addition for dry"
type textarea "x"
type textarea "Addition for dryw"
type textarea "x"
type textarea "Addition for drywa"
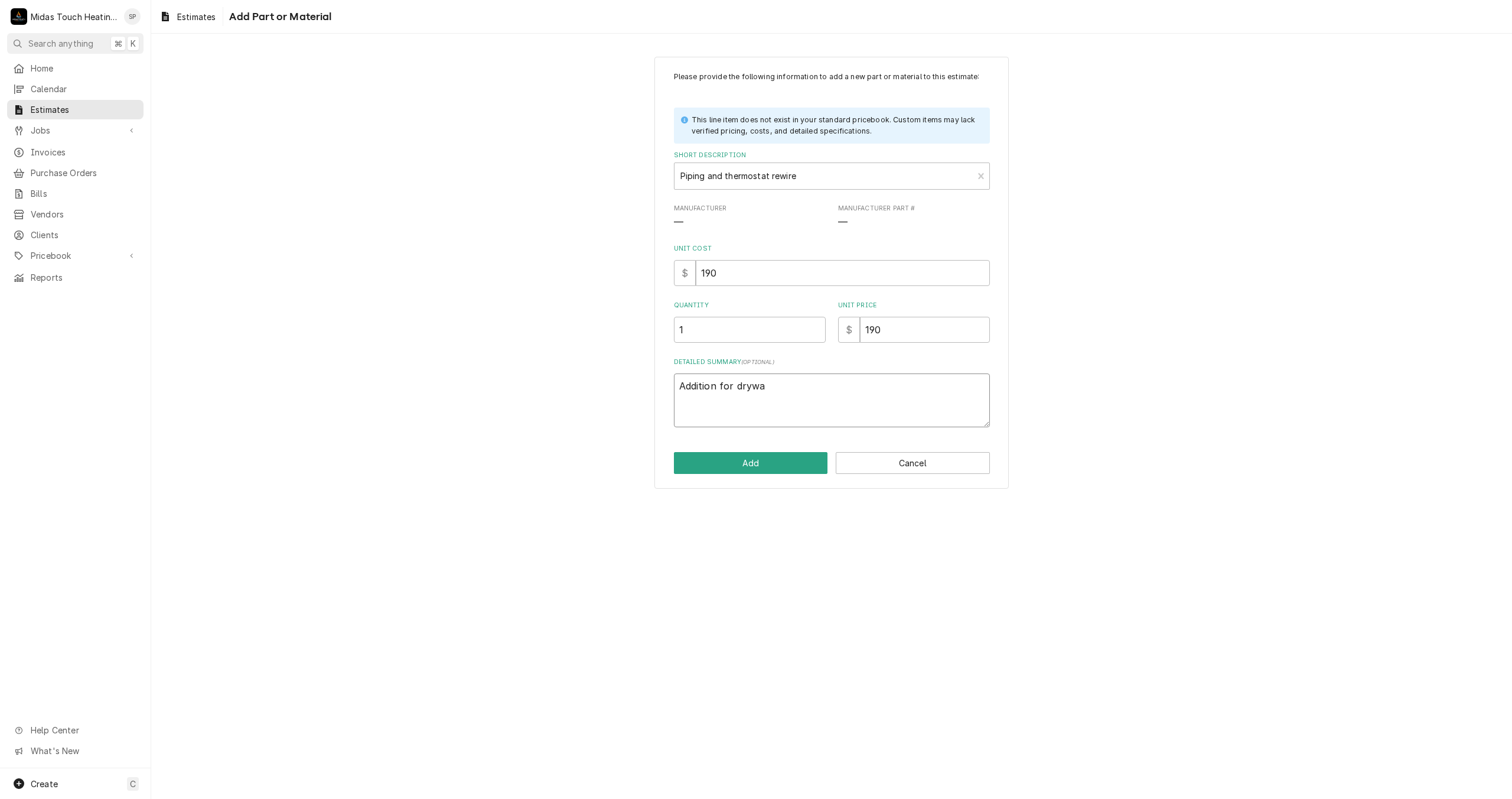
type textarea "x"
type textarea "Addition for drywal"
type textarea "x"
type textarea "Addition for drywall"
type textarea "x"
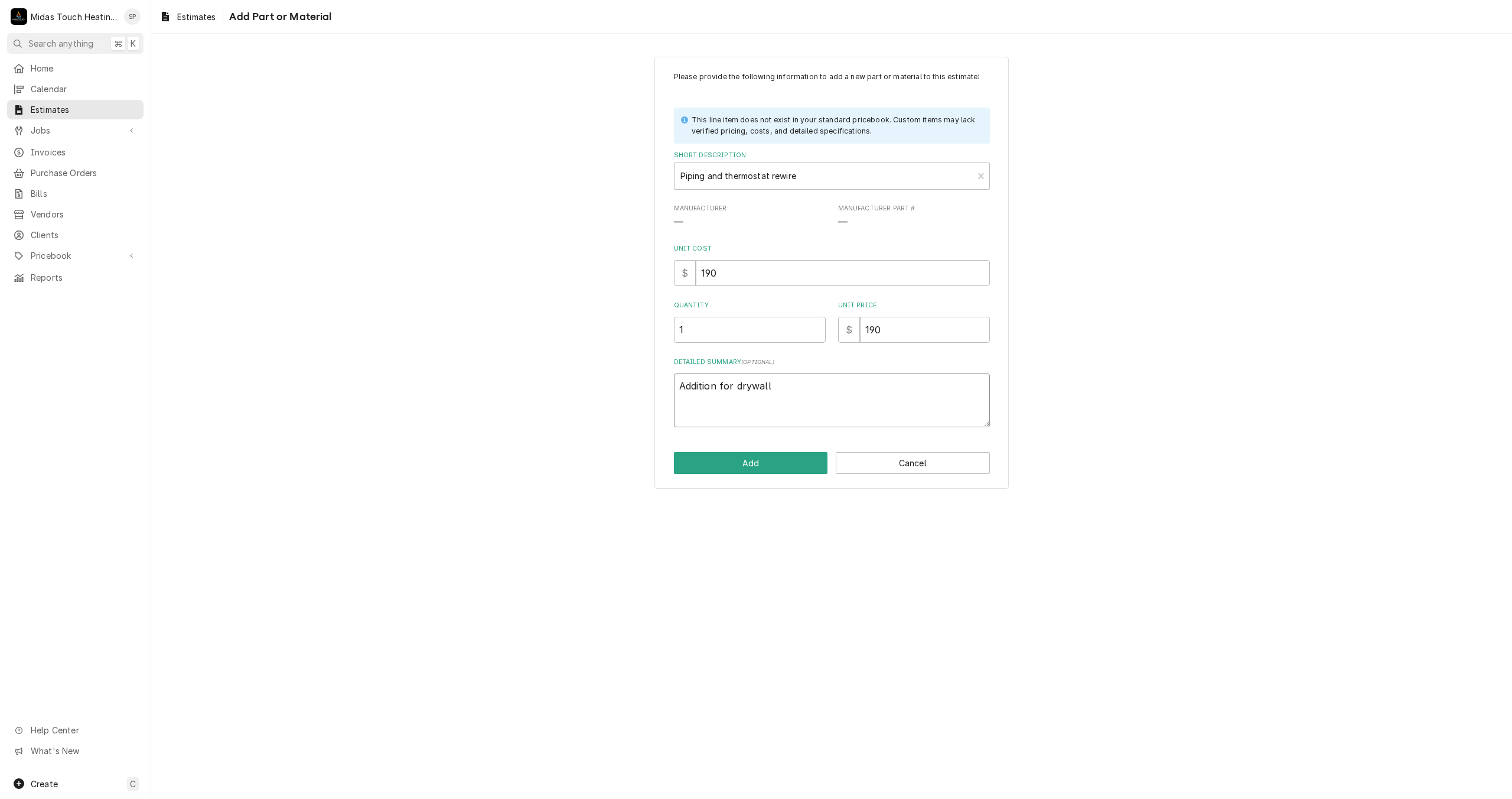
type textarea "Addition for drywall"
type textarea "x"
type textarea "Addition for drywall p"
type textarea "x"
type textarea "Addition for drywall pr"
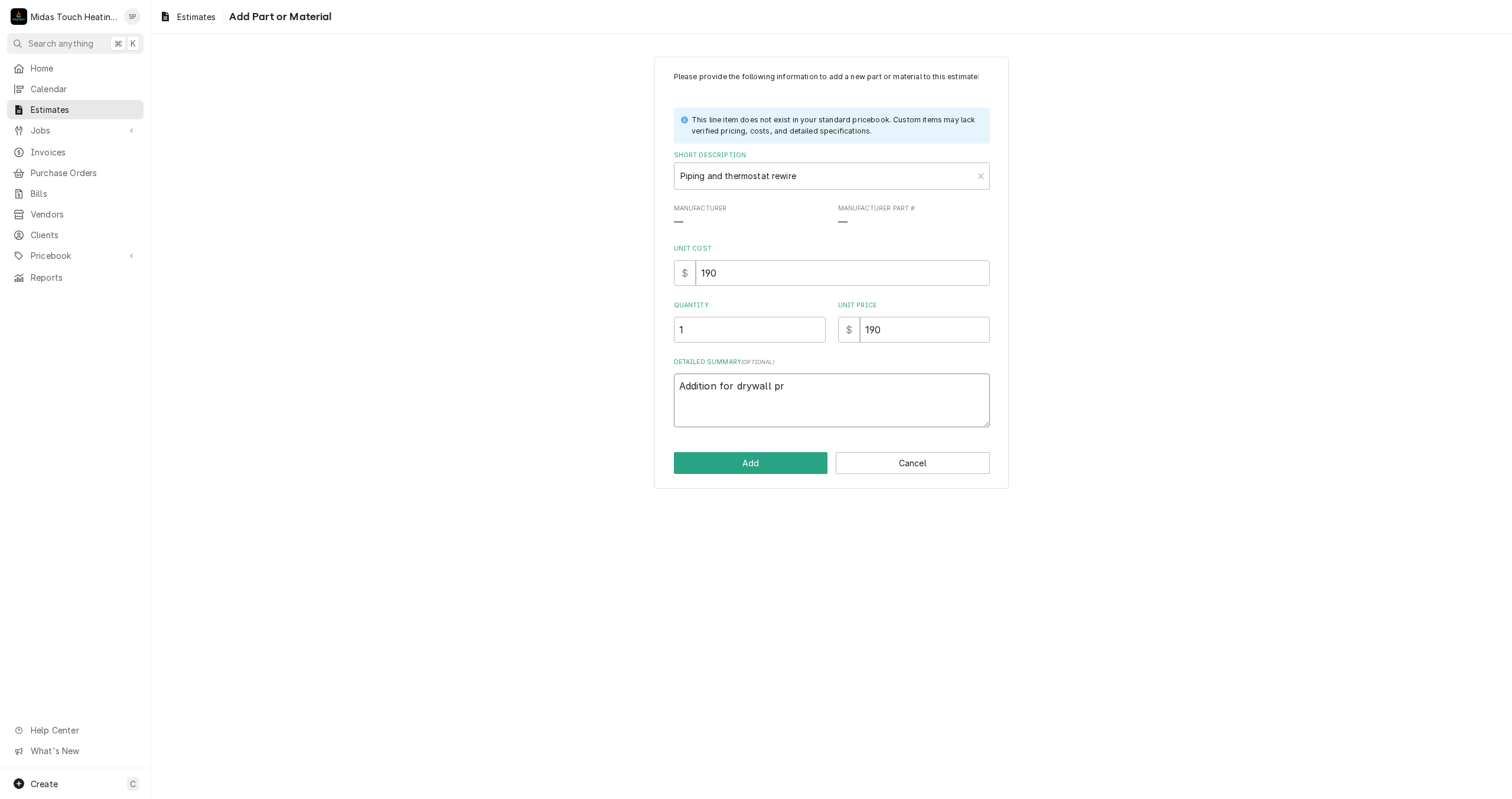
type textarea "x"
type textarea "Addition for drywall pre"
type textarea "x"
type textarea "Addition for drywall prep"
type textarea "x"
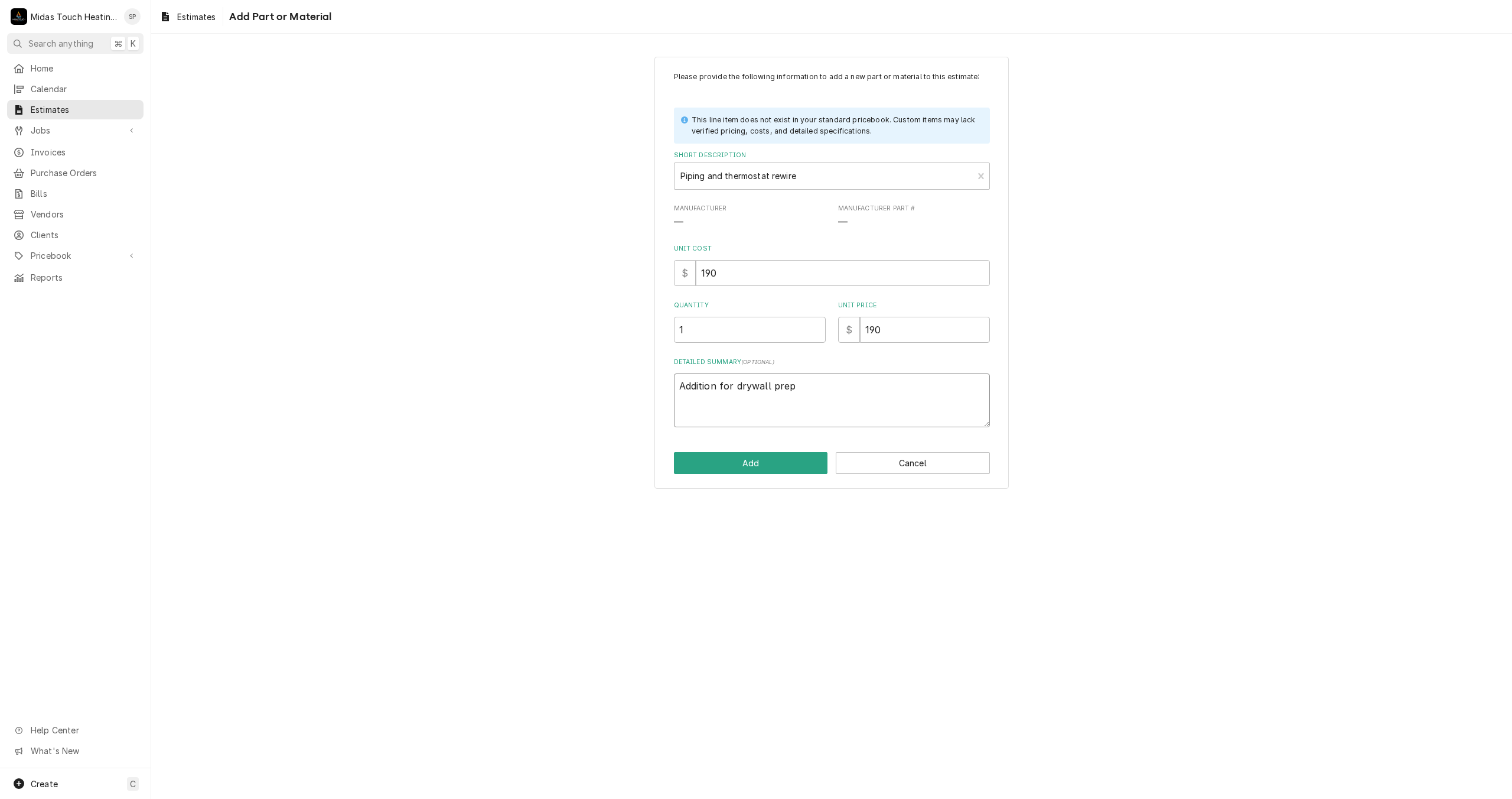
type textarea "Addition for drywall prep."
type textarea "x"
type textarea "Addition for drywall prep."
type textarea "x"
type textarea "Addition for drywall prep."
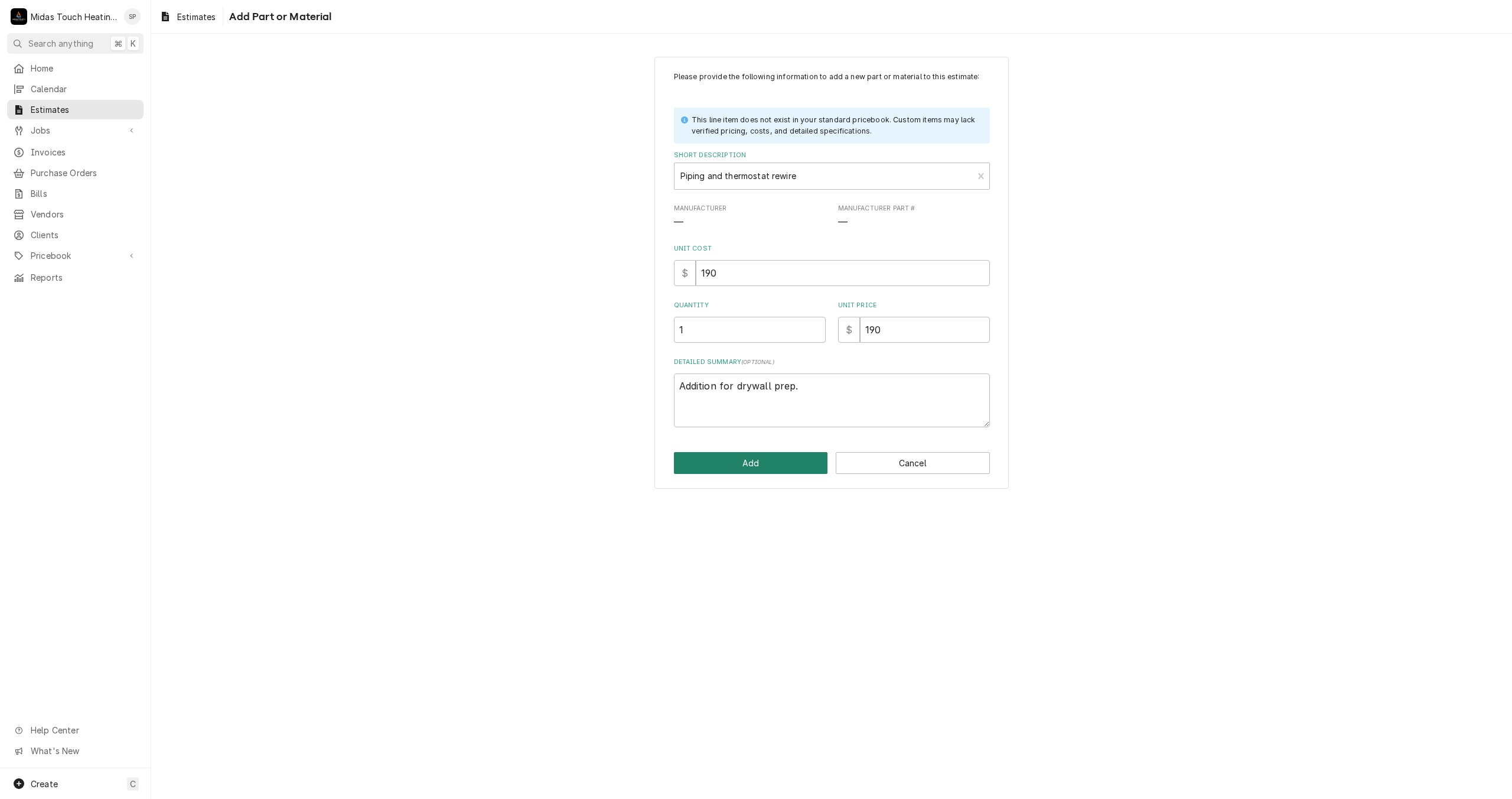
click at [764, 462] on button "Add" at bounding box center [751, 463] width 154 height 22
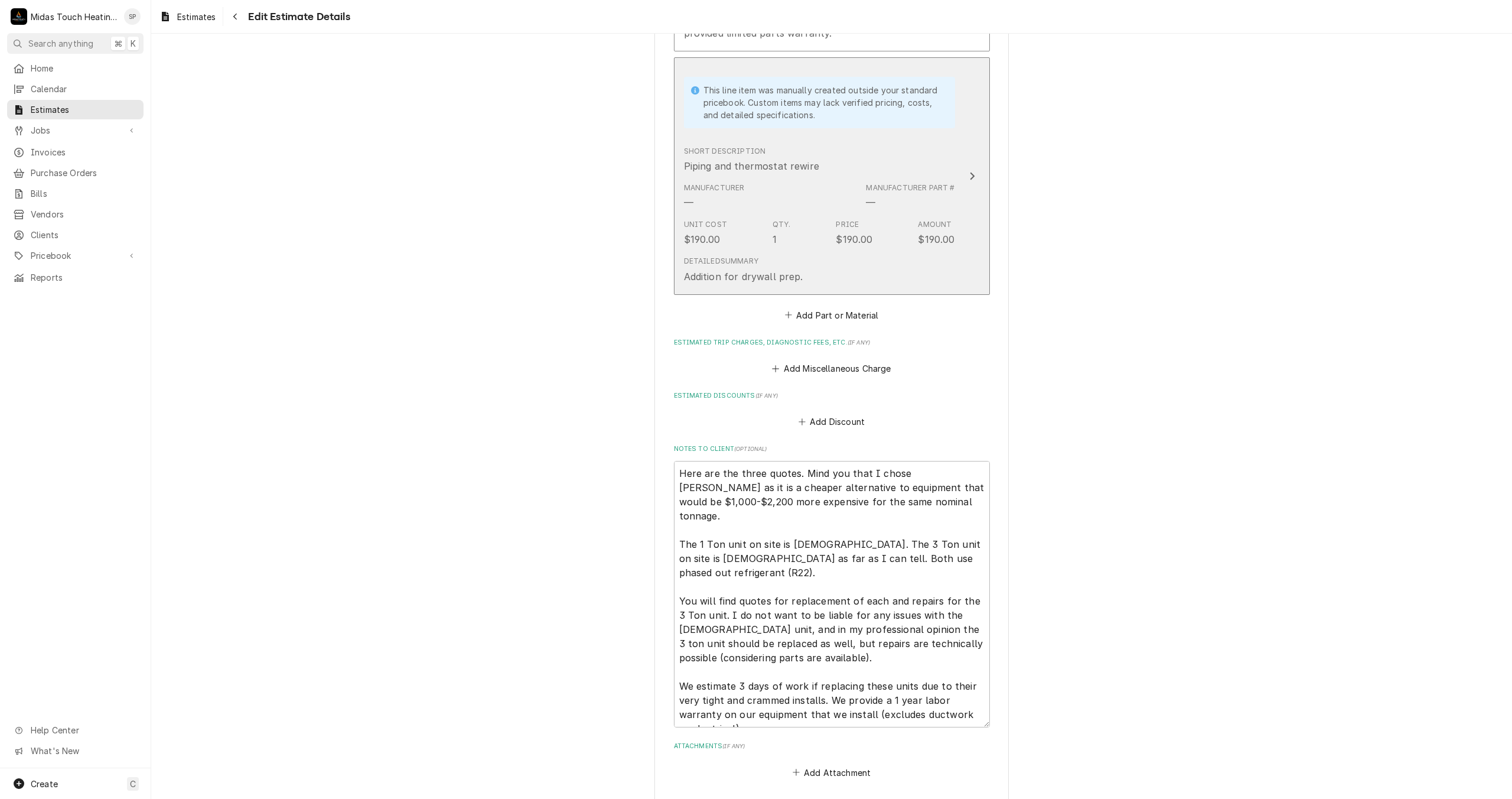
scroll to position [2185, 0]
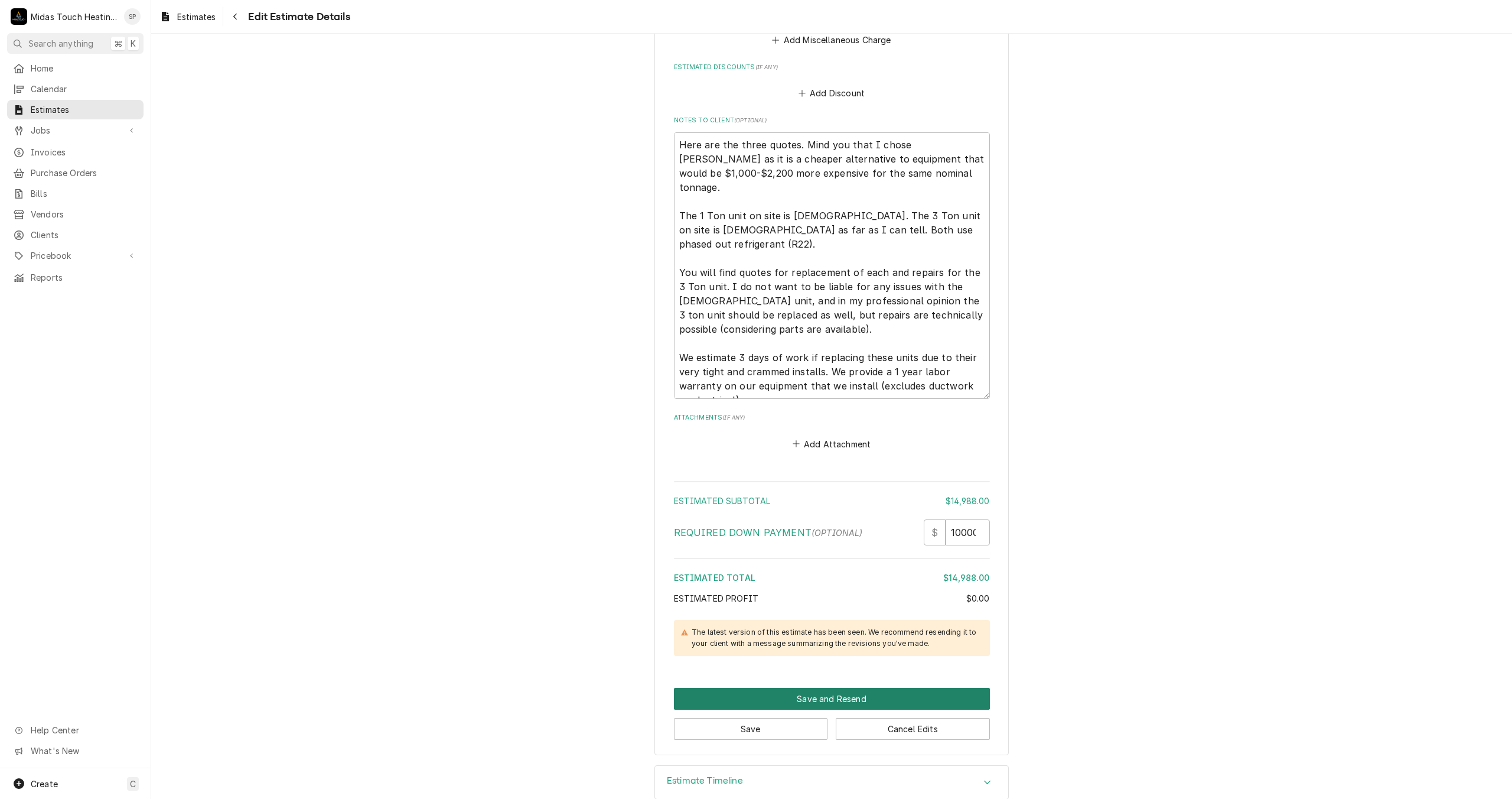
click at [850, 688] on button "Save and Resend" at bounding box center [832, 699] width 316 height 22
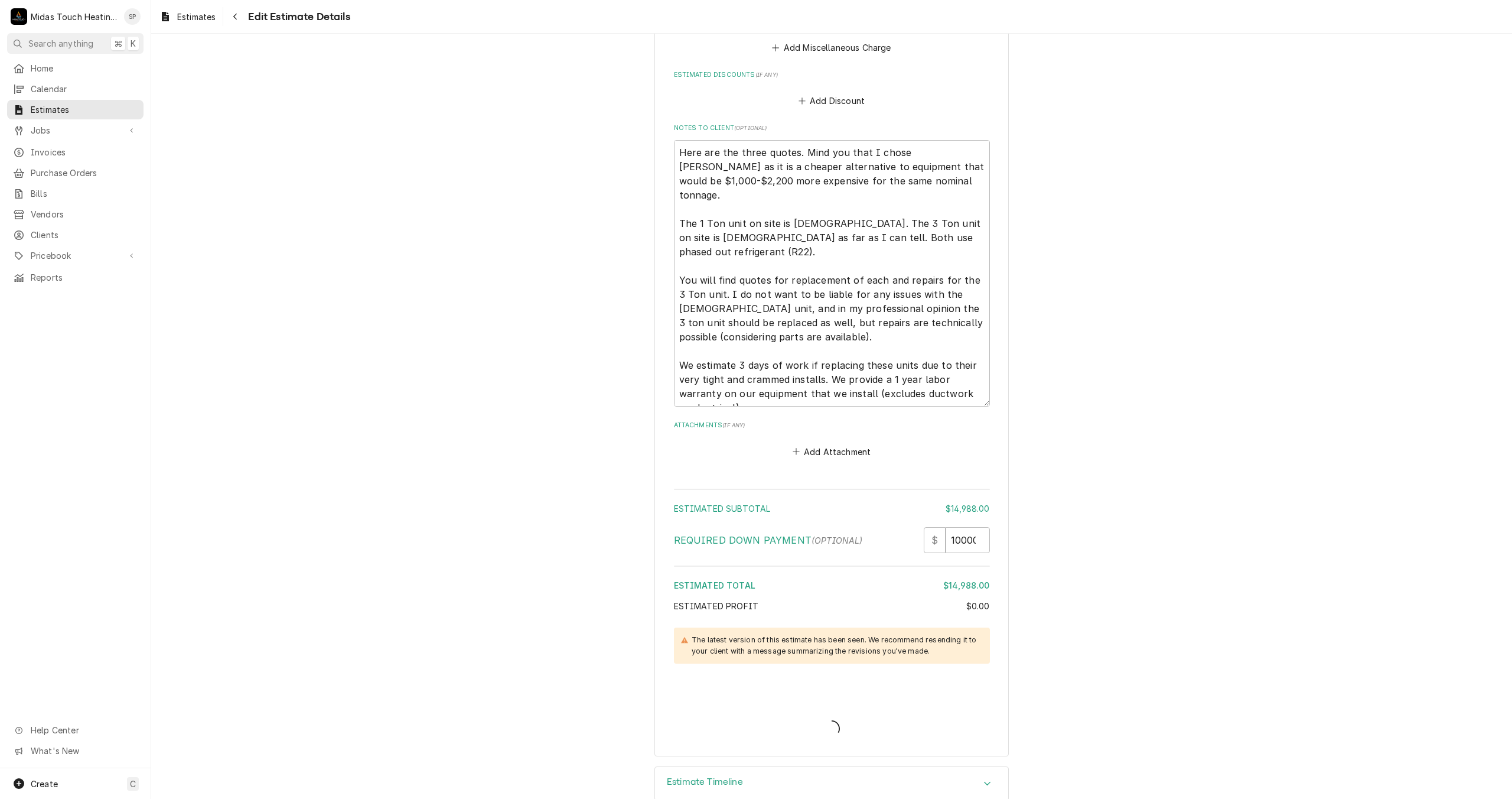
type textarea "x"
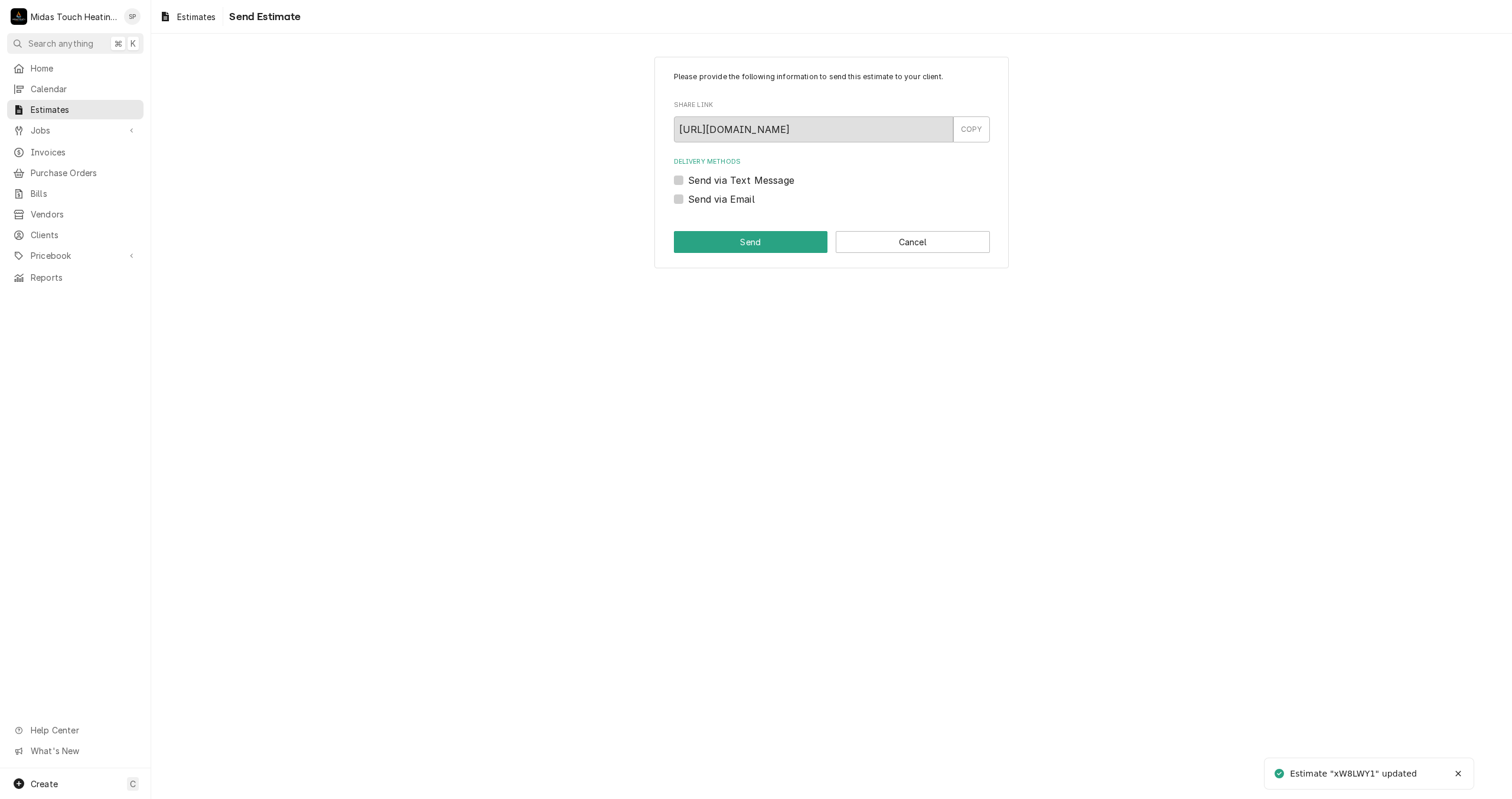
click at [688, 197] on label "Send via Email" at bounding box center [721, 199] width 66 height 14
click at [688, 197] on input "Send via Email" at bounding box center [846, 204] width 316 height 26
checkbox input "true"
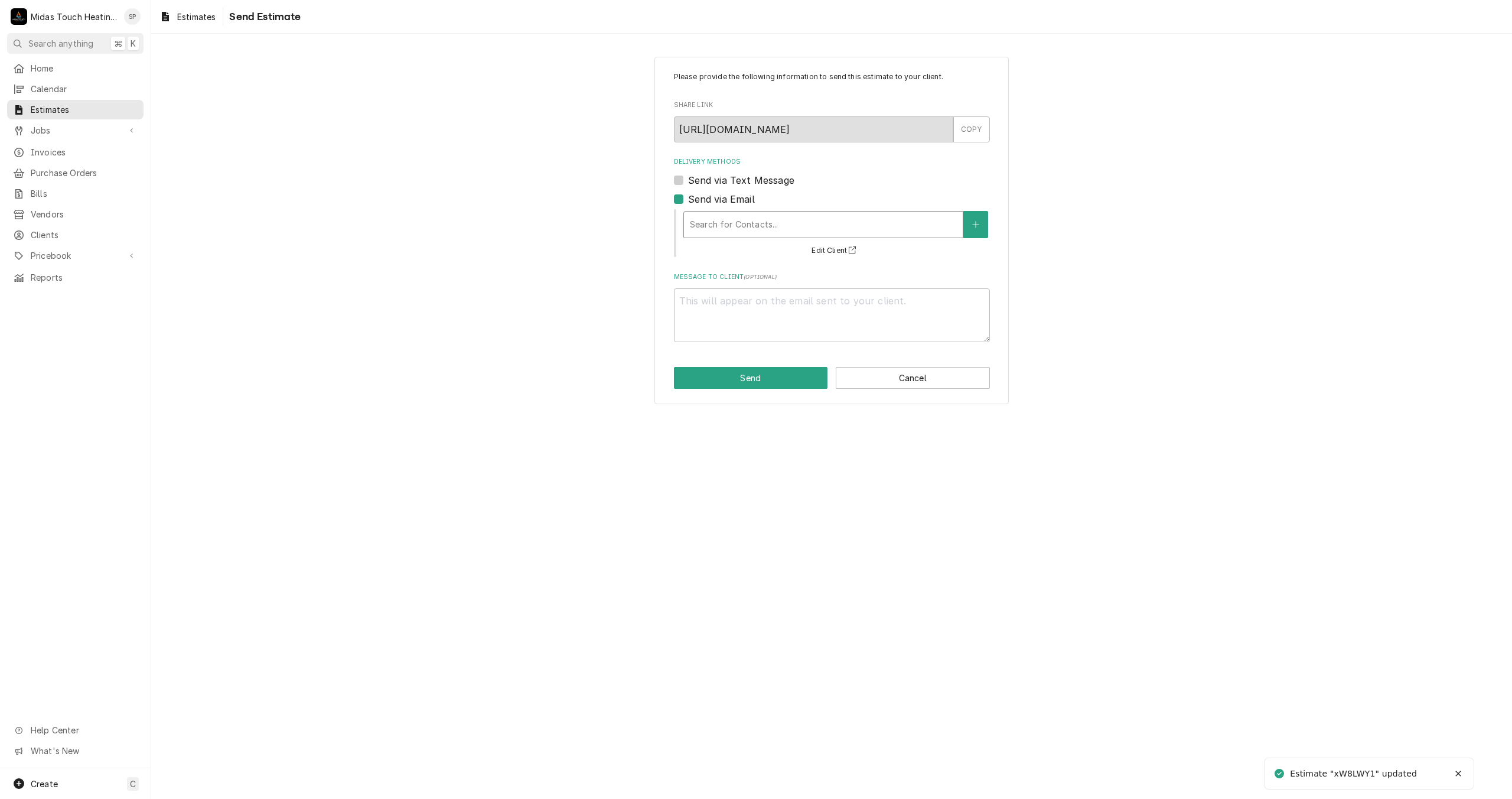
click at [705, 221] on div "Delivery Methods" at bounding box center [824, 225] width 267 height 22
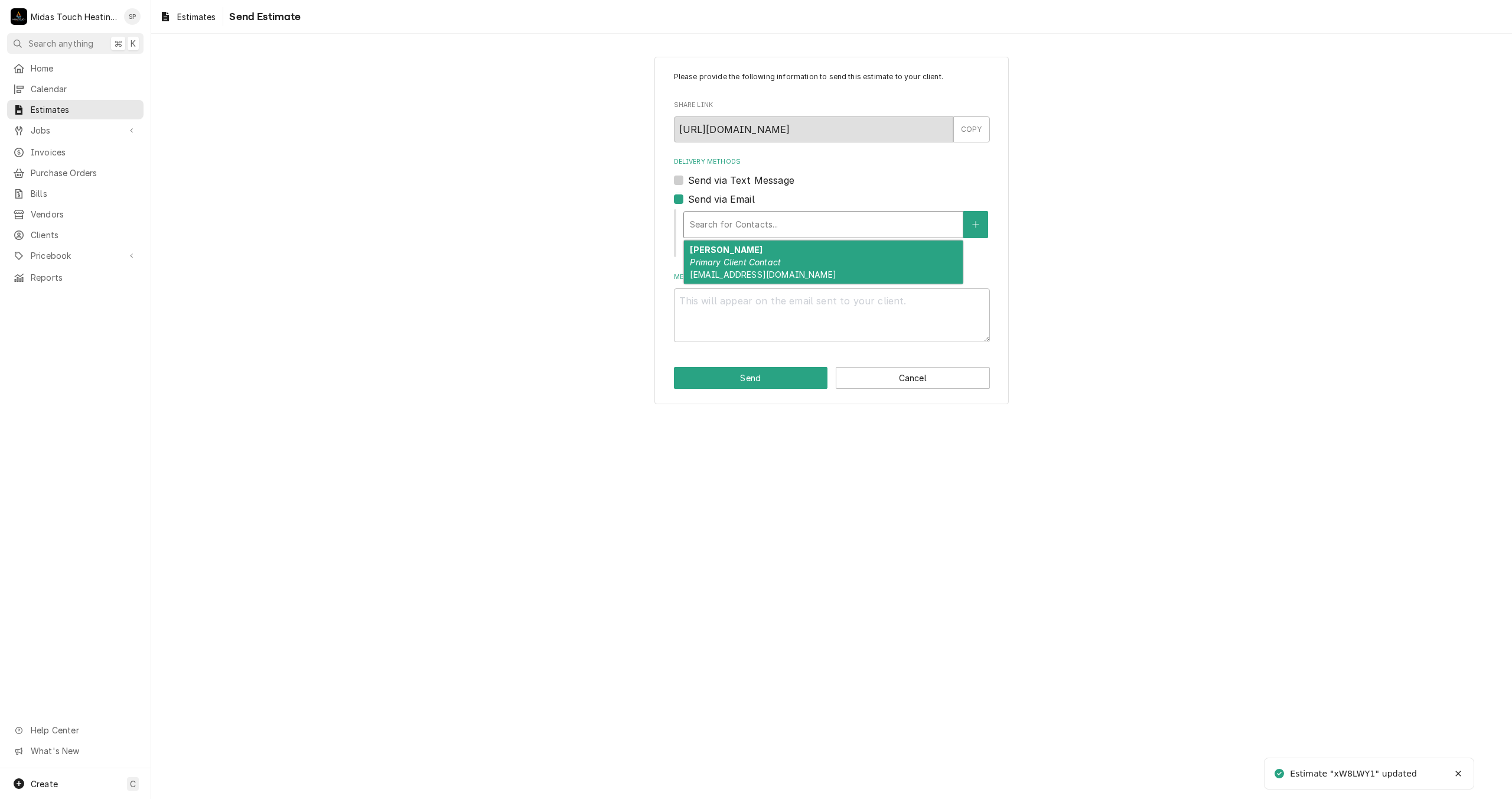
click at [710, 265] on em "Primary Client Contact" at bounding box center [735, 262] width 91 height 10
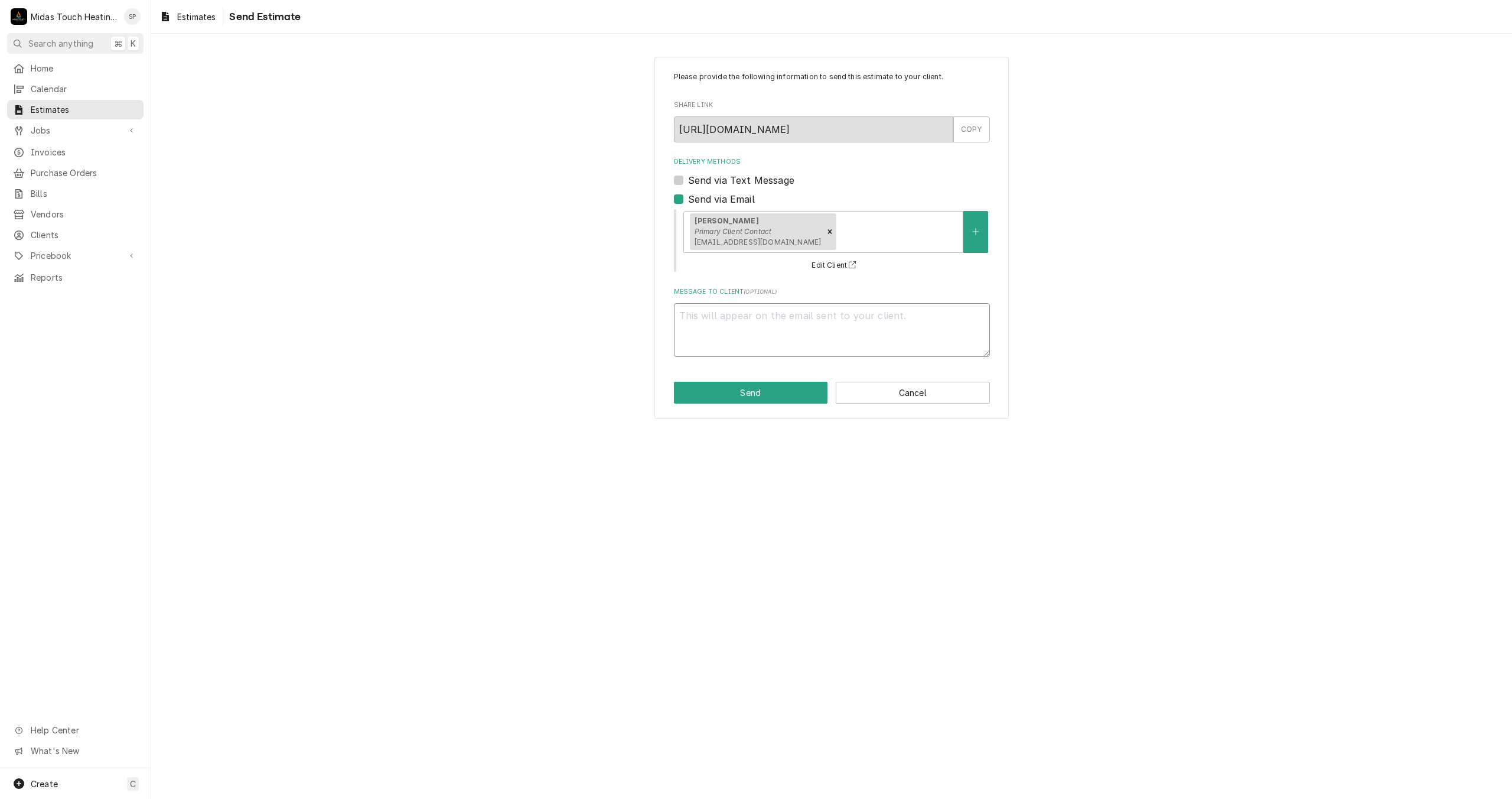
click at [716, 329] on textarea "Message to Client ( optional )" at bounding box center [832, 330] width 316 height 54
type textarea "x"
type textarea "R"
type textarea "x"
type textarea "Re"
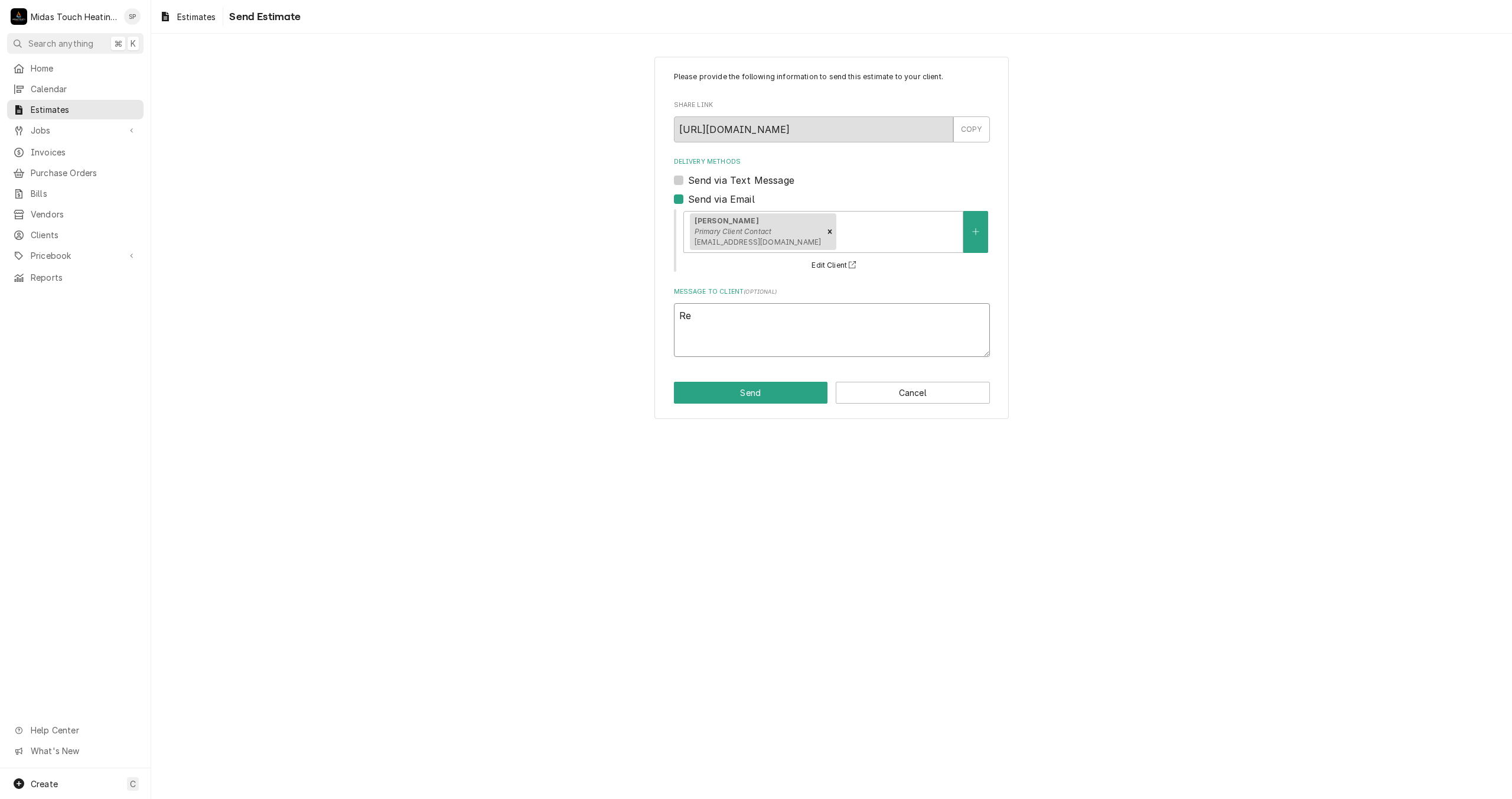
type textarea "x"
type textarea "Rev"
type textarea "x"
type textarea "Revi"
type textarea "x"
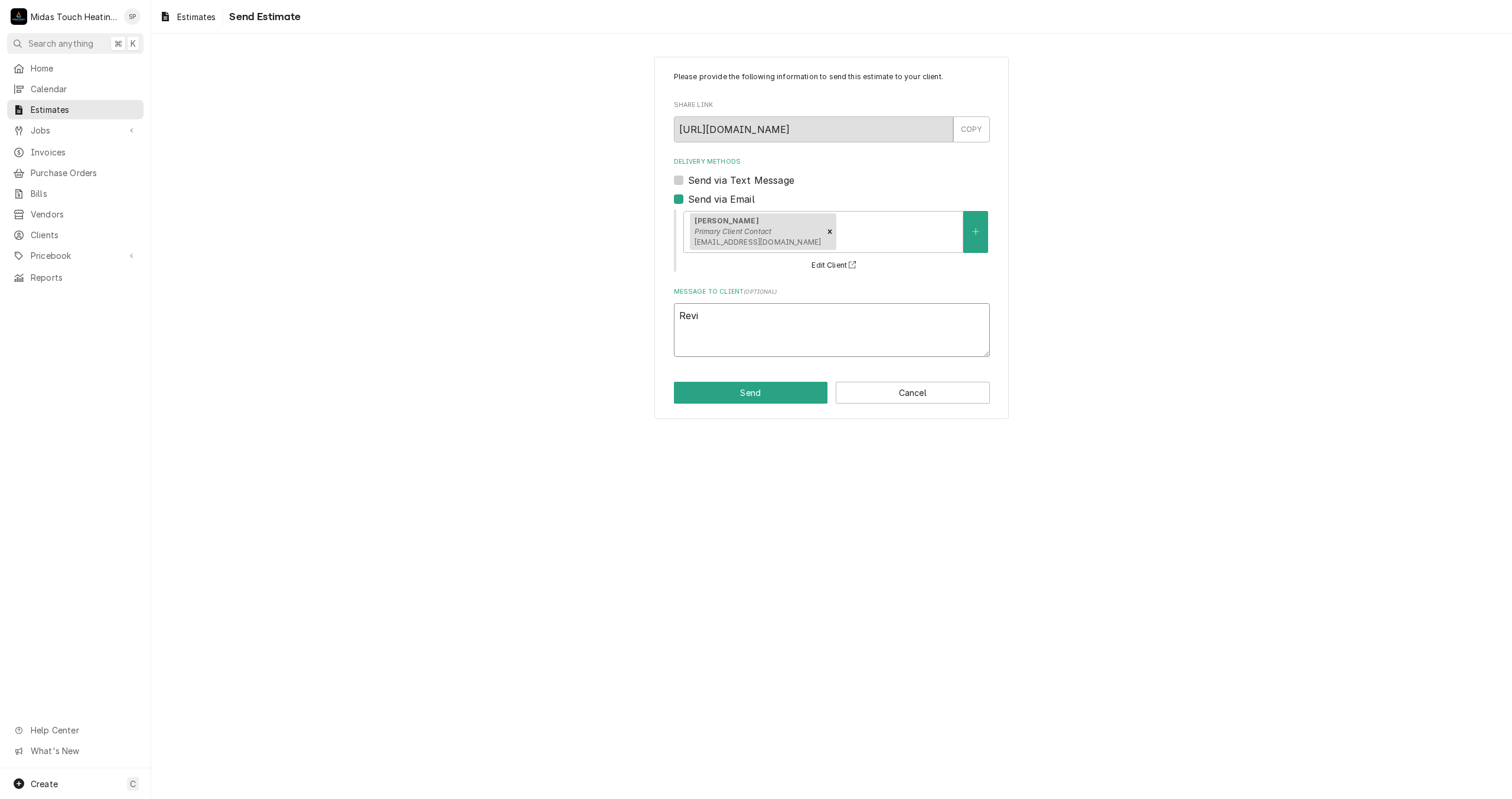
type textarea "Revis"
type textarea "x"
type textarea "Revise"
type textarea "x"
type textarea "Revised"
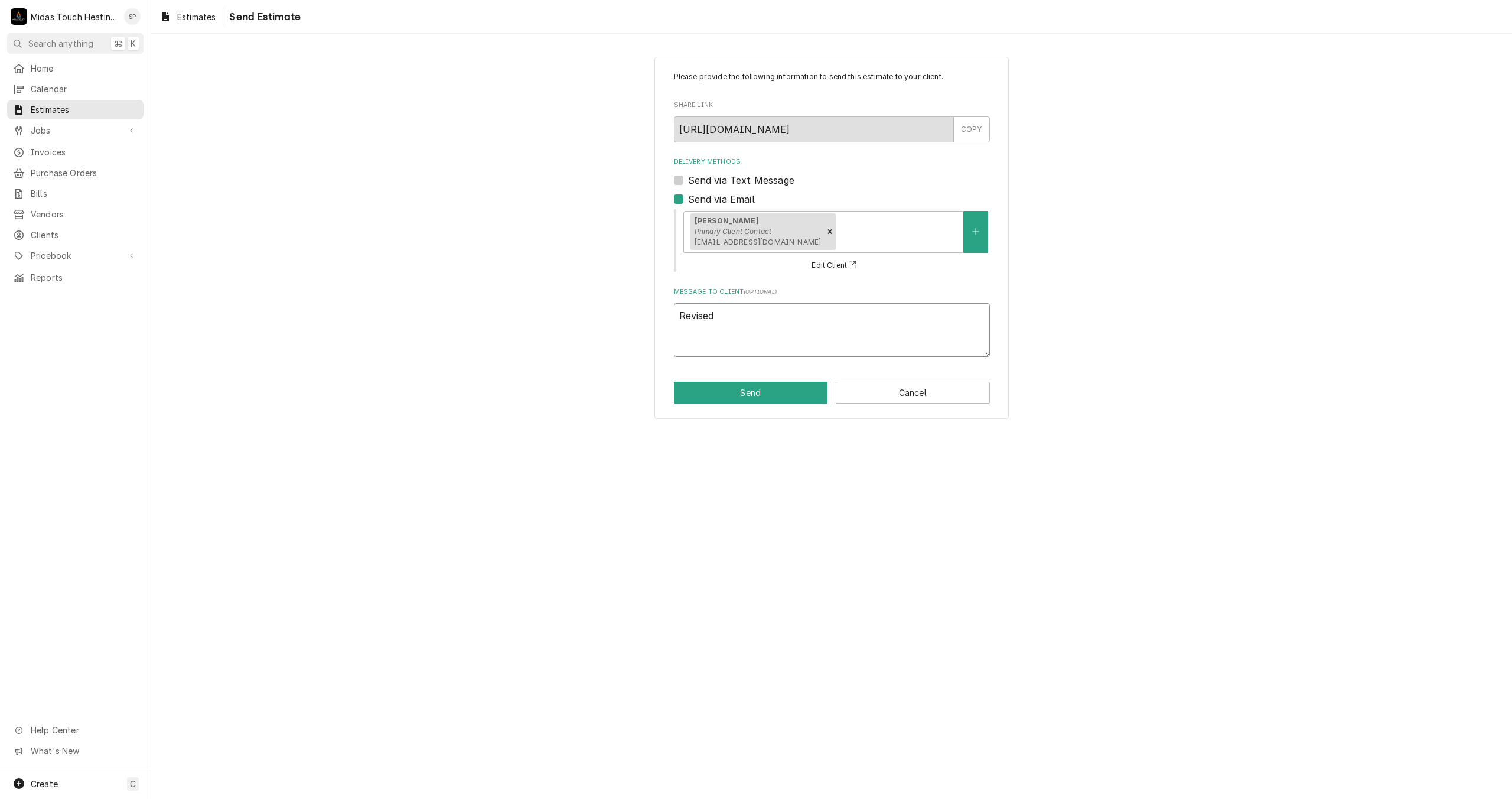
type textarea "x"
type textarea "Revised,"
type textarea "x"
type textarea "Revised,"
type textarea "x"
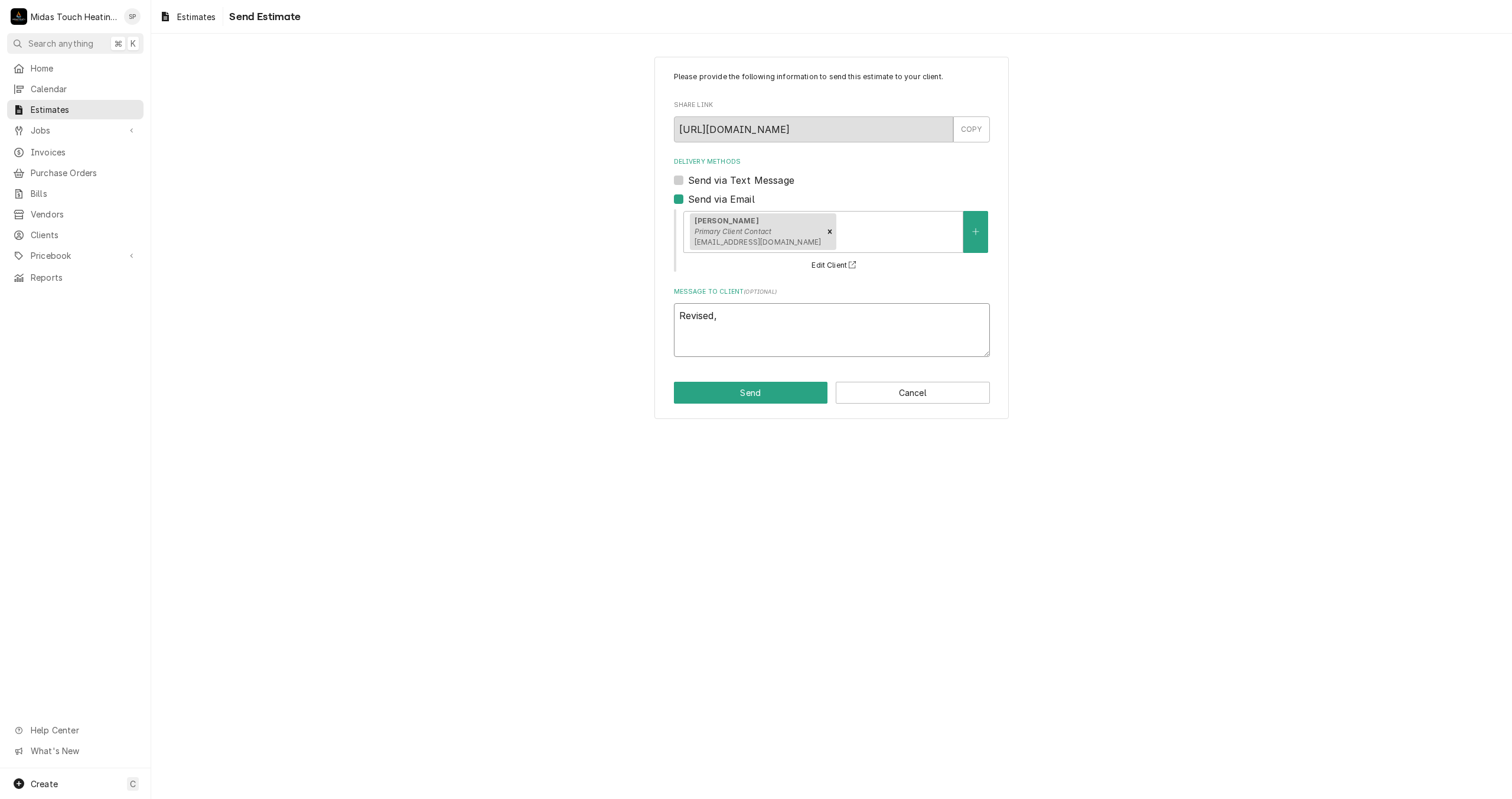
type textarea "Revised, r"
type textarea "x"
type textarea "Revised, re"
type textarea "x"
type textarea "Revised, rem"
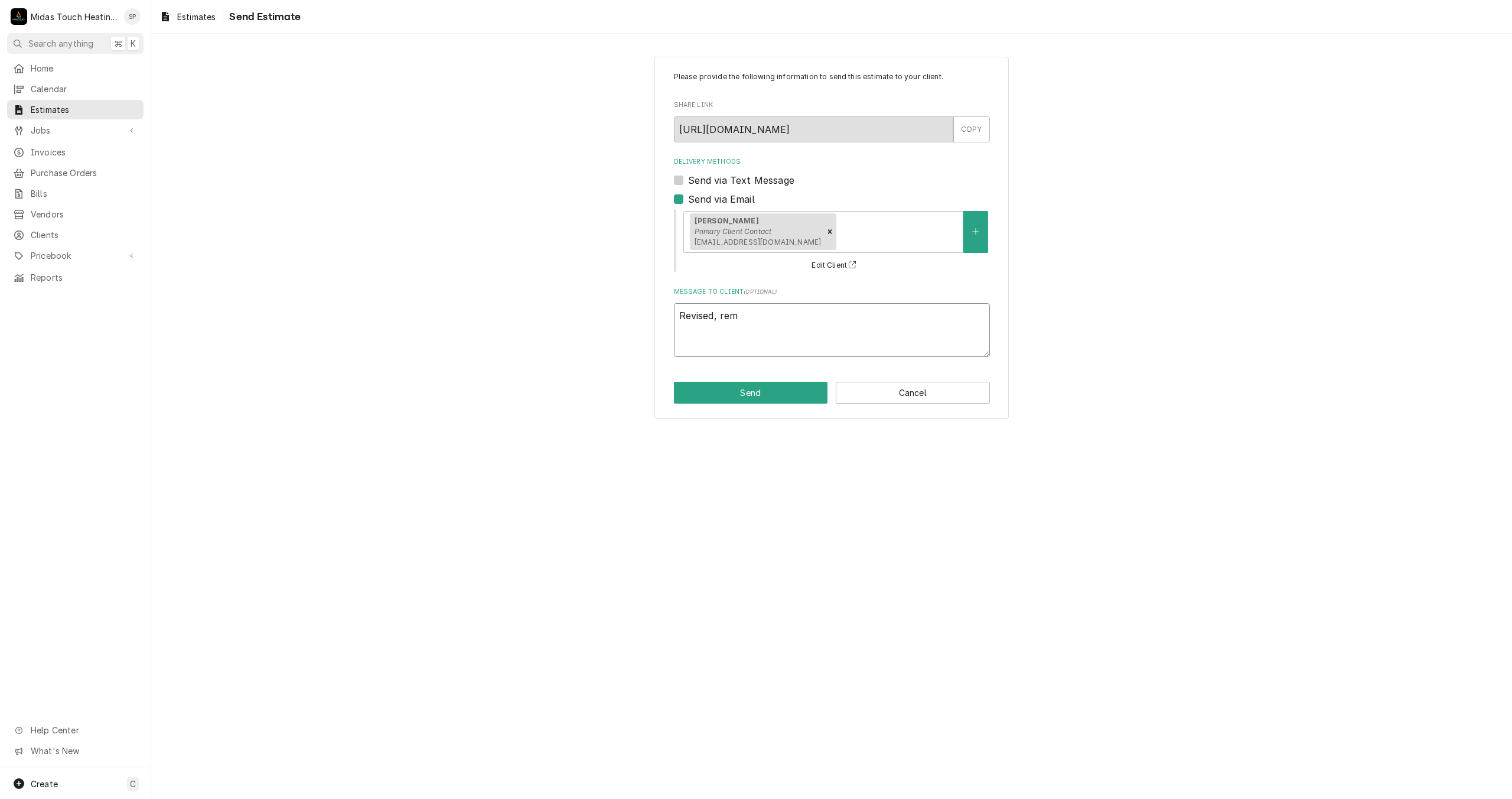
type textarea "x"
type textarea "Revised, remo"
type textarea "x"
type textarea "Revised, remov"
type textarea "x"
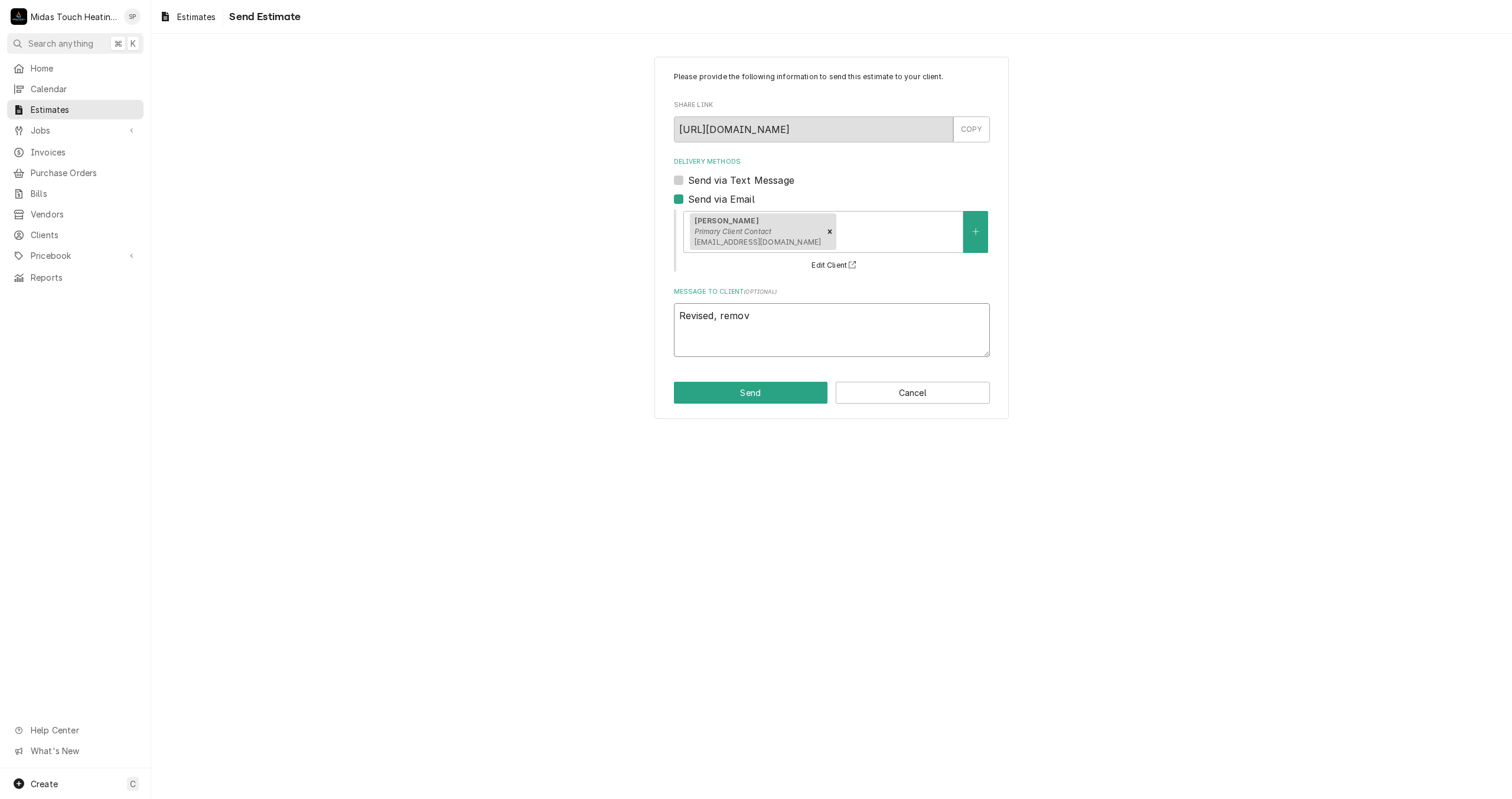
type textarea "Revised, remove"
type textarea "x"
type textarea "Revised, removed"
type textarea "x"
type textarea "Revised, removed"
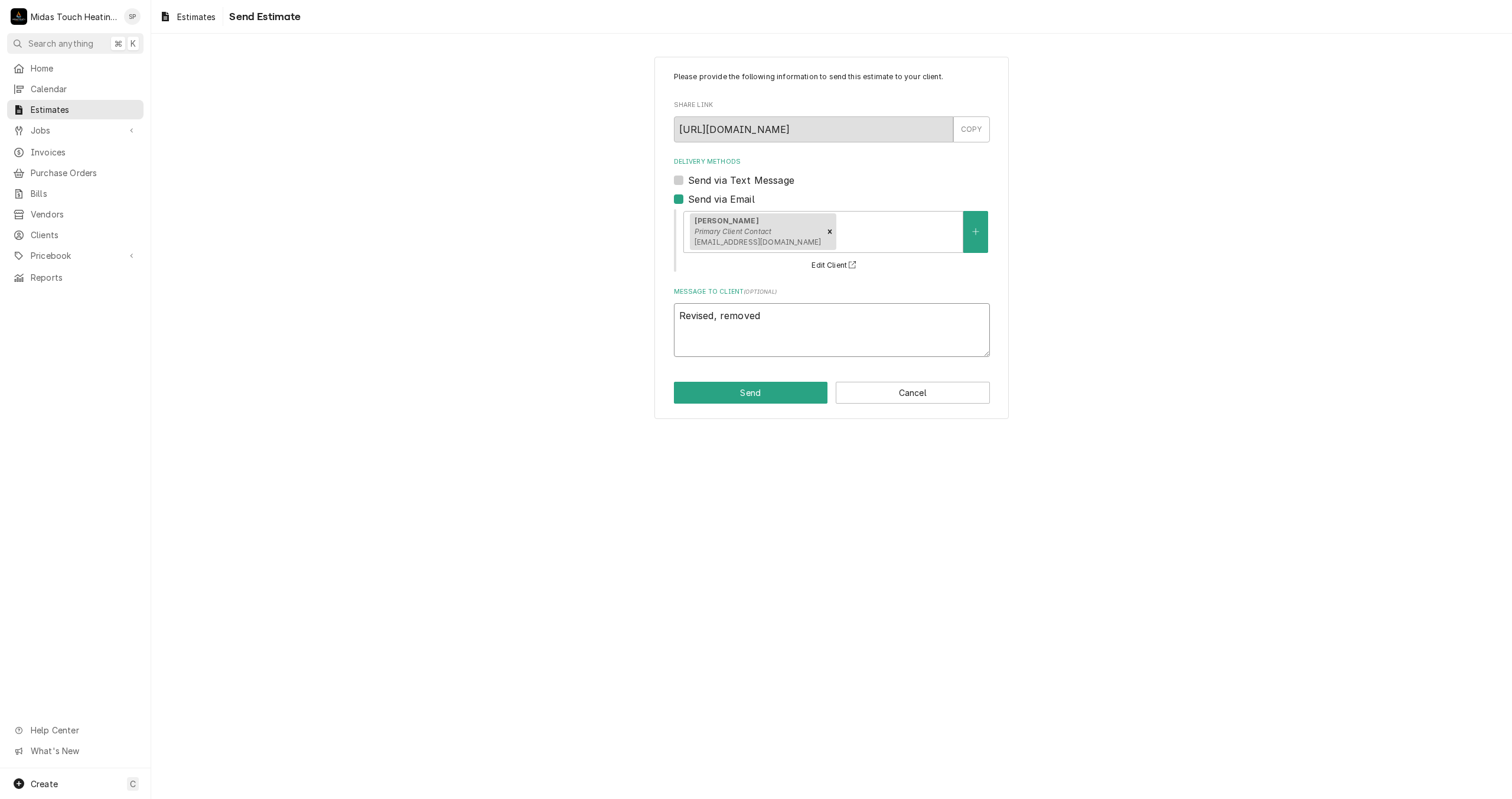
type textarea "x"
type textarea "Revised, removed u"
type textarea "x"
type textarea "Revised, removed un"
type textarea "x"
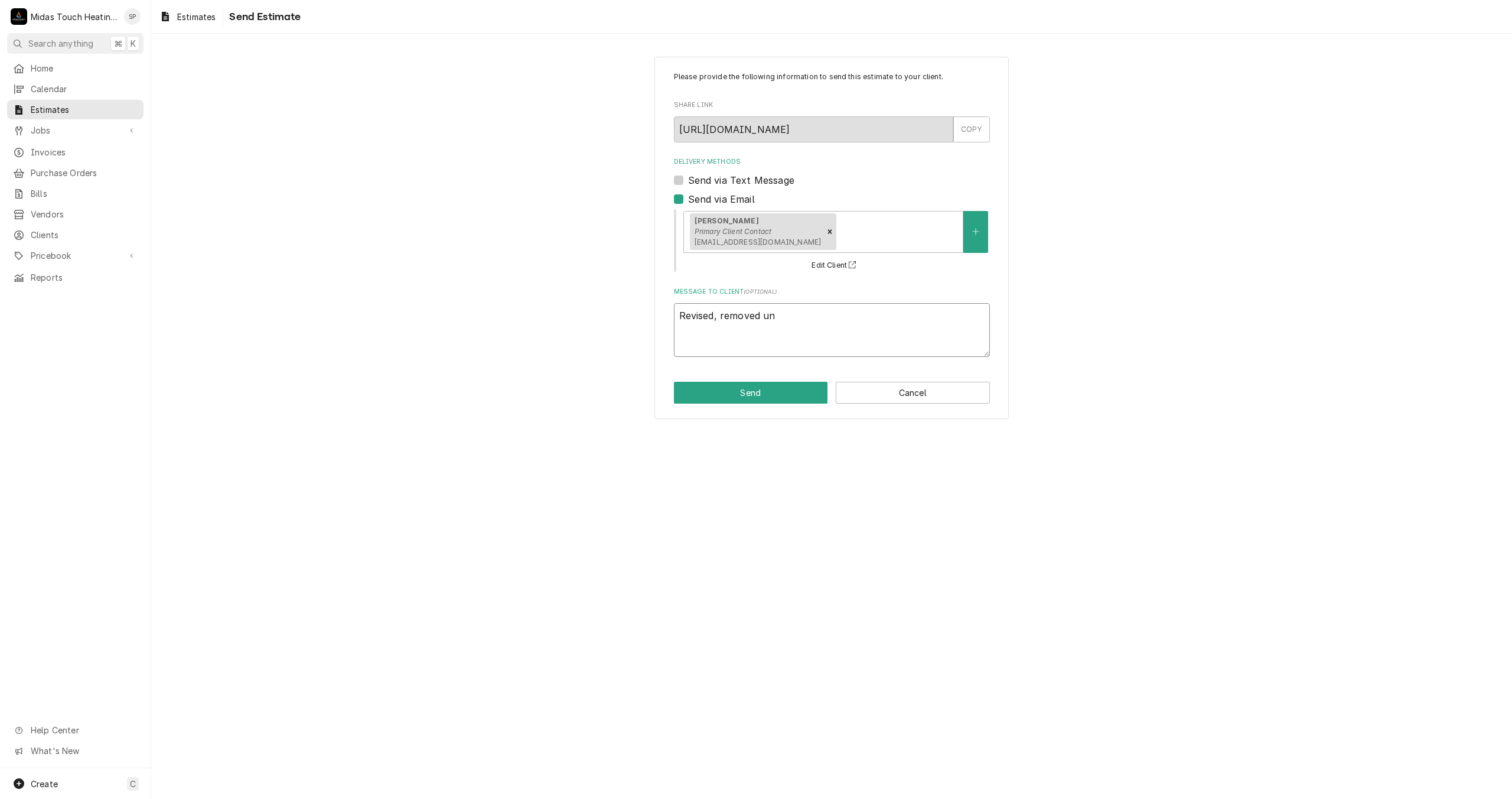
type textarea "Revised, removed unn"
type textarea "x"
type textarea "Revised, removed unne"
type textarea "x"
type textarea "Revised, removed unnec"
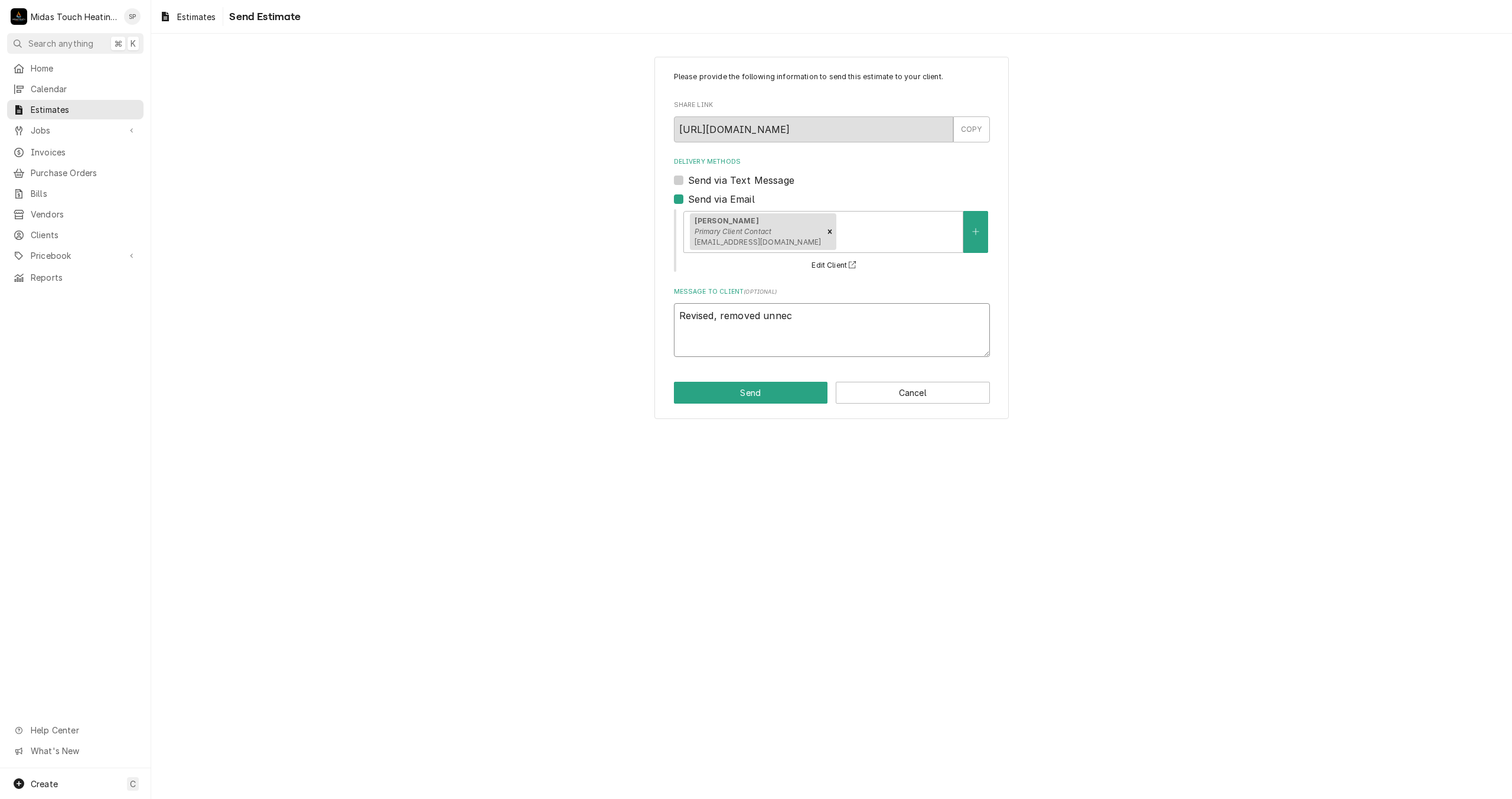
type textarea "x"
type textarea "Revised, removed unnece"
type textarea "x"
type textarea "Revised, removed unneces"
type textarea "x"
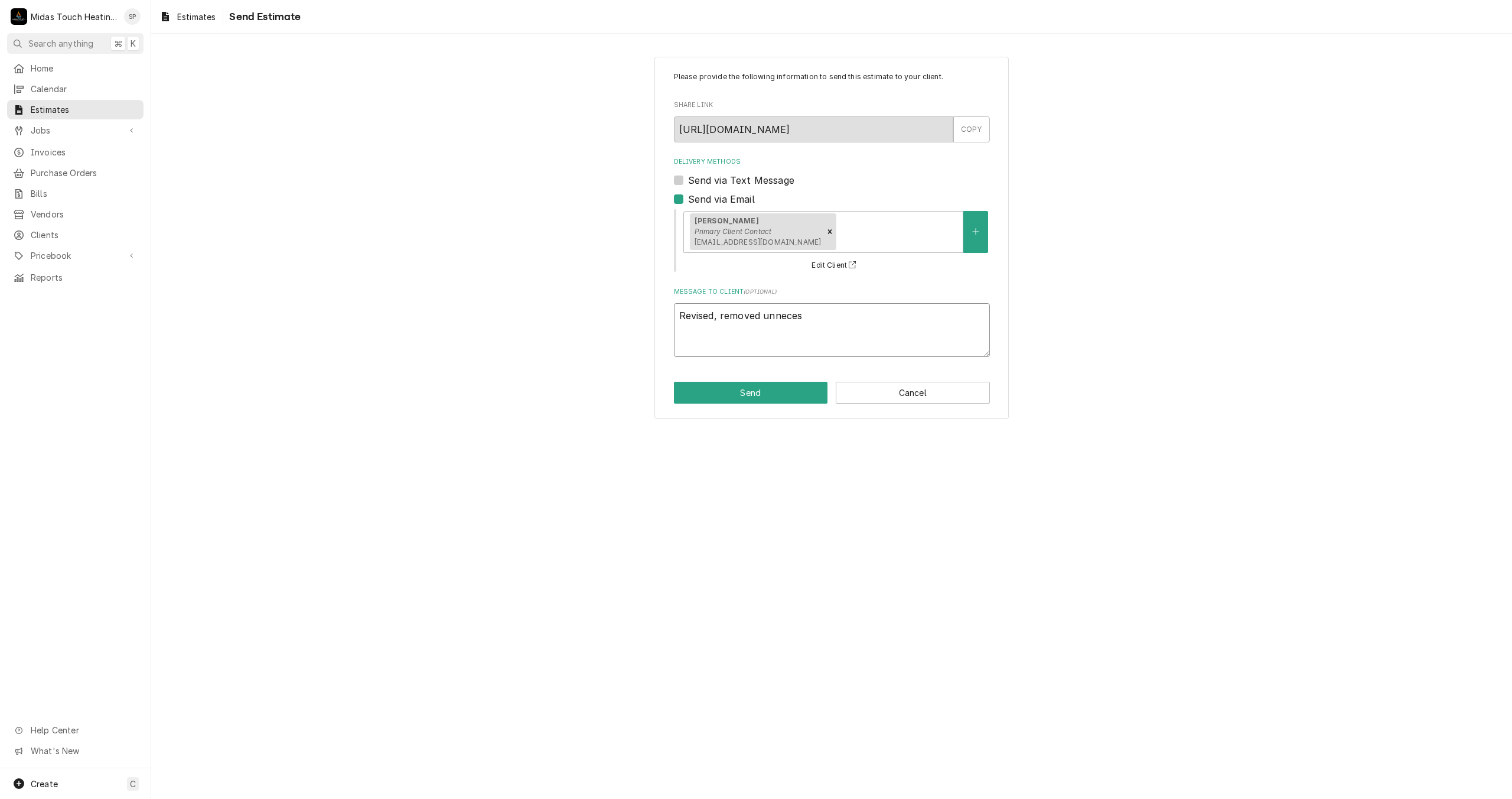
type textarea "Revised, removed unnecess"
type textarea "x"
type textarea "Revised, removed unnecessa"
type textarea "x"
type textarea "Revised, removed unnecessar"
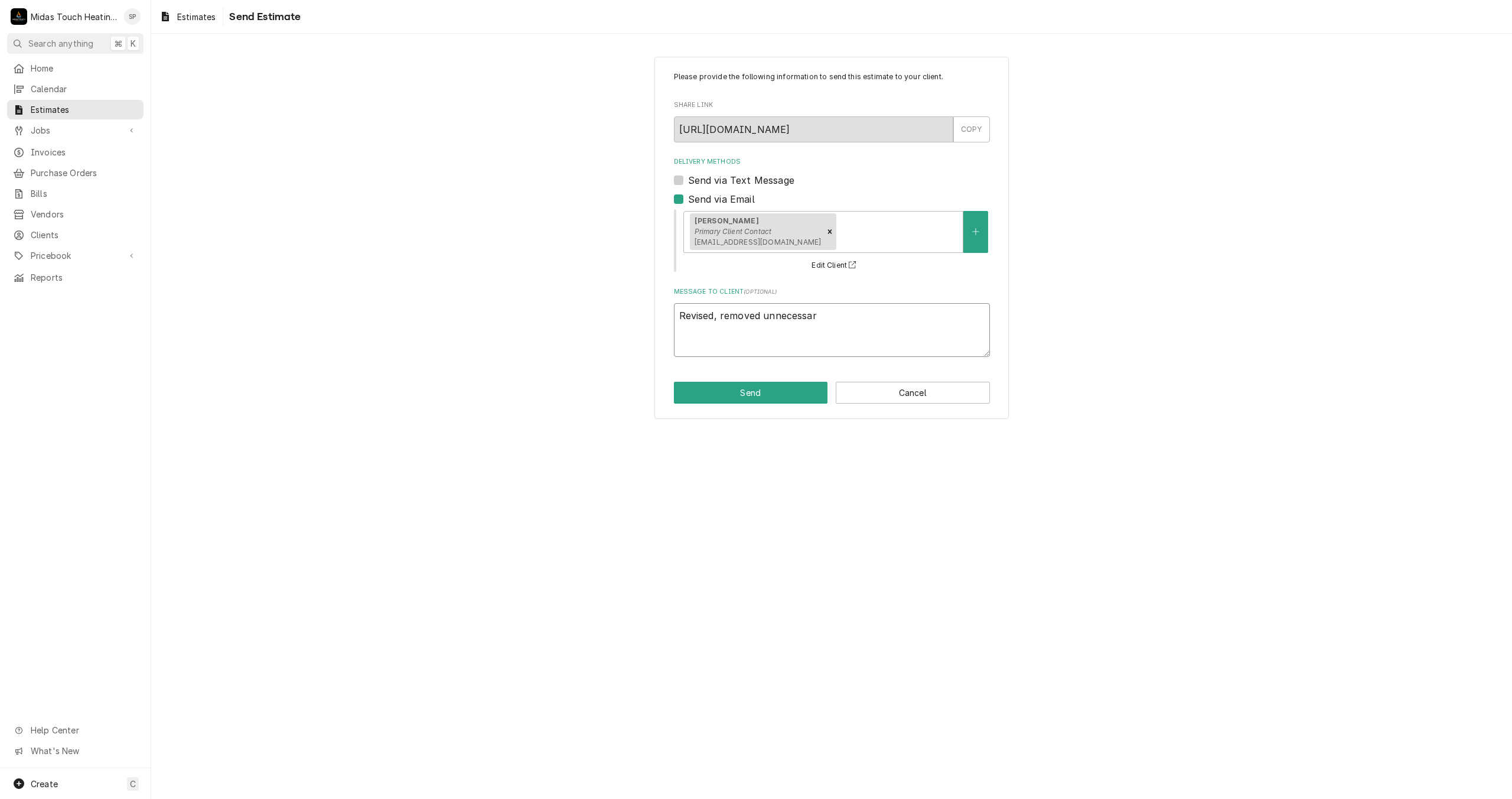
type textarea "x"
type textarea "Revised, removed unnecessary"
type textarea "x"
type textarea "Revised, removed unnecessary"
type textarea "x"
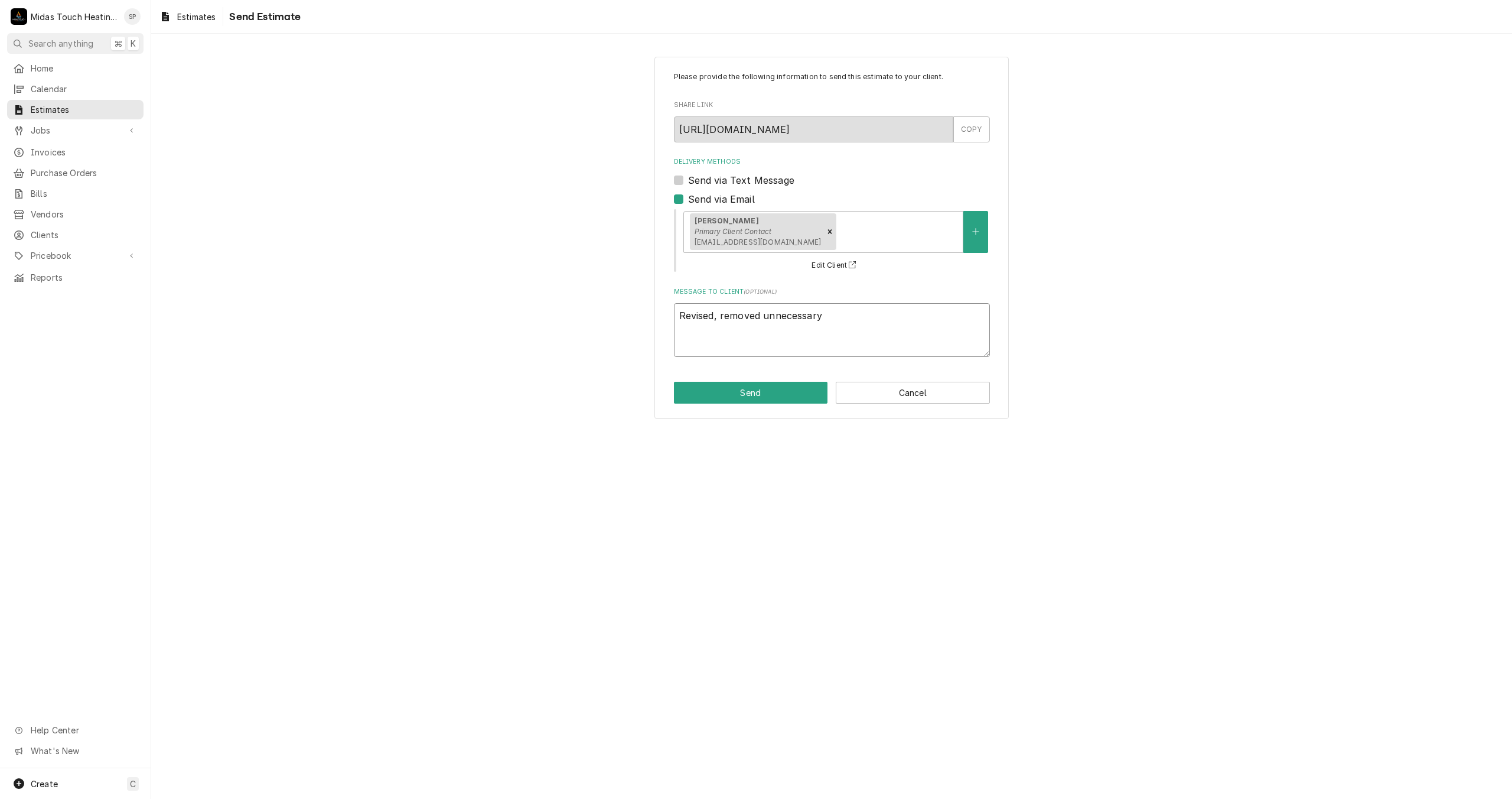
type textarea "Revised, removed unnecessary i"
type textarea "x"
type textarea "Revised, removed unnecessary it"
type textarea "x"
type textarea "Revised, removed unnecessary ite"
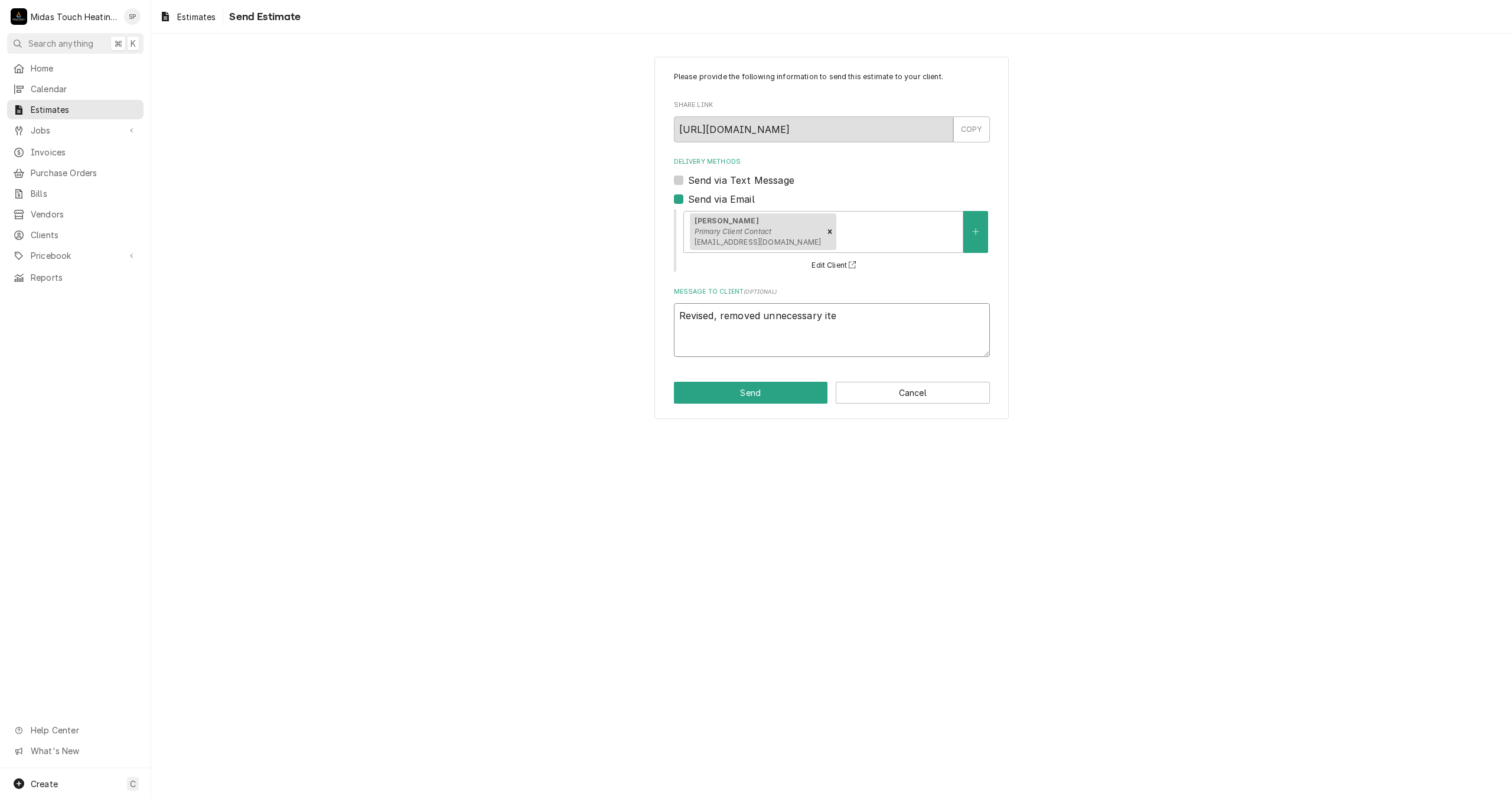
type textarea "x"
type textarea "Revised, removed unnecessary item"
type textarea "x"
type textarea "Revised, removed unnecessary items"
click at [749, 393] on button "Send" at bounding box center [751, 393] width 154 height 22
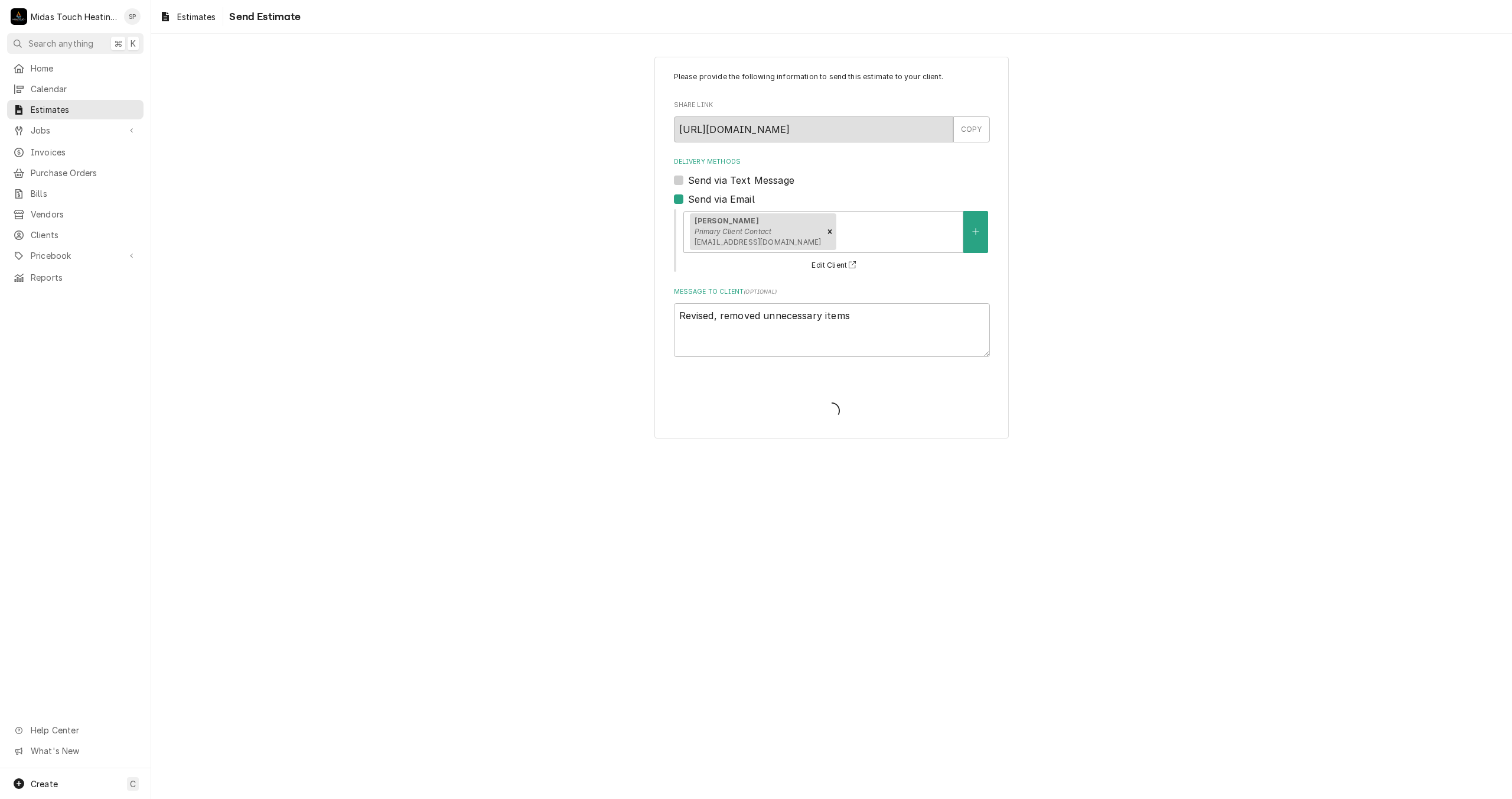
type textarea "x"
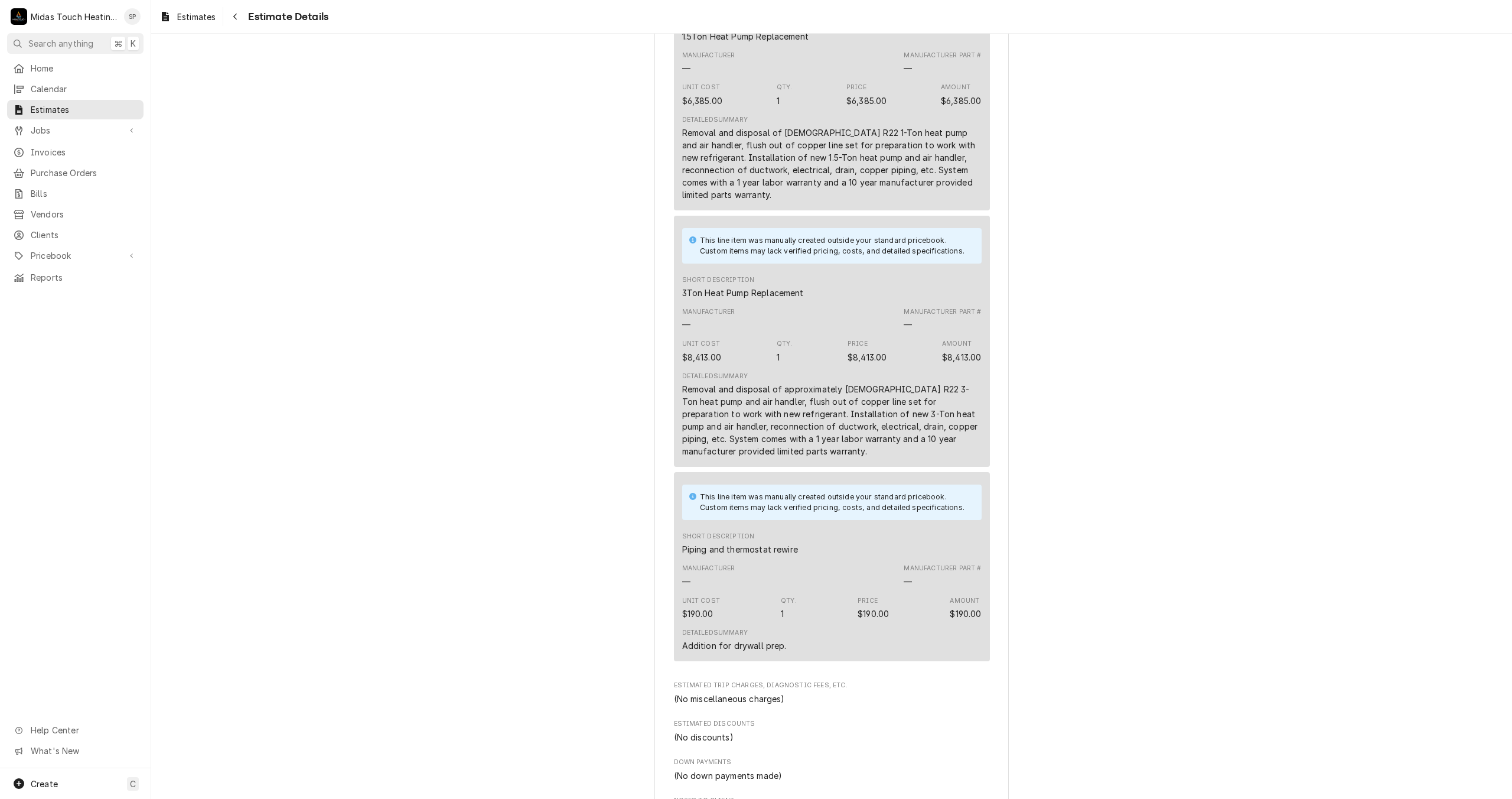
scroll to position [1474, 0]
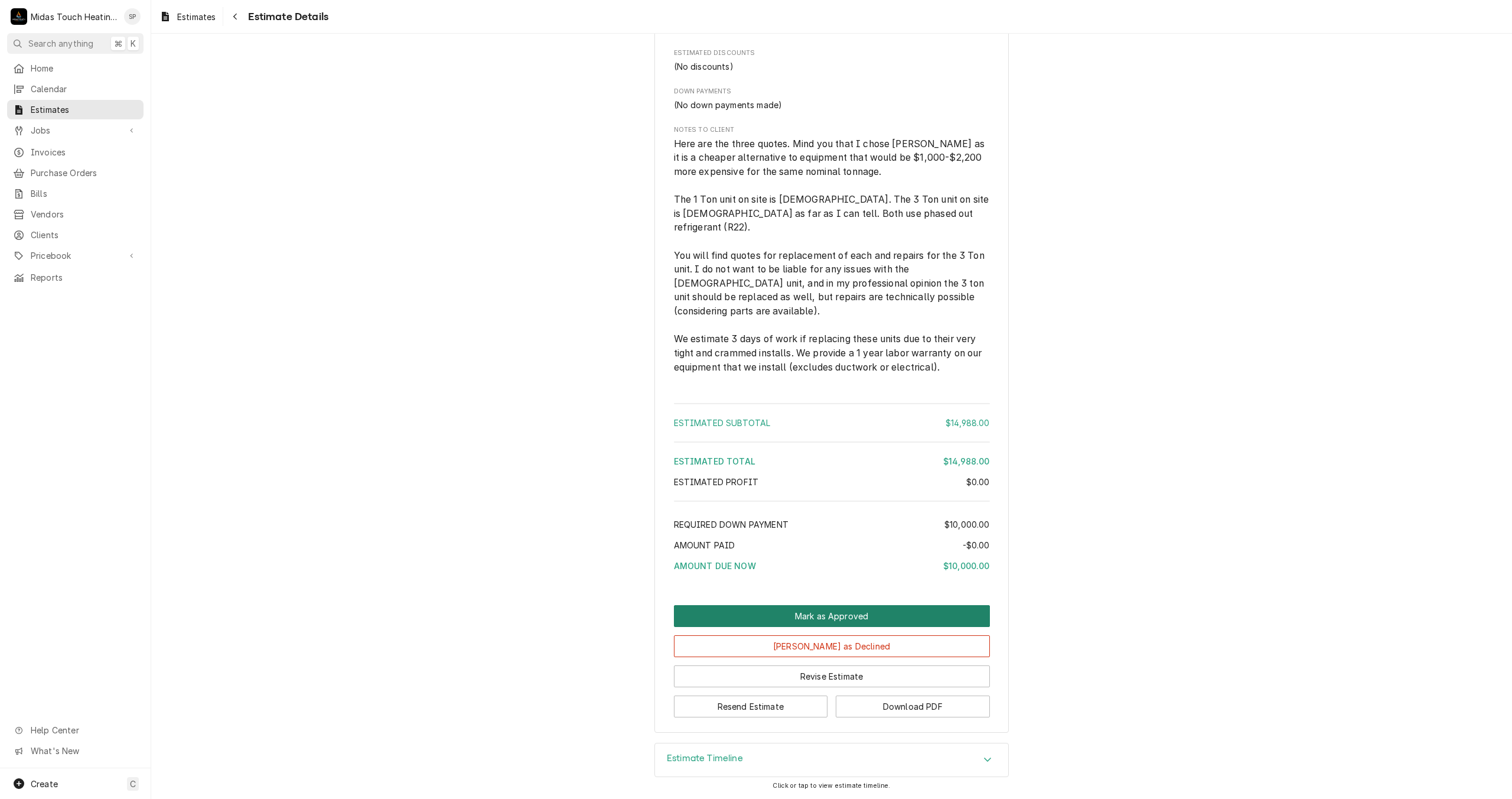
click at [815, 616] on button "Mark as Approved" at bounding box center [832, 616] width 316 height 22
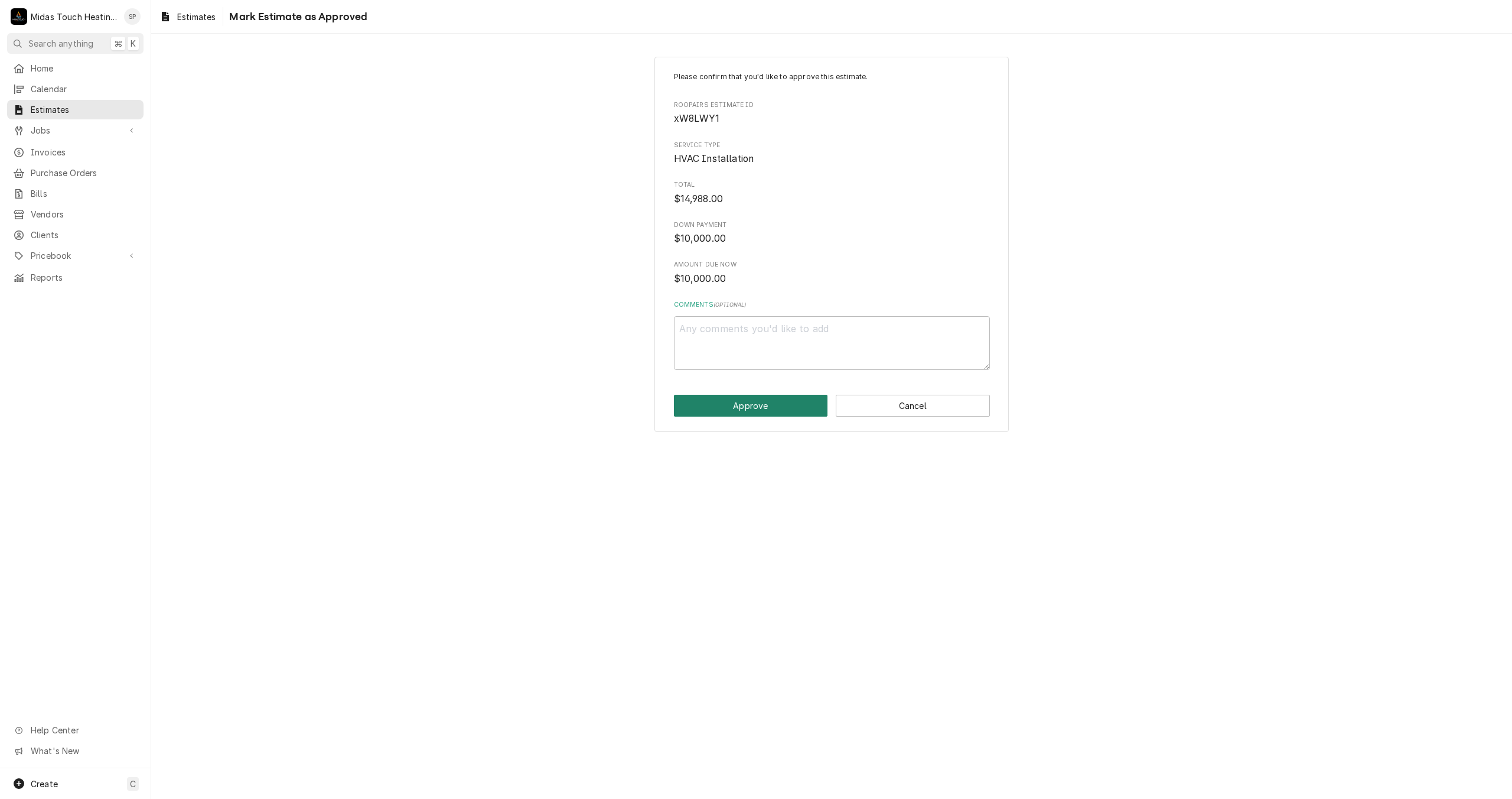
click at [777, 413] on button "Approve" at bounding box center [751, 405] width 154 height 22
type textarea "x"
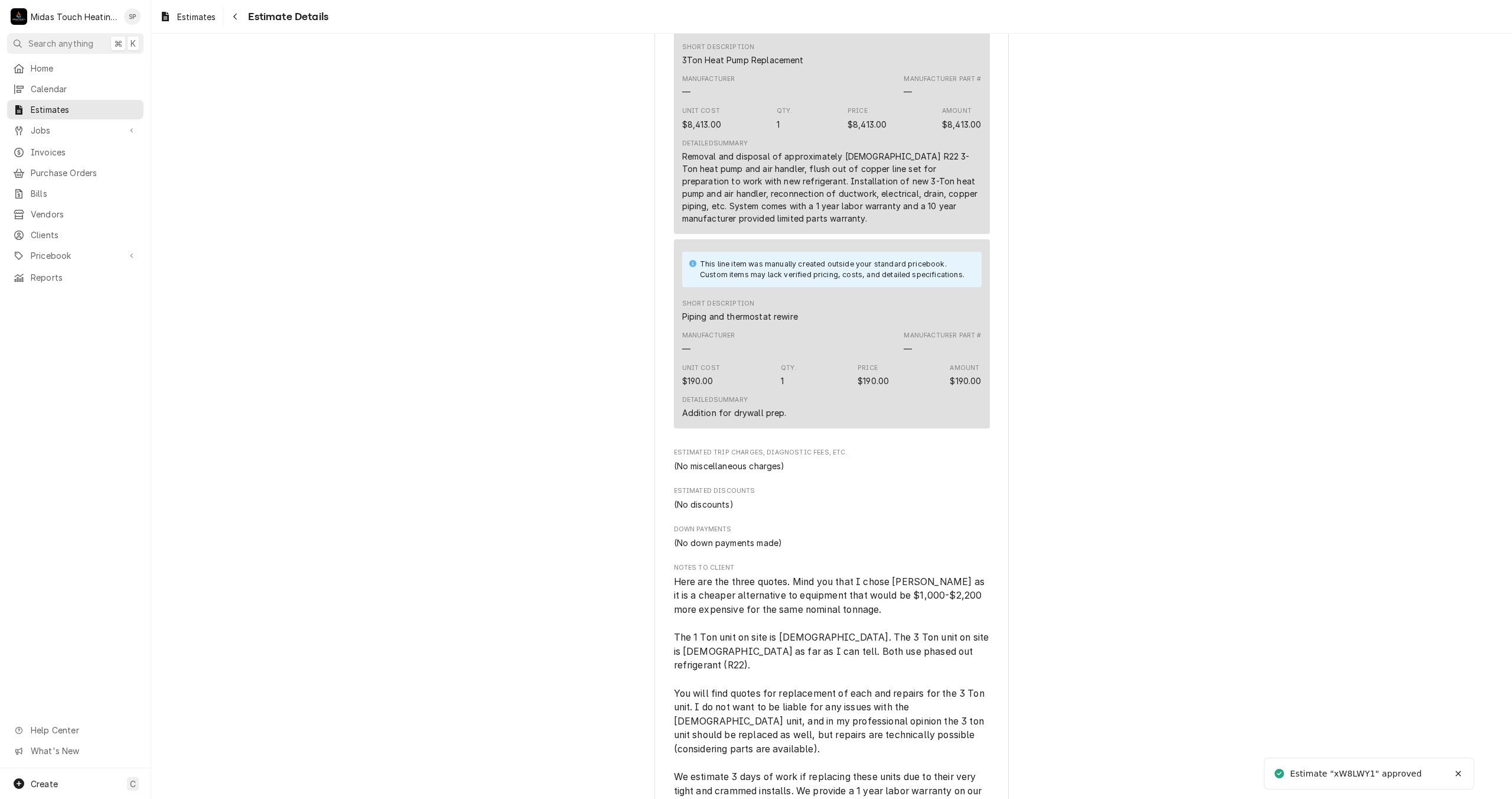
scroll to position [1505, 0]
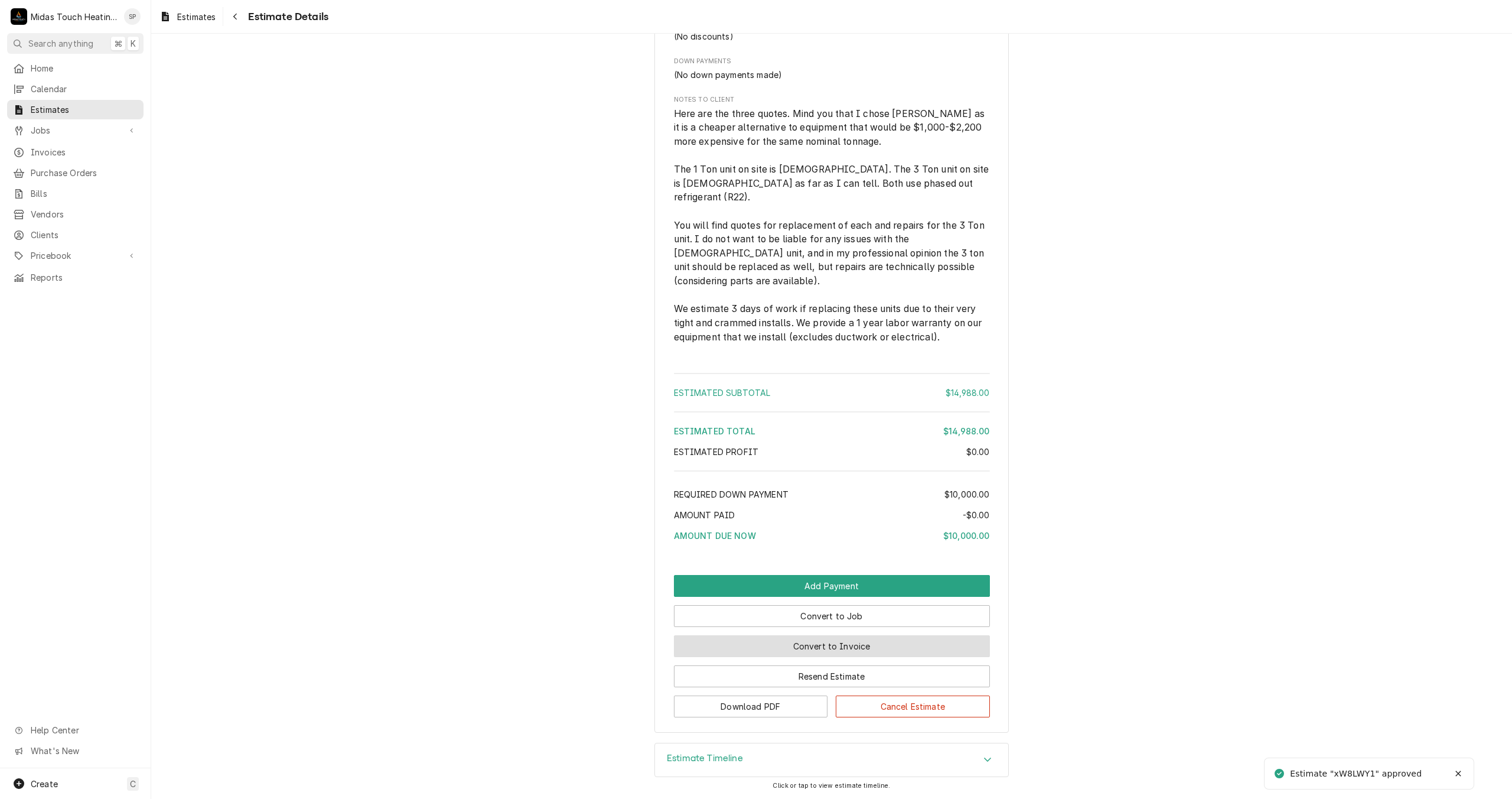
click at [830, 645] on button "Convert to Invoice" at bounding box center [832, 646] width 316 height 22
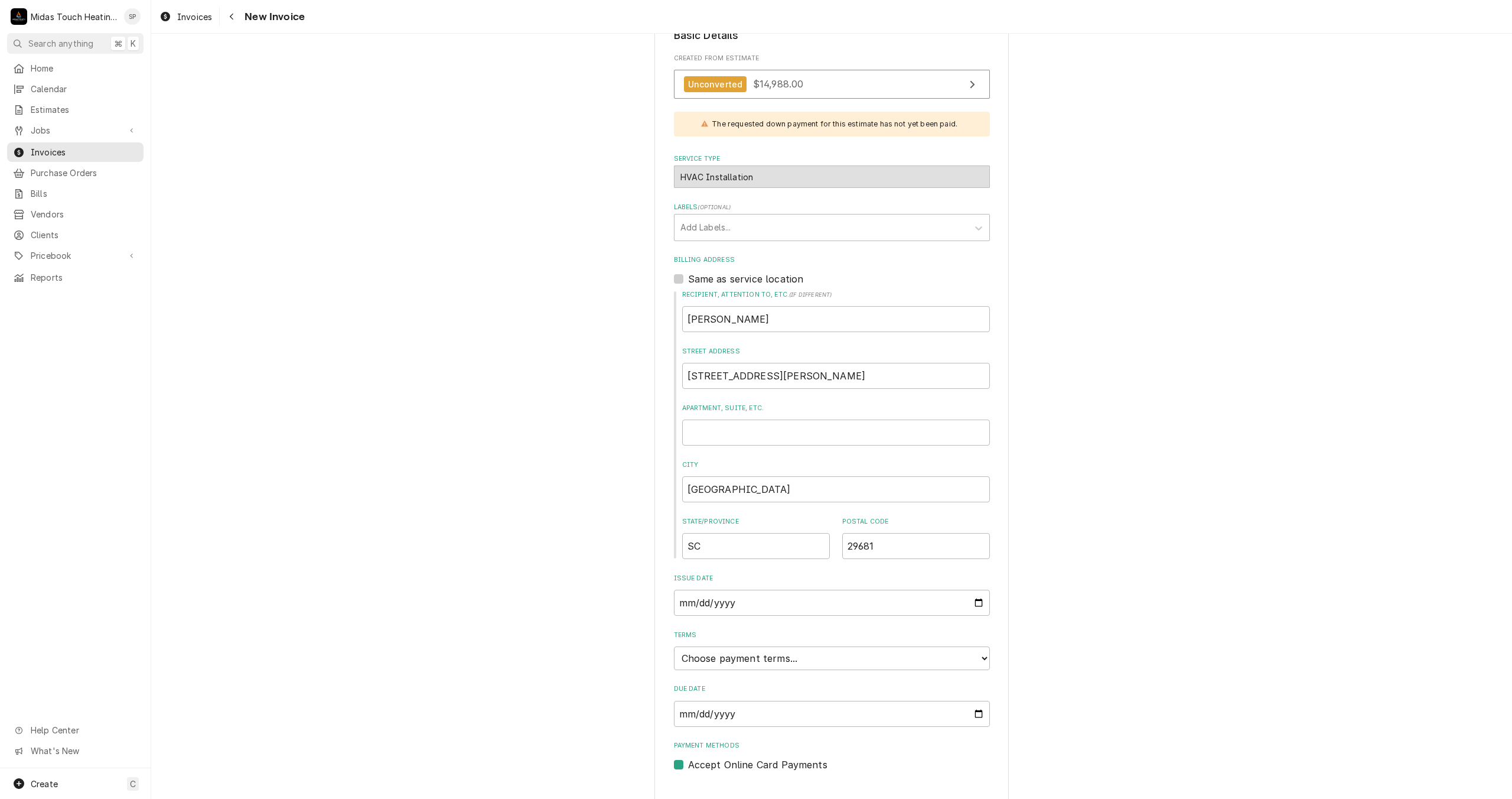
scroll to position [232, 0]
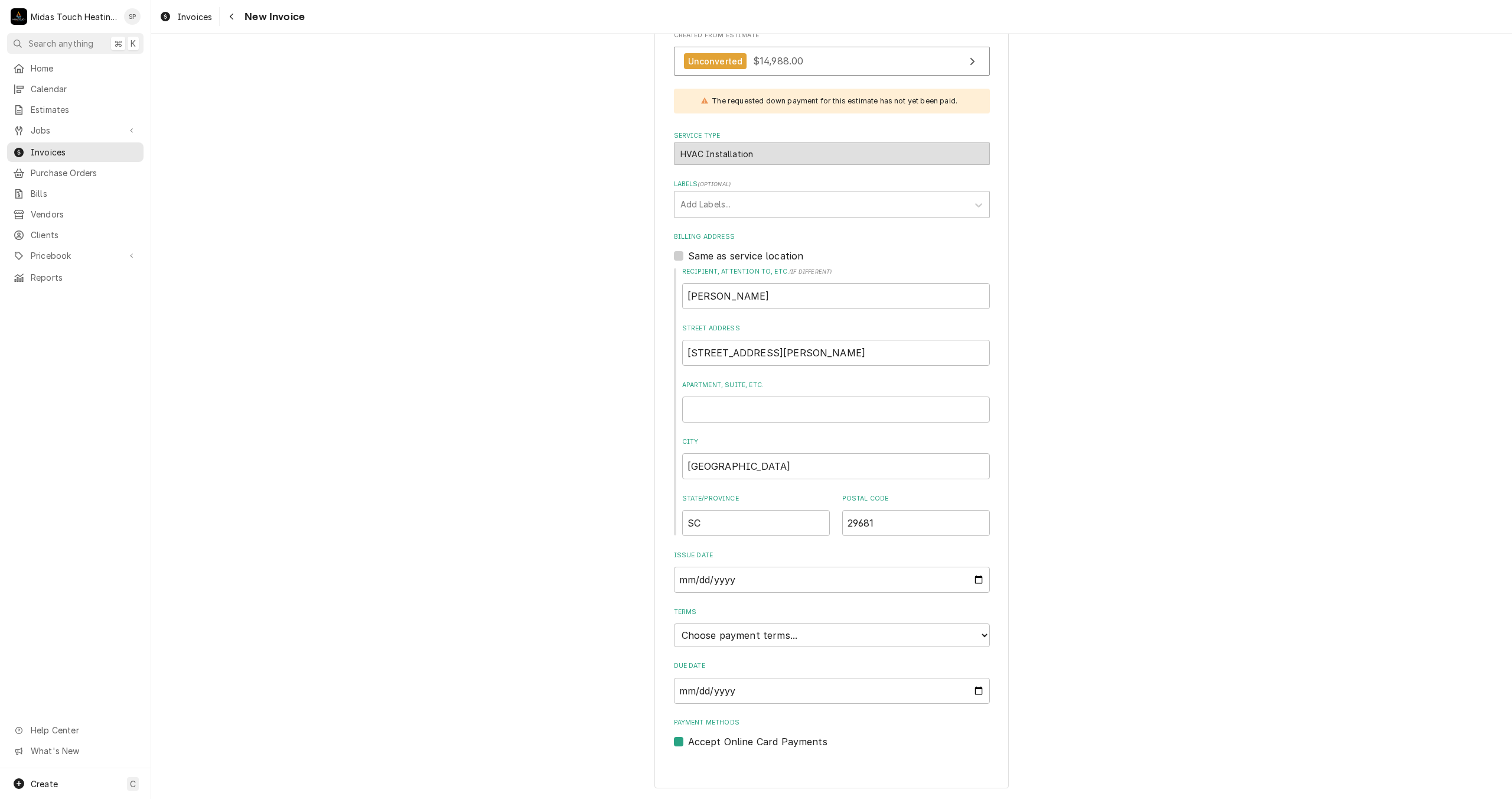
click at [688, 742] on label "Accept Online Card Payments" at bounding box center [758, 742] width 140 height 14
click at [688, 742] on input "Payment Methods" at bounding box center [846, 747] width 316 height 26
checkbox input "false"
click at [976, 689] on input "Due Date" at bounding box center [832, 690] width 316 height 26
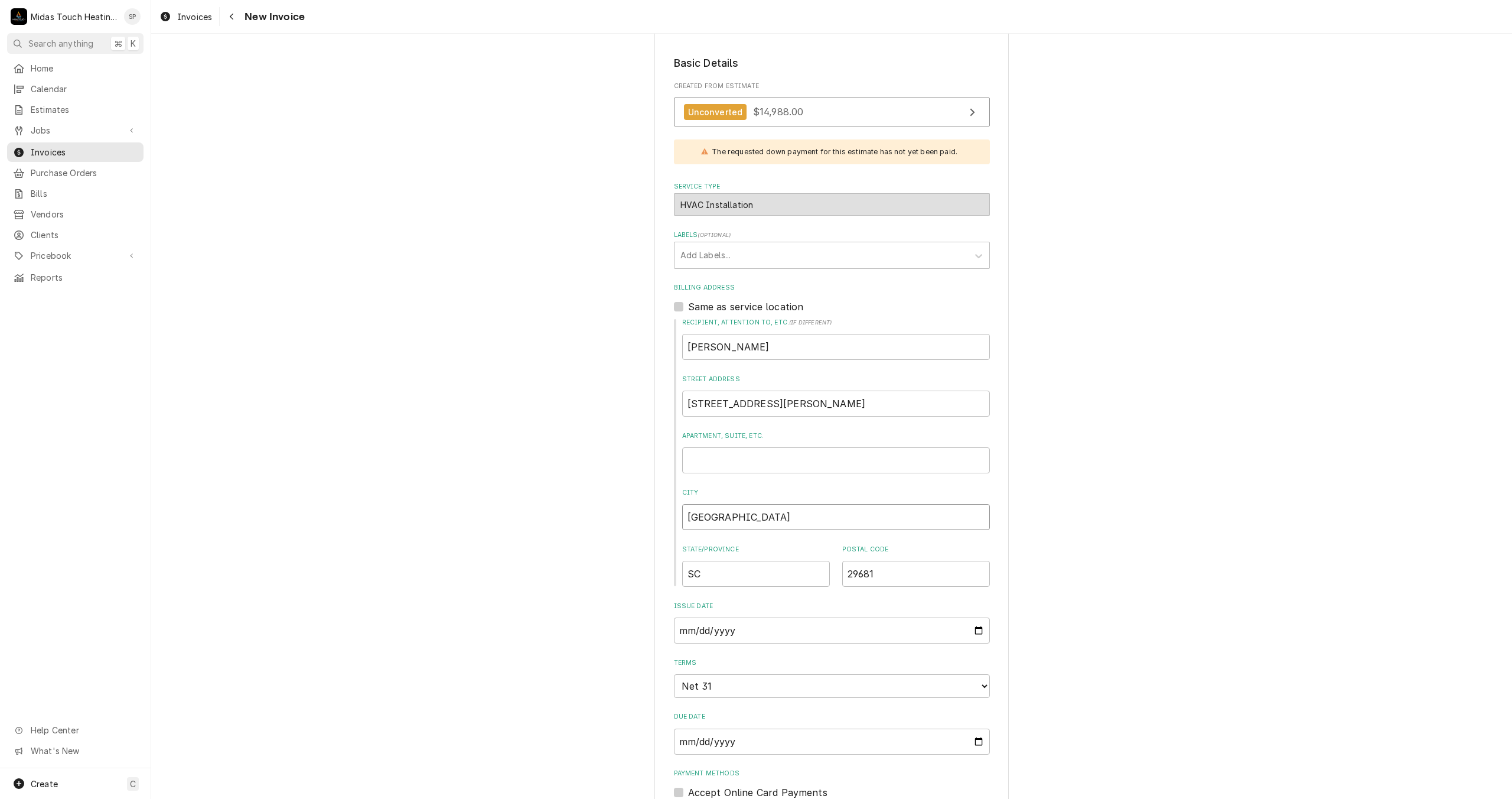
drag, startPoint x: 806, startPoint y: 579, endPoint x: 788, endPoint y: 527, distance: 55.0
click at [788, 527] on input "[GEOGRAPHIC_DATA]" at bounding box center [835, 517] width 307 height 26
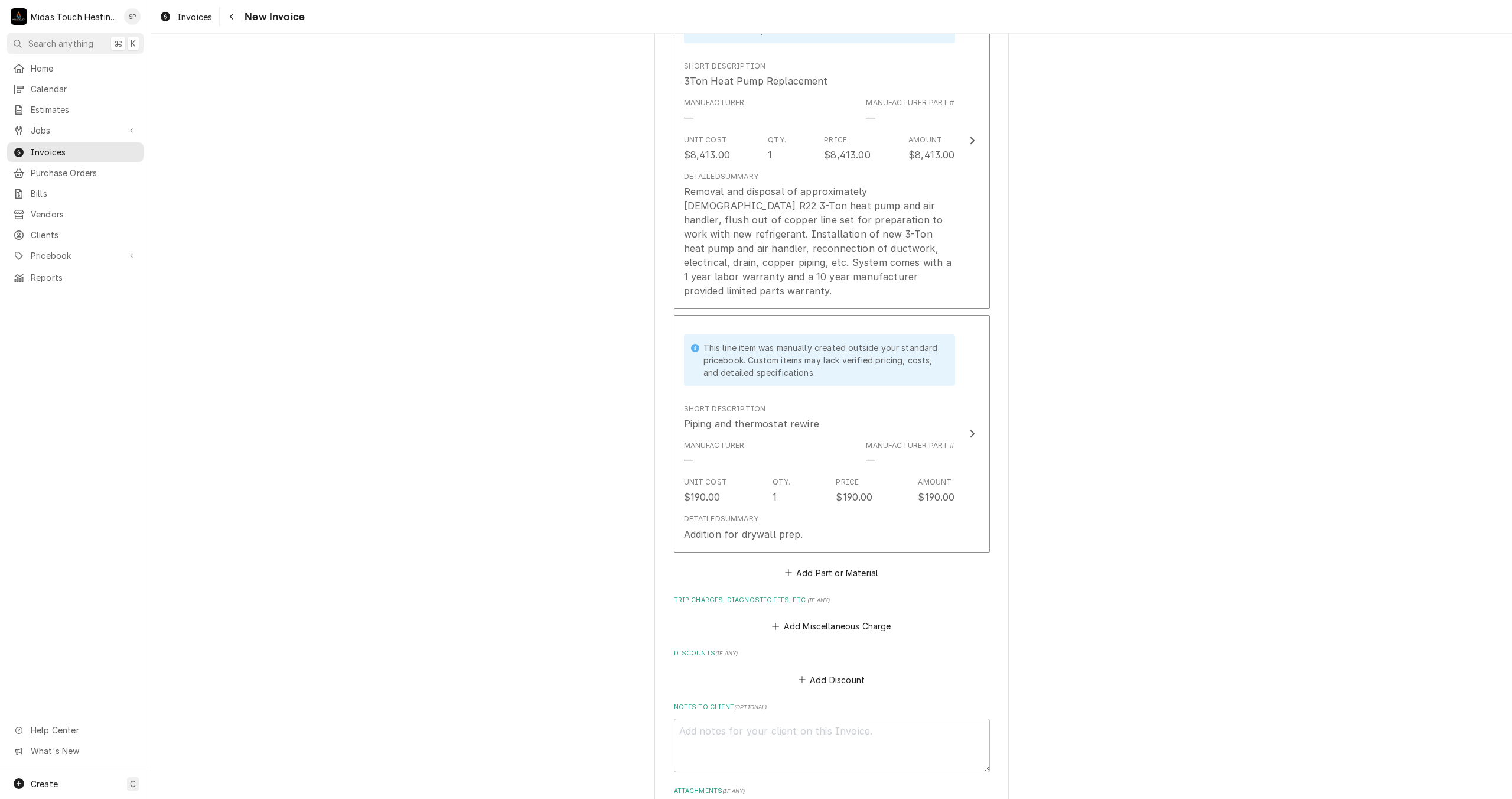
scroll to position [1698, 0]
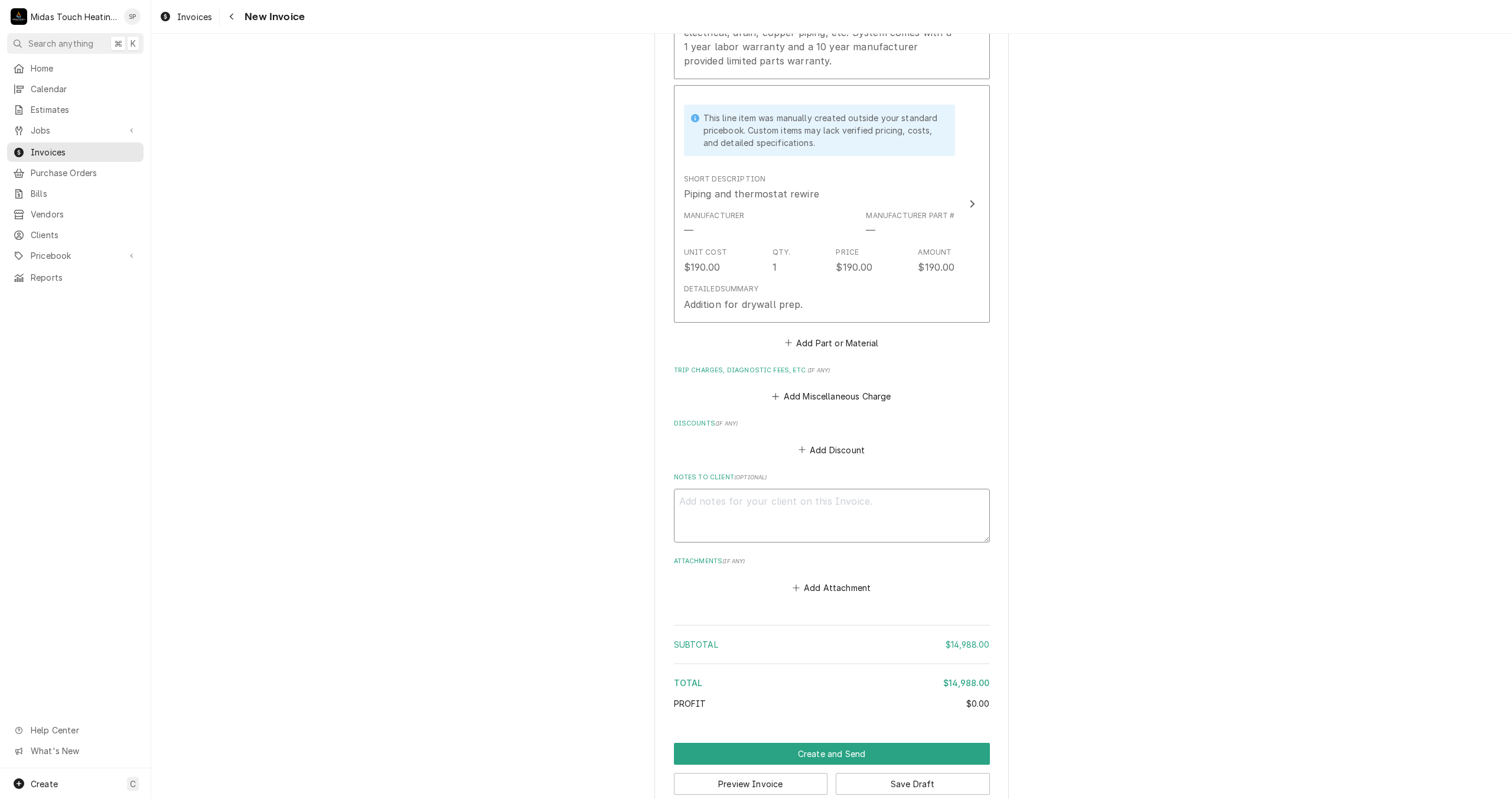
click at [810, 496] on textarea "Notes to Client ( optional )" at bounding box center [832, 516] width 316 height 54
type textarea "x"
type textarea "T"
type textarea "x"
type textarea "Th"
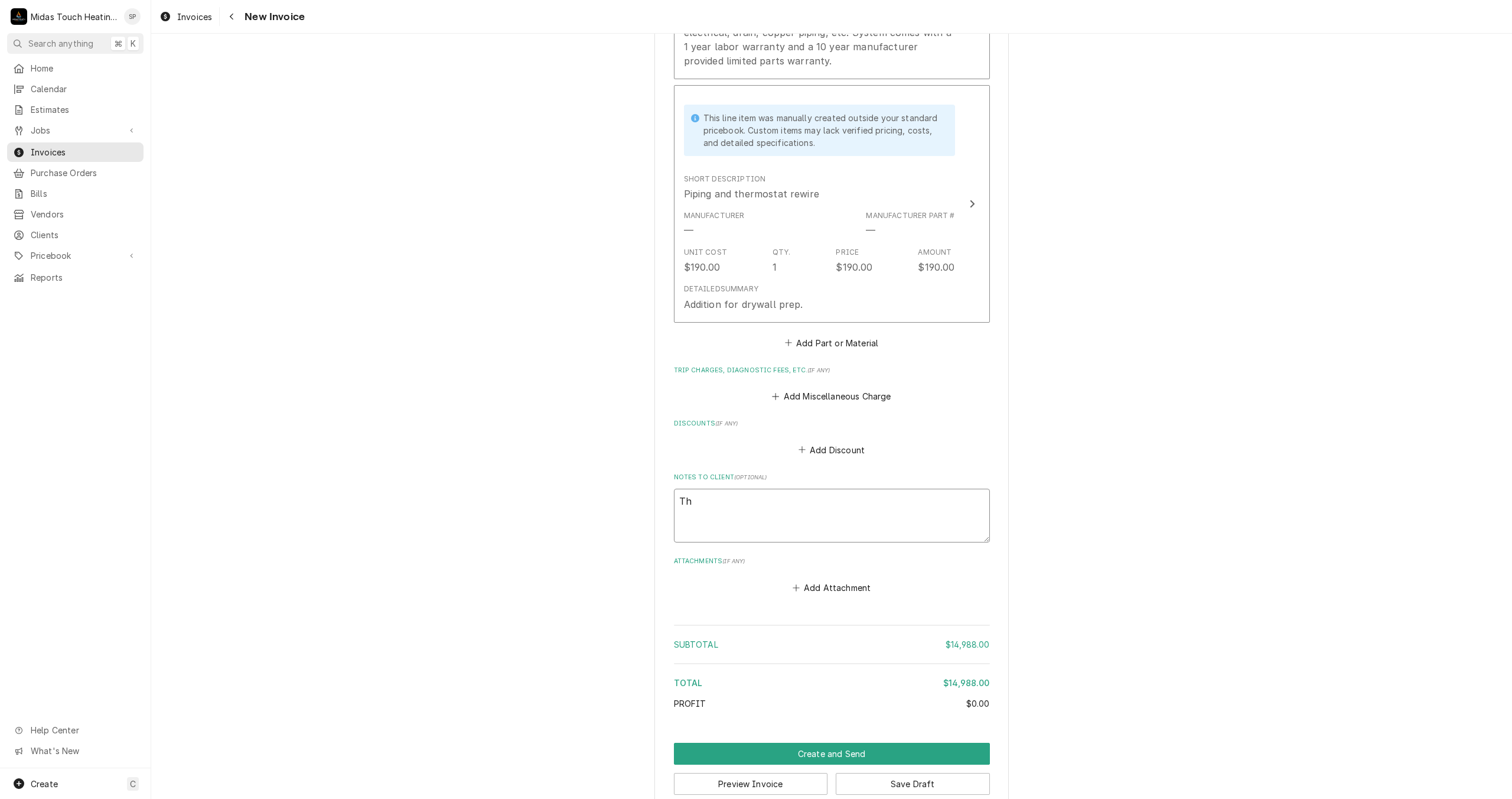
type textarea "x"
type textarea "Thi"
type textarea "x"
type textarea "This"
type textarea "x"
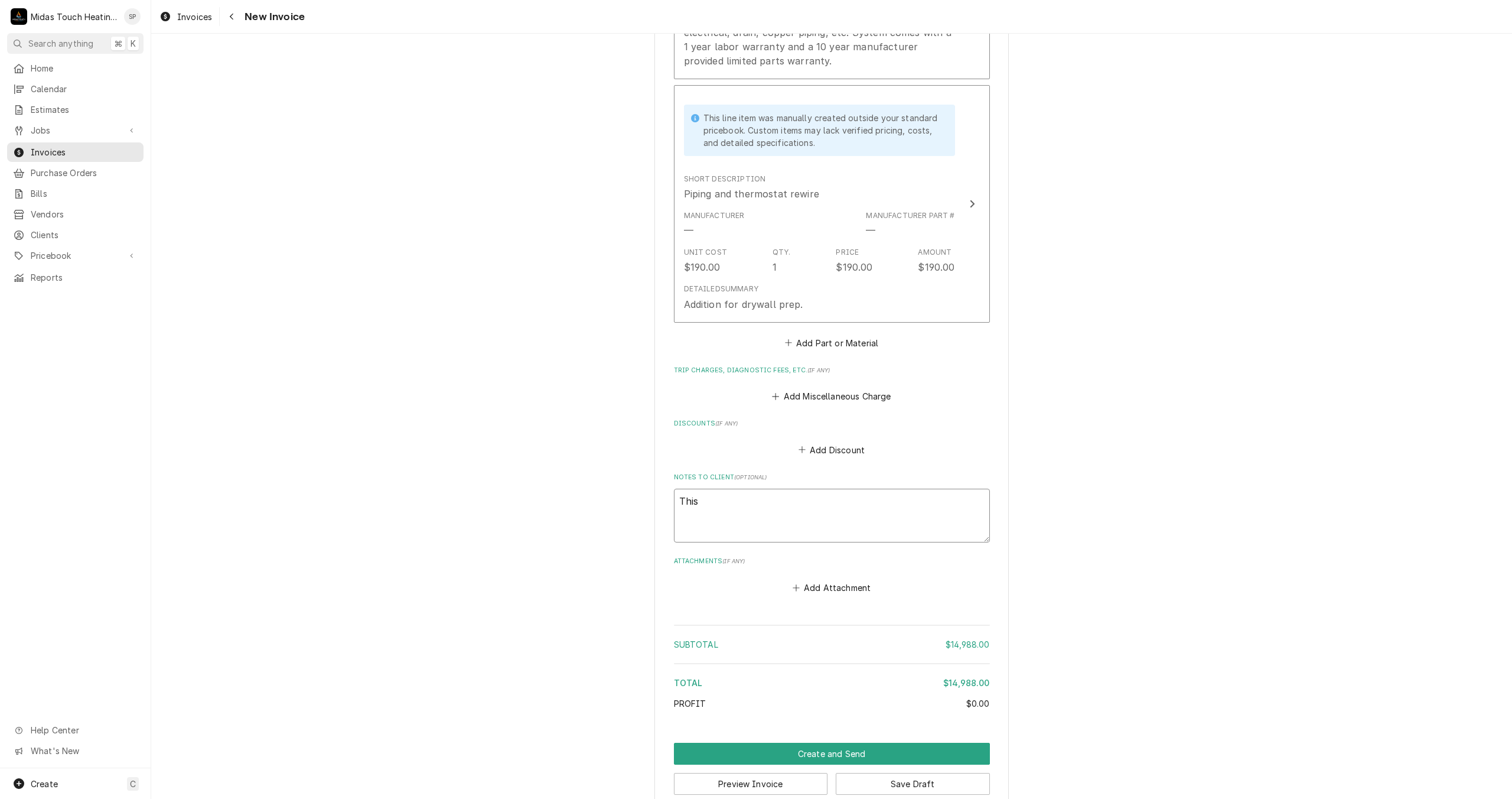
type textarea "This"
type textarea "x"
type textarea "This i"
type textarea "x"
type textarea "This is"
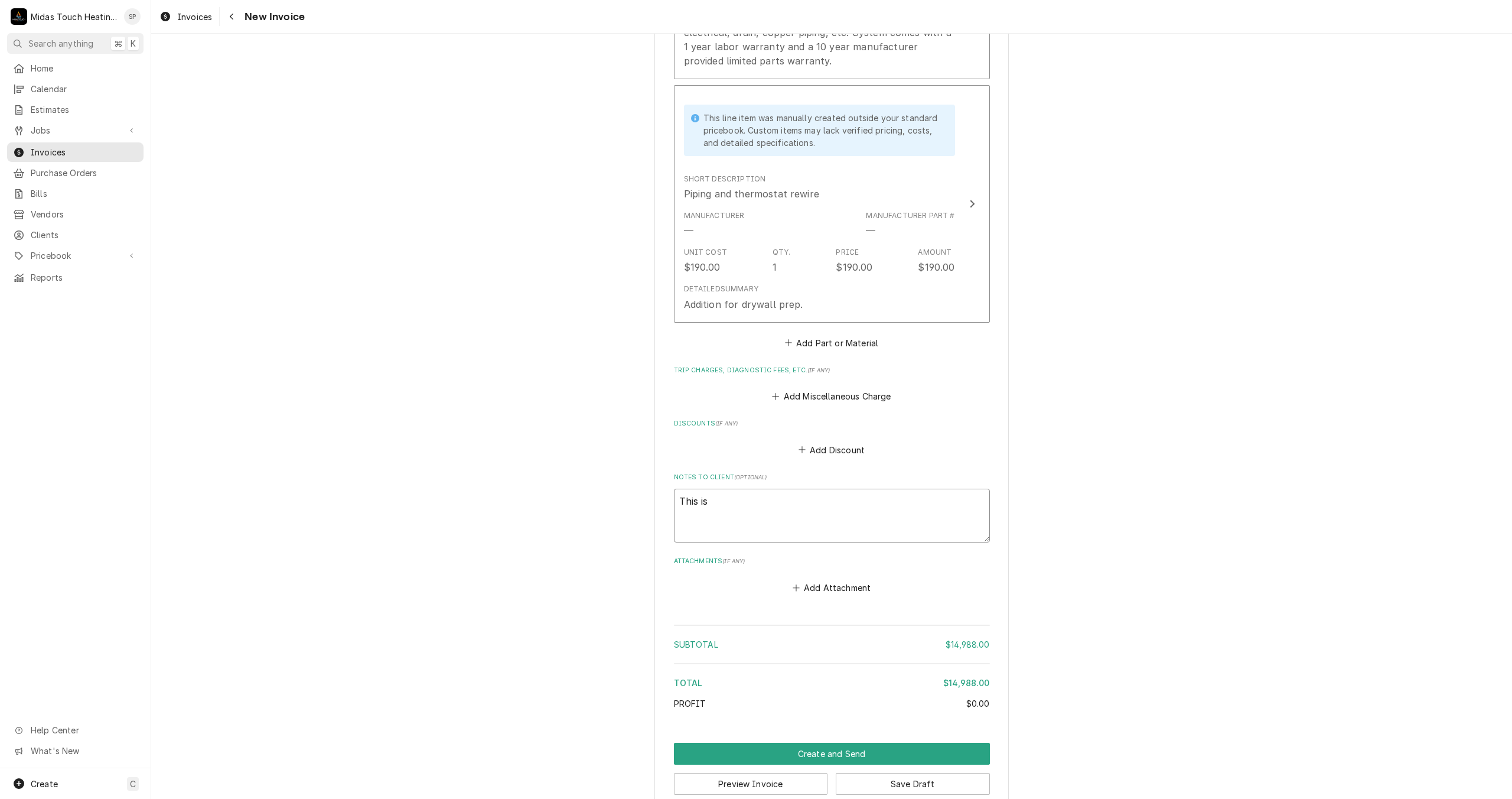
type textarea "x"
type textarea "This is"
type textarea "x"
type textarea "This is n"
type textarea "x"
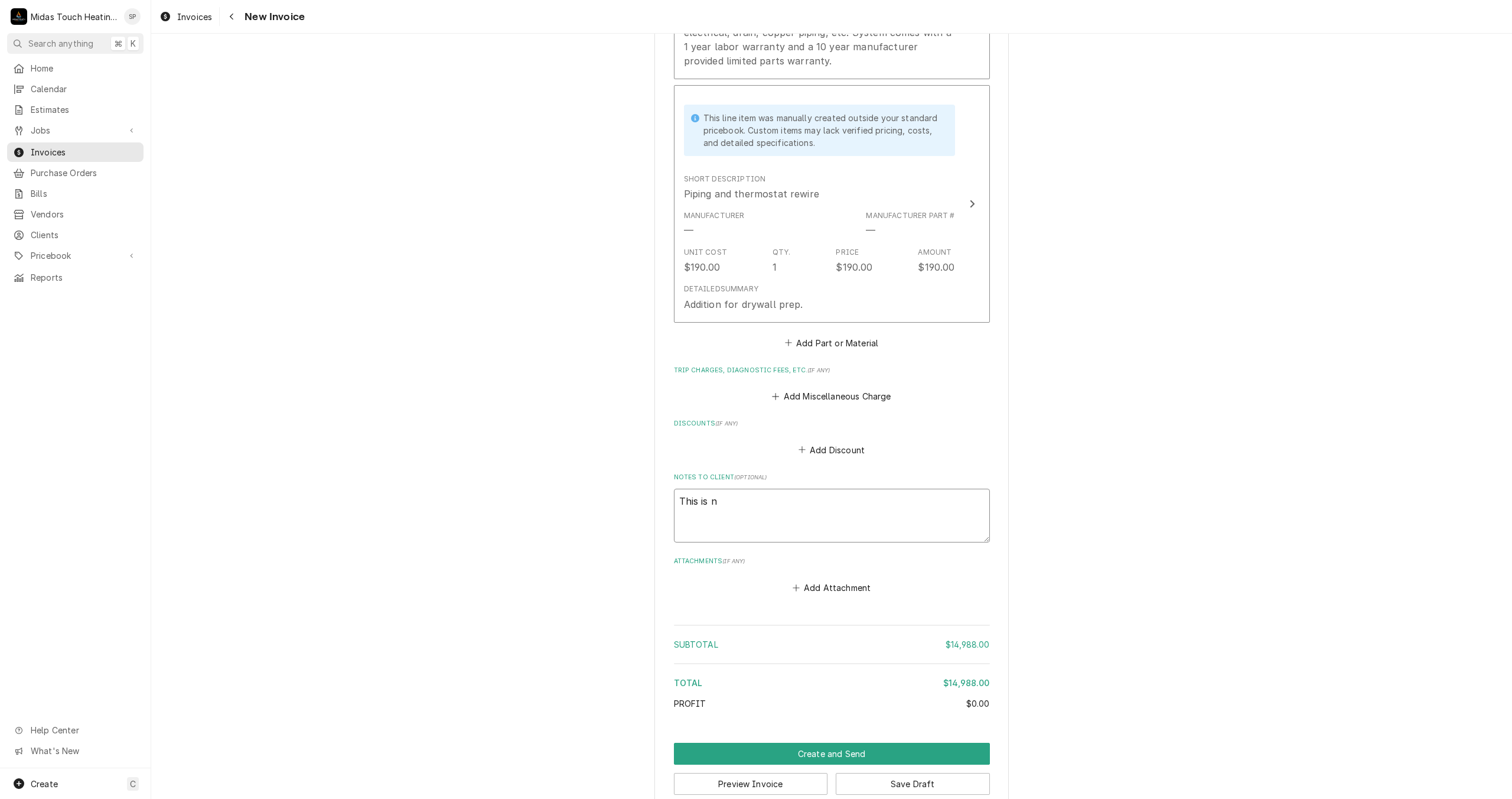
type textarea "This is no"
type textarea "x"
type textarea "This is not"
type textarea "x"
type textarea "This is not"
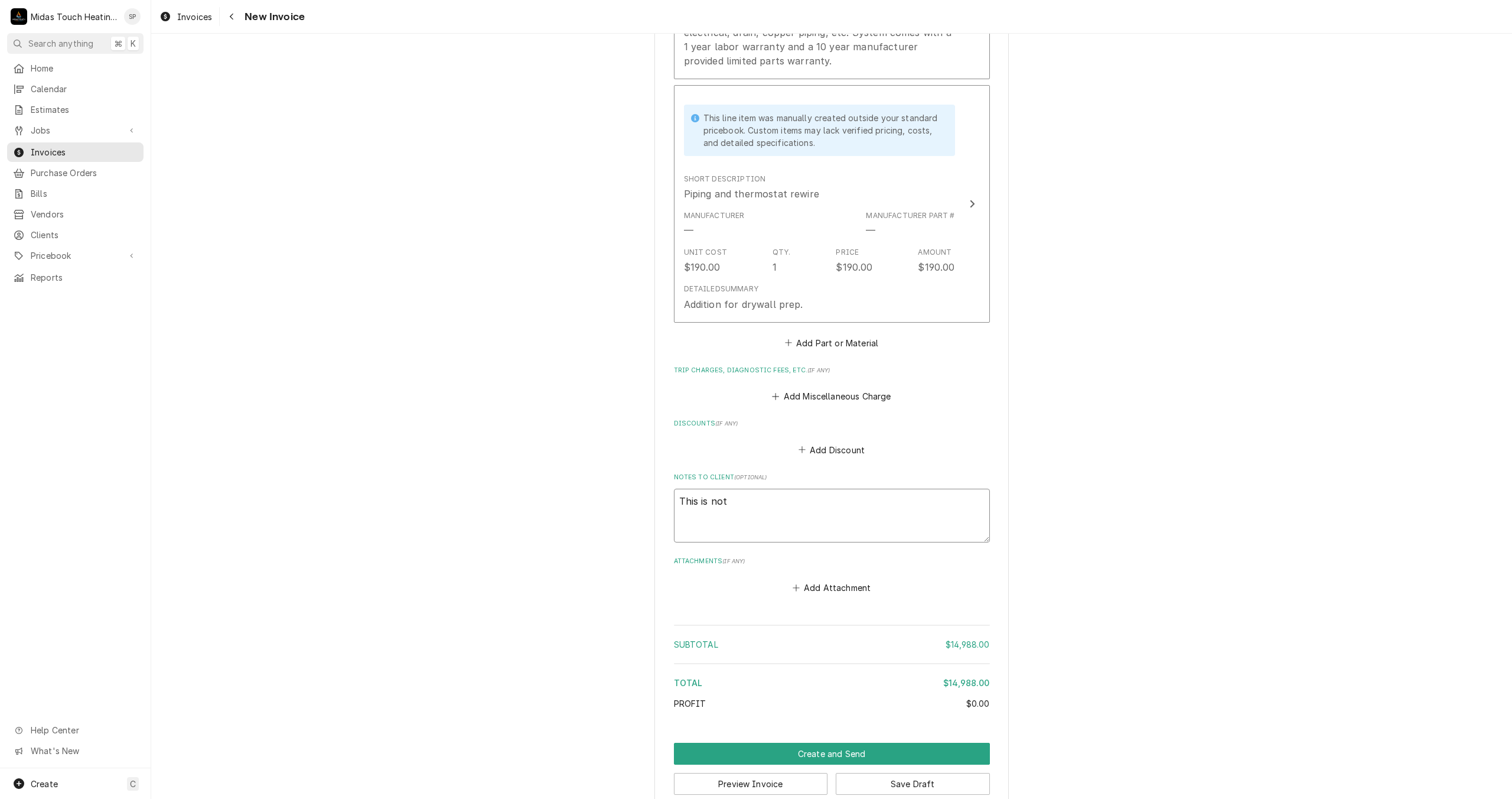
type textarea "x"
type textarea "This is not a"
type textarea "x"
type textarea "This is not an"
type textarea "x"
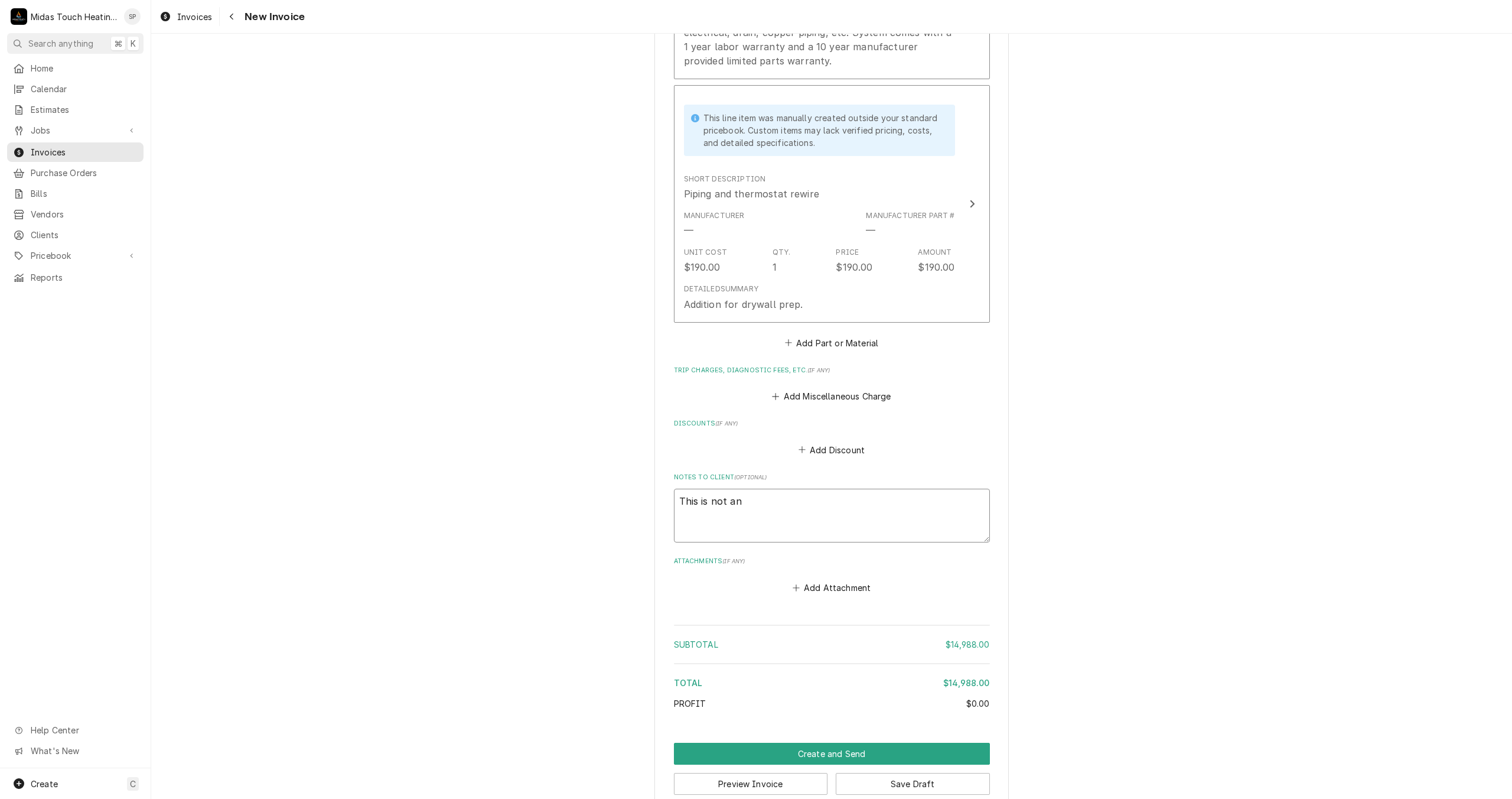
type textarea "This is not an"
type textarea "x"
type textarea "This is not an i"
type textarea "x"
type textarea "This is not an in"
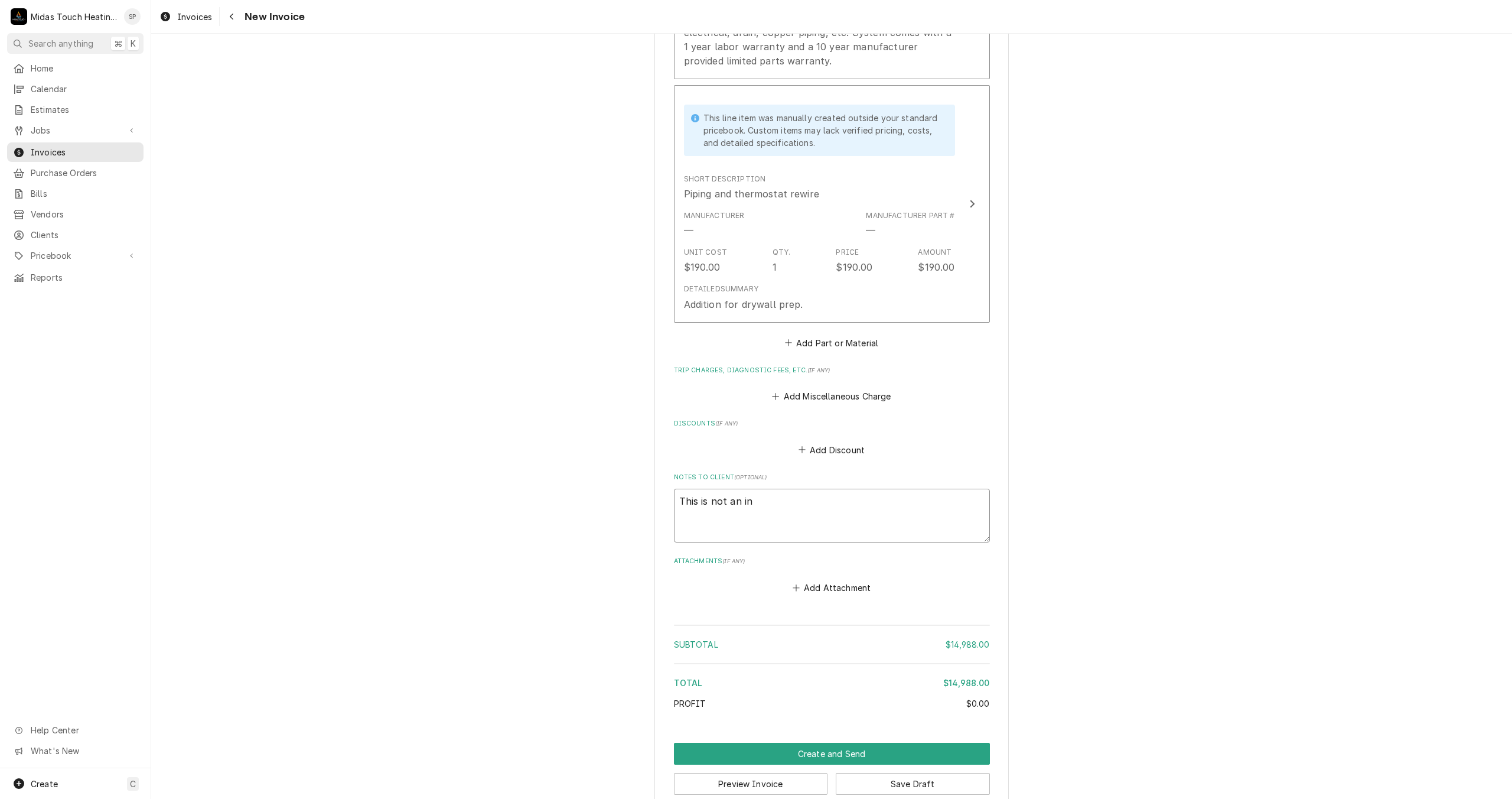
type textarea "x"
type textarea "This is not an inv"
type textarea "x"
type textarea "This is not an invo"
type textarea "x"
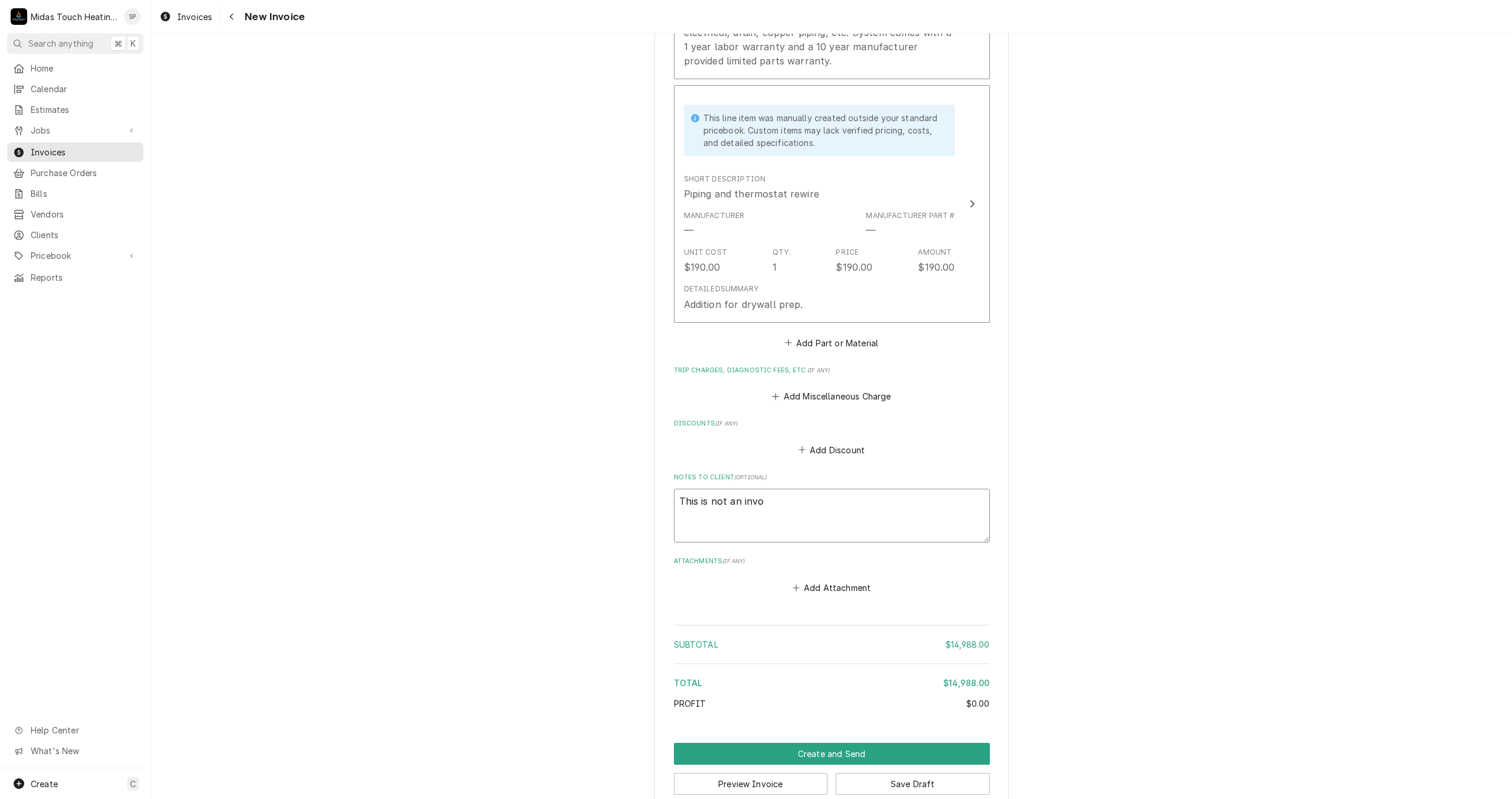
type textarea "This is not an invoi"
type textarea "x"
type textarea "This is not an invoic"
type textarea "x"
type textarea "This is not an invoice"
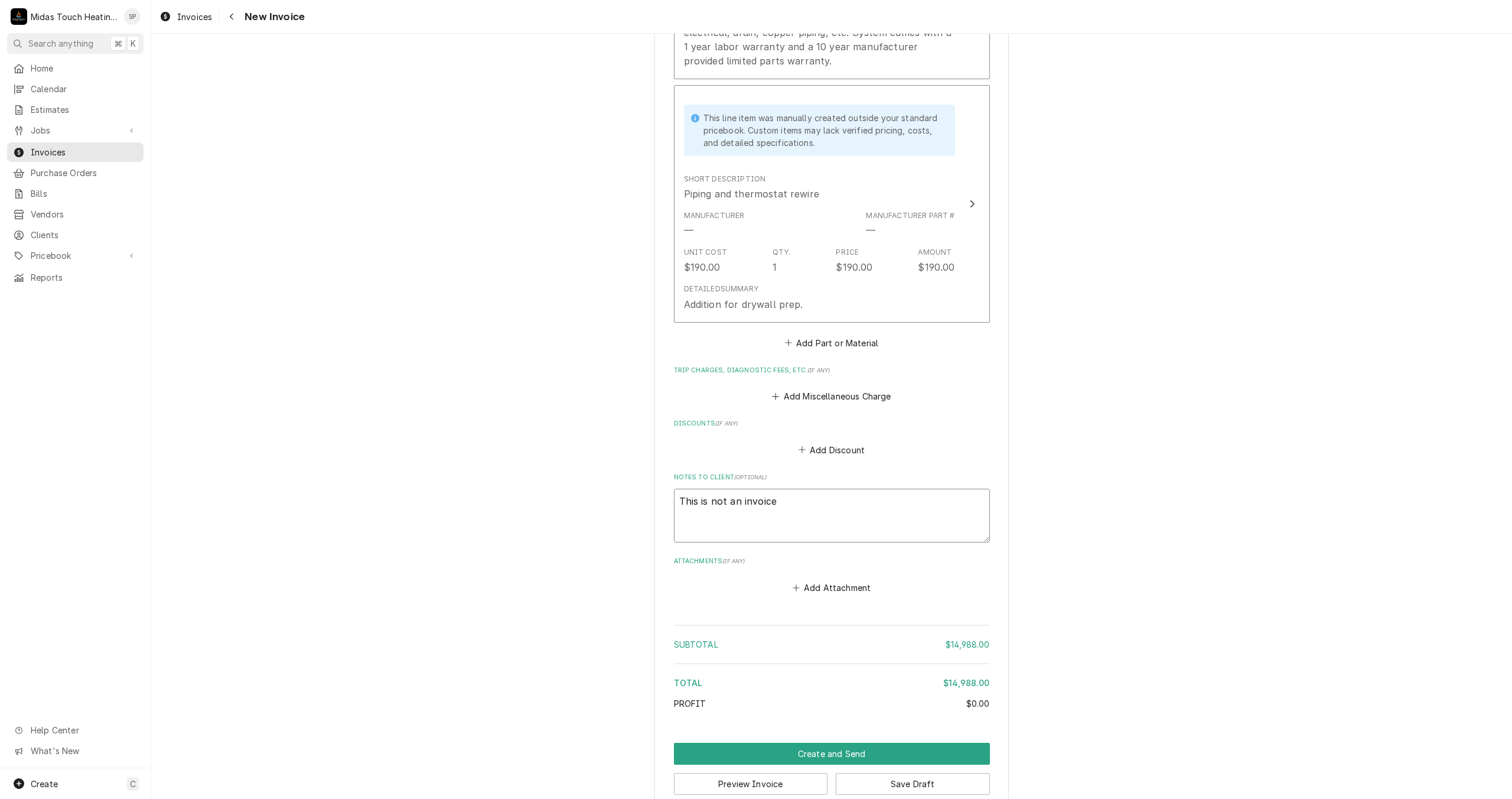
type textarea "x"
type textarea "This is not an invoice,"
type textarea "x"
type textarea "This is not an invoice,"
type textarea "x"
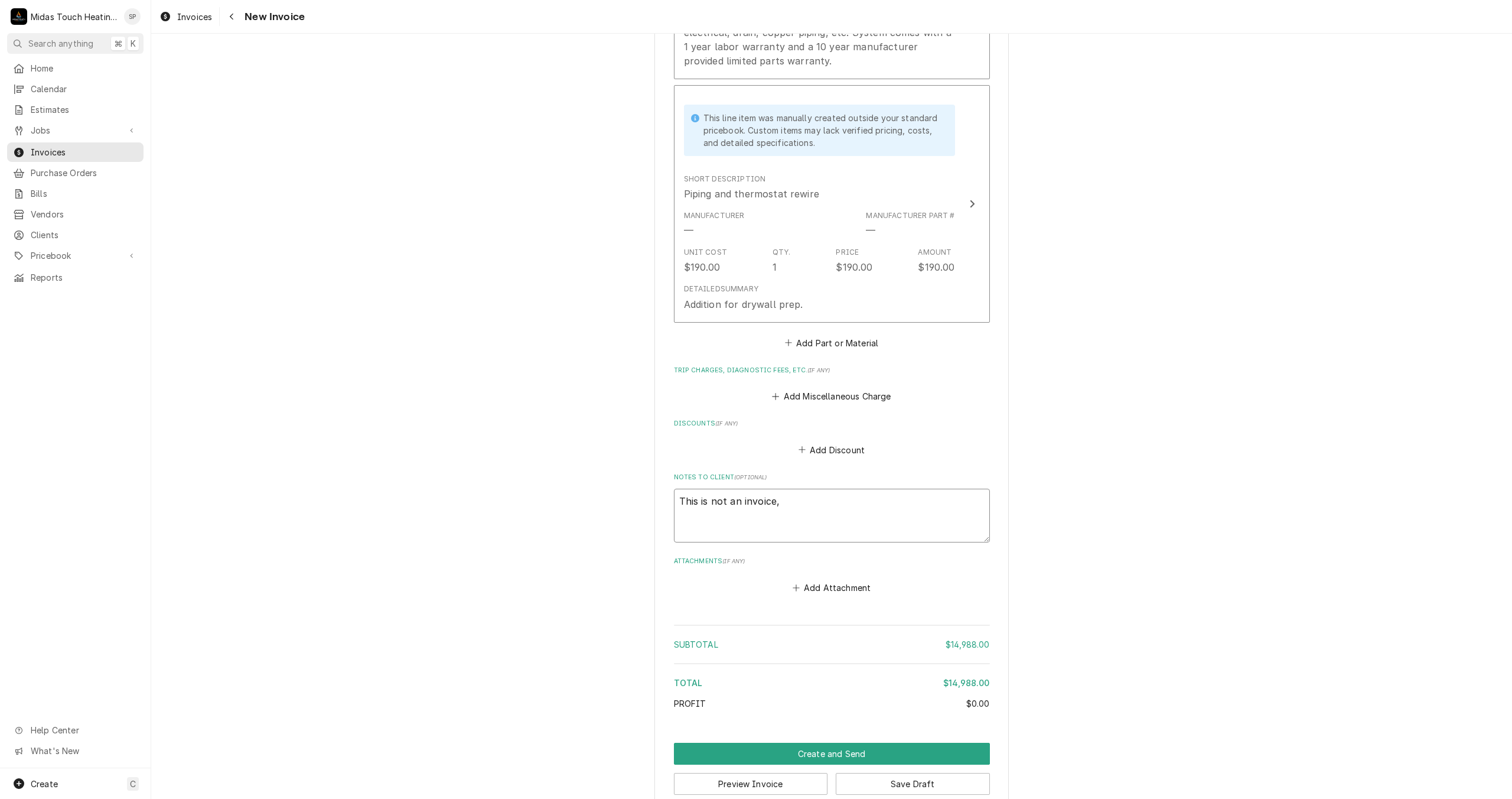
type textarea "This is not an invoice, j"
type textarea "x"
type textarea "This is not an invoice, ju"
type textarea "x"
type textarea "This is not an invoice, jus"
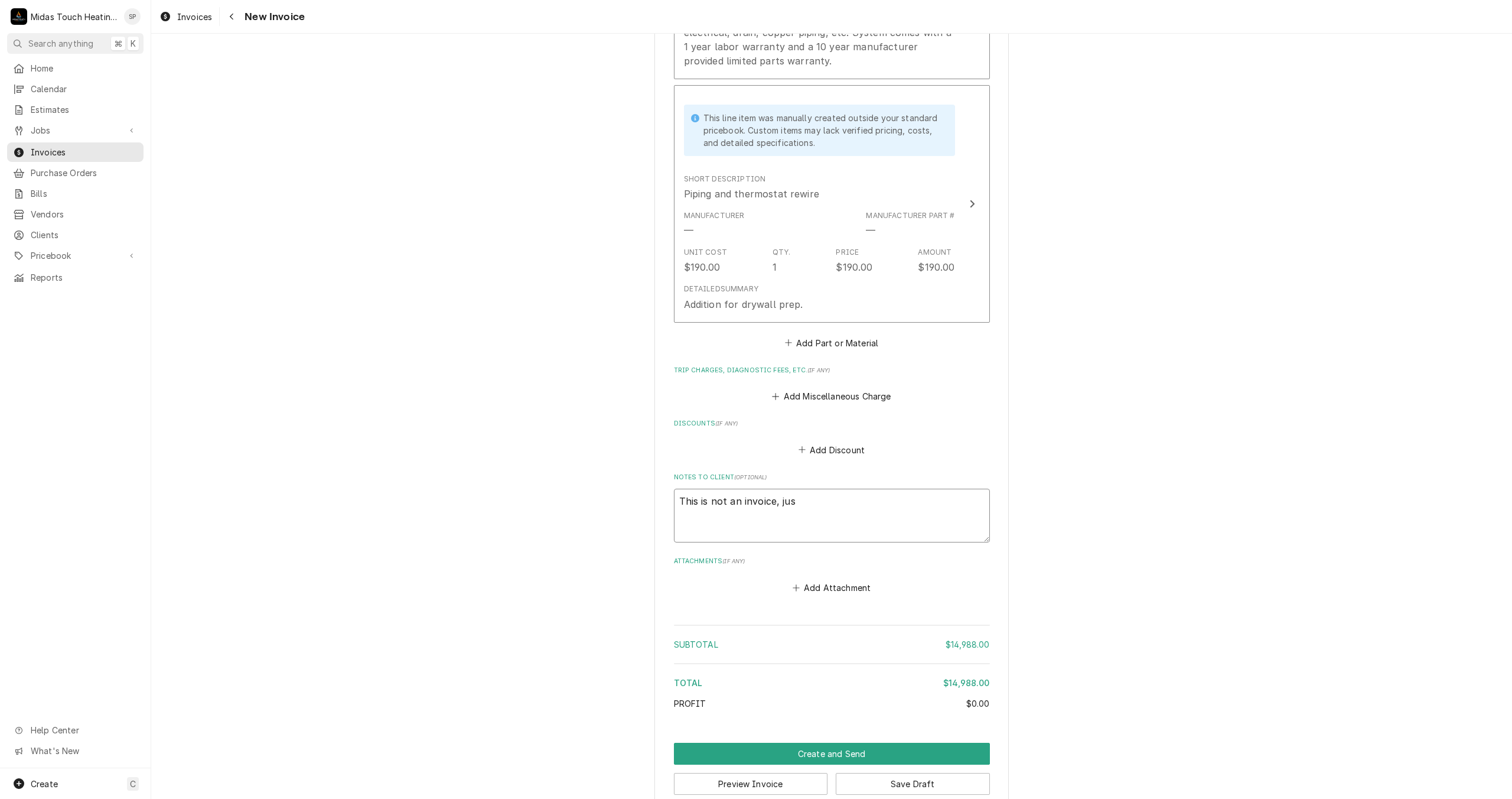
type textarea "x"
type textarea "This is not an invoice, just"
type textarea "x"
type textarea "This is not an invoice, just"
type textarea "x"
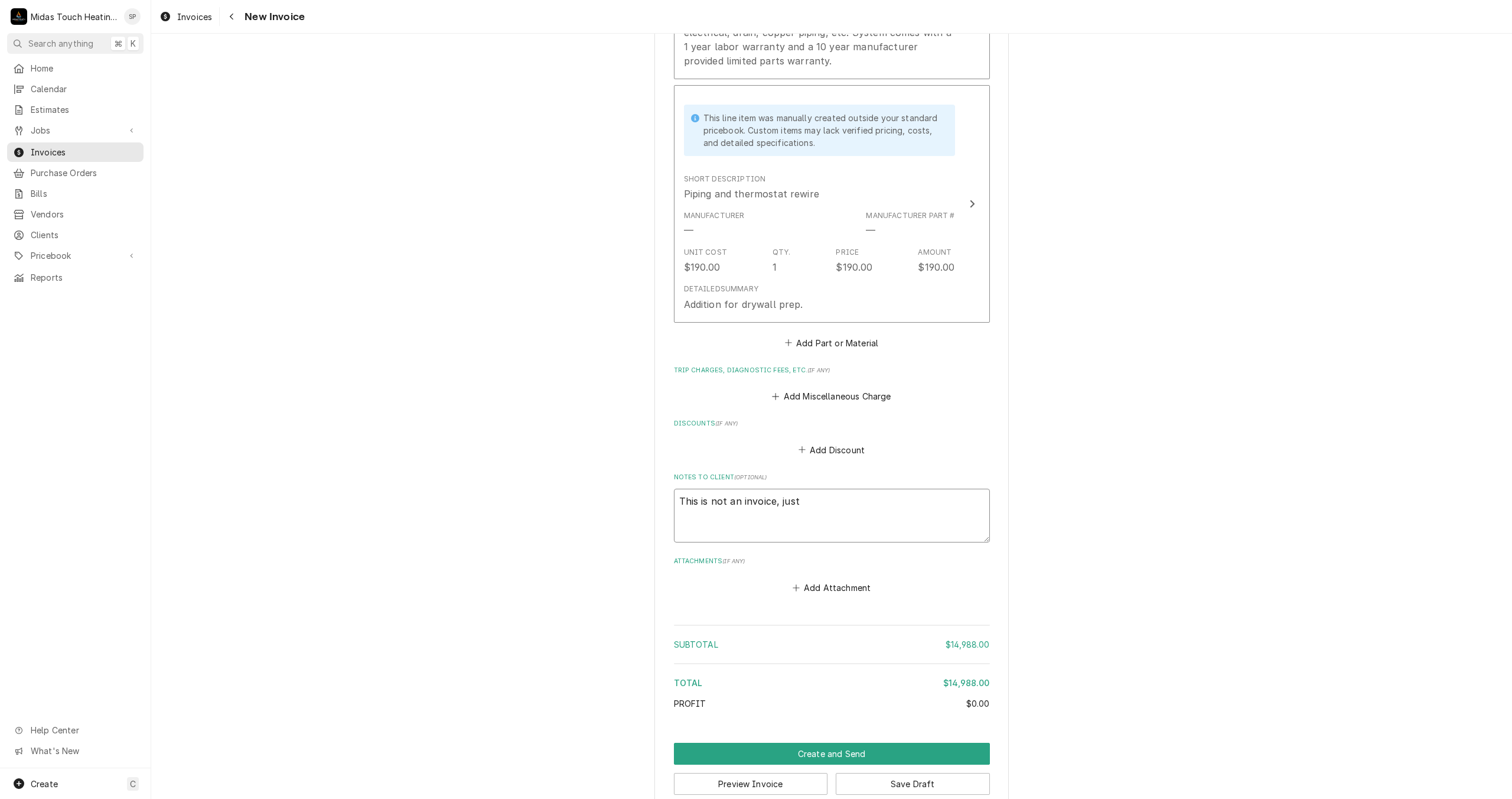
type textarea "This is not an invoice, just c"
type textarea "x"
type textarea "This is not an invoice, just co"
type textarea "x"
type textarea "This is not an invoice, just con"
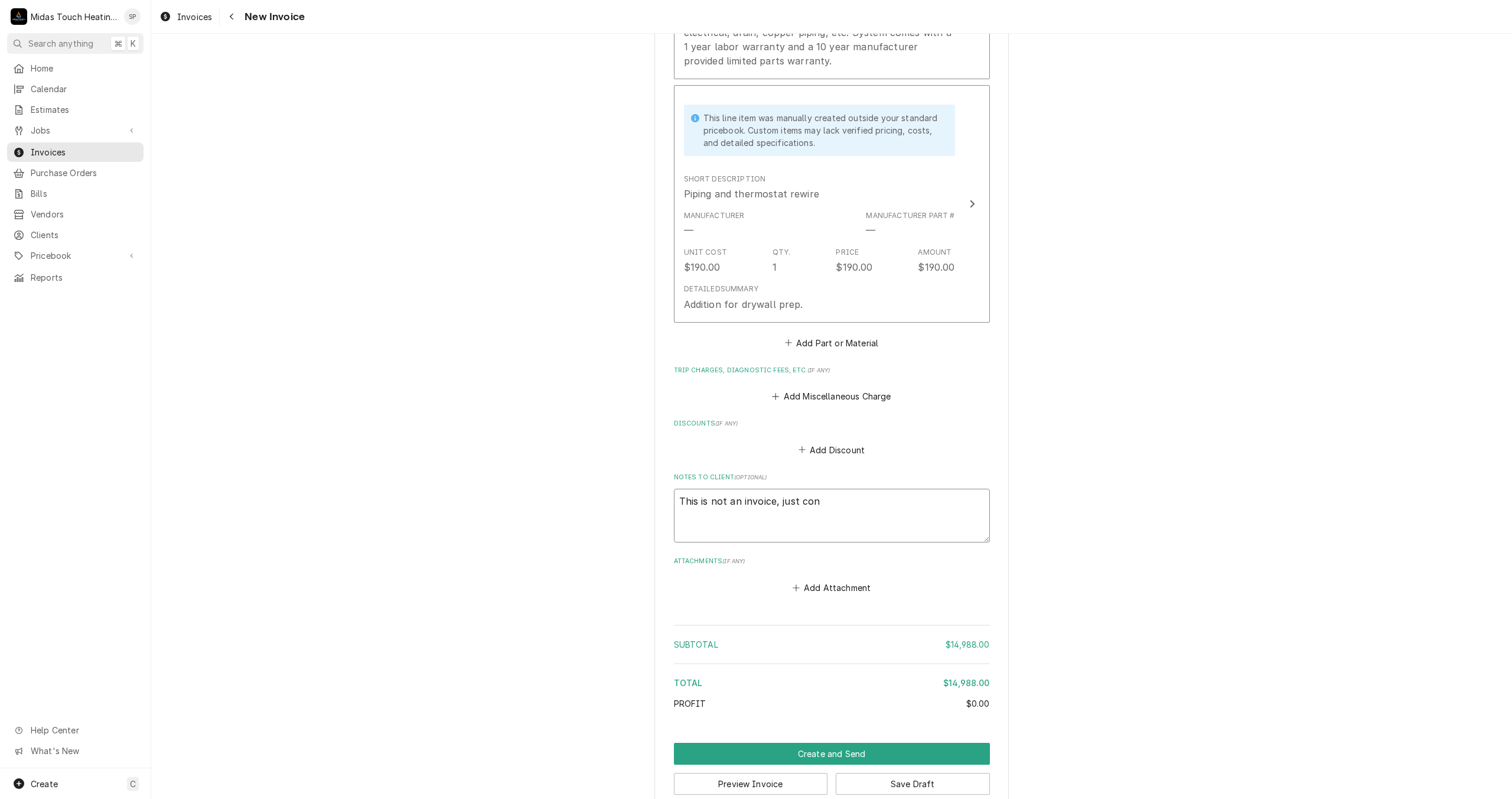
type textarea "x"
type textarea "This is not an invoice, just conv"
type textarea "x"
type textarea "This is not an invoice, just conve"
type textarea "x"
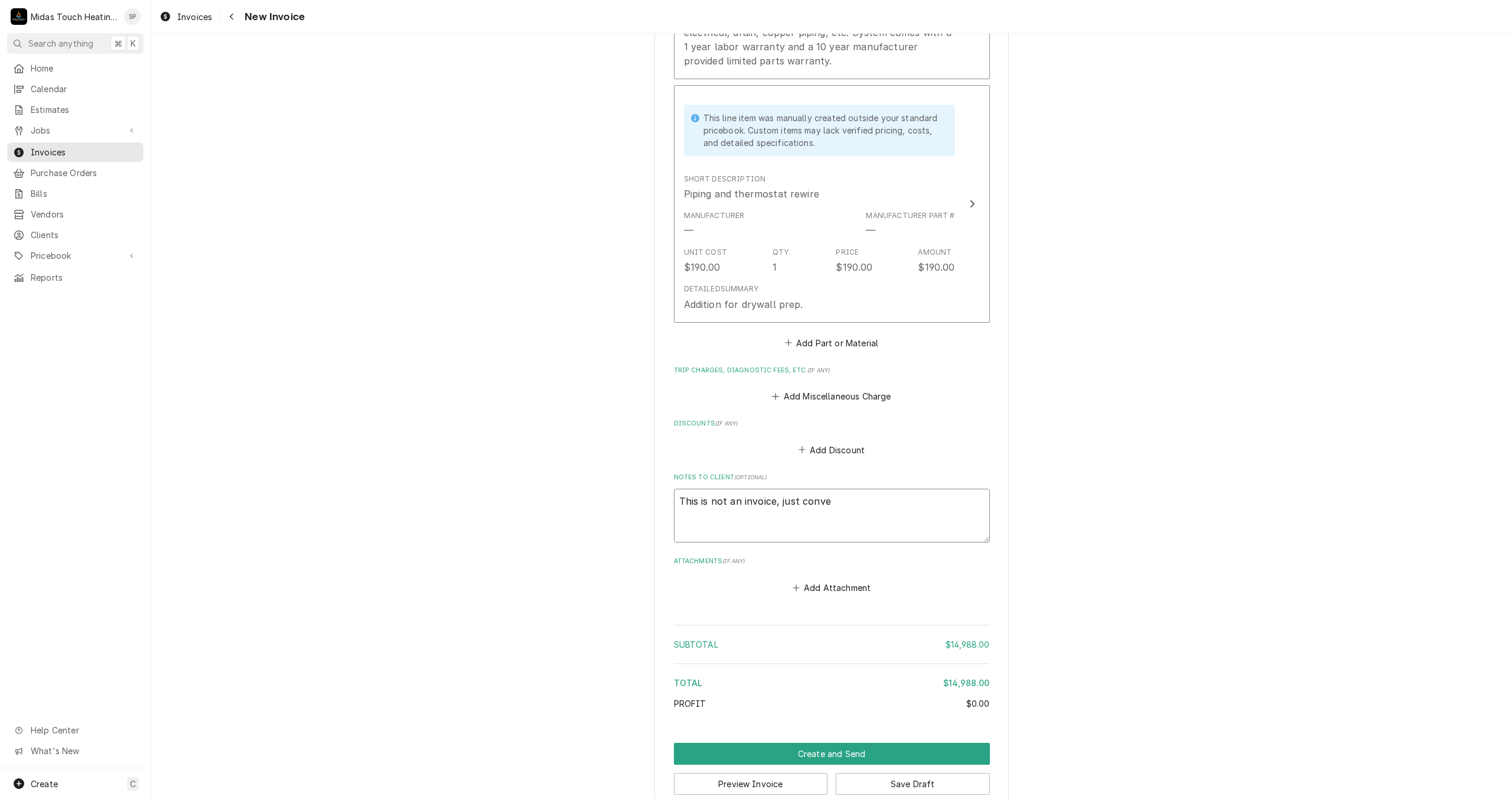
type textarea "This is not an invoice, just conver"
type textarea "x"
type textarea "This is not an invoice, just convert"
type textarea "x"
type textarea "This is not an invoice, just converte"
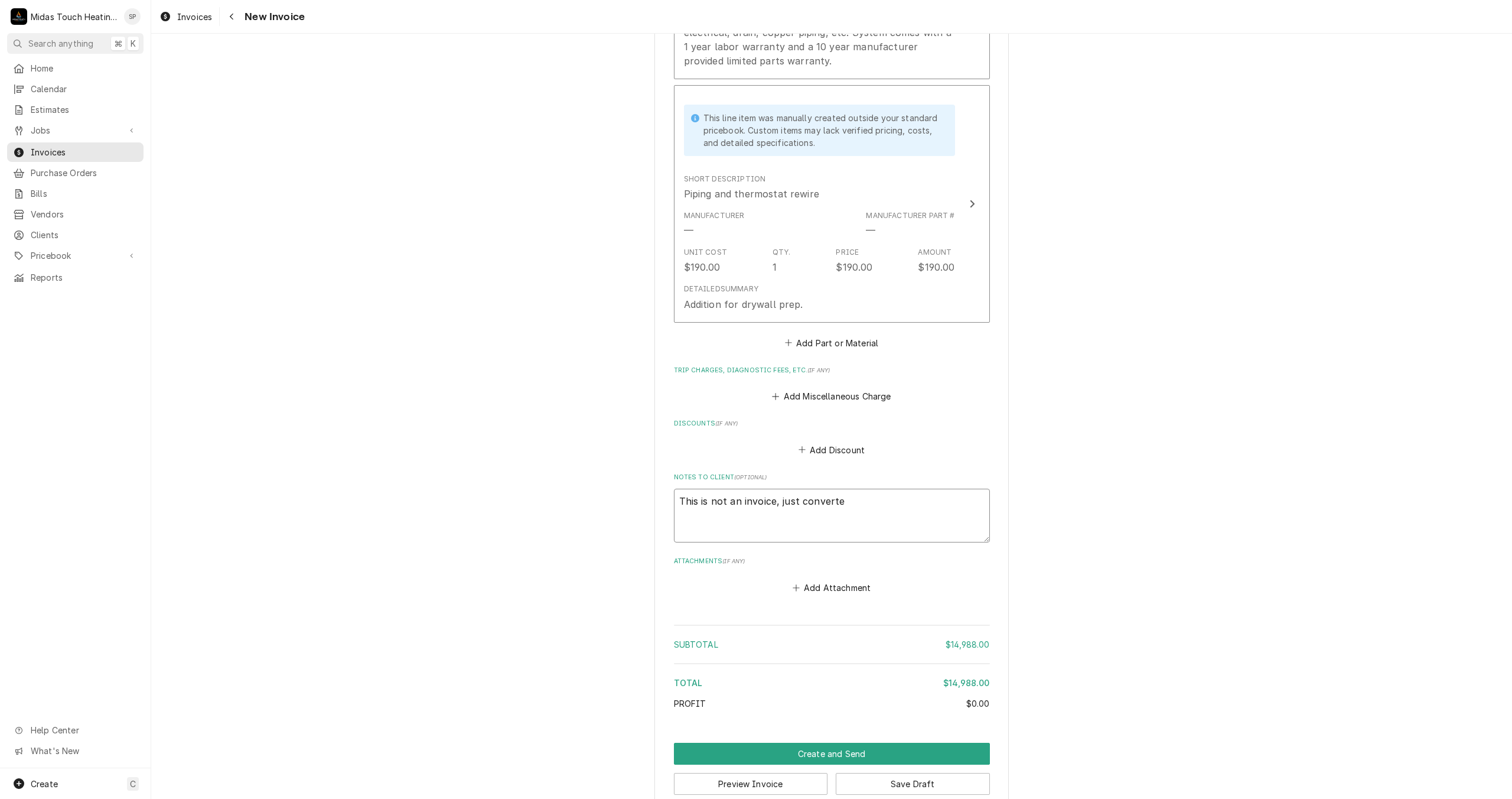
type textarea "x"
type textarea "This is not an invoice, just converted"
type textarea "x"
type textarea "This is not an invoice, just converted"
type textarea "x"
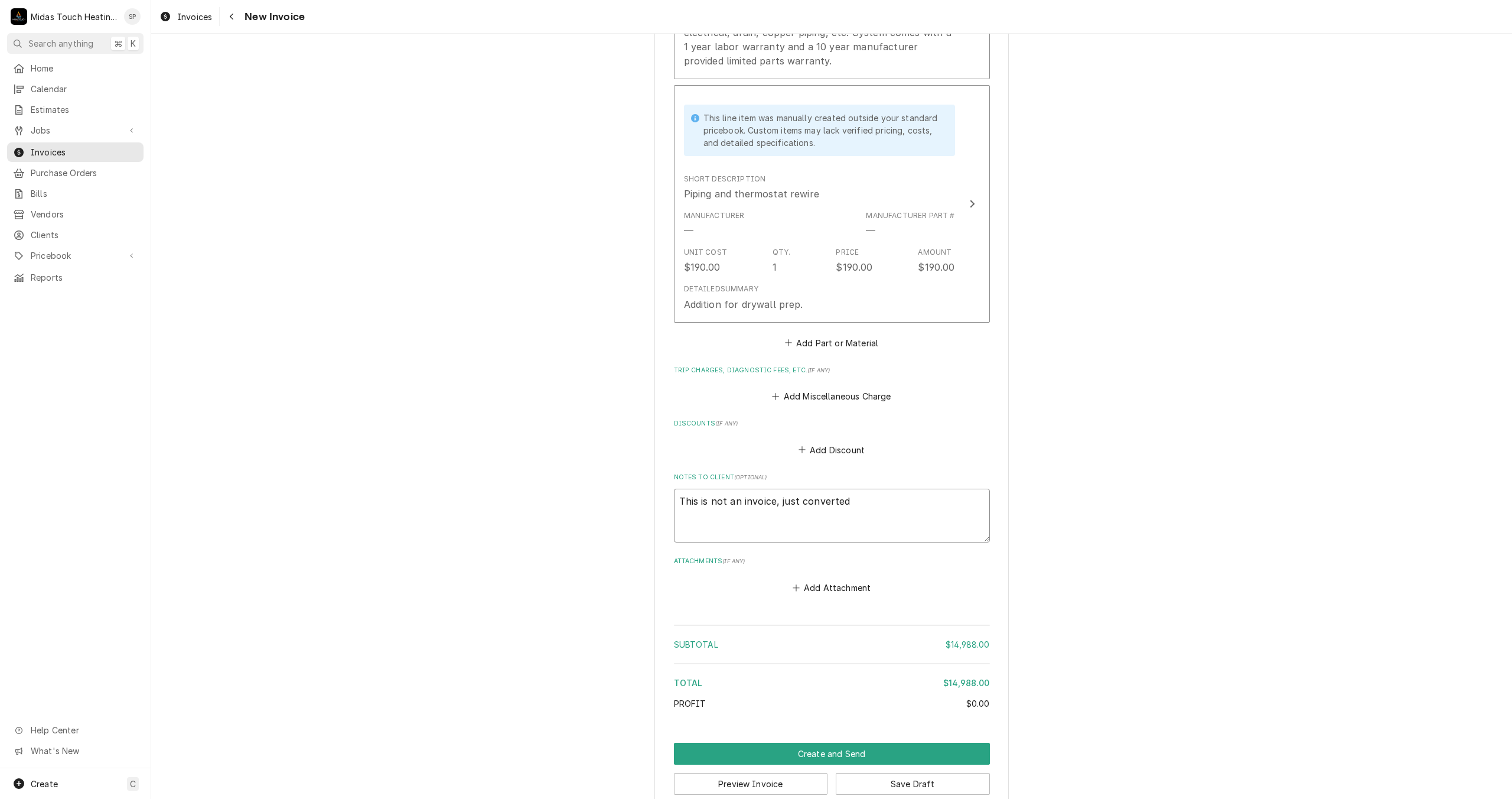
type textarea "This is not an invoice, just converted f"
type textarea "x"
type textarea "This is not an invoice, just converted fr"
type textarea "x"
type textarea "This is not an invoice, just converted fro"
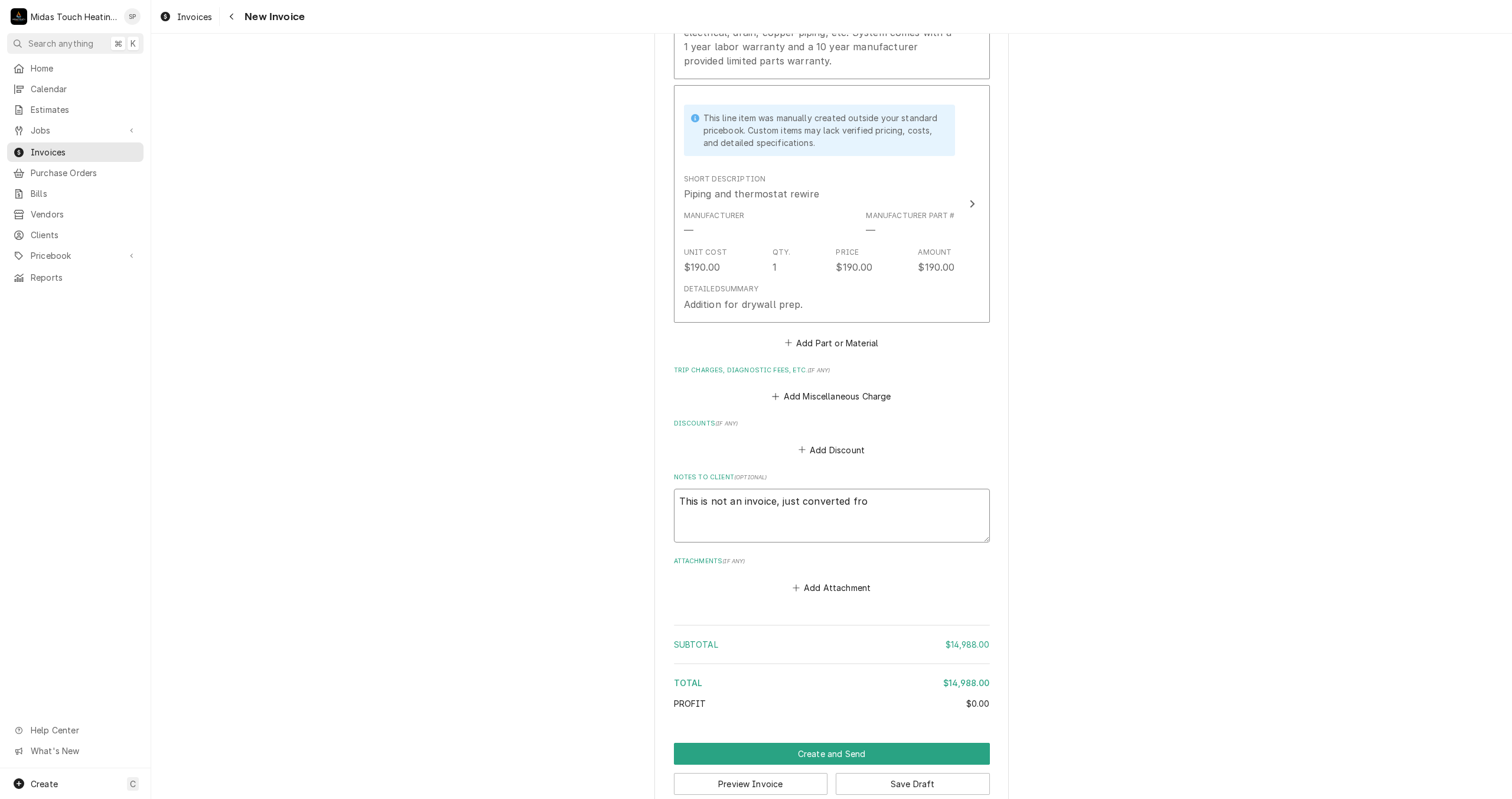
type textarea "x"
type textarea "This is not an invoice, just converted from"
type textarea "x"
type textarea "This is not an invoice, just converted from"
type textarea "x"
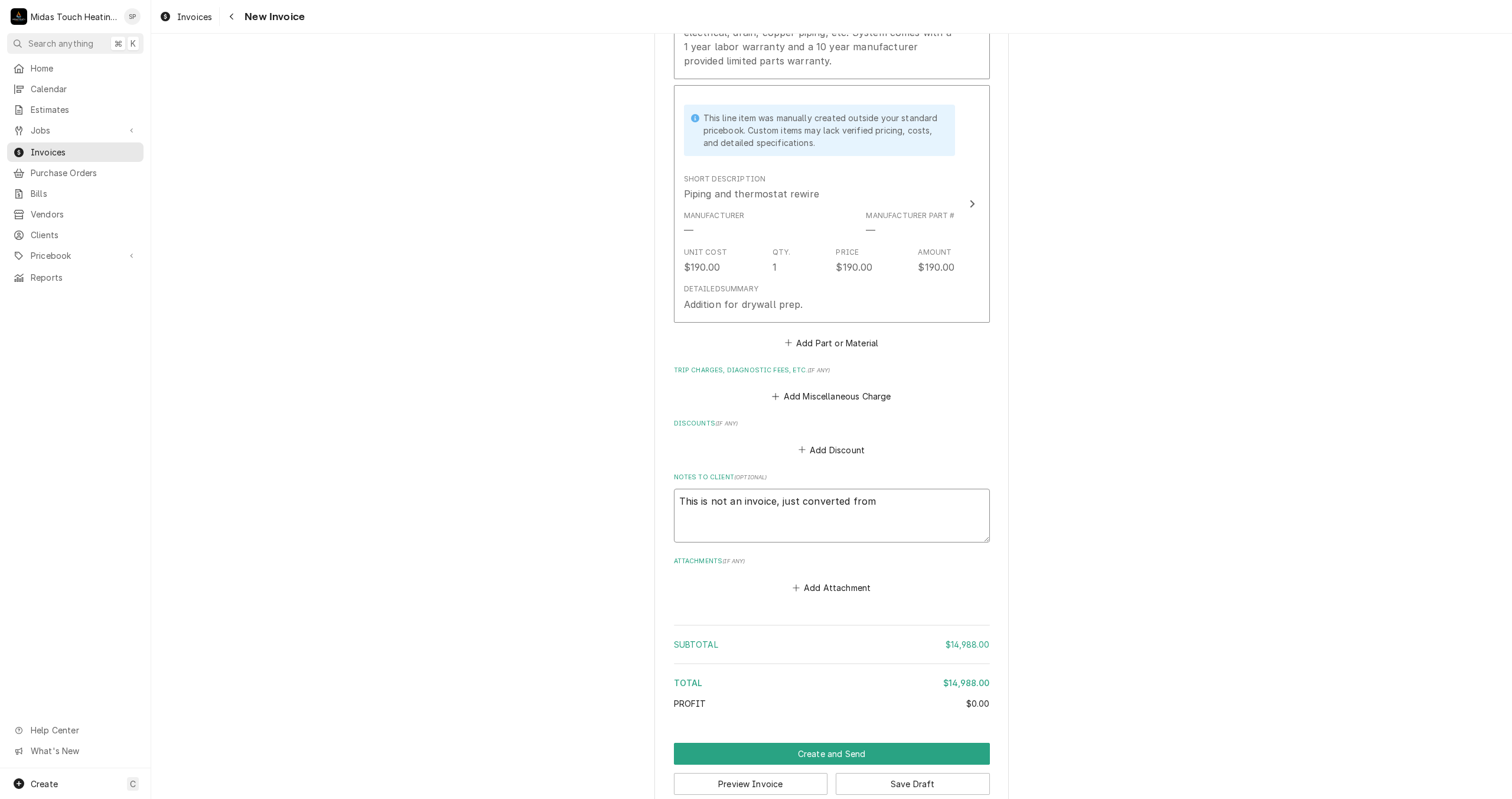
type textarea "This is not an invoice, just converted from e"
type textarea "x"
type textarea "This is not an invoice, just converted from es"
type textarea "x"
type textarea "This is not an invoice, just converted from est"
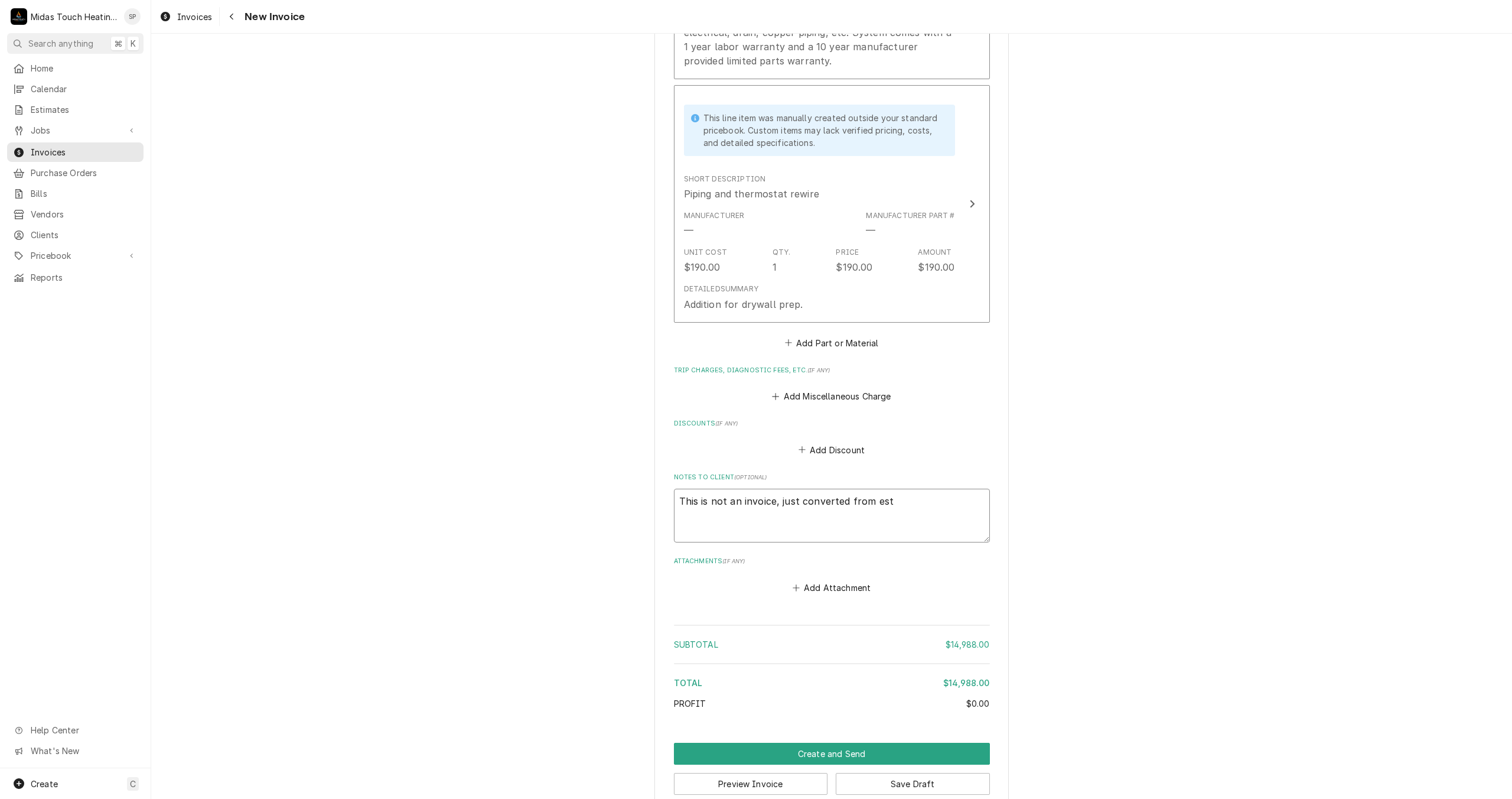
type textarea "x"
type textarea "This is not an invoice, just converted from esti"
type textarea "x"
type textarea "This is not an invoice, just converted from estim"
type textarea "x"
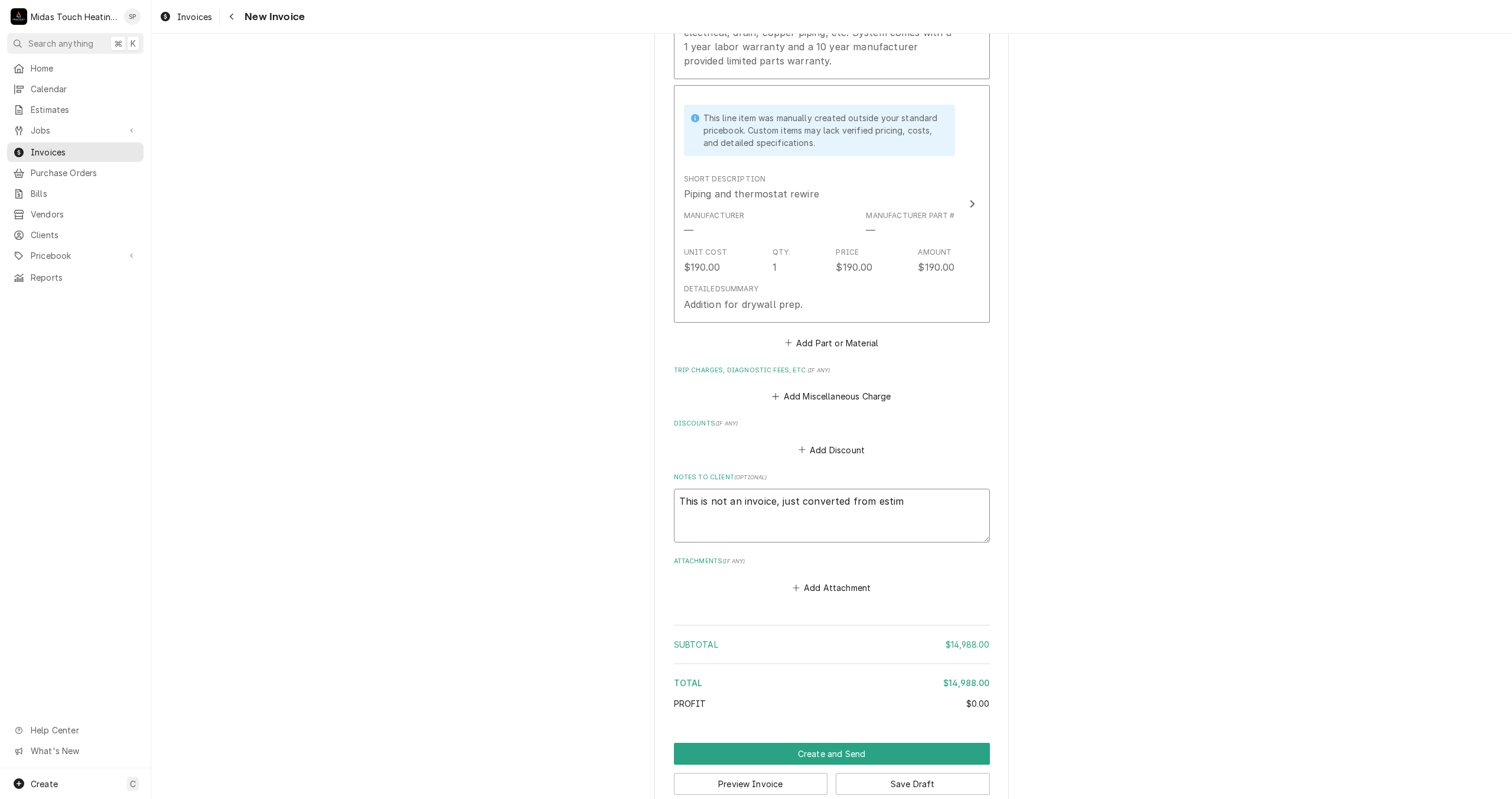
type textarea "This is not an invoice, just converted from estima"
type textarea "x"
type textarea "This is not an invoice, just converted from estimat"
type textarea "x"
type textarea "This is not an invoice, just converted from estimate"
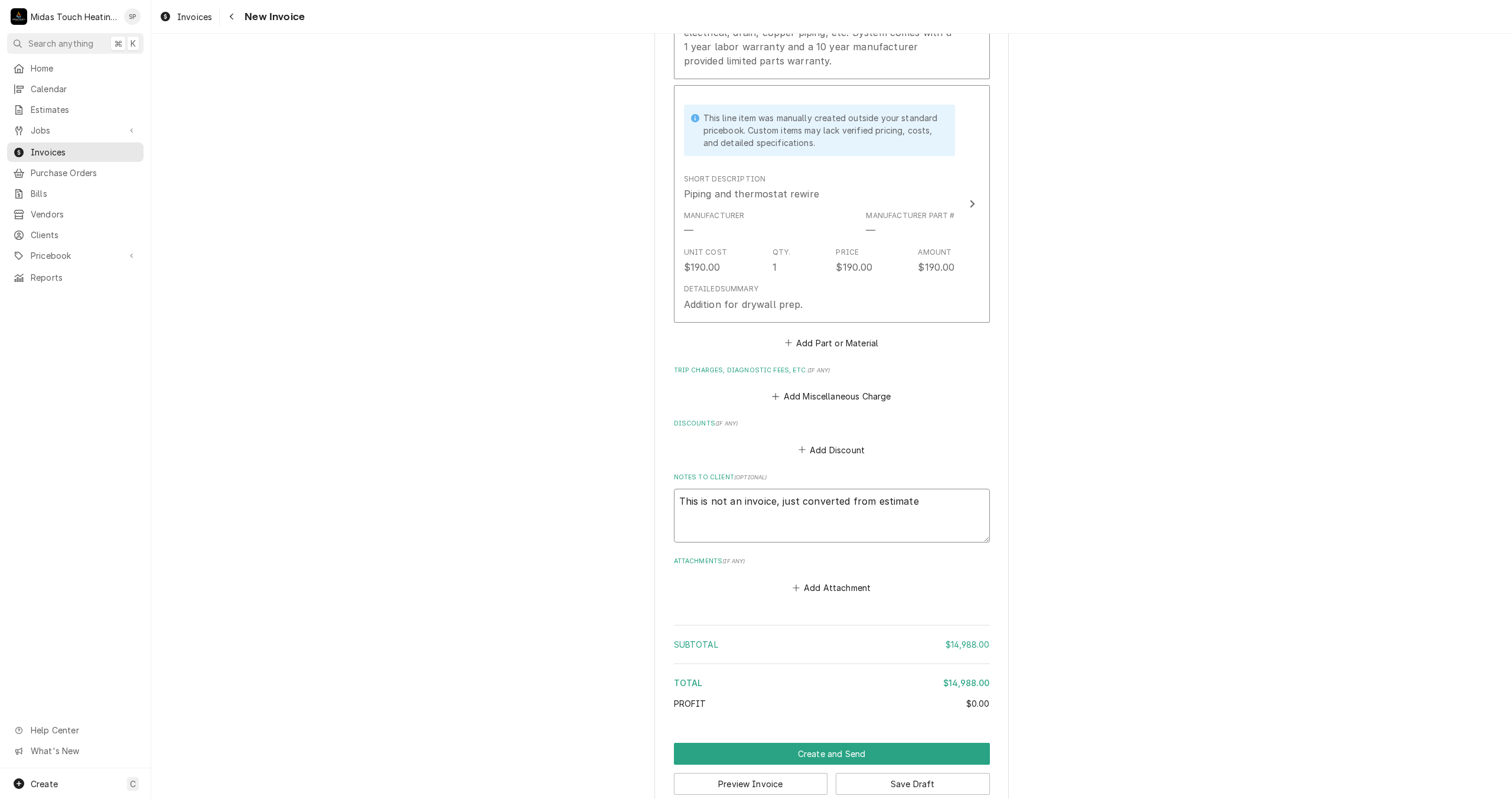
type textarea "x"
type textarea "This is not an invoice, just converted from estimate"
type textarea "x"
type textarea "This is not an invoice, just converted from estimate t"
type textarea "x"
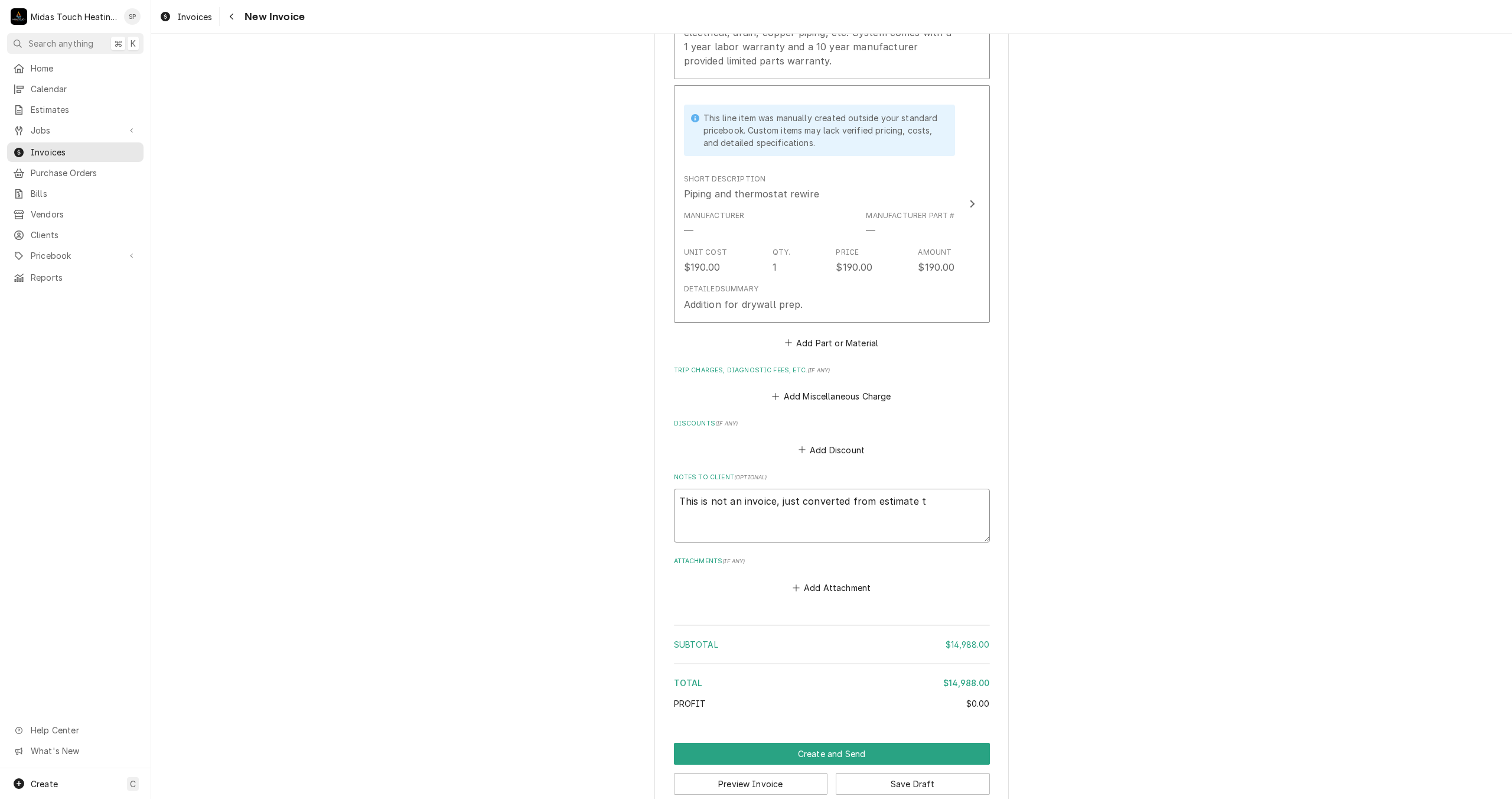
type textarea "This is not an invoice, just converted from estimate to"
type textarea "x"
type textarea "This is not an invoice, just converted from estimate to"
type textarea "x"
type textarea "This is not an invoice, just converted from estimate to i"
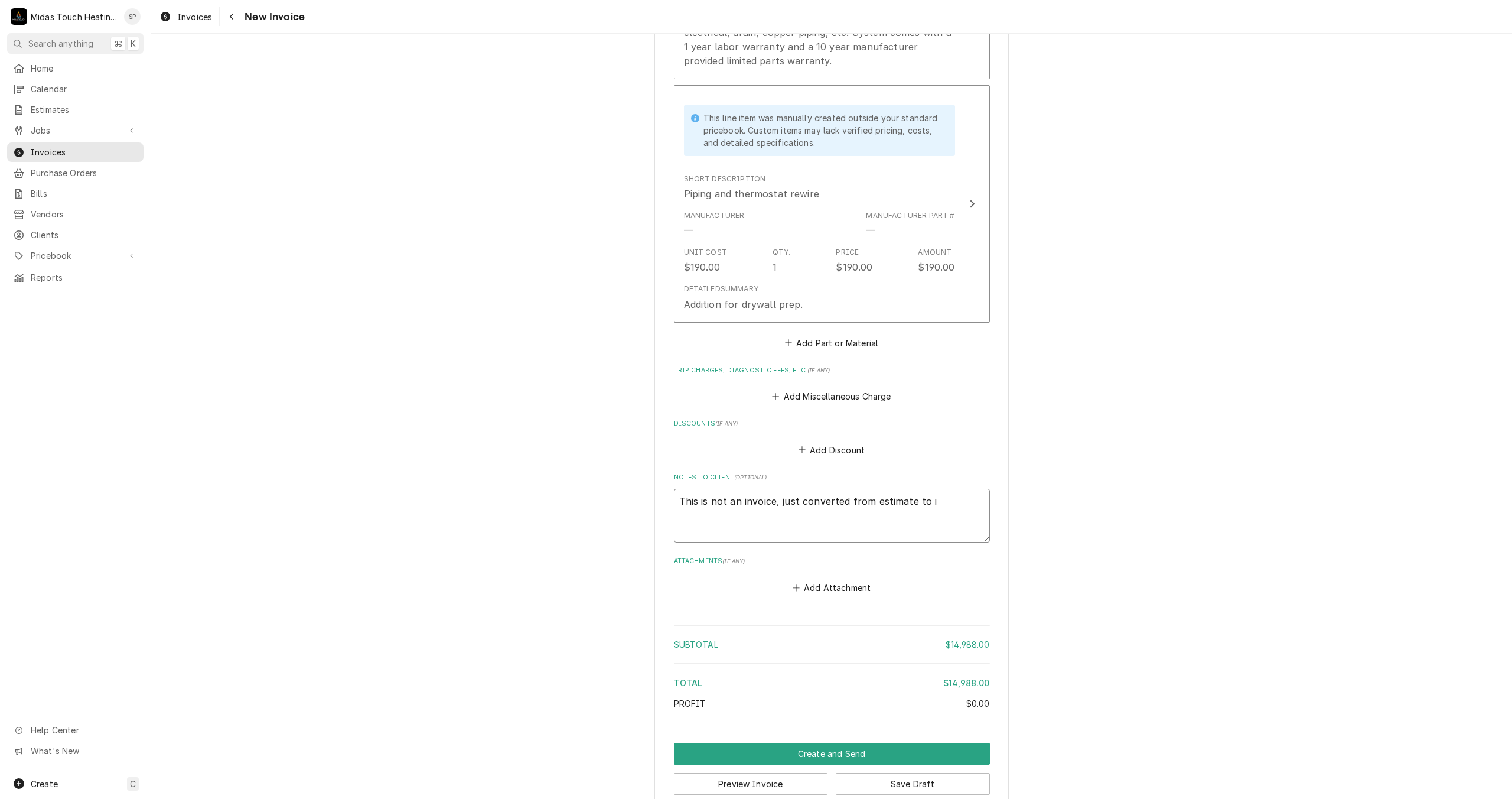
type textarea "x"
type textarea "This is not an invoice, just converted from estimate to in"
type textarea "x"
type textarea "This is not an invoice, just converted from estimate to inv"
type textarea "x"
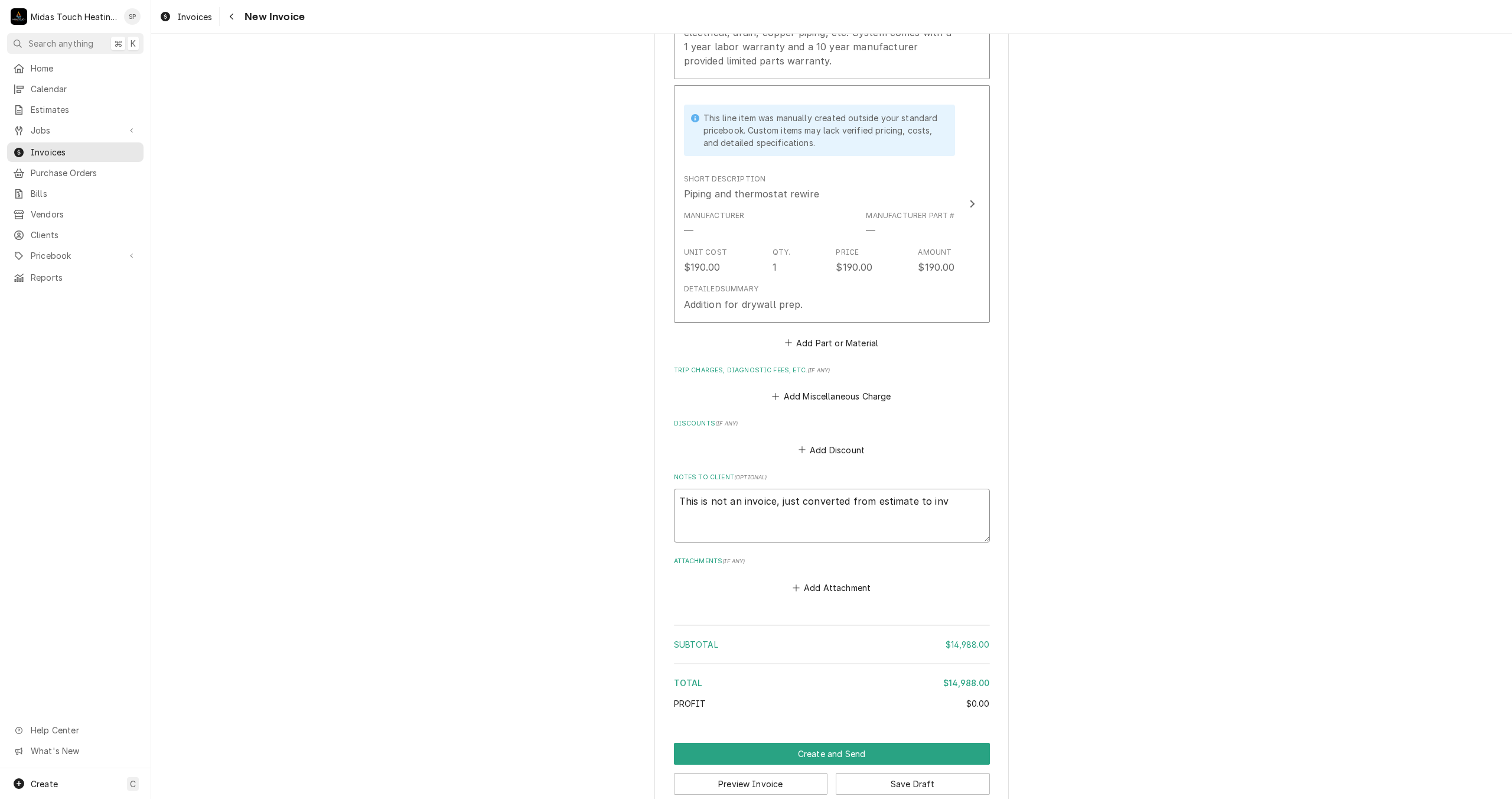
type textarea "This is not an invoice, just converted from estimate to invo"
type textarea "x"
type textarea "This is not an invoice, just converted from estimate to invoi"
type textarea "x"
type textarea "This is not an invoice, just converted from estimate to invoic"
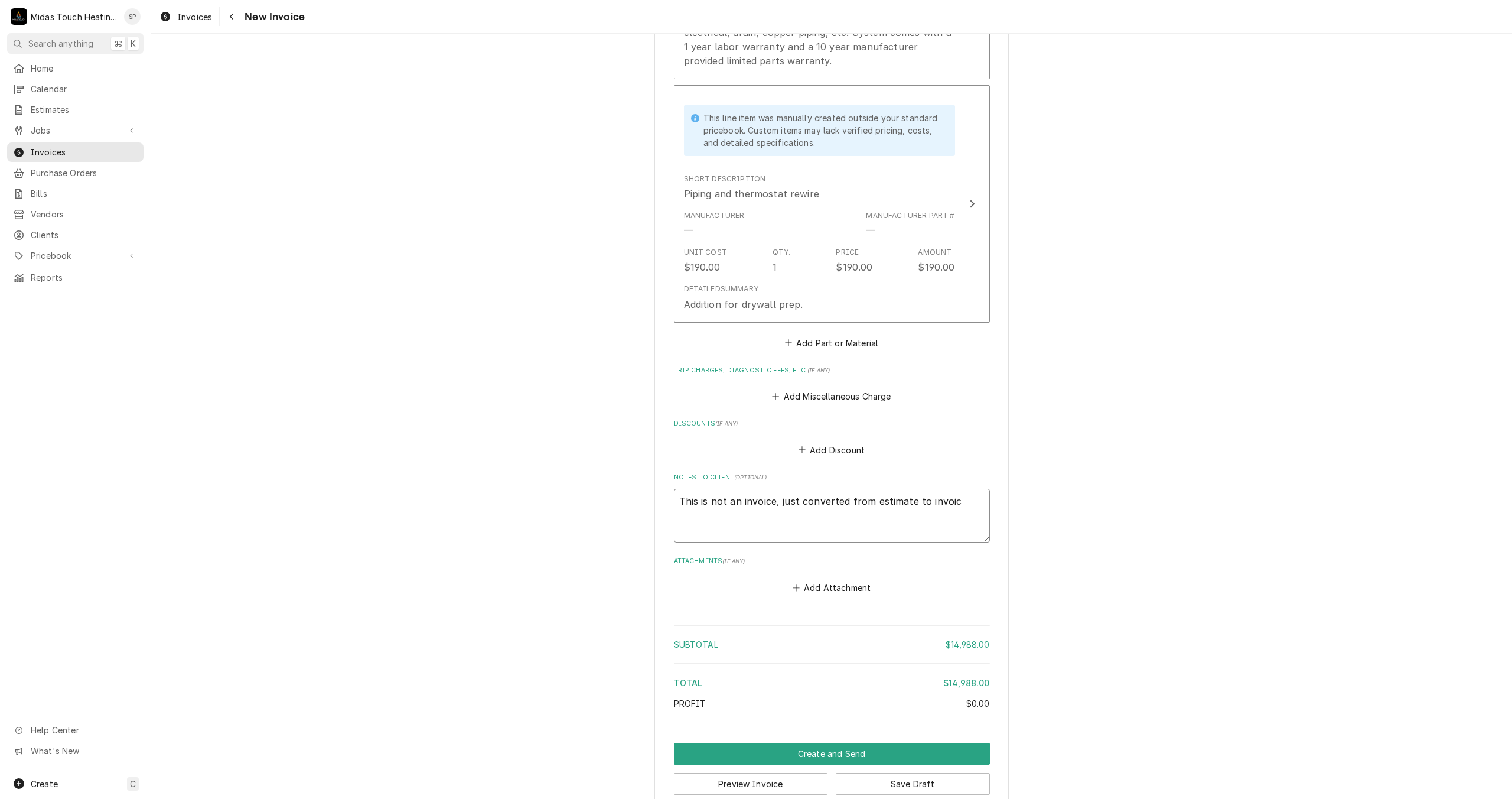
type textarea "x"
type textarea "This is not an invoice, just converted from estimate to invoice"
type textarea "x"
type textarea "This is not an invoice, just converted from estimate to invoice"
type textarea "x"
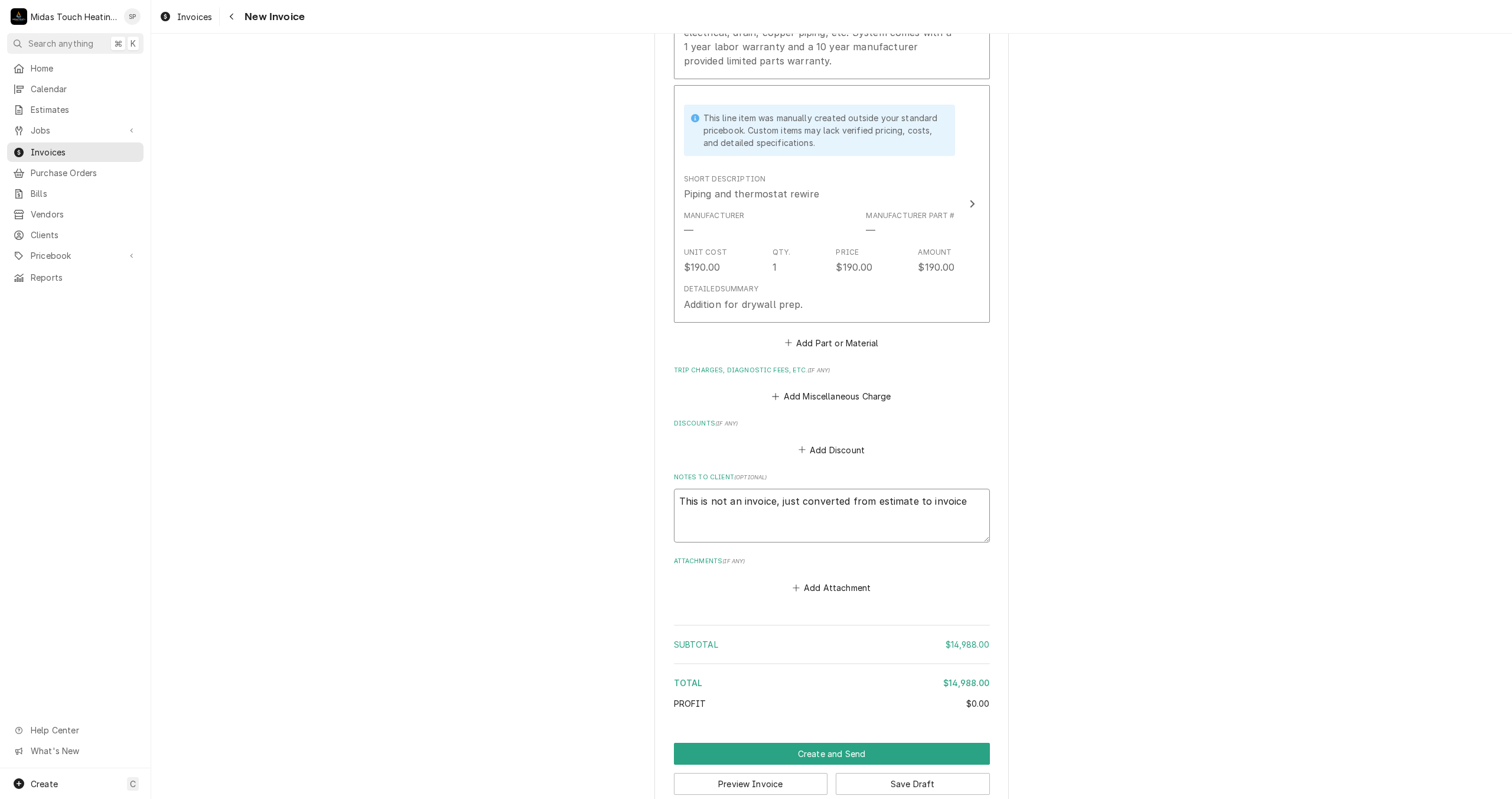
type textarea "This is not an invoice, just converted from estimate to invoice b"
type textarea "x"
type textarea "This is not an invoice, just converted from estimate to invoice ba"
type textarea "x"
type textarea "This is not an invoice, just converted from estimate to invoice bas"
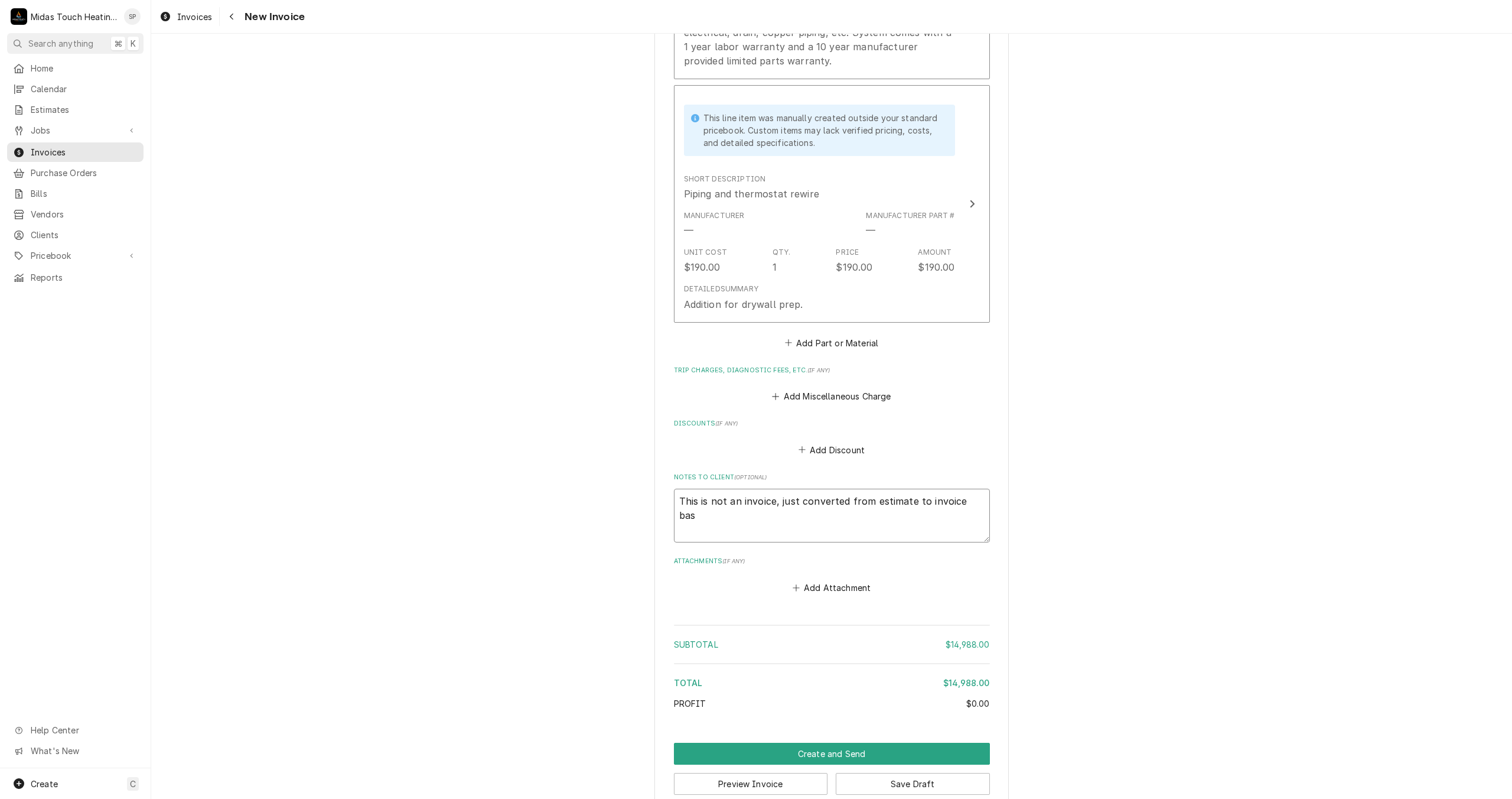
type textarea "x"
type textarea "This is not an invoice, just converted from estimate to invoice base"
click at [846, 743] on button "Create and Send" at bounding box center [832, 753] width 316 height 22
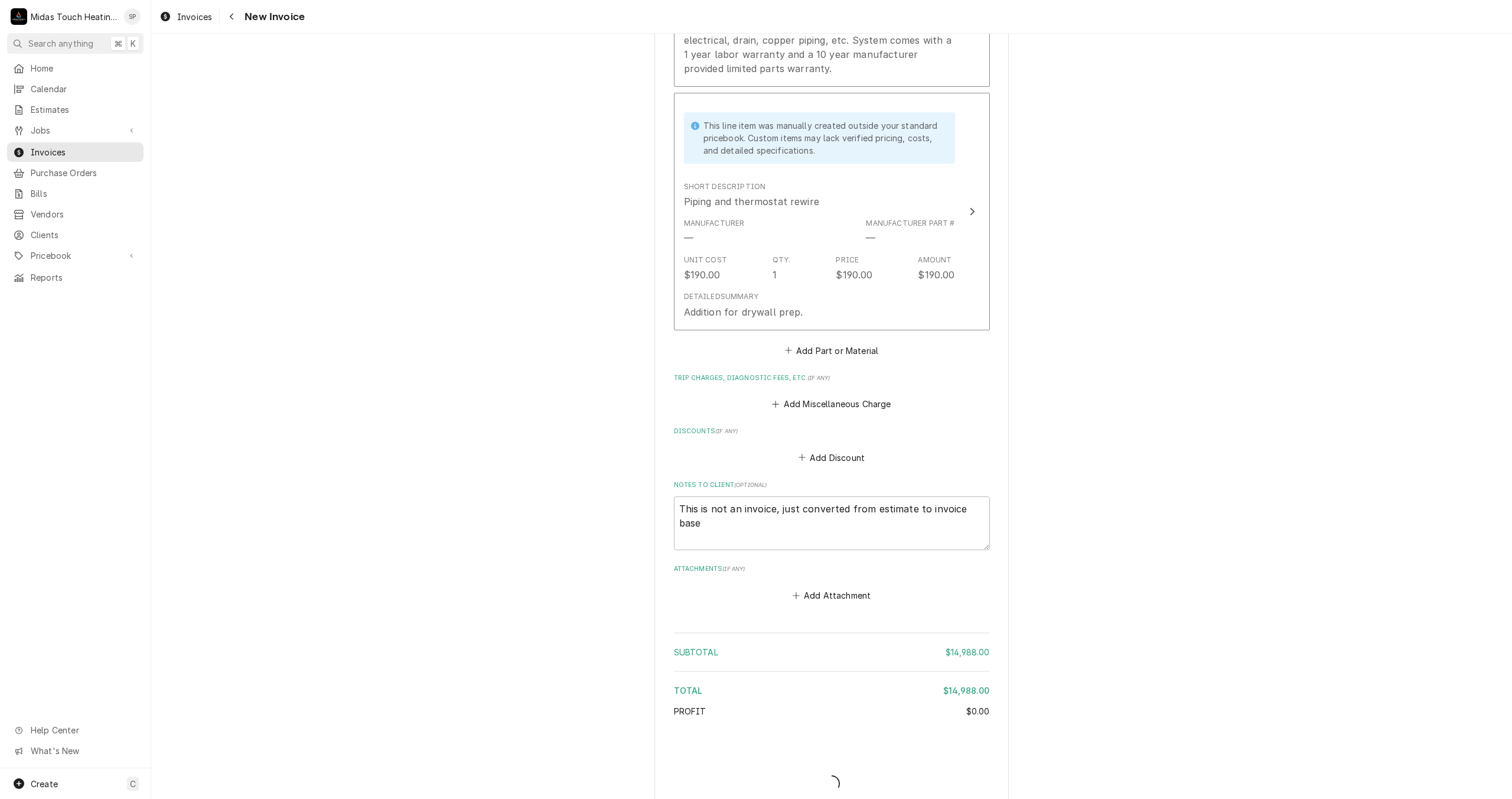
type textarea "x"
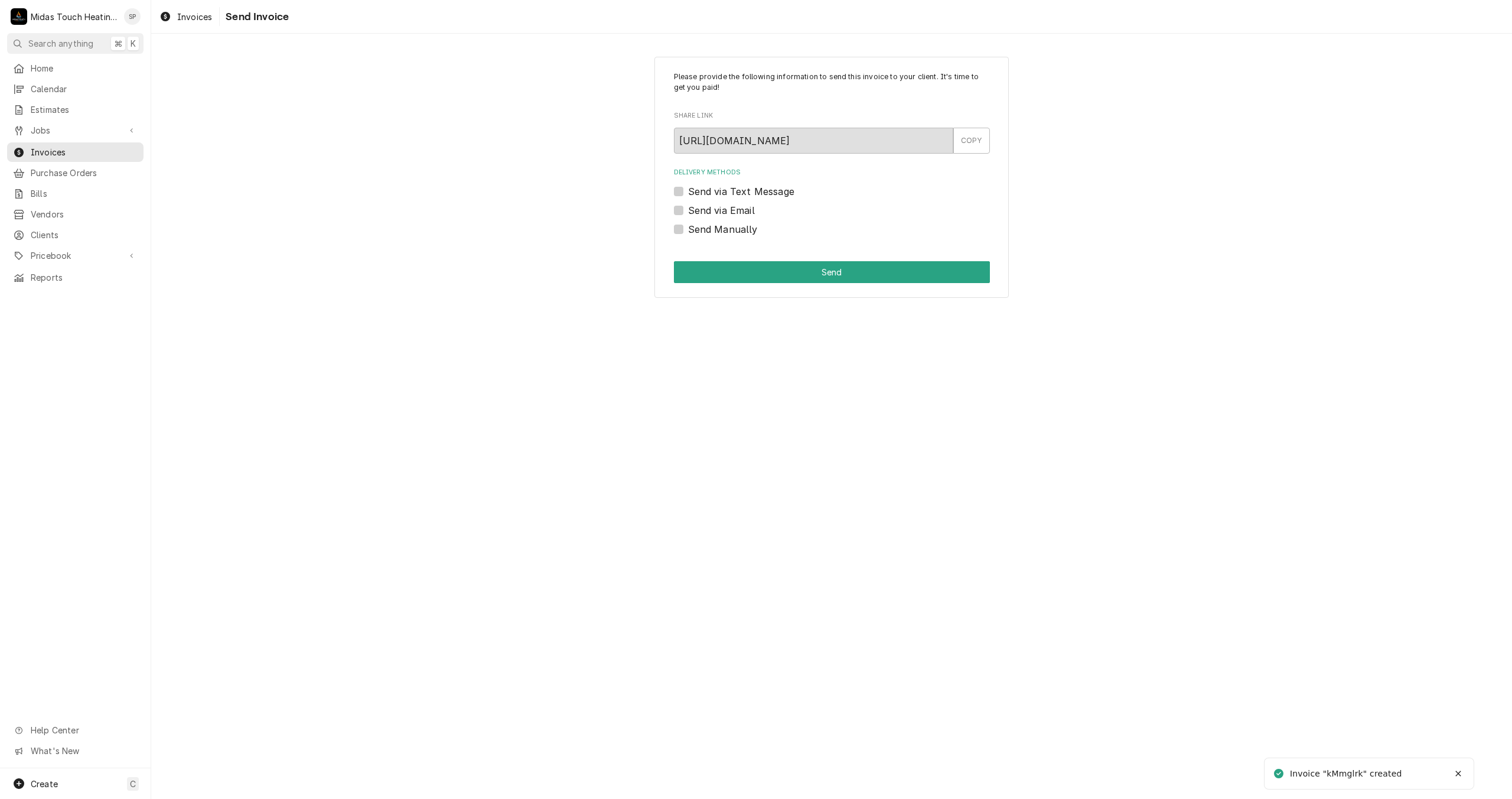
click at [688, 213] on label "Send via Email" at bounding box center [721, 211] width 66 height 14
click at [688, 213] on input "Send via Email" at bounding box center [846, 216] width 316 height 26
checkbox input "true"
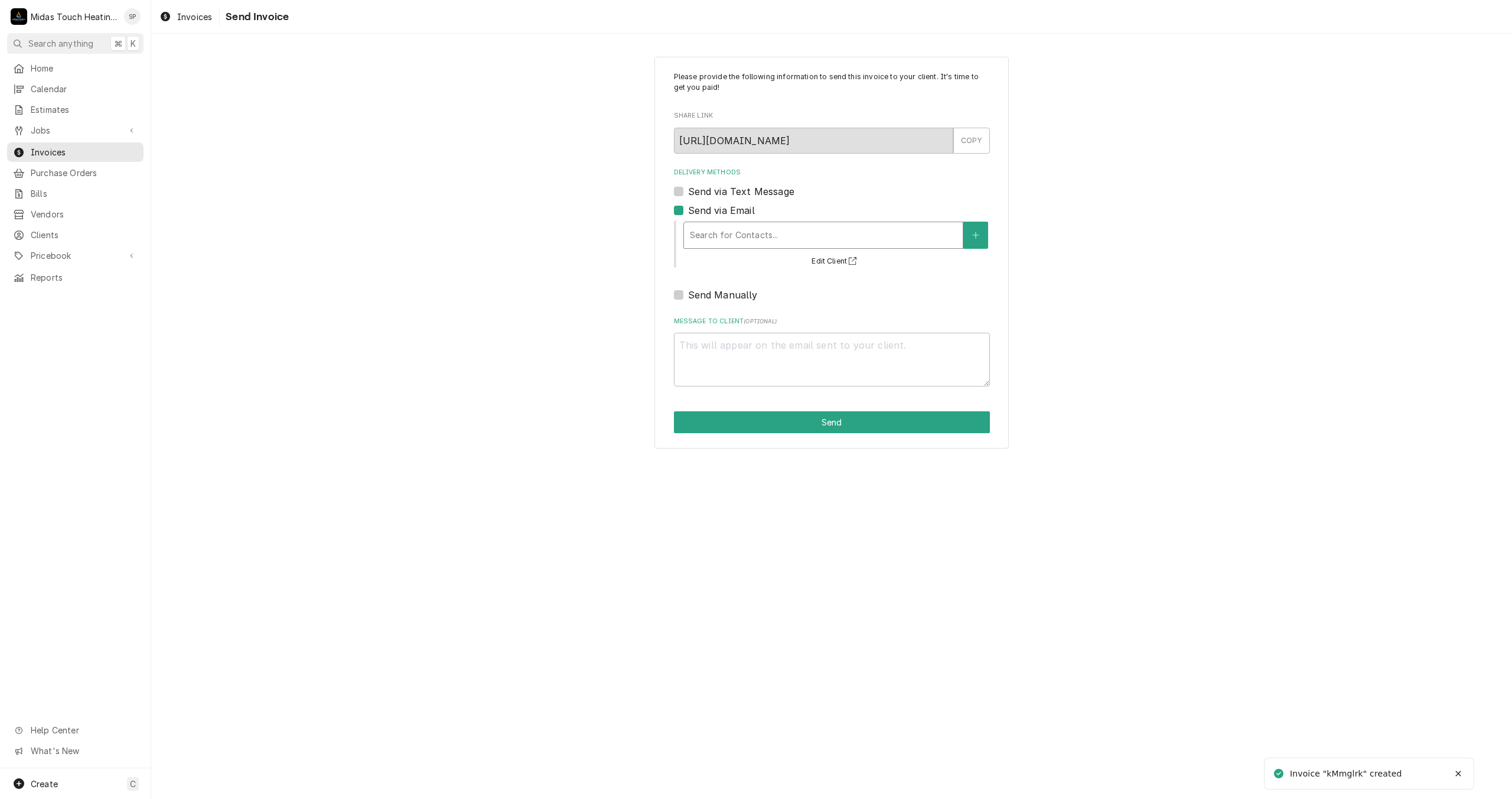
click at [743, 245] on div "Delivery Methods" at bounding box center [824, 235] width 267 height 22
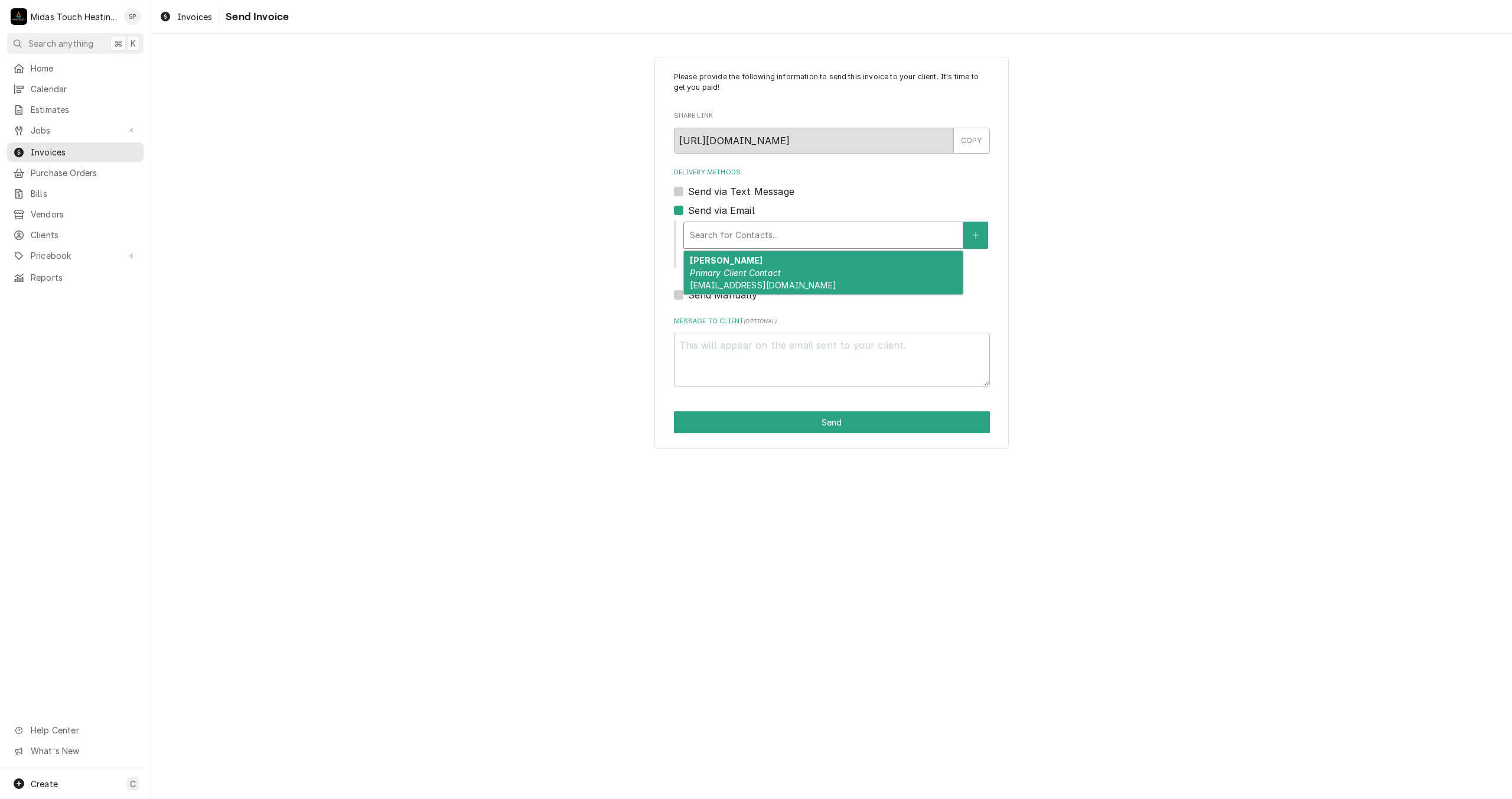
click at [744, 268] on em "Primary Client Contact" at bounding box center [735, 273] width 91 height 10
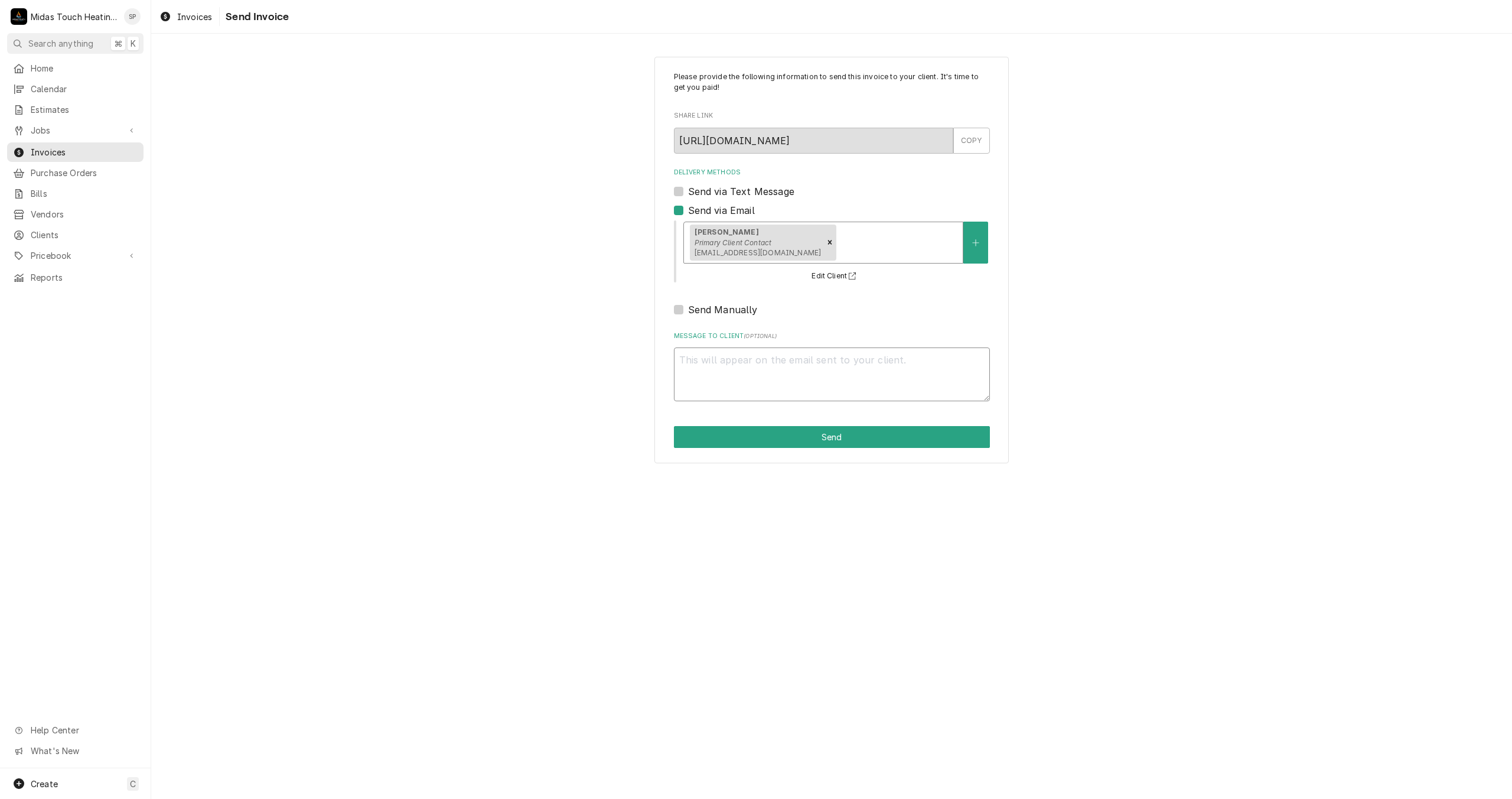
click at [753, 382] on textarea "Message to Client ( optional )" at bounding box center [832, 374] width 316 height 54
type textarea "x"
type textarea "N"
type textarea "x"
type textarea "NO"
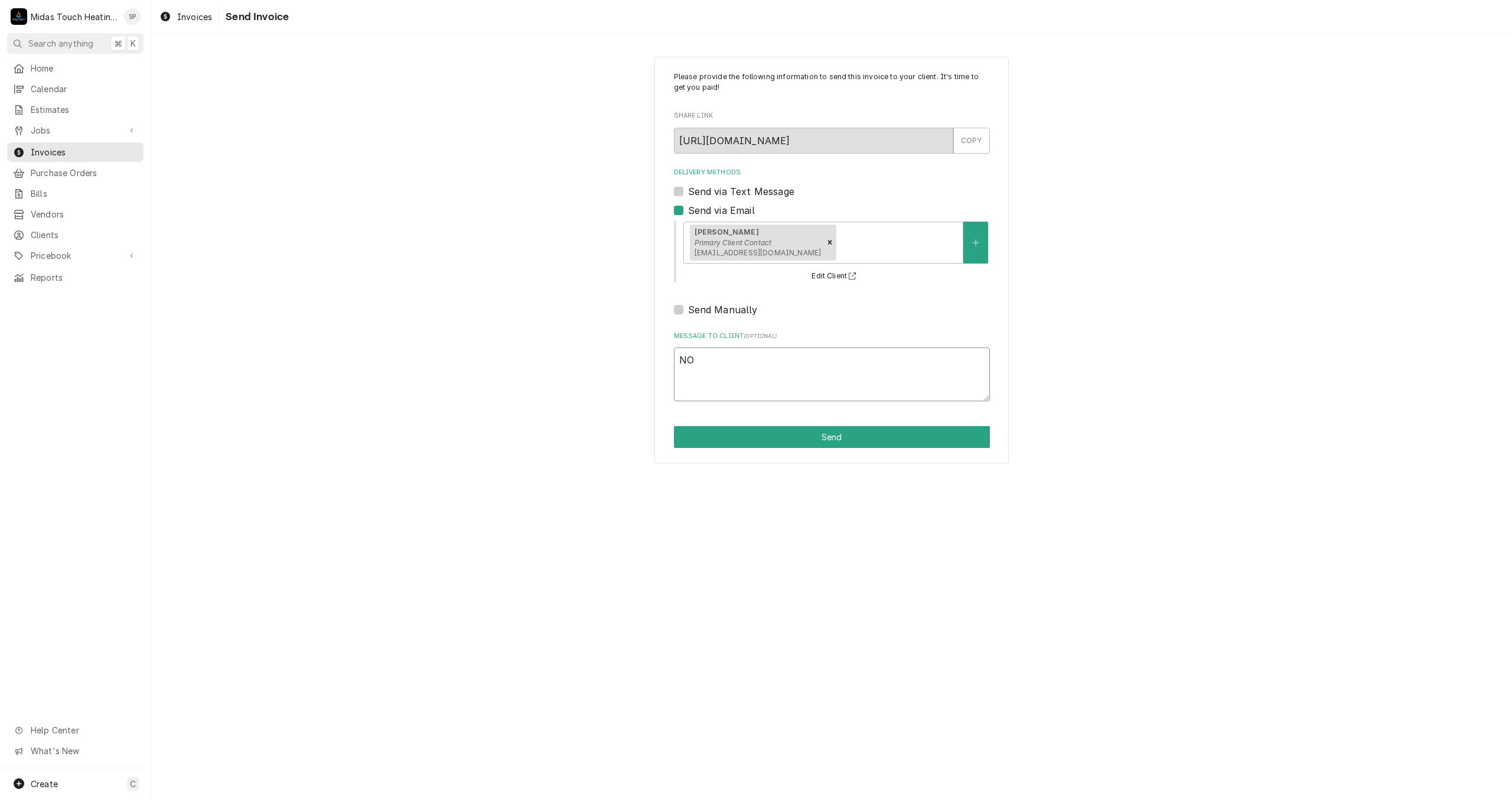
type textarea "x"
type textarea "NOT"
type textarea "x"
type textarea "NOT"
type textarea "x"
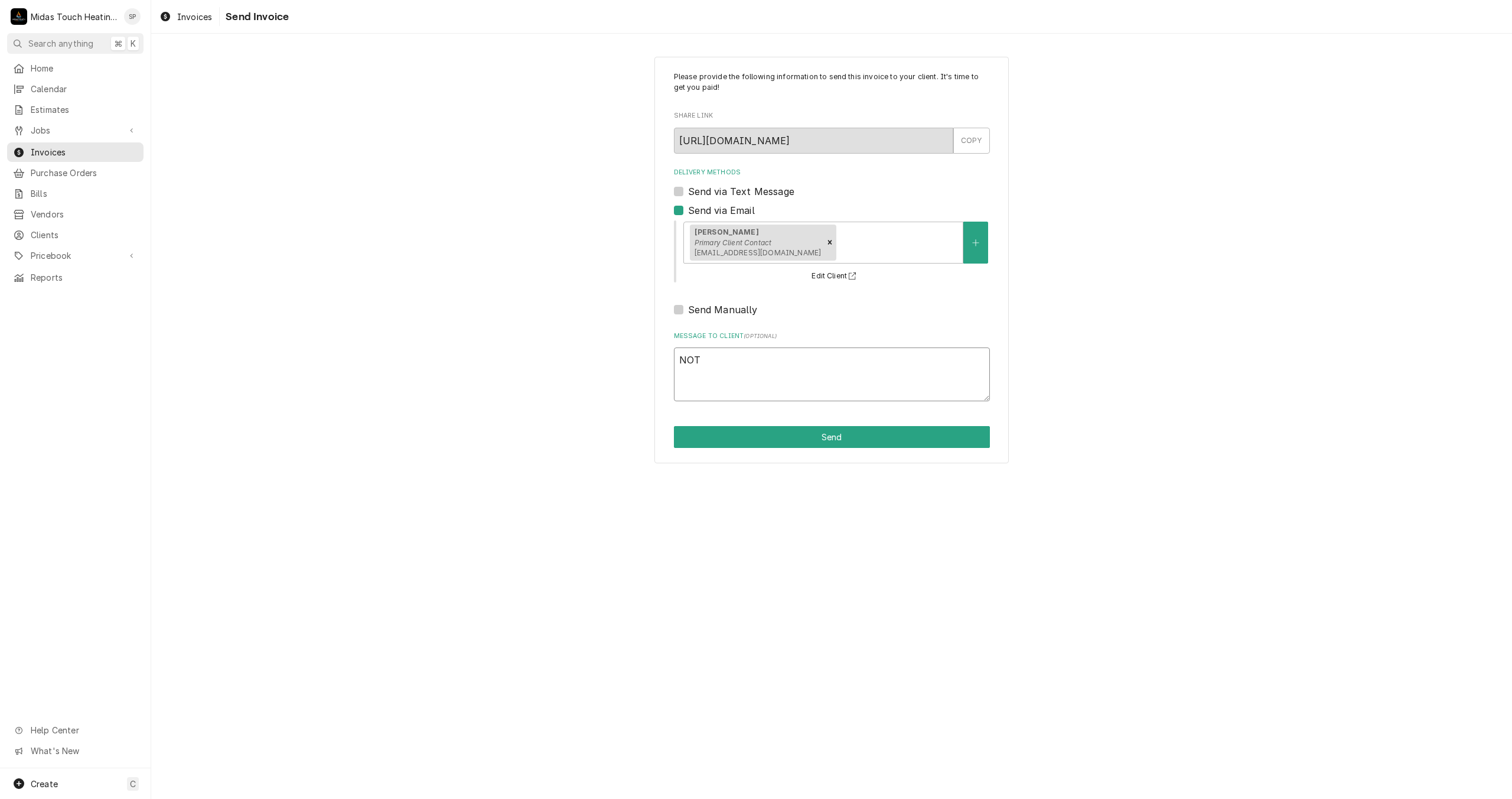
type textarea "NOT A"
type textarea "x"
type textarea "NOT AN"
type textarea "x"
type textarea "NOT AN"
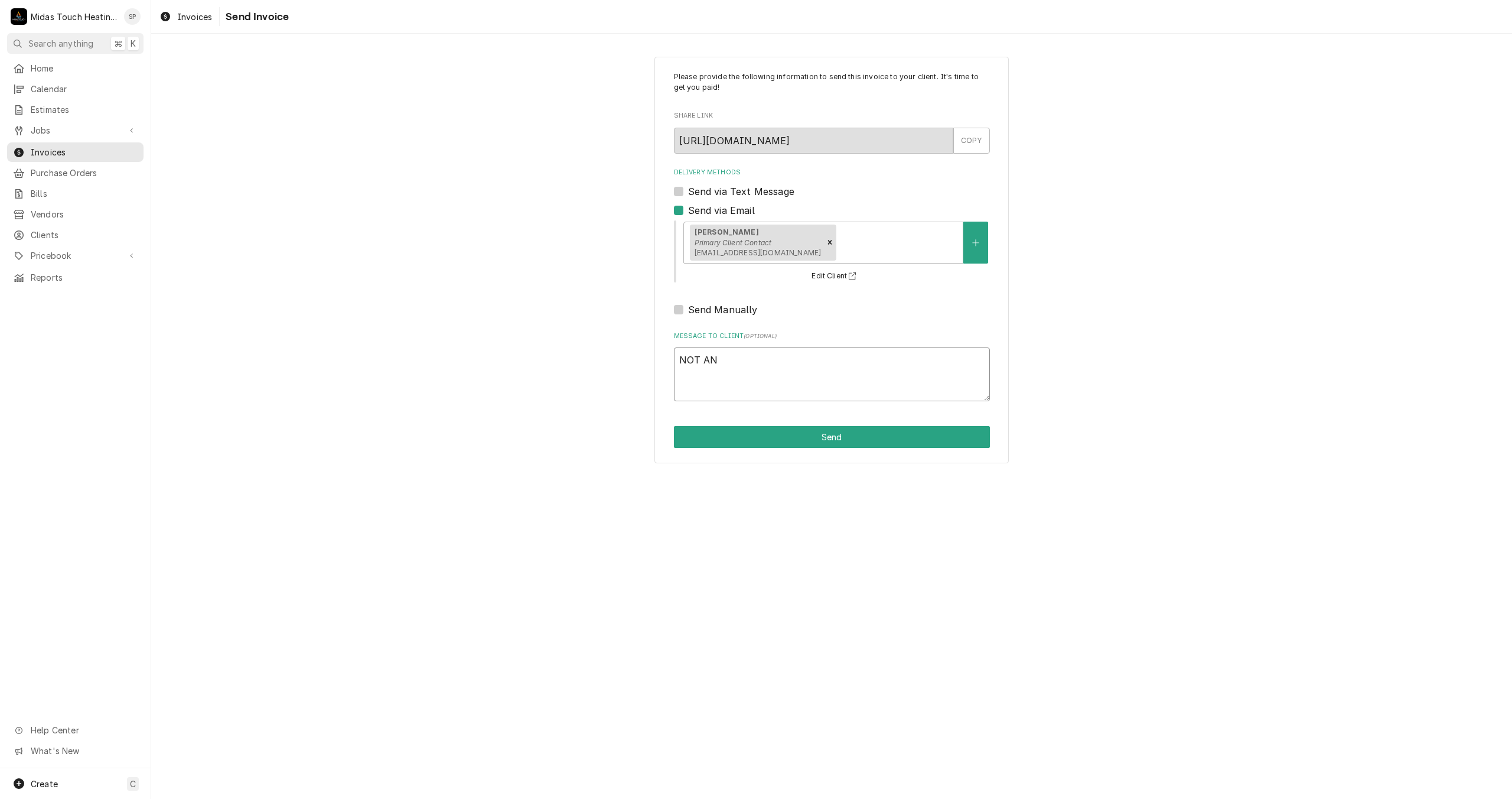
type textarea "x"
type textarea "NOT AN I"
type textarea "x"
type textarea "NOT AN IN"
type textarea "x"
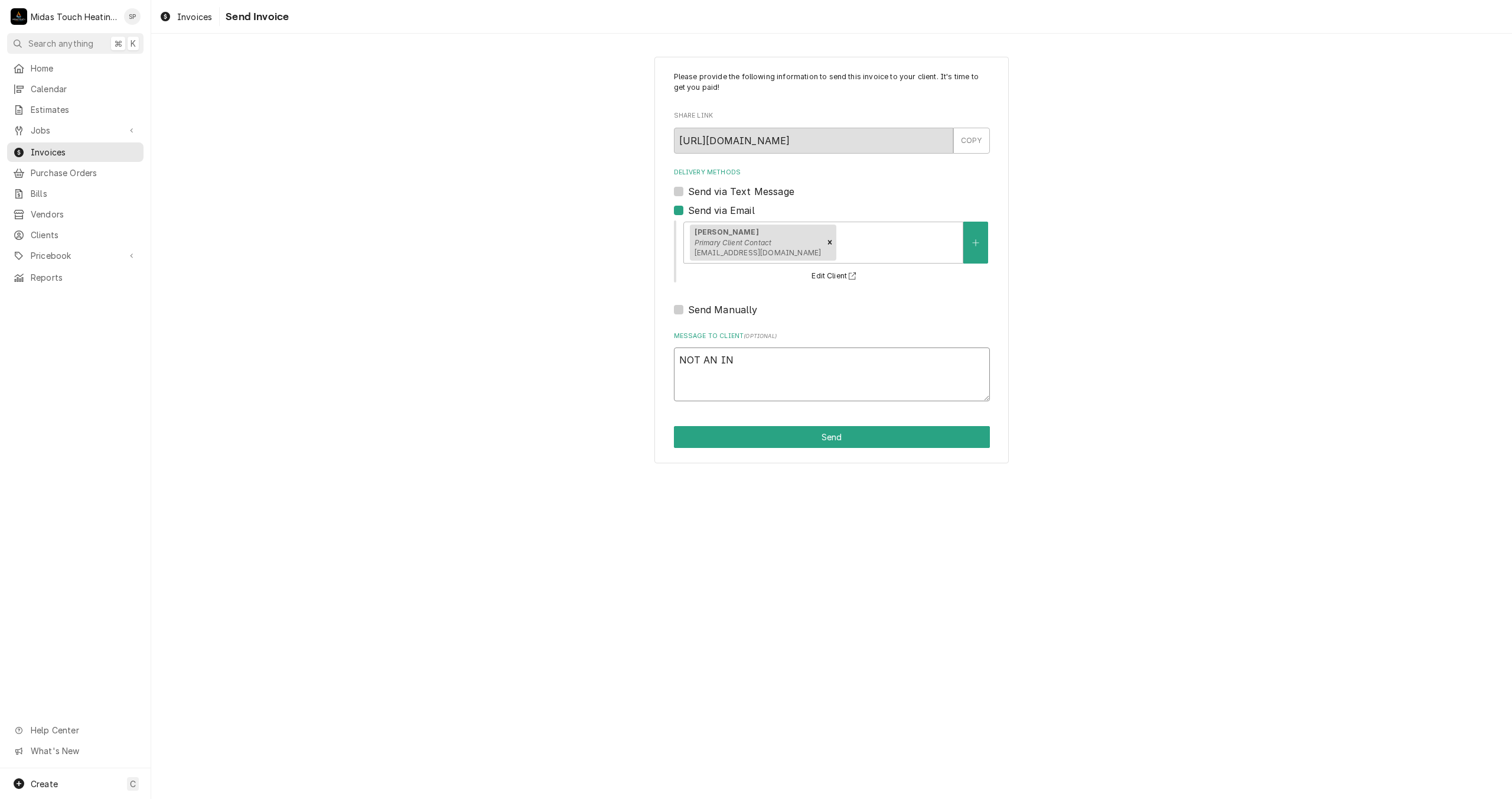
type textarea "NOT AN INV"
type textarea "x"
type textarea "NOT AN INVO"
type textarea "x"
type textarea "NOT AN INVOI"
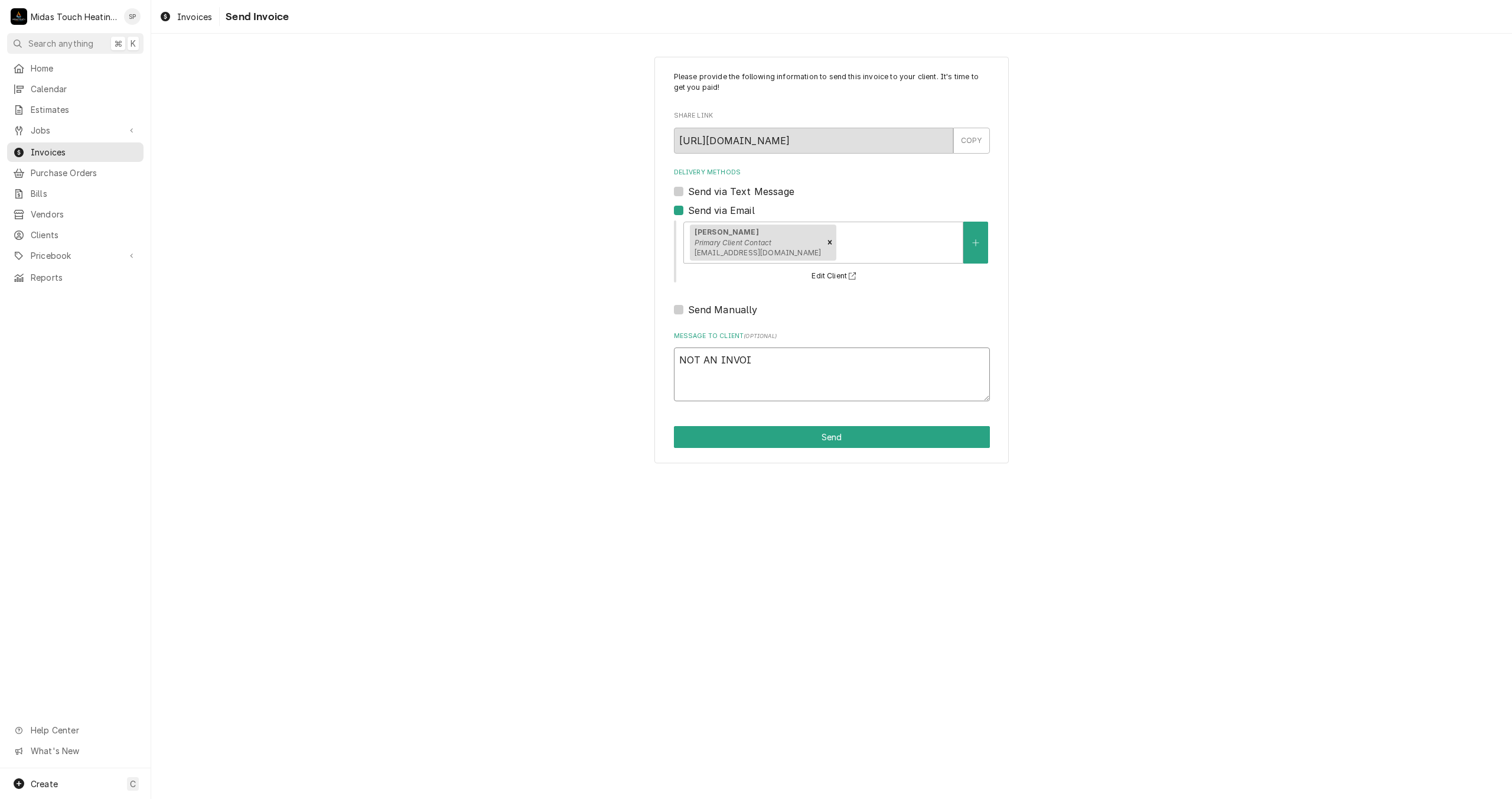
type textarea "x"
type textarea "NOT AN INVOIC"
type textarea "x"
type textarea "NOT AN INVOICE"
type textarea "x"
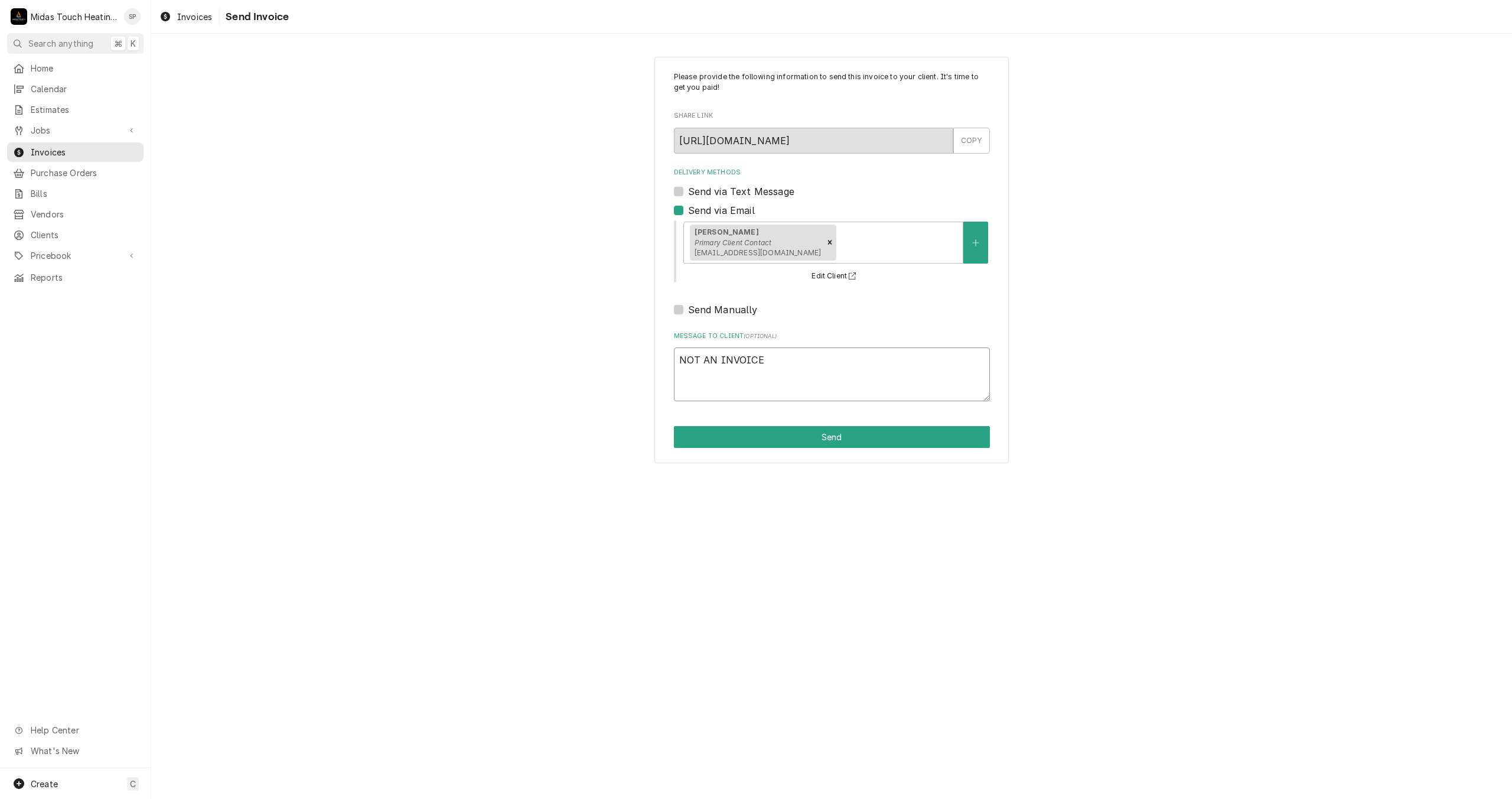
type textarea "NOT AN INVOICE."
type textarea "x"
type textarea "NOT AN INVOICE."
type textarea "x"
type textarea "NOT AN INVOICE. j"
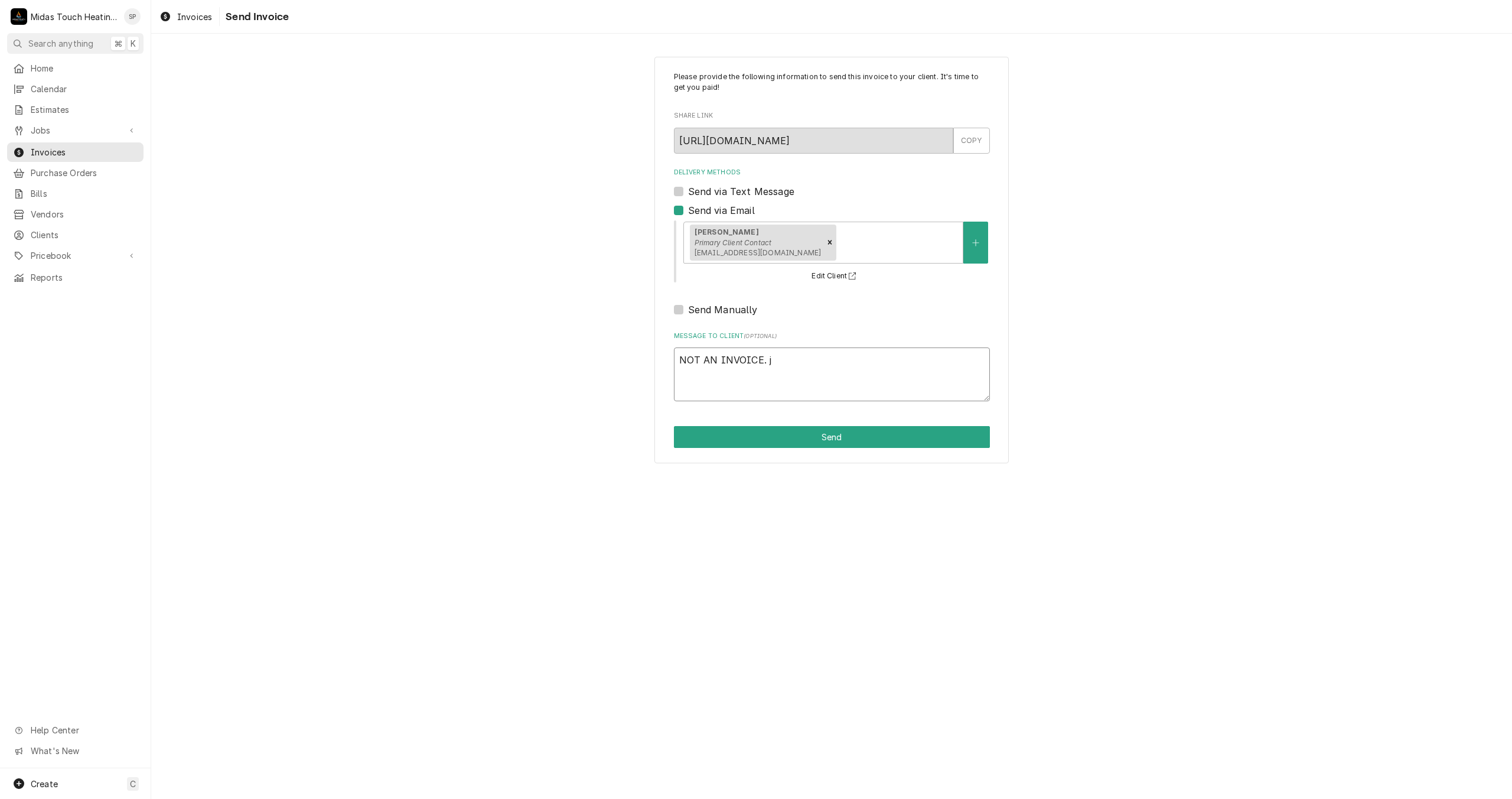
type textarea "x"
type textarea "NOT AN INVOICE. ju"
type textarea "x"
type textarea "NOT AN INVOICE. jus"
type textarea "x"
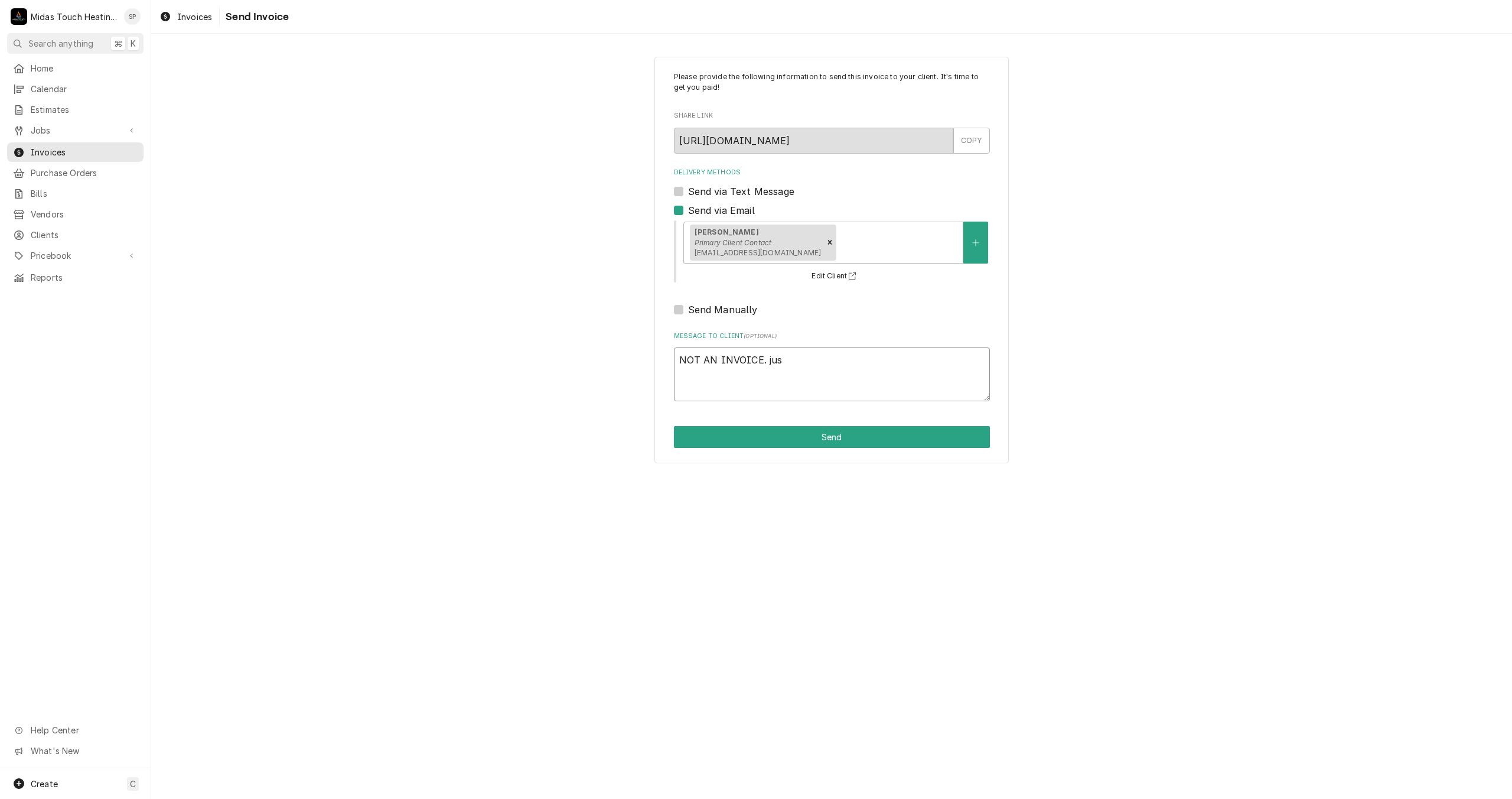
type textarea "NOT AN INVOICE. just"
type textarea "x"
type textarea "NOT AN INVOICE. just"
type textarea "x"
type textarea "NOT AN INVOICE. just c"
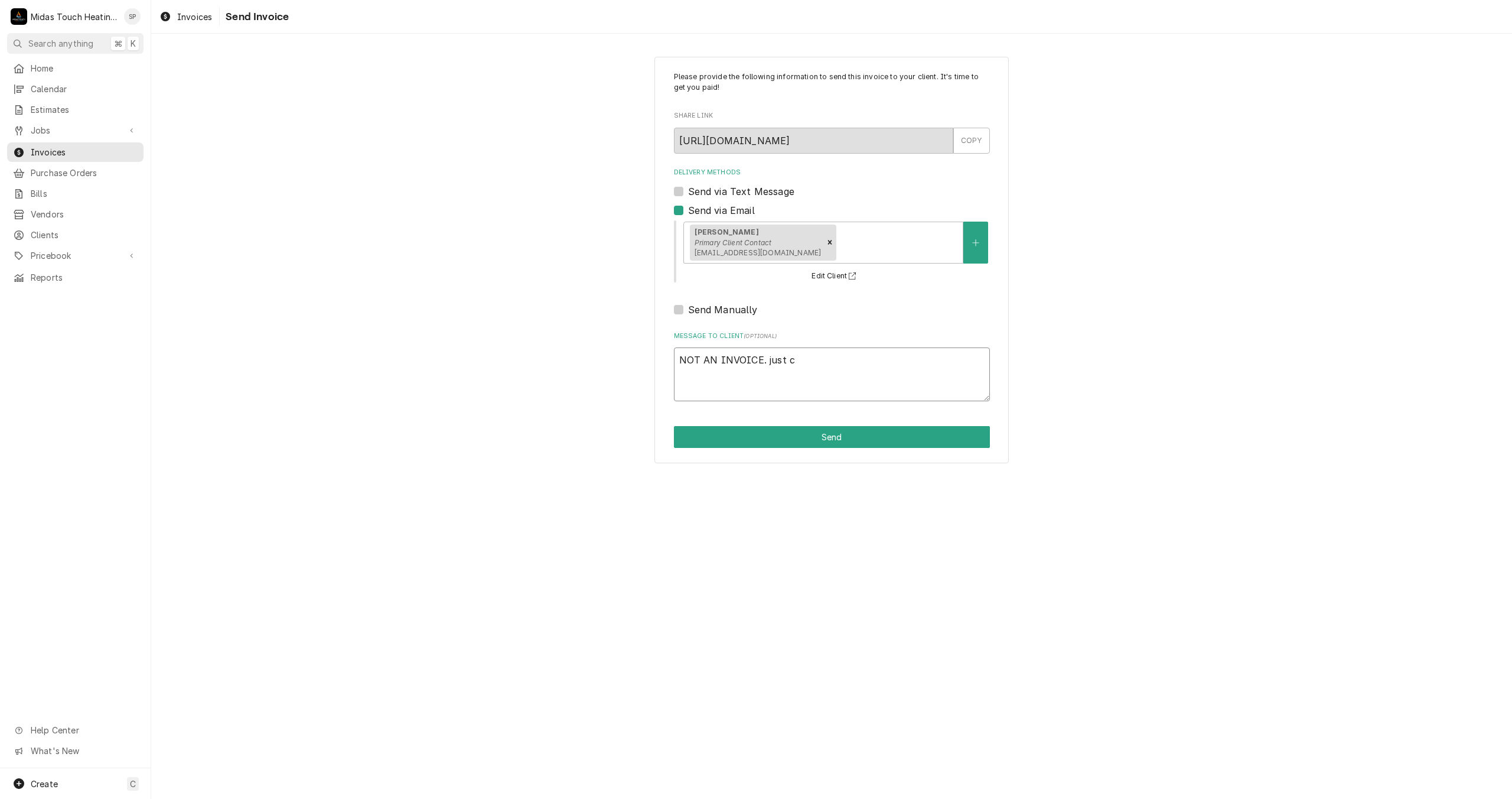
type textarea "x"
type textarea "NOT AN INVOICE. just co"
type textarea "x"
type textarea "NOT AN INVOICE. just con"
type textarea "x"
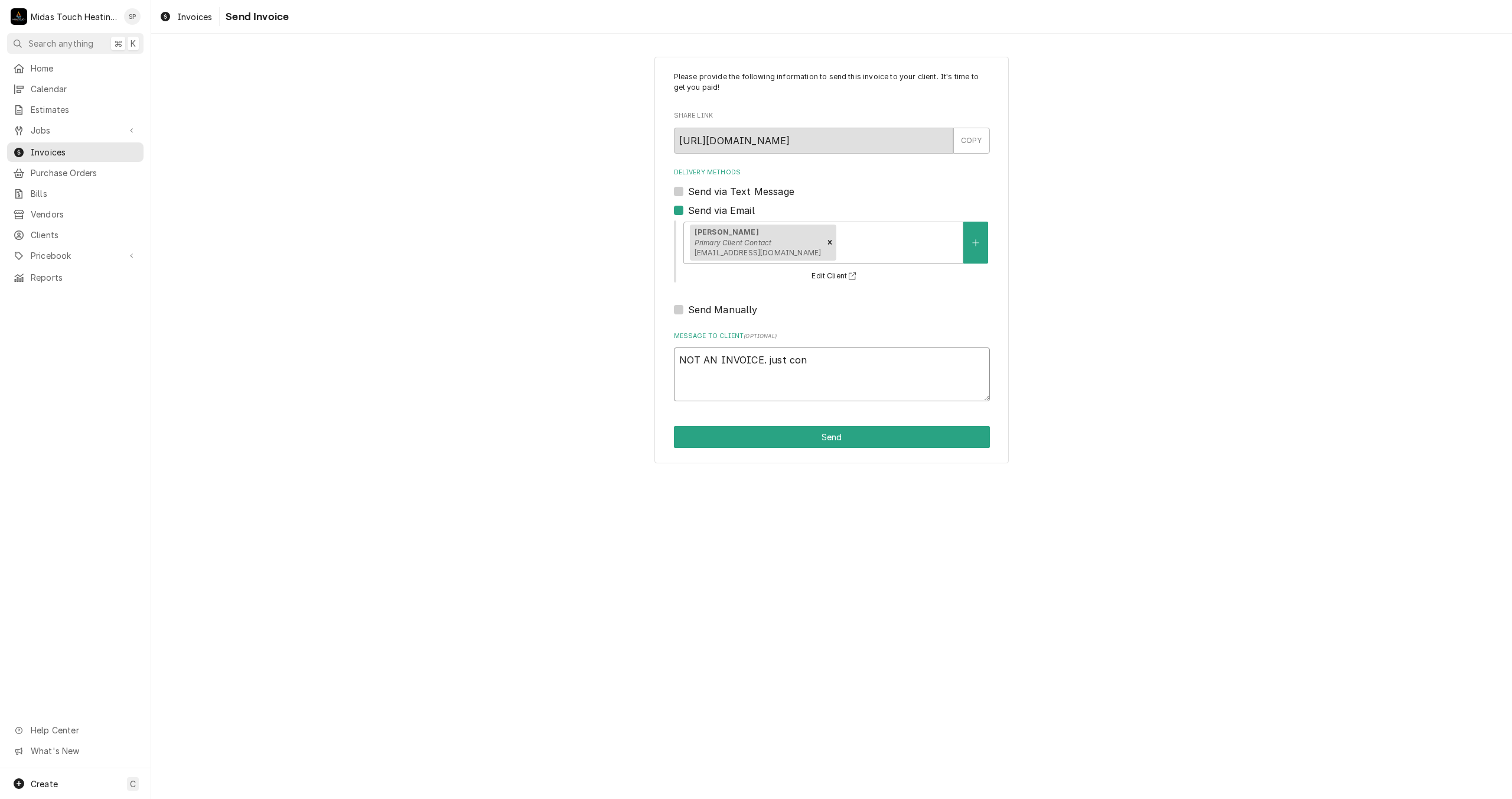
type textarea "NOT AN INVOICE. just conv"
type textarea "x"
type textarea "NOT AN INVOICE. just conve"
type textarea "x"
type textarea "NOT AN INVOICE. just conver"
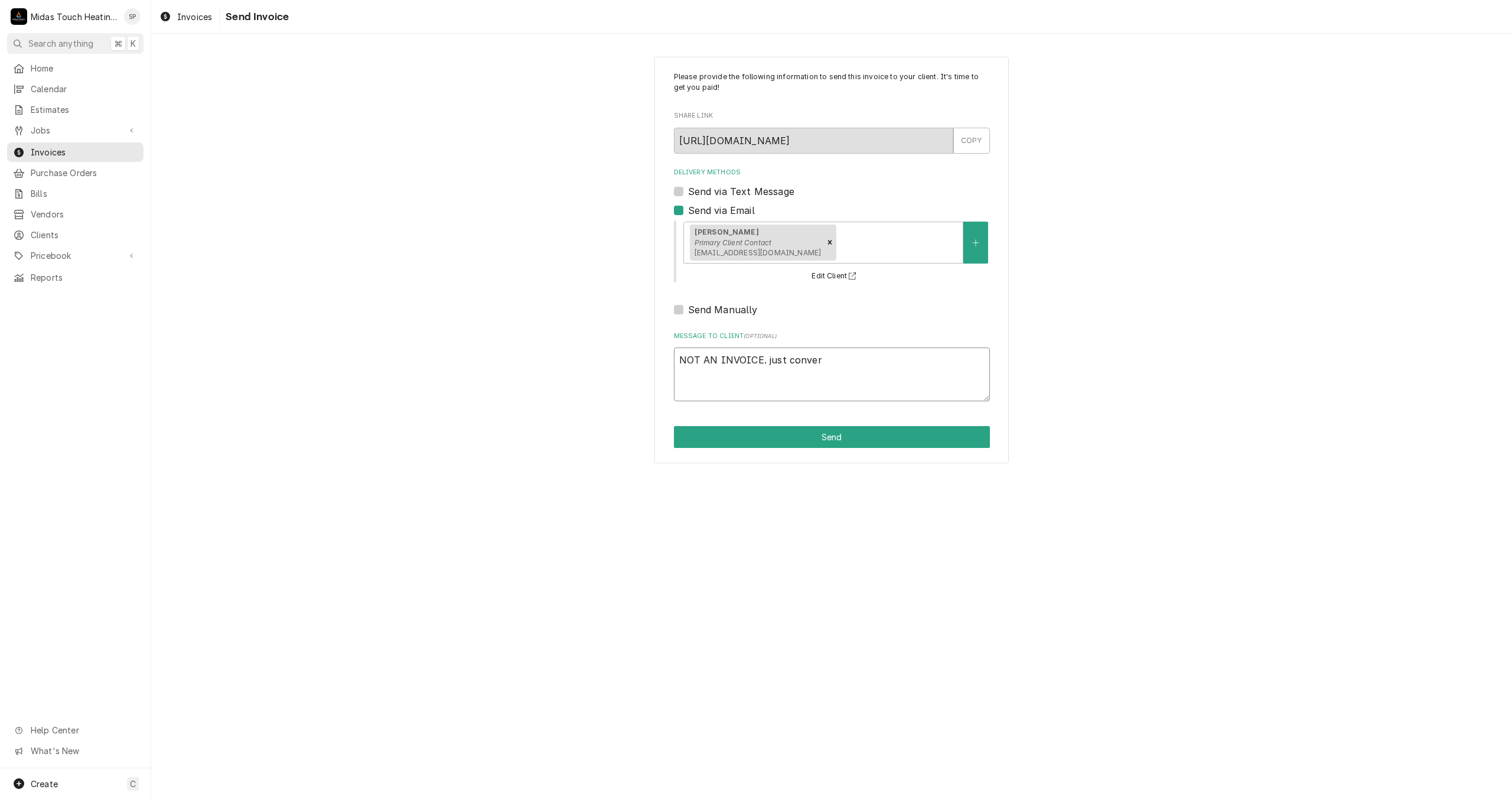
type textarea "x"
type textarea "NOT AN INVOICE. just convert"
type textarea "x"
type textarea "NOT AN INVOICE. just converte"
type textarea "x"
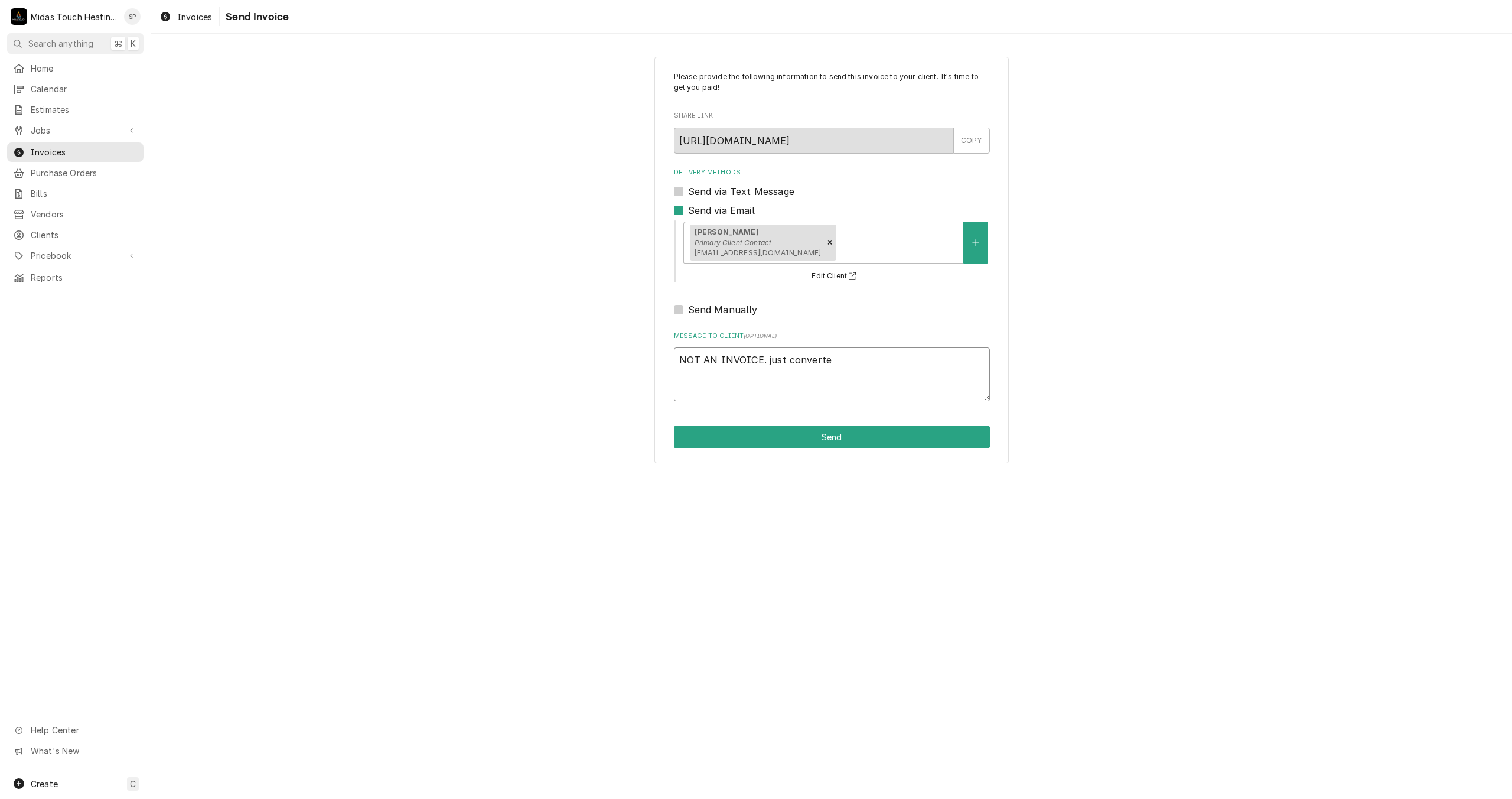
type textarea "NOT AN INVOICE. just converted"
type textarea "x"
type textarea "NOT AN INVOICE. just converted"
type textarea "x"
type textarea "NOT AN INVOICE. just converted f"
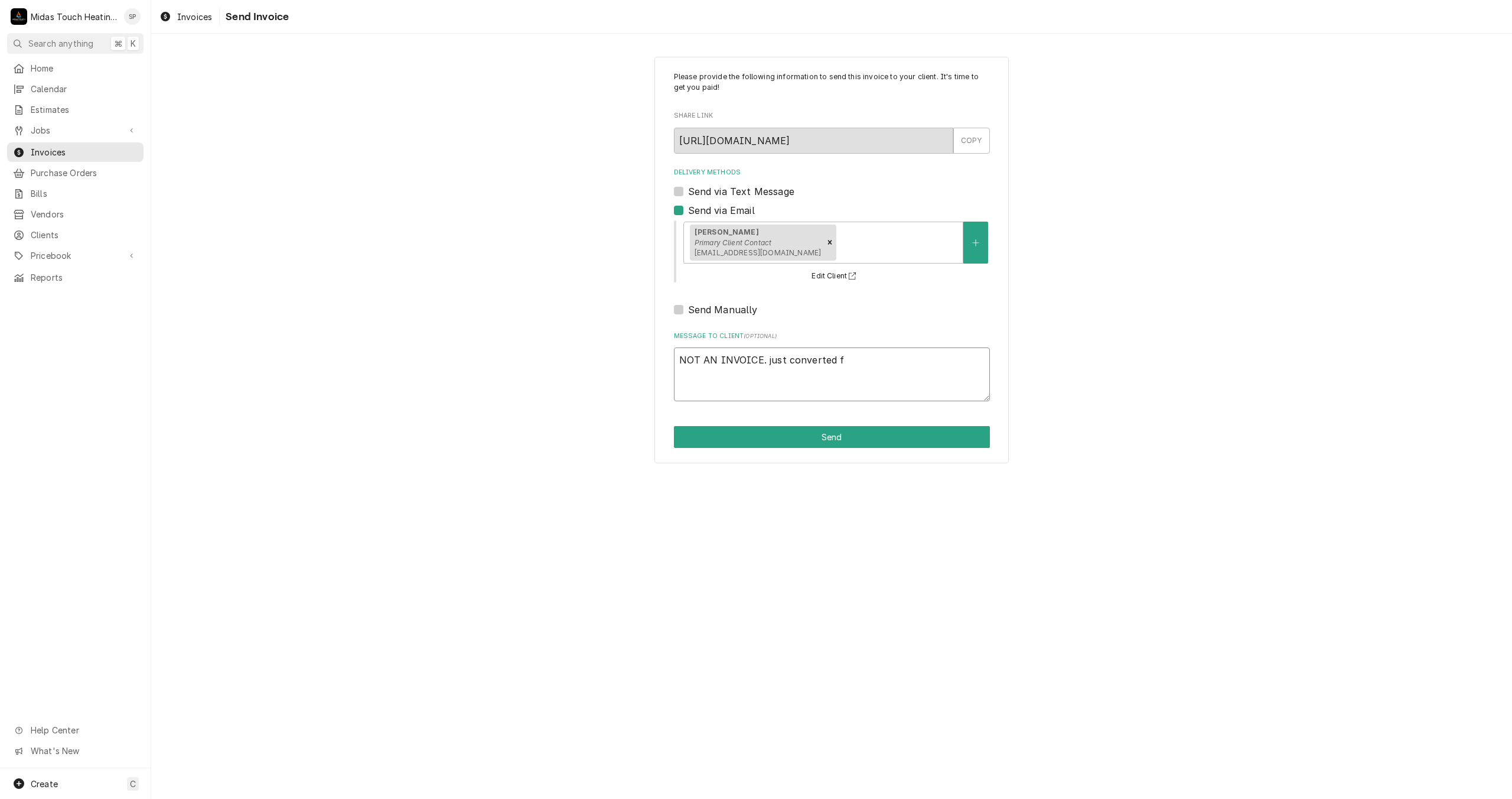
type textarea "x"
type textarea "NOT AN INVOICE. just converted fr"
type textarea "x"
type textarea "NOT AN INVOICE. just converted fro"
type textarea "x"
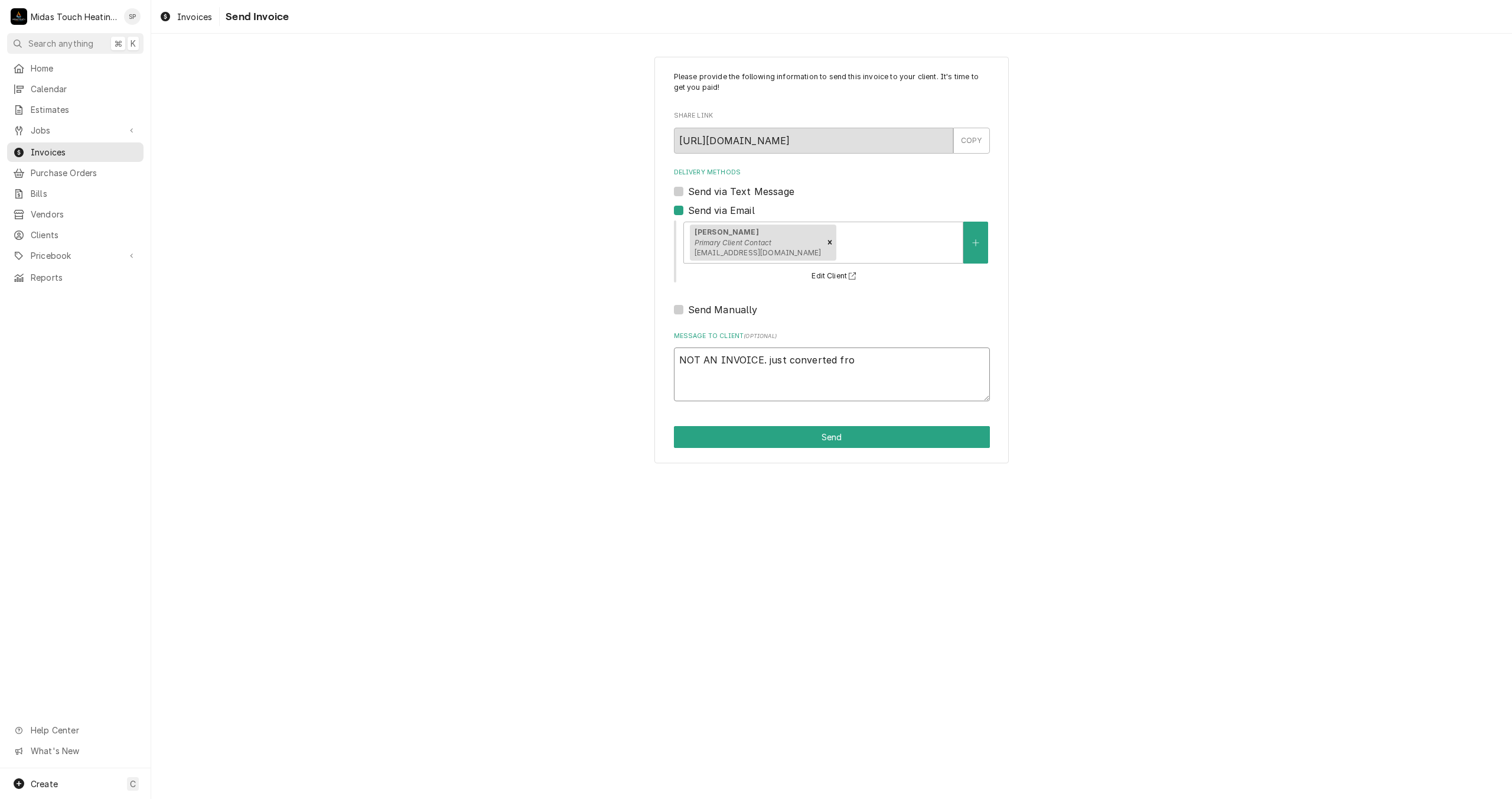
type textarea "NOT AN INVOICE. just converted from"
type textarea "x"
type textarea "NOT AN INVOICE. just converted from"
type textarea "x"
type textarea "NOT AN INVOICE. just converted from e"
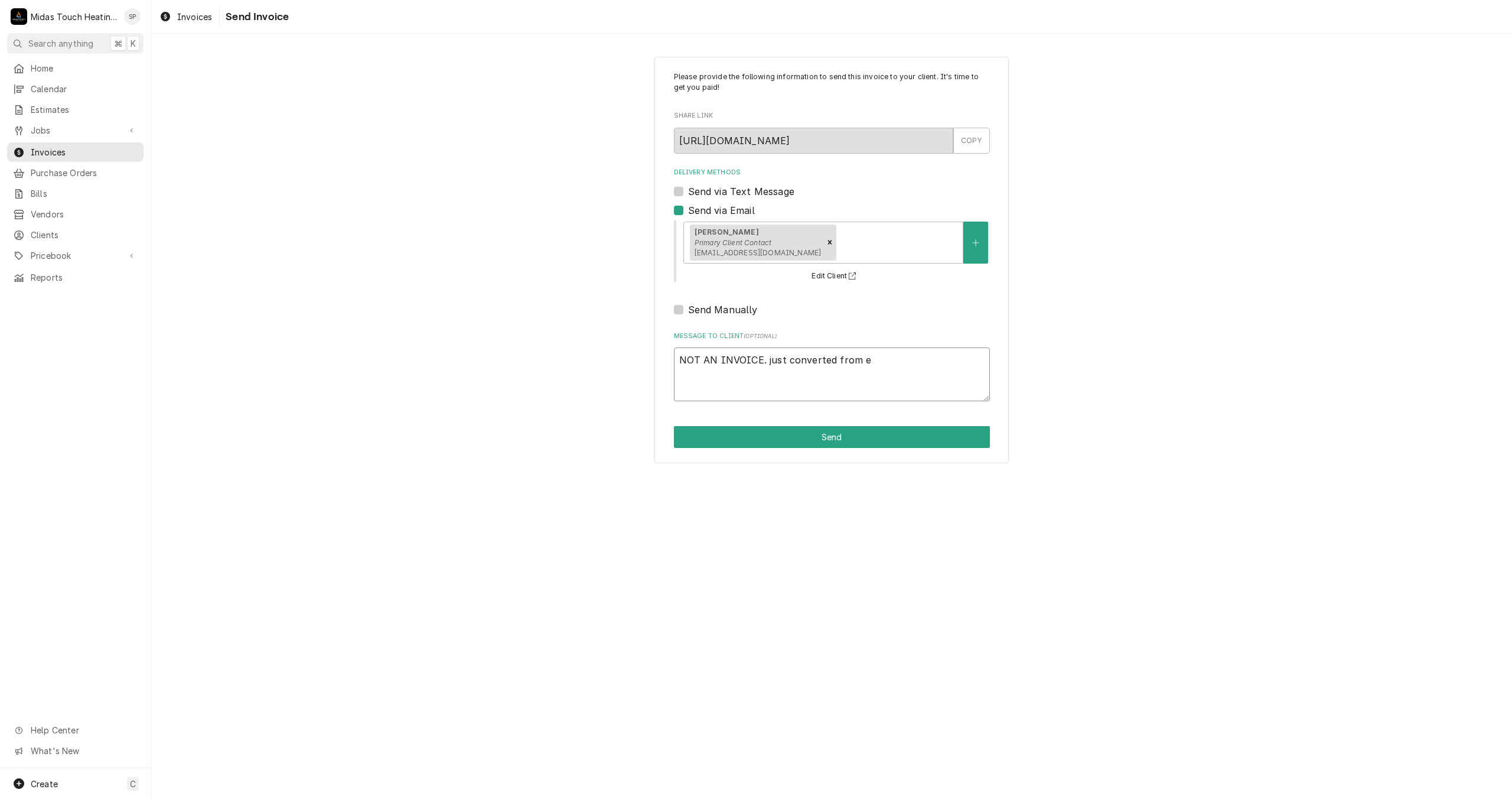
type textarea "x"
type textarea "NOT AN INVOICE. just converted from es"
type textarea "x"
type textarea "NOT AN INVOICE. just converted from est"
type textarea "x"
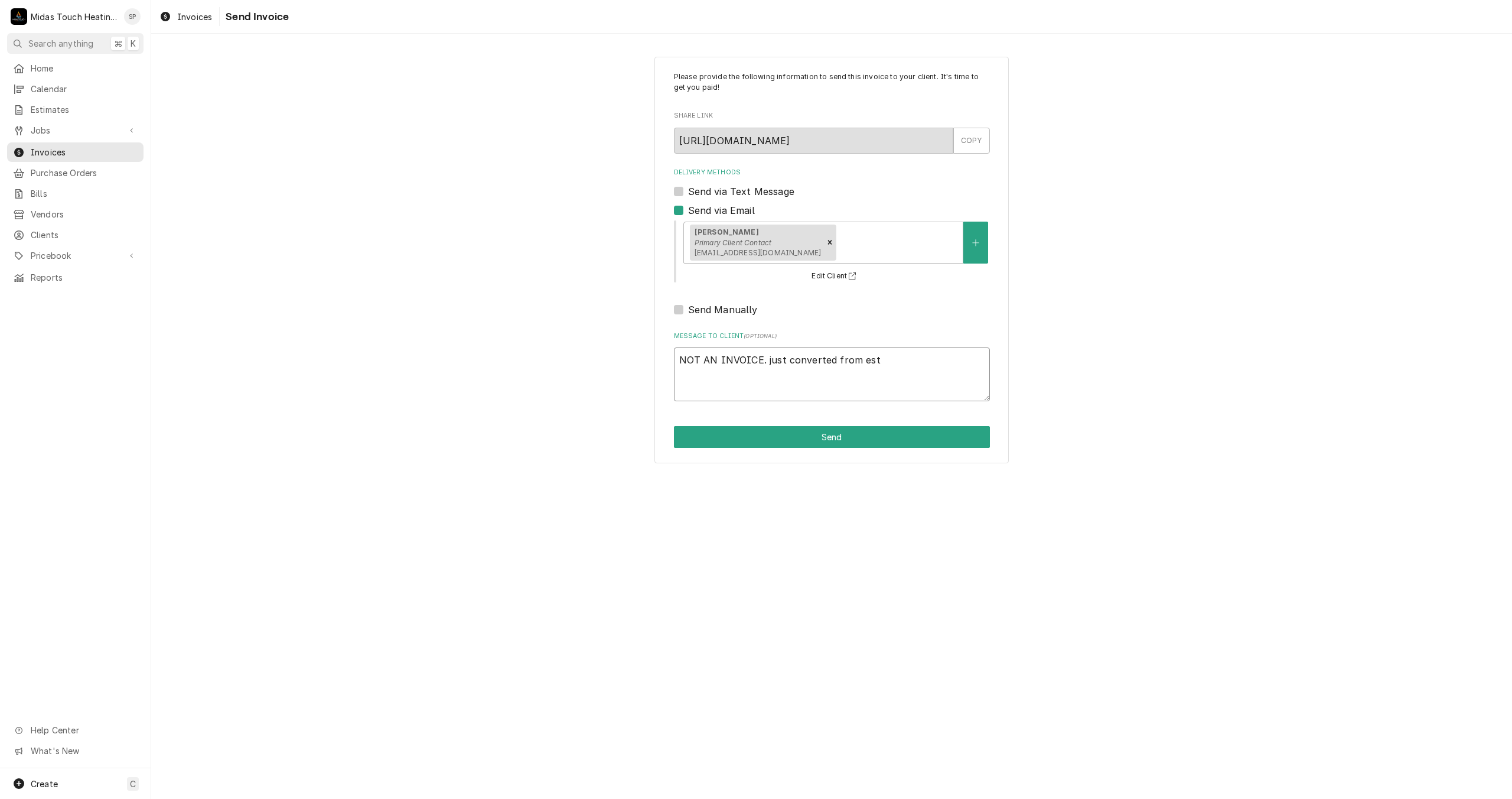
type textarea "NOT AN INVOICE. just converted from esti"
type textarea "x"
type textarea "NOT AN INVOICE. just converted from estim"
type textarea "x"
type textarea "NOT AN INVOICE. just converted from estima"
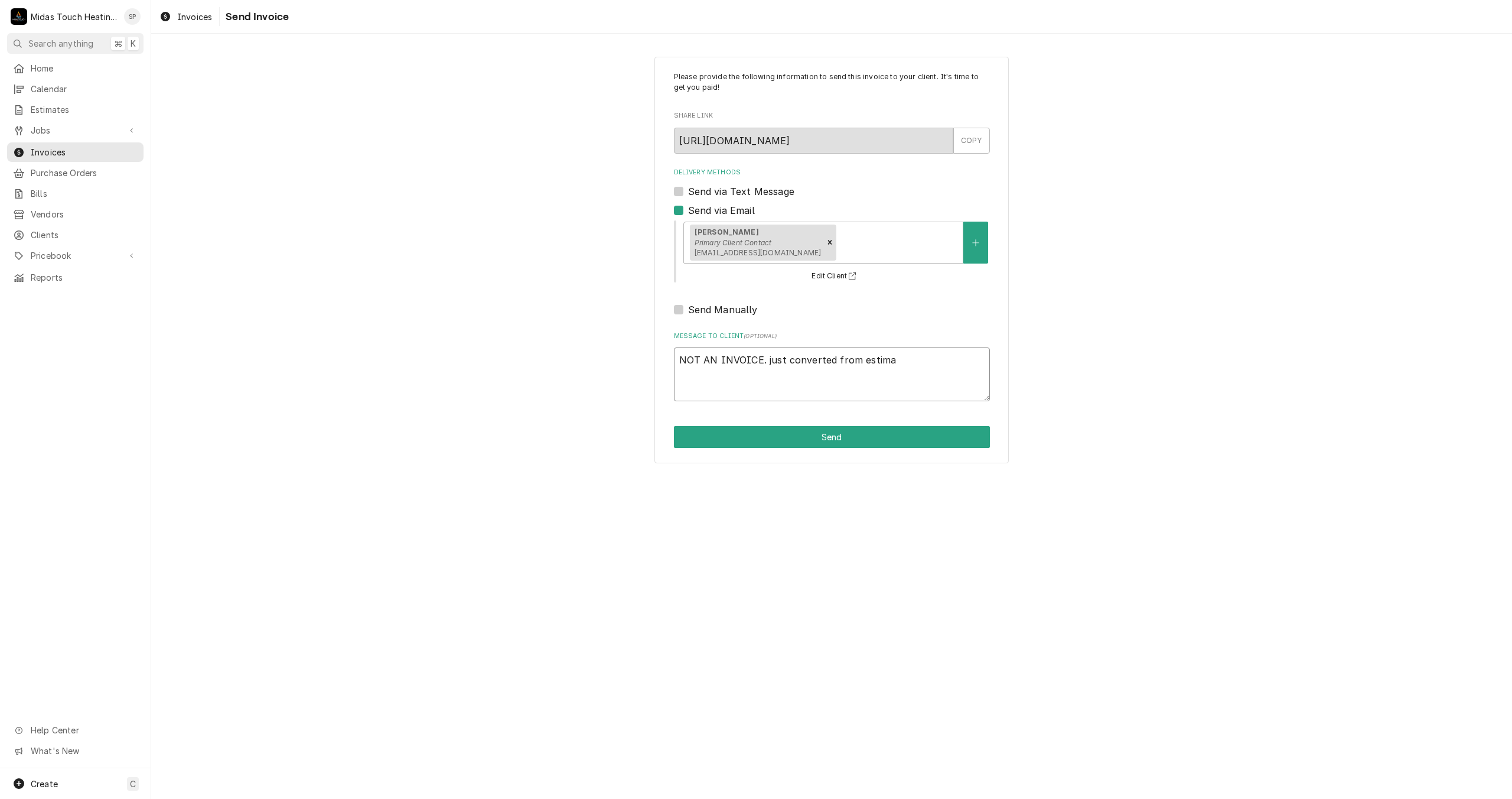
type textarea "x"
type textarea "NOT AN INVOICE. just converted from estimate"
type textarea "x"
type textarea "NOT AN INVOICE. just converted from estimate"
type textarea "x"
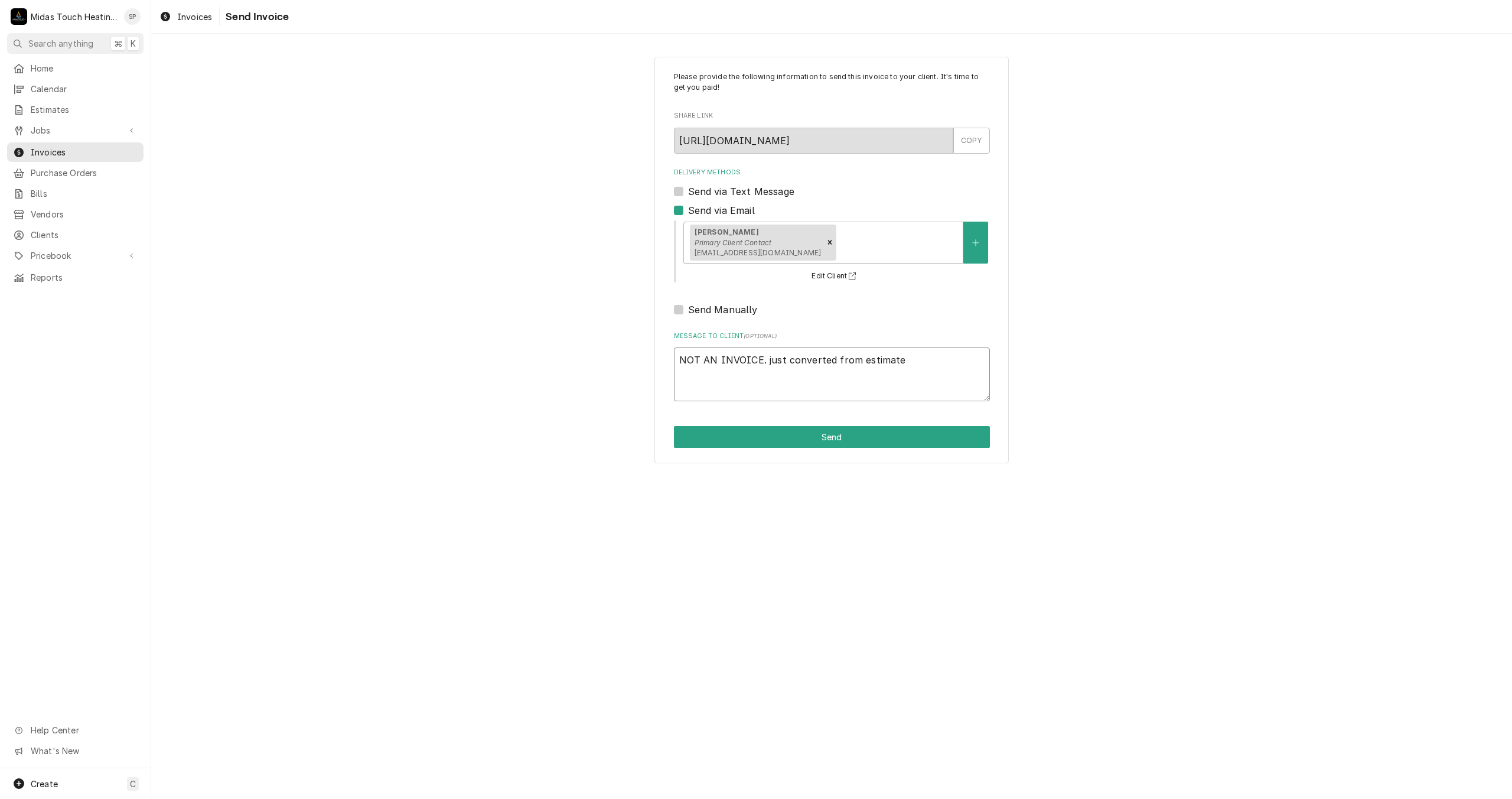
type textarea "NOT AN INVOICE. just converted from estimate t"
type textarea "x"
type textarea "NOT AN INVOICE. just converted from estimate to"
type textarea "x"
type textarea "NOT AN INVOICE. just converted from estimate to"
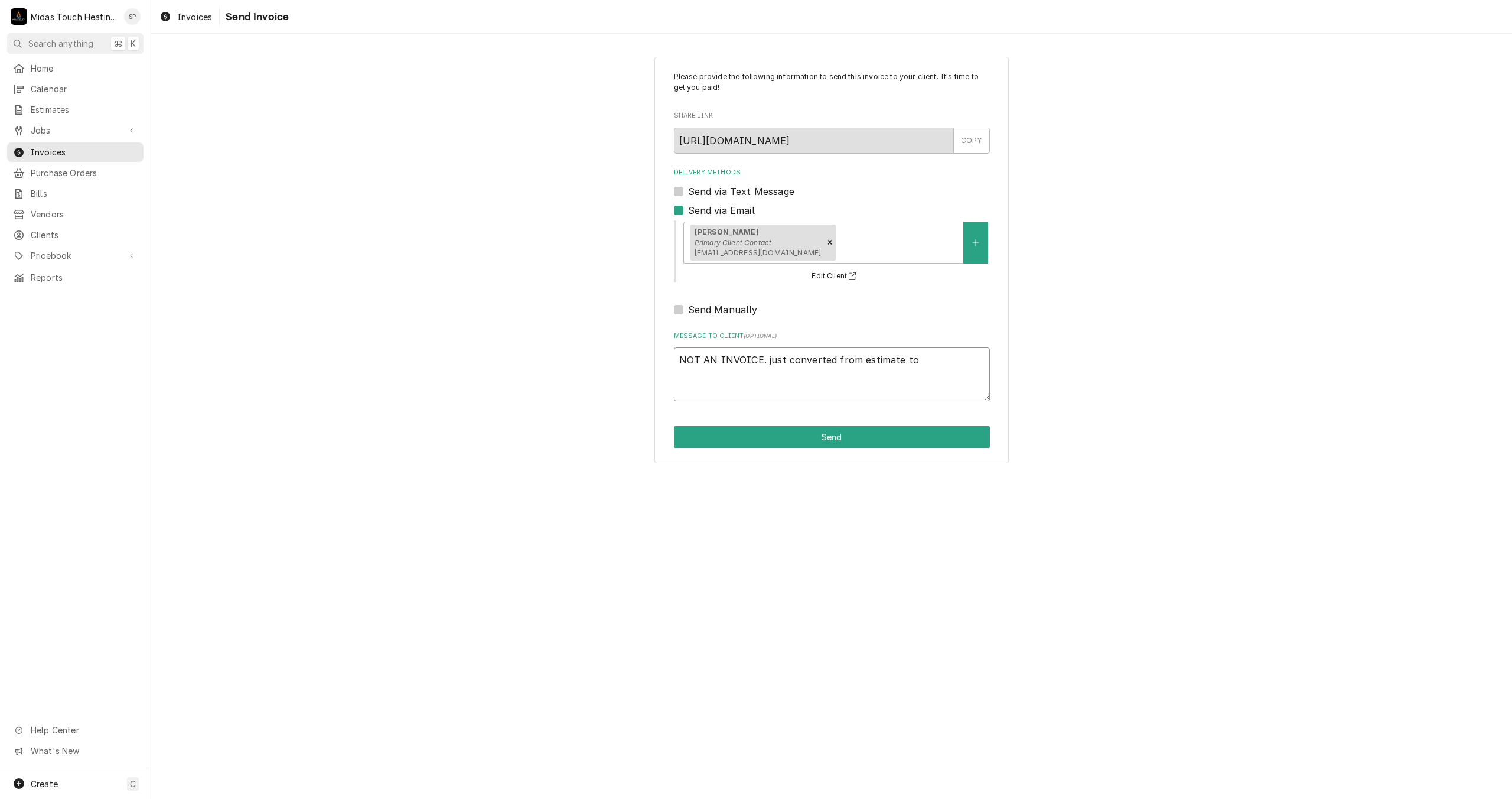
type textarea "x"
type textarea "NOT AN INVOICE. just converted from estimate to i"
type textarea "x"
type textarea "NOT AN INVOICE. just converted from estimate to in"
type textarea "x"
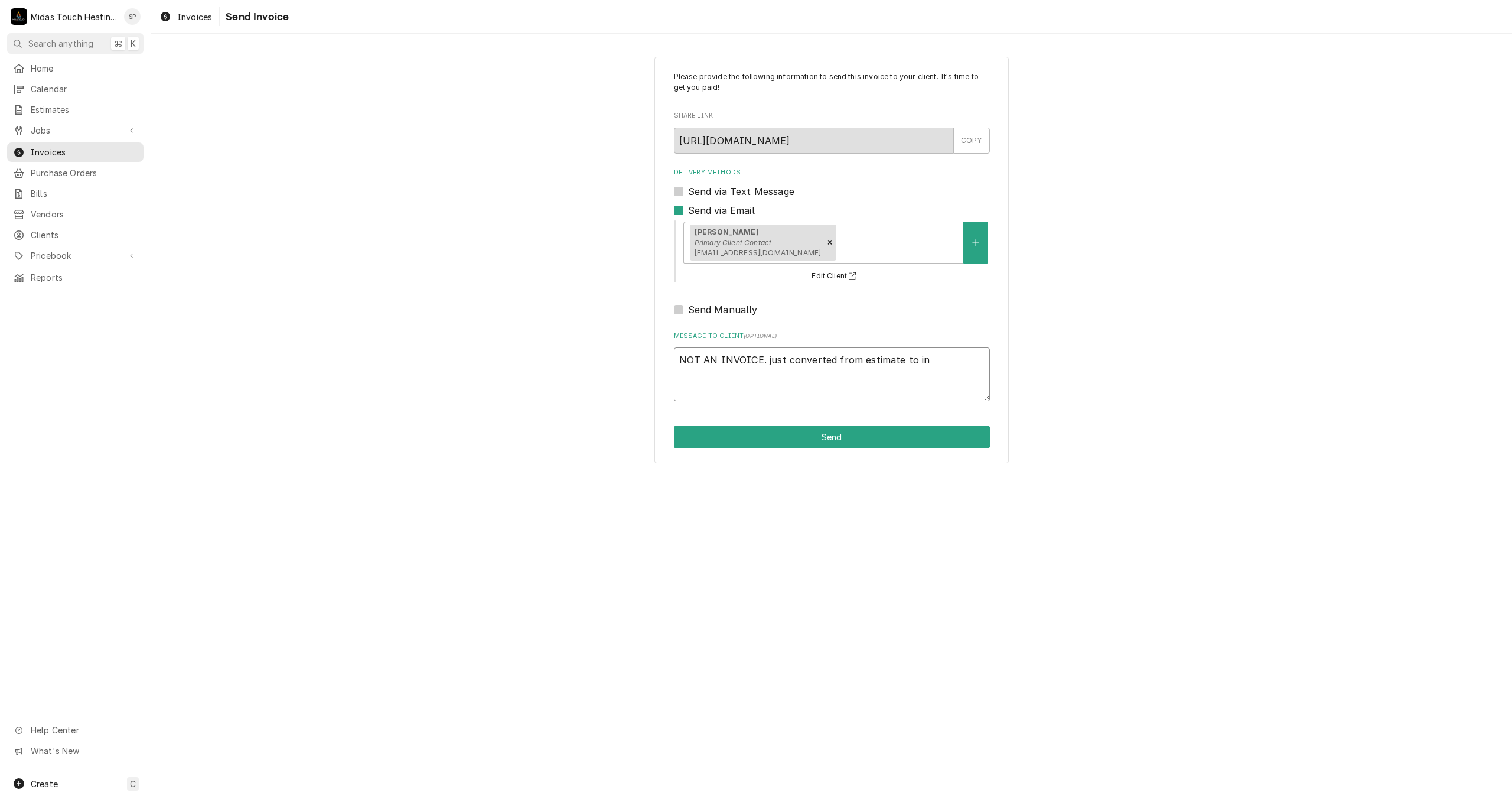
type textarea "NOT AN INVOICE. just converted from estimate to inv"
type textarea "x"
type textarea "NOT AN INVOICE. just converted from estimate to [GEOGRAPHIC_DATA]"
type textarea "x"
type textarea "NOT AN INVOICE. just converted from estimate to invoi"
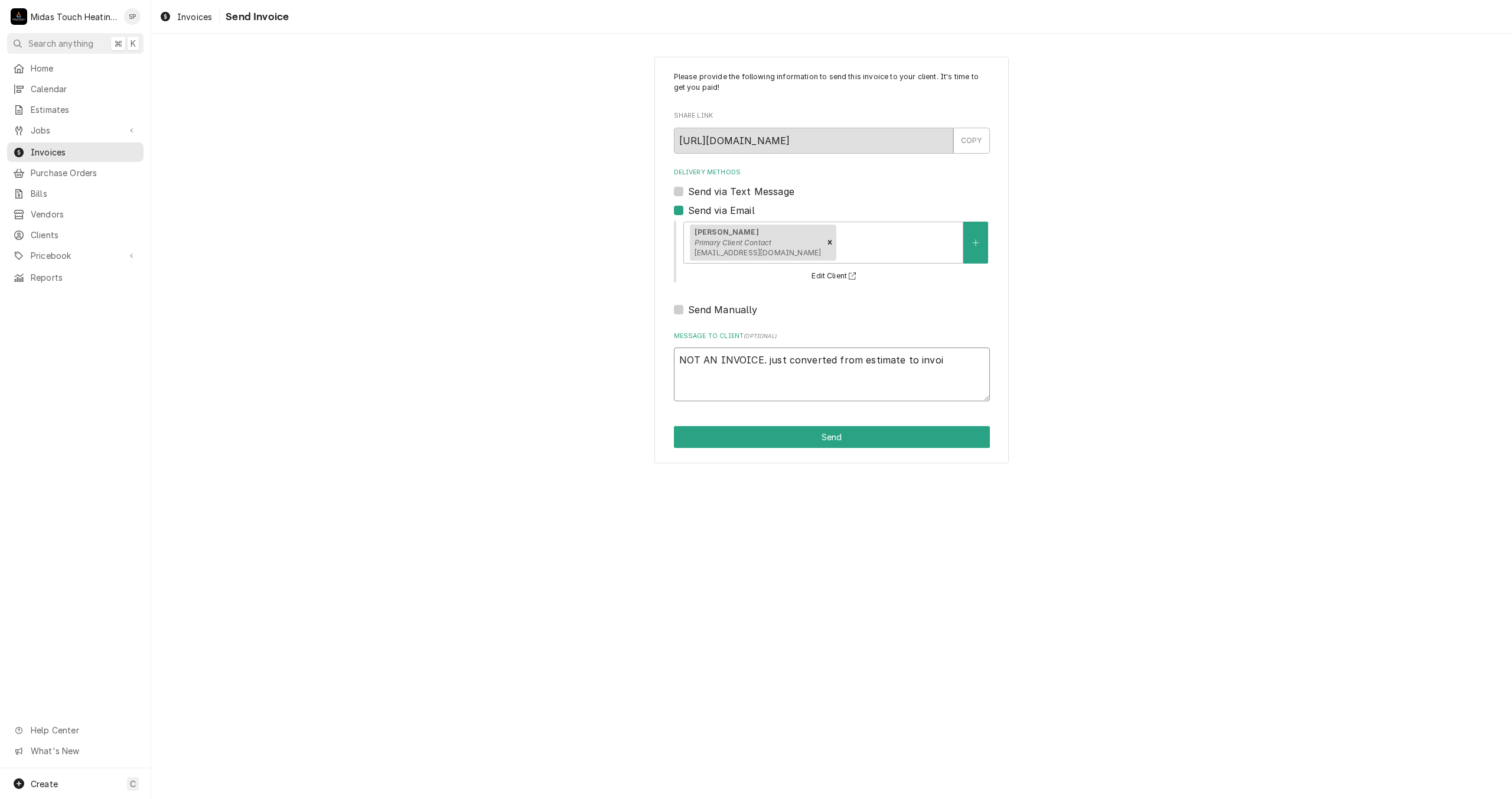
type textarea "x"
type textarea "NOT AN INVOICE. just converted from estimate to invoic"
type textarea "x"
type textarea "NOT AN INVOICE. just converted from estimate to invoice"
type textarea "x"
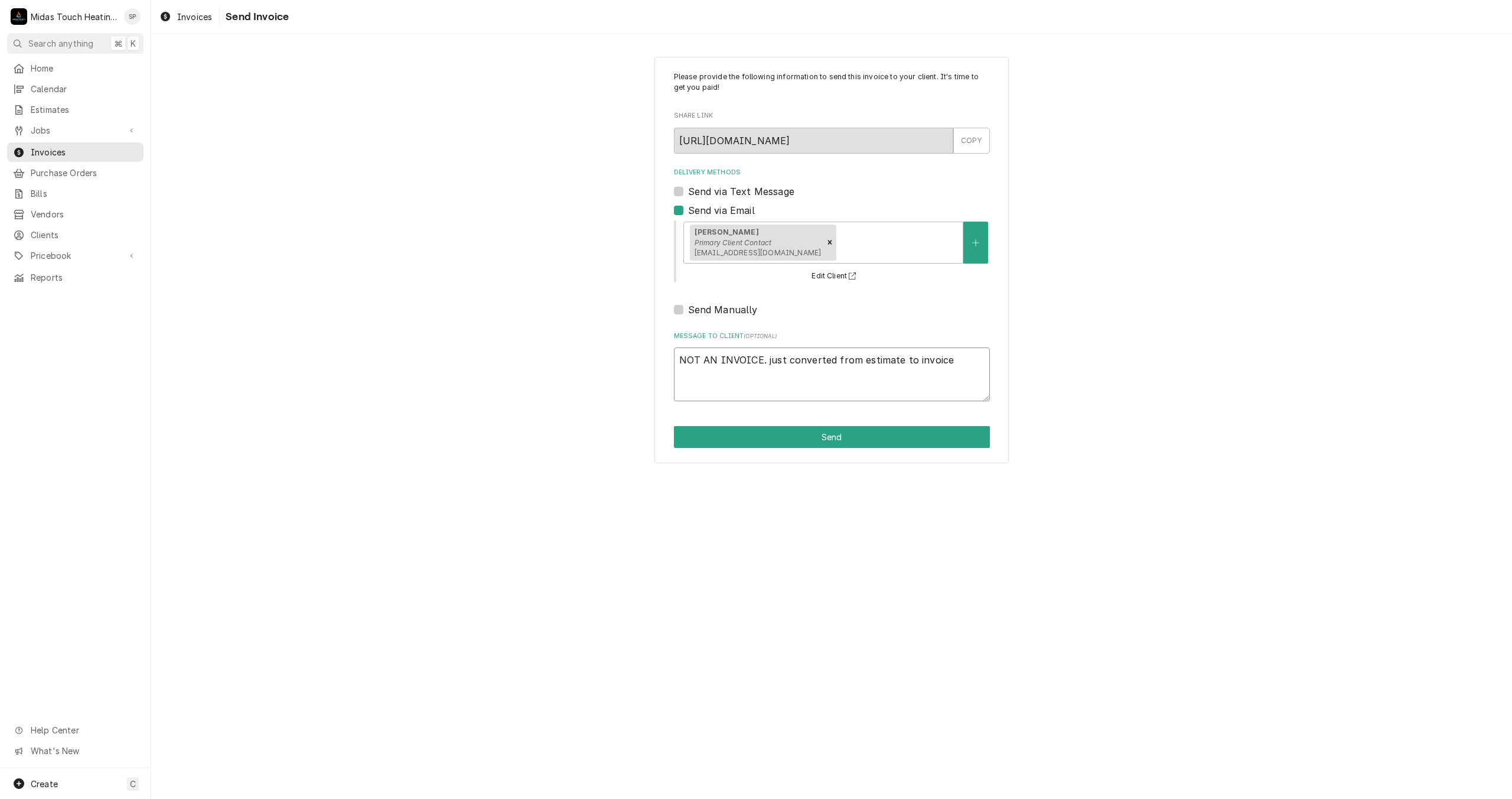
type textarea "NOT AN INVOICE. just converted from estimate to invoice"
type textarea "x"
type textarea "NOT AN INVOICE. just converted from estimate to invoice b"
type textarea "x"
type textarea "NOT AN INVOICE. just converted from estimate to invoice ba"
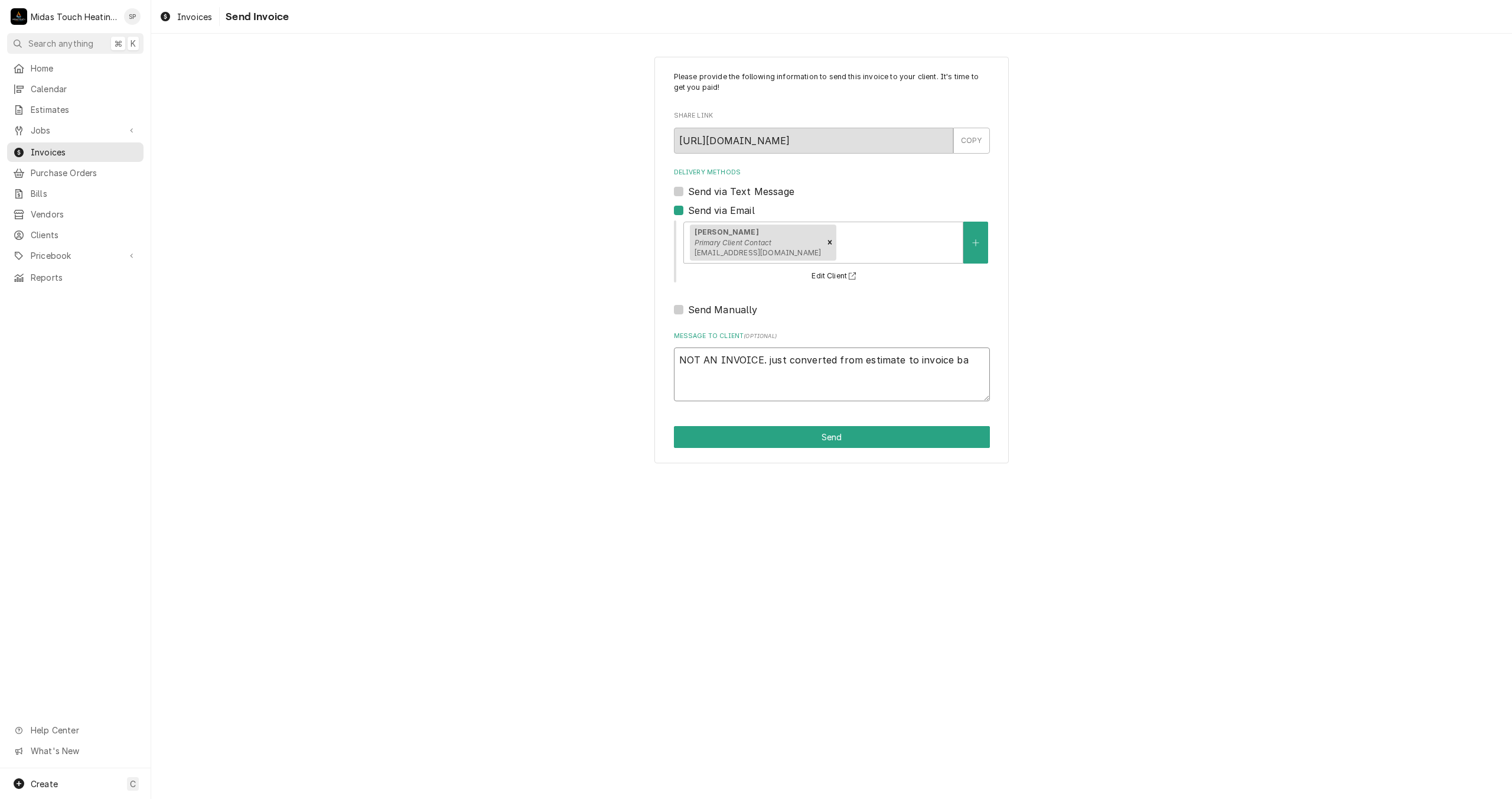
type textarea "x"
type textarea "NOT AN INVOICE. just converted from estimate to invoice bas"
type textarea "x"
type textarea "NOT AN INVOICE. just converted from estimate to invoice base"
type textarea "x"
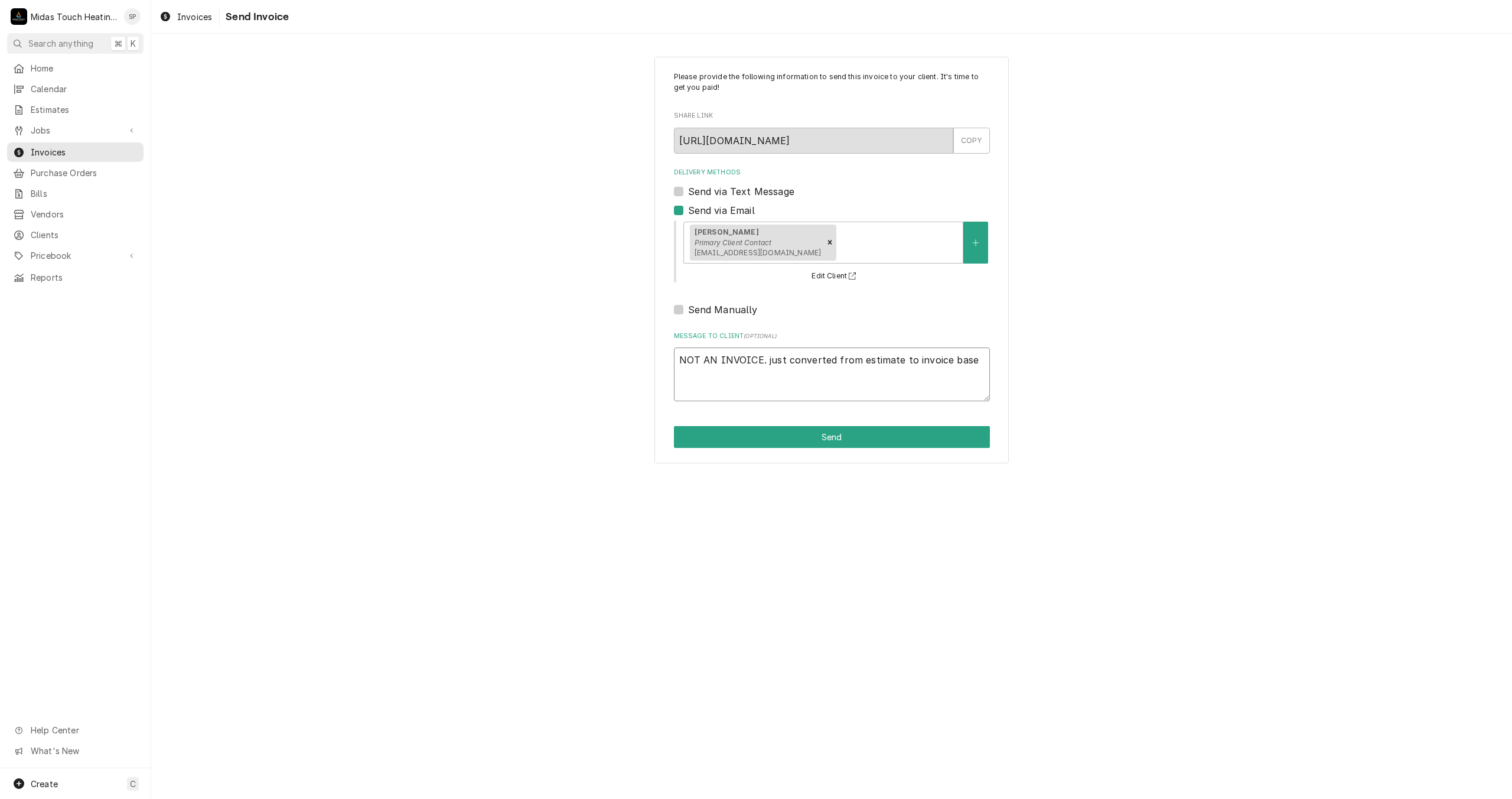
type textarea "NOT AN INVOICE. just converted from estimate to invoice base."
type textarea "x"
type textarea "NOT AN INVOICE. just converted from estimate to invoice base."
click at [794, 445] on button "Send" at bounding box center [832, 437] width 316 height 22
type textarea "x"
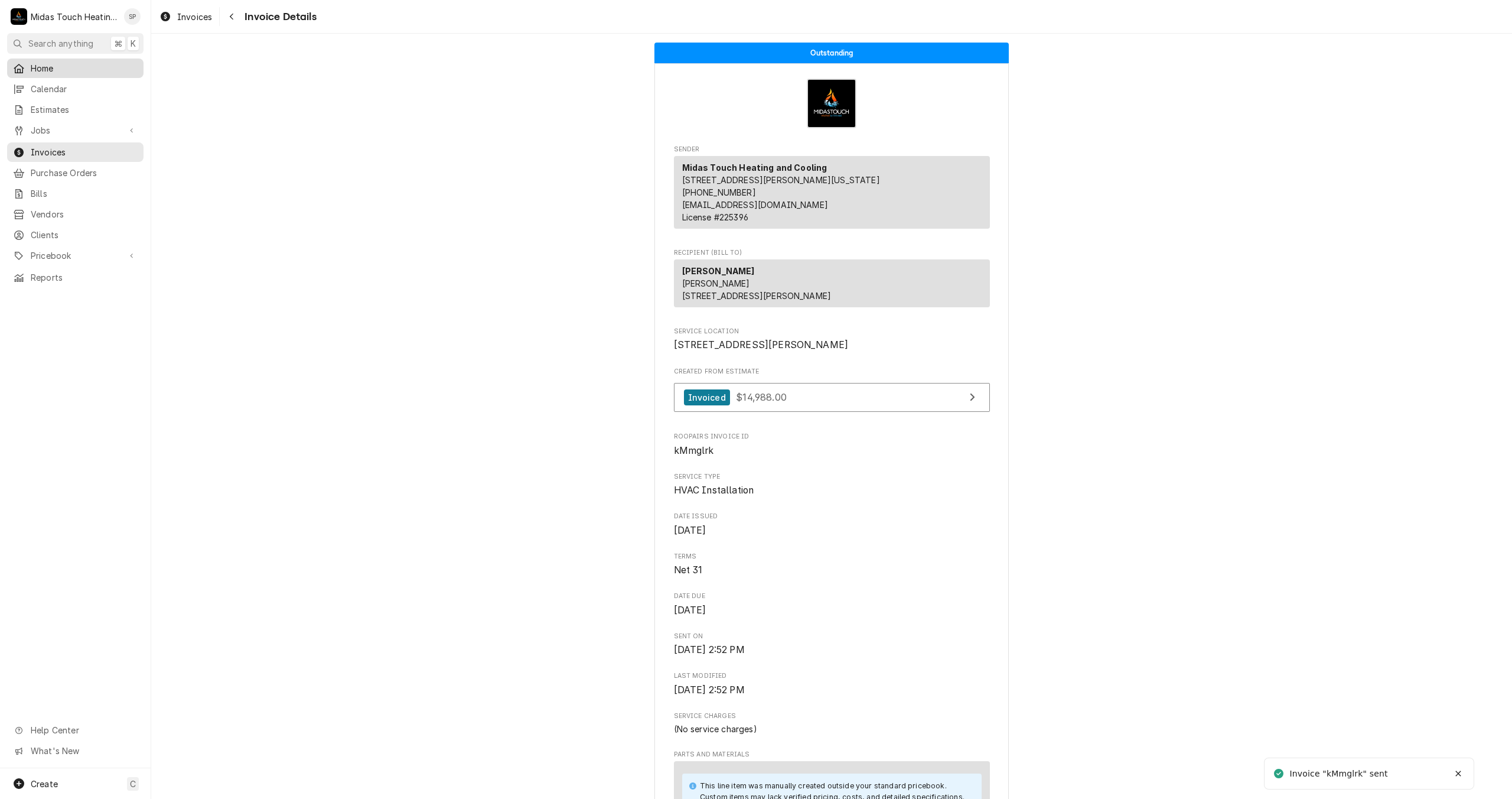
click at [65, 74] on link "Home" at bounding box center [75, 68] width 136 height 20
